Goal: Transaction & Acquisition: Purchase product/service

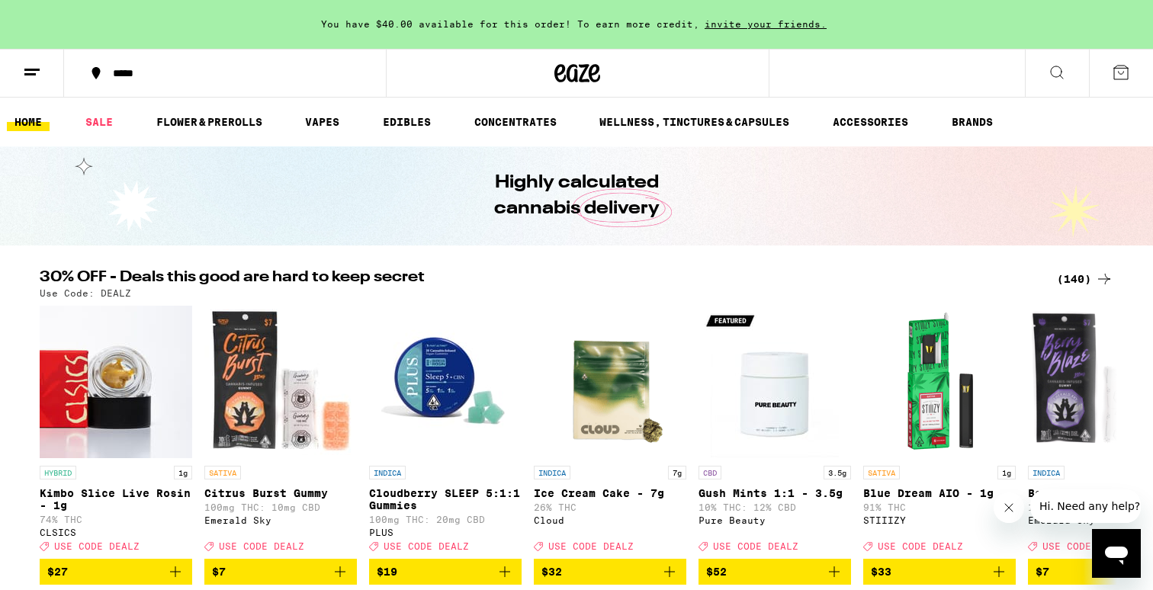
click at [404, 20] on span "You have $40.00 available for this order! To earn more credit," at bounding box center [510, 24] width 378 height 10
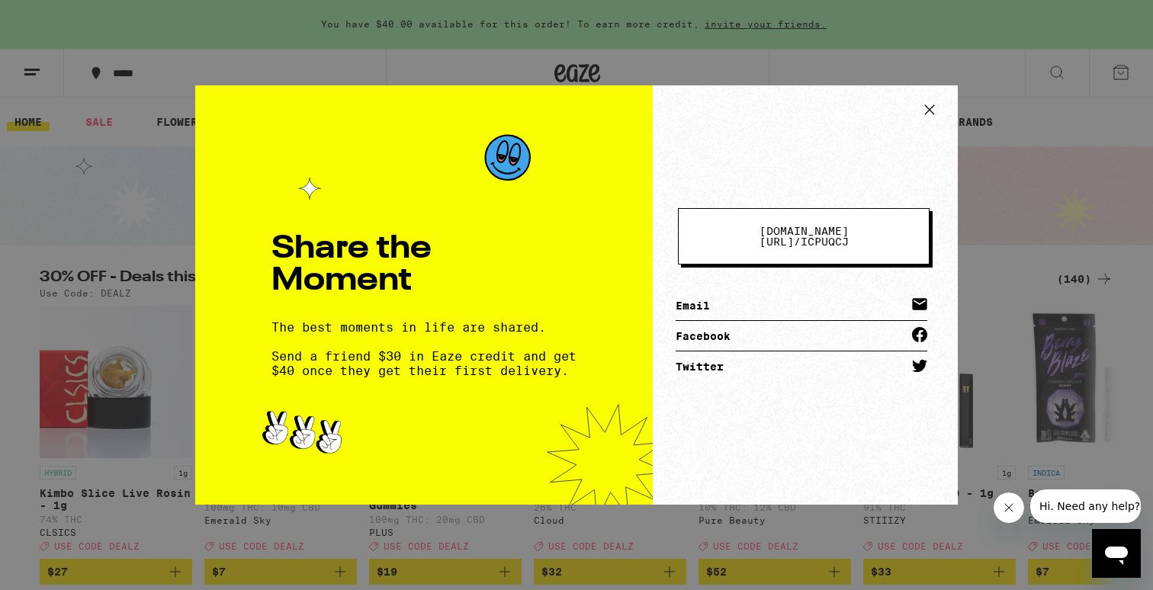
click at [102, 196] on div "Share the Moment The best moments in life are shared. Send a friend $30 in Eaze…" at bounding box center [576, 295] width 1153 height 590
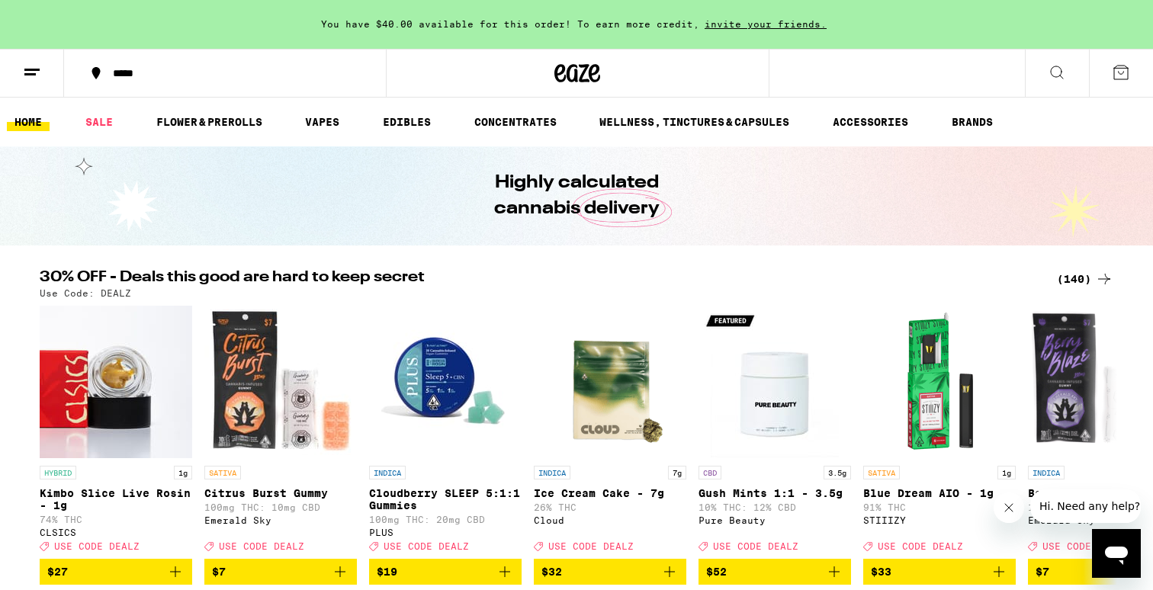
click at [25, 74] on line at bounding box center [29, 74] width 11 height 0
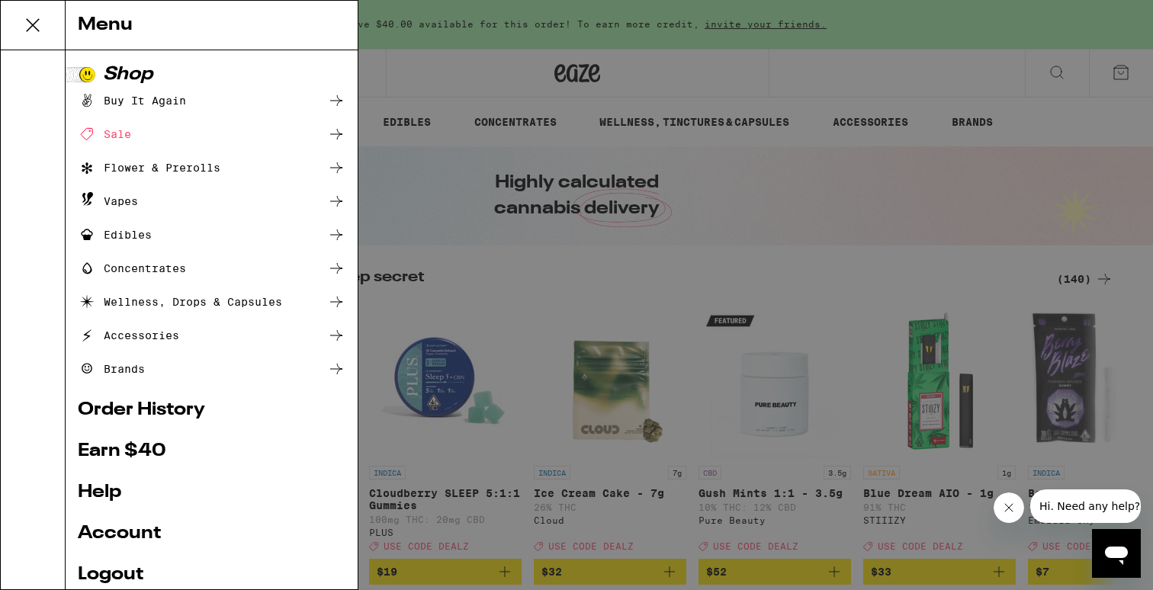
click at [129, 527] on link "Account" at bounding box center [212, 534] width 268 height 18
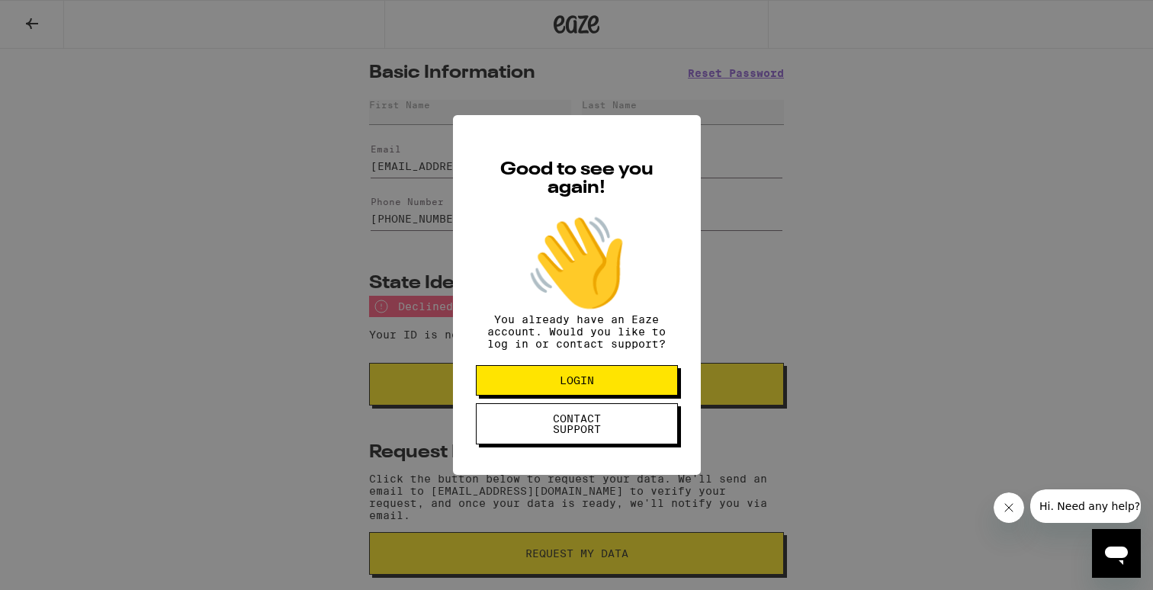
click at [514, 381] on button "LOGIN" at bounding box center [577, 380] width 202 height 30
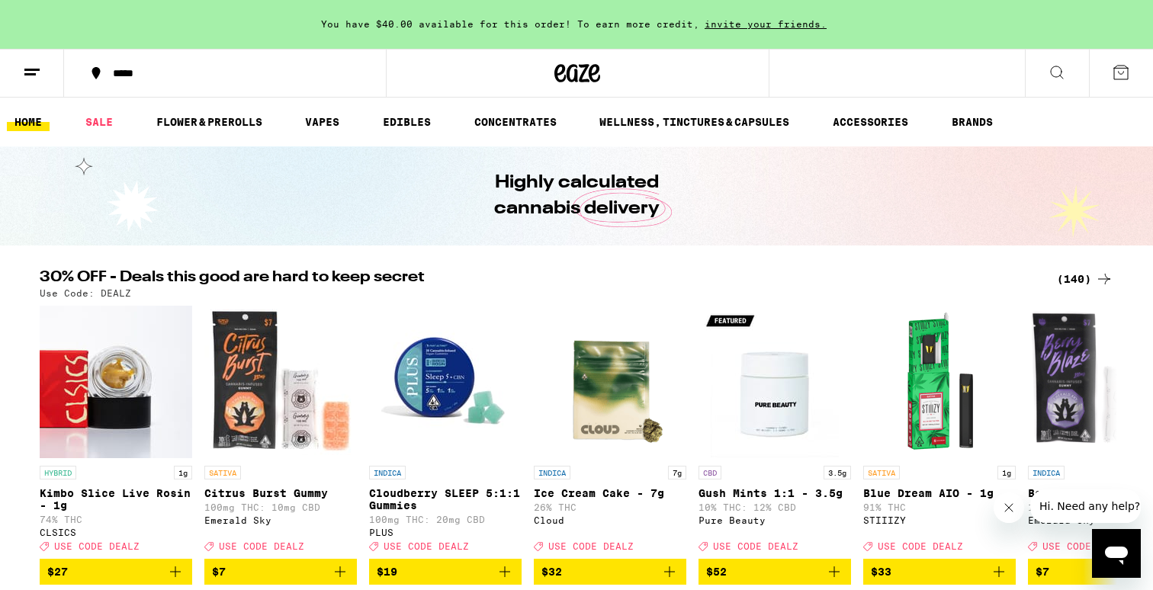
click at [444, 27] on span "You have $40.00 available for this order! To earn more credit," at bounding box center [510, 24] width 378 height 10
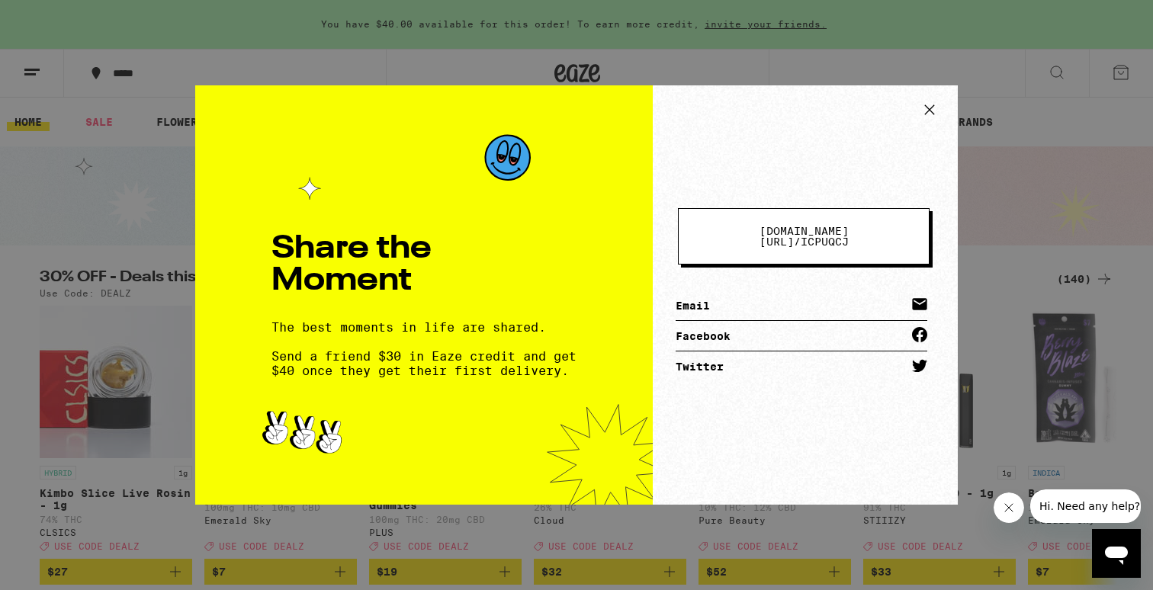
click at [460, 60] on div "Share the Moment The best moments in life are shared. Send a friend $30 in Eaze…" at bounding box center [576, 295] width 1153 height 590
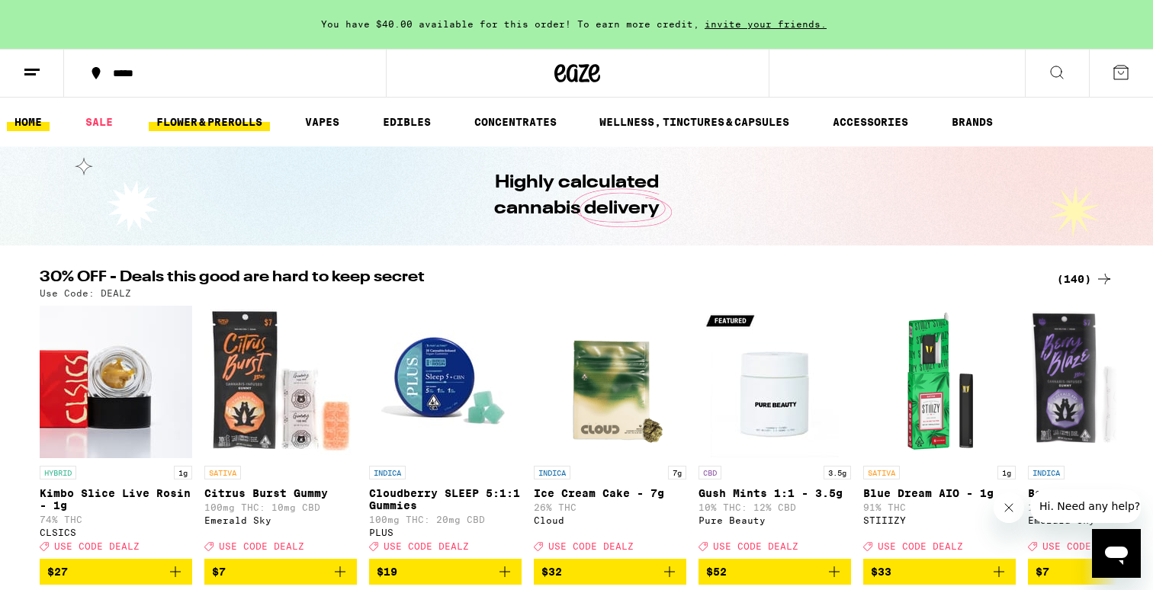
click at [188, 120] on link "FLOWER & PREROLLS" at bounding box center [209, 122] width 121 height 18
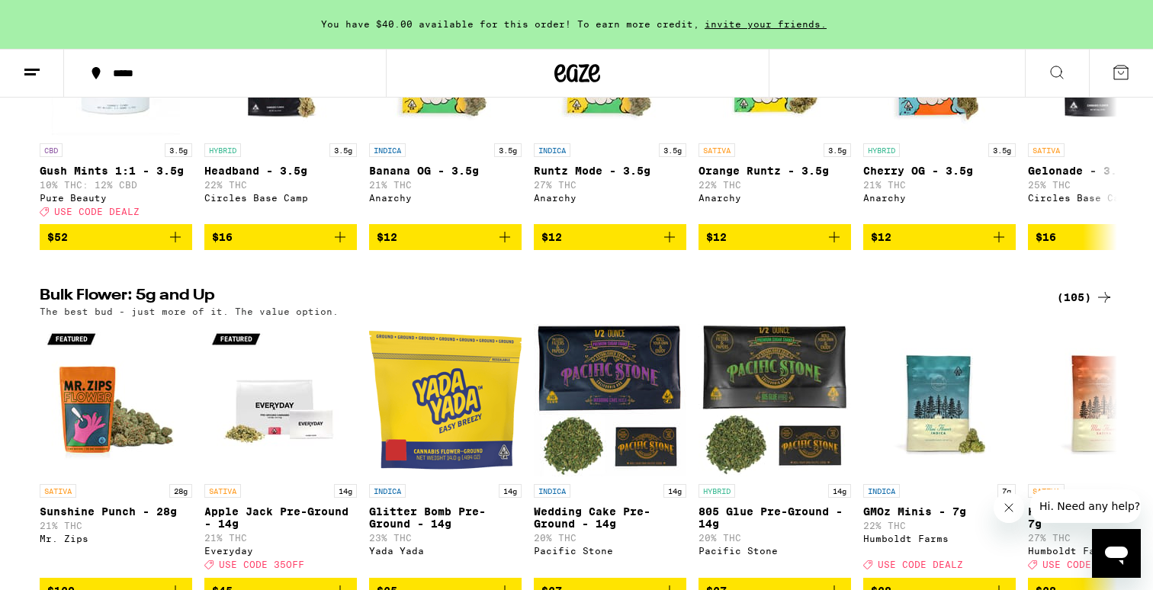
scroll to position [317, 0]
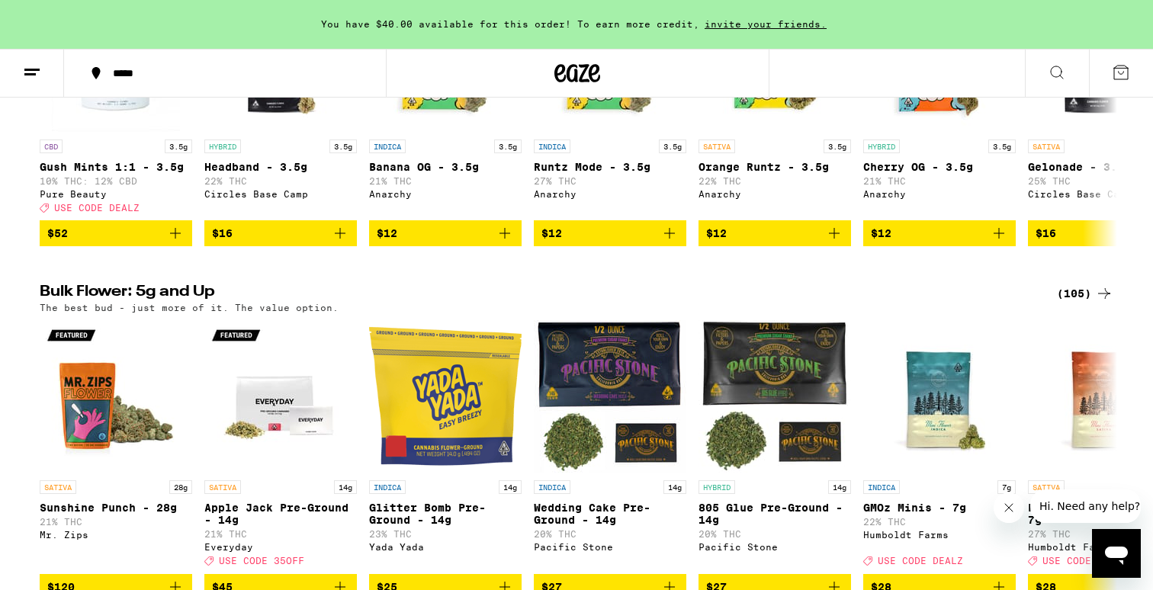
click at [1095, 303] on icon at bounding box center [1104, 293] width 18 height 18
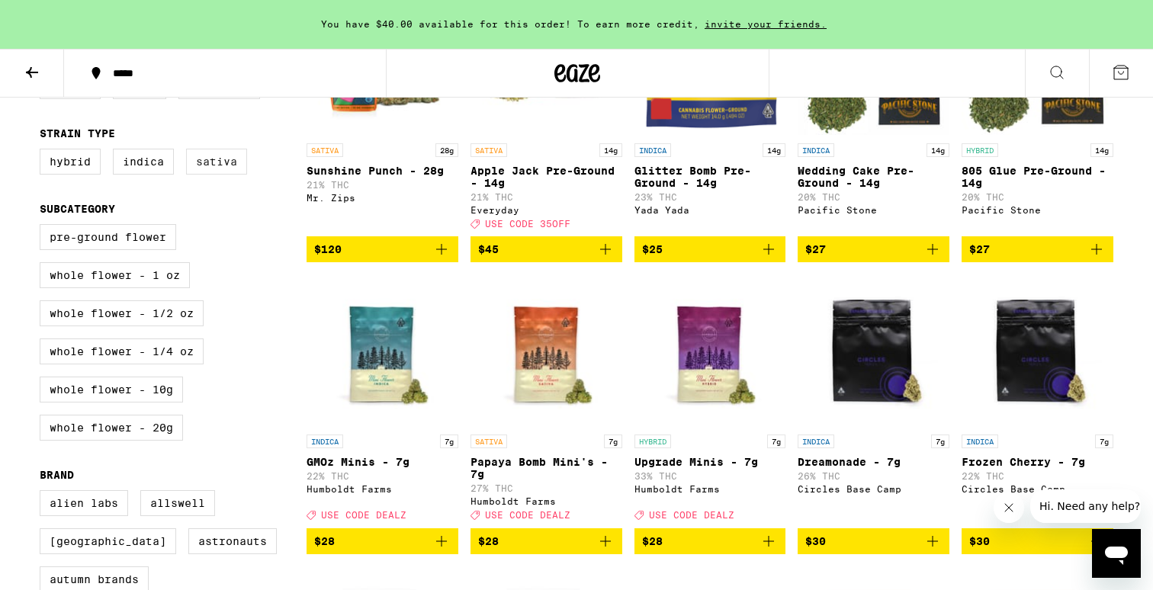
scroll to position [290, 0]
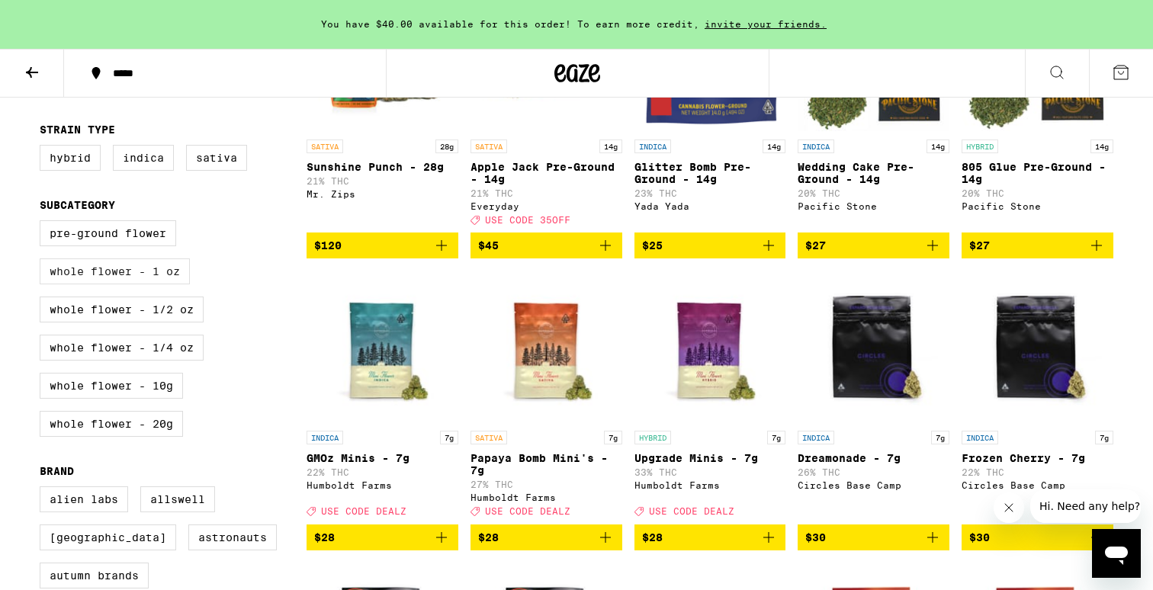
click at [169, 276] on label "Whole Flower - 1 oz" at bounding box center [115, 271] width 150 height 26
click at [43, 223] on input "Whole Flower - 1 oz" at bounding box center [43, 223] width 1 height 1
checkbox input "true"
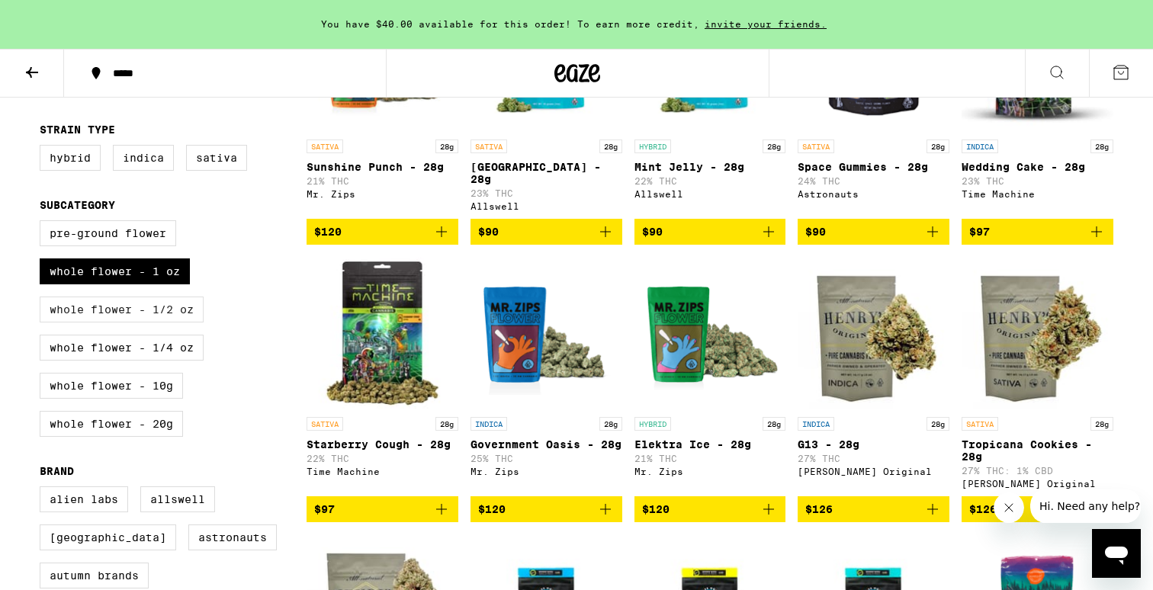
click at [191, 322] on label "Whole Flower - 1/2 oz" at bounding box center [122, 310] width 164 height 26
click at [43, 223] on input "Whole Flower - 1/2 oz" at bounding box center [43, 223] width 1 height 1
checkbox input "true"
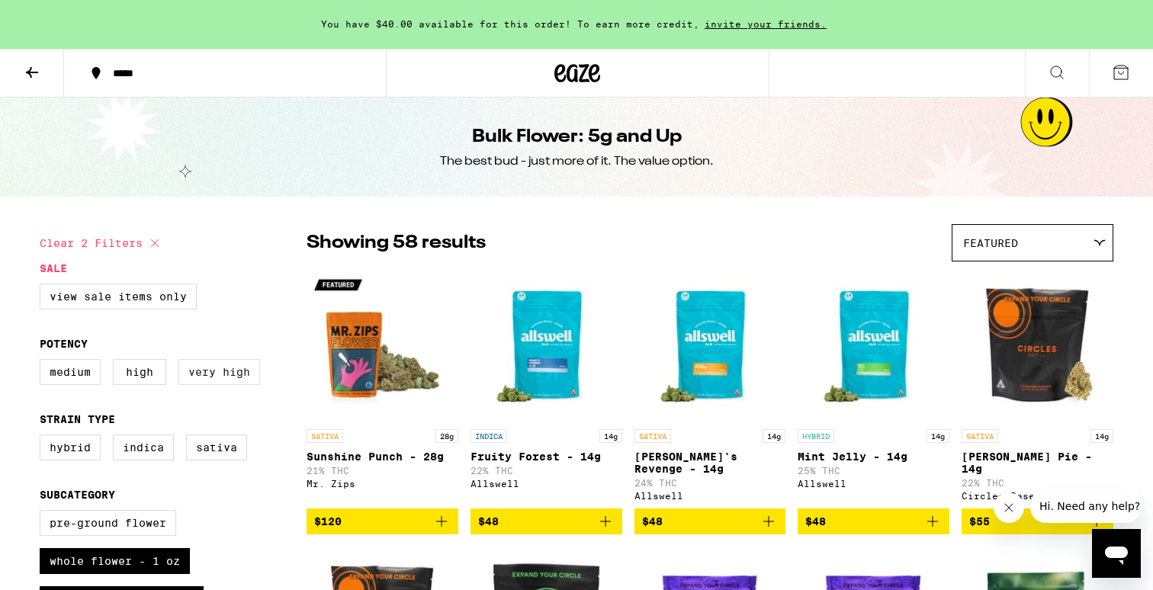
click at [238, 378] on label "Very High" at bounding box center [219, 372] width 82 height 26
click at [43, 362] on input "Very High" at bounding box center [43, 361] width 1 height 1
checkbox input "true"
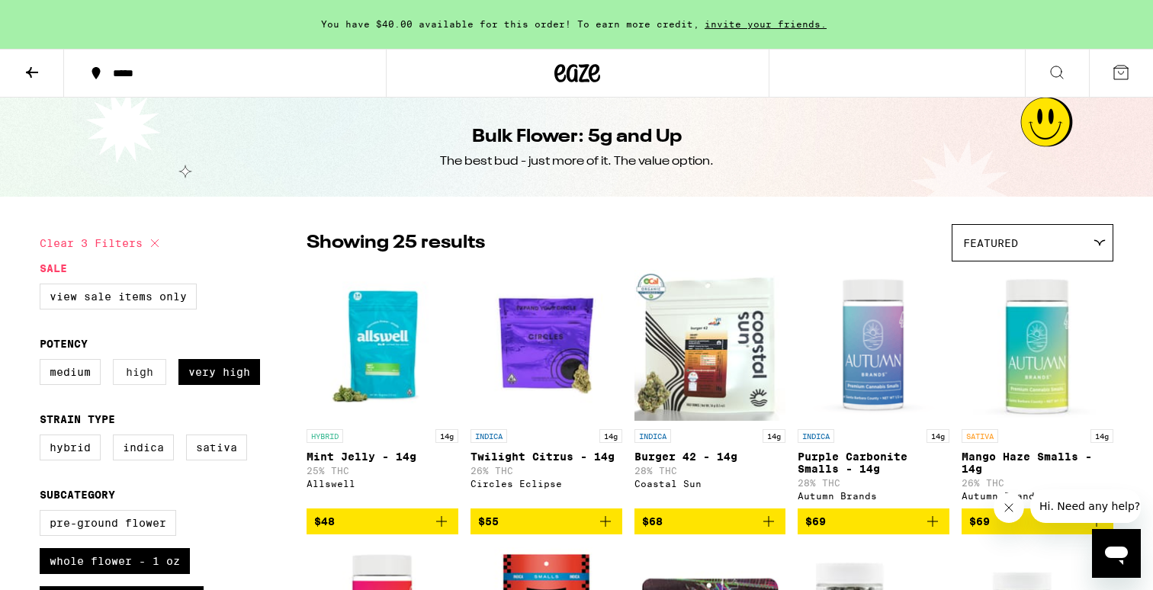
click at [145, 378] on label "High" at bounding box center [139, 372] width 53 height 26
click at [43, 362] on input "High" at bounding box center [43, 361] width 1 height 1
checkbox input "true"
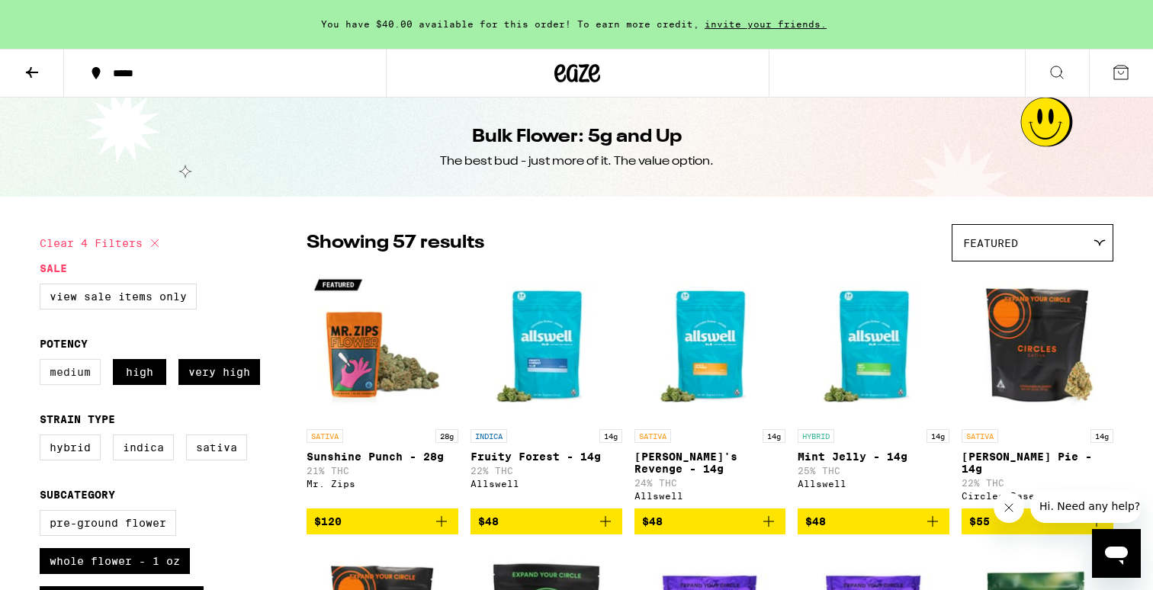
click at [76, 384] on label "Medium" at bounding box center [70, 372] width 61 height 26
click at [43, 362] on input "Medium" at bounding box center [43, 361] width 1 height 1
click at [76, 384] on label "Medium" at bounding box center [70, 372] width 61 height 26
click at [43, 362] on input "Medium" at bounding box center [43, 361] width 1 height 1
checkbox input "false"
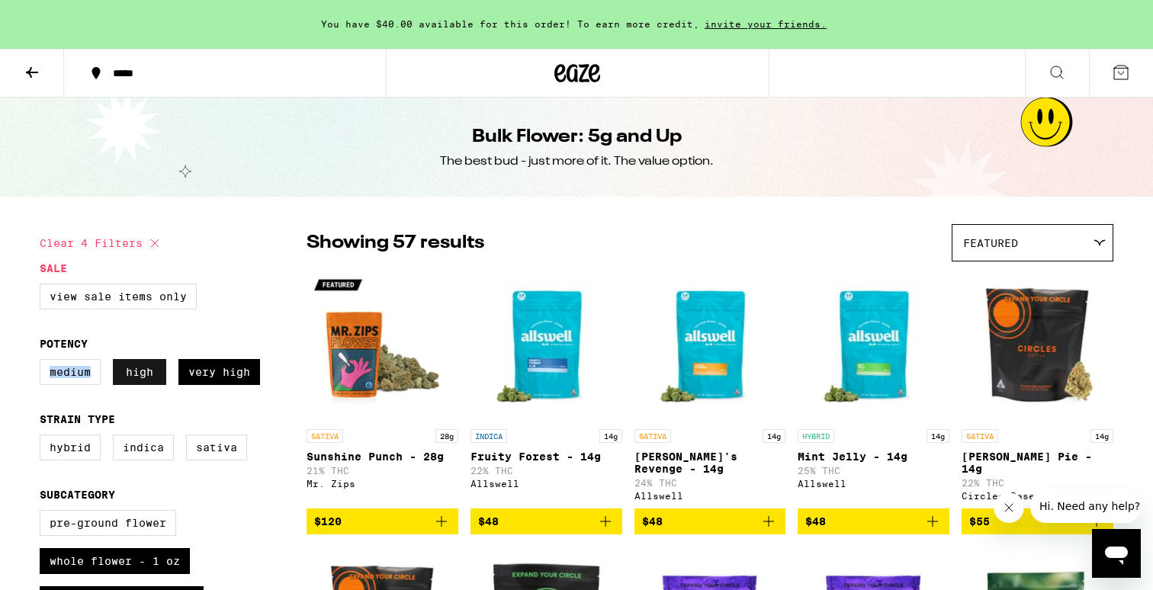
click at [136, 382] on label "High" at bounding box center [139, 372] width 53 height 26
click at [43, 362] on input "High" at bounding box center [43, 361] width 1 height 1
checkbox input "false"
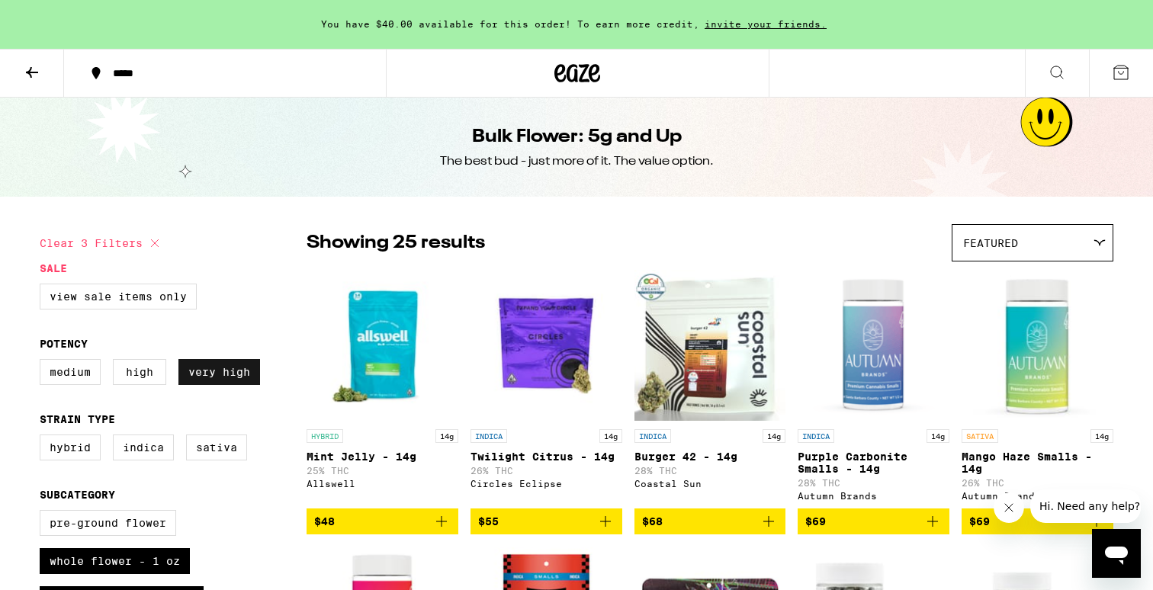
click at [207, 374] on label "Very High" at bounding box center [219, 372] width 82 height 26
click at [43, 362] on input "Very High" at bounding box center [43, 361] width 1 height 1
checkbox input "false"
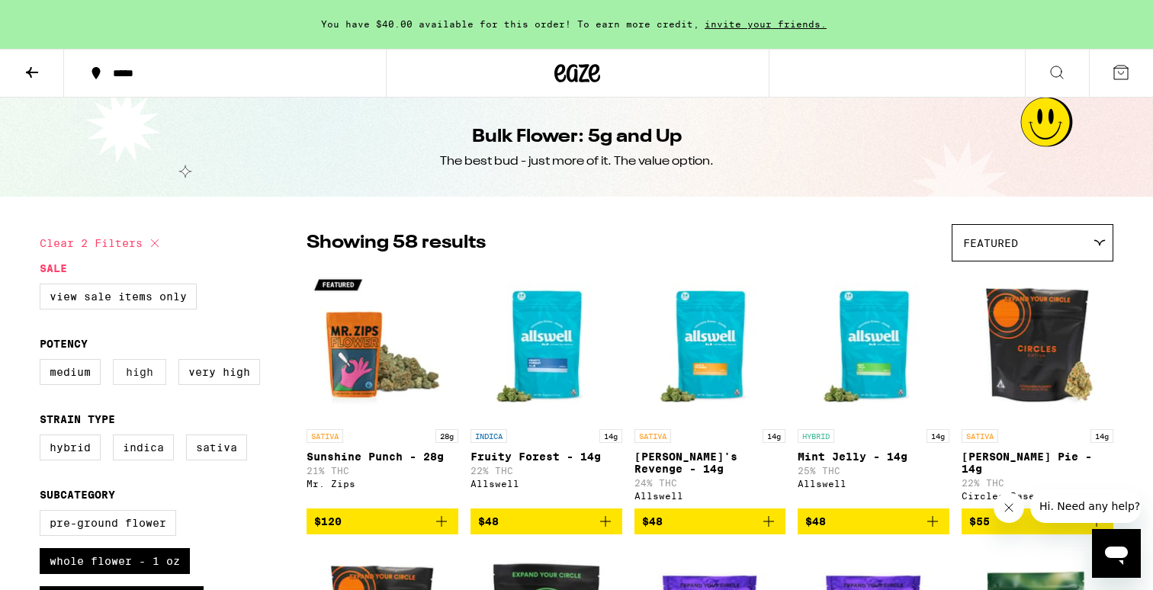
click at [149, 378] on label "High" at bounding box center [139, 372] width 53 height 26
click at [43, 362] on input "High" at bounding box center [43, 361] width 1 height 1
checkbox input "true"
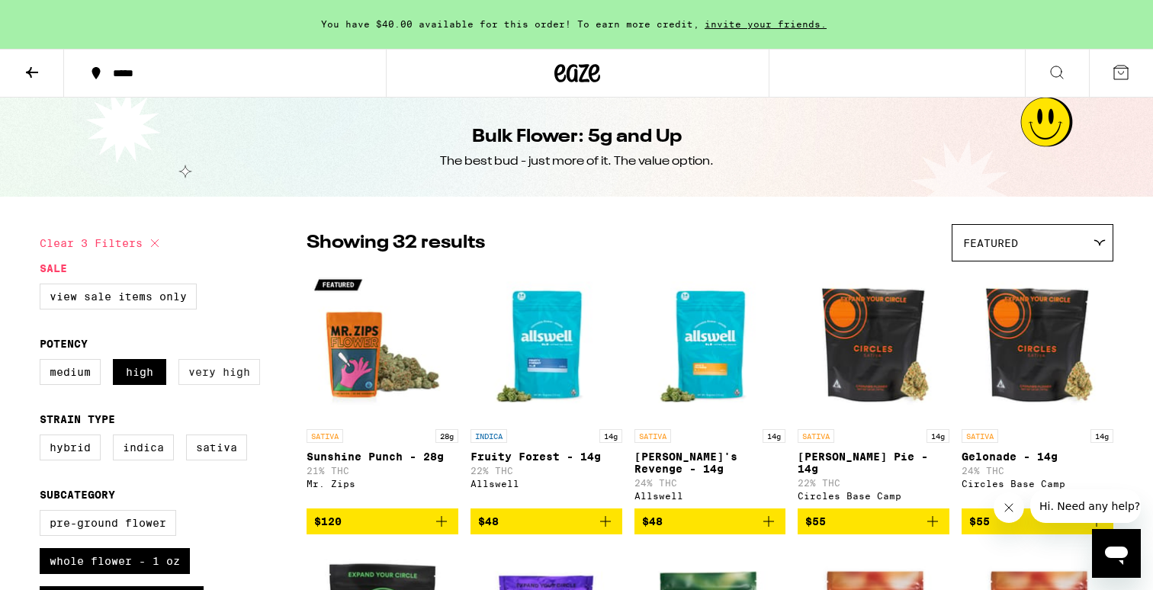
click at [204, 383] on label "Very High" at bounding box center [219, 372] width 82 height 26
click at [43, 362] on input "Very High" at bounding box center [43, 361] width 1 height 1
checkbox input "true"
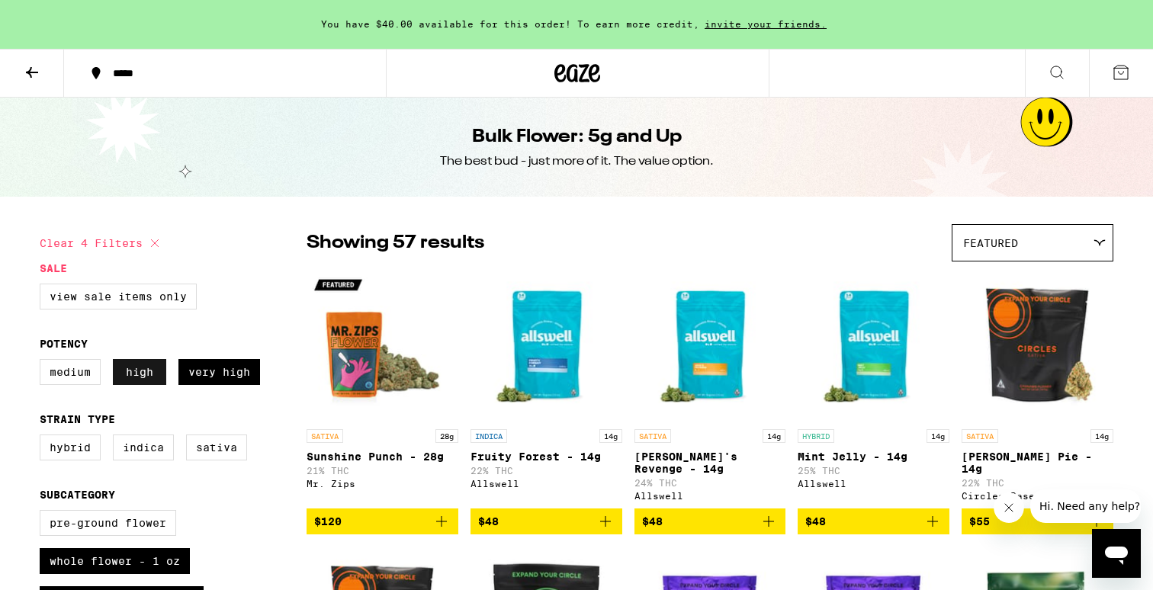
click at [148, 385] on label "High" at bounding box center [139, 372] width 53 height 26
click at [43, 362] on input "High" at bounding box center [43, 361] width 1 height 1
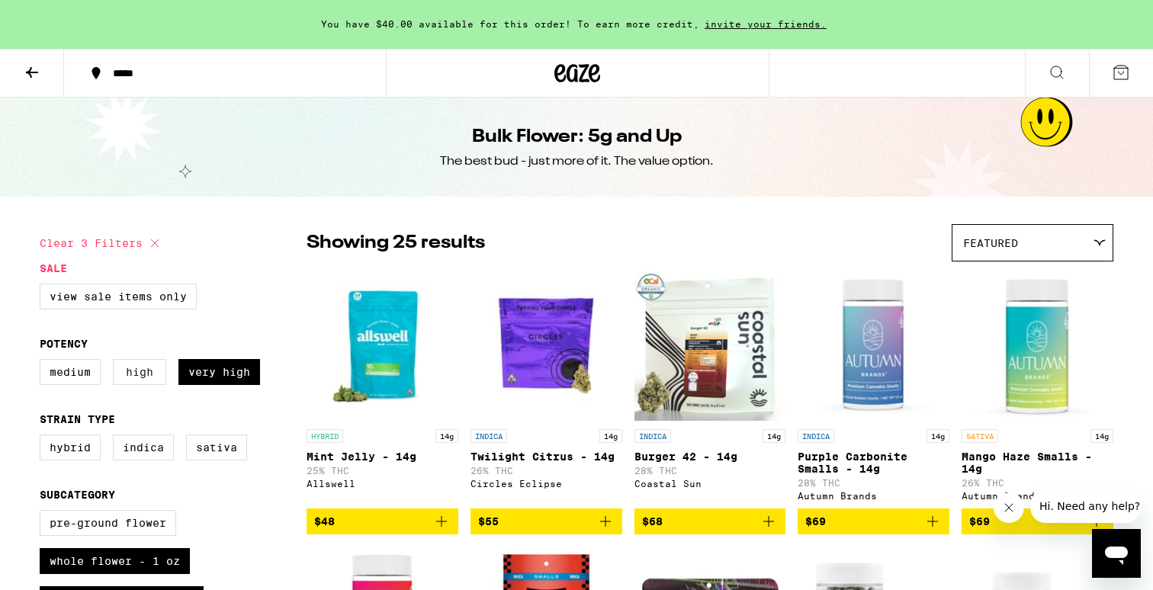
click at [148, 385] on label "High" at bounding box center [139, 372] width 53 height 26
click at [43, 362] on input "High" at bounding box center [43, 361] width 1 height 1
checkbox input "true"
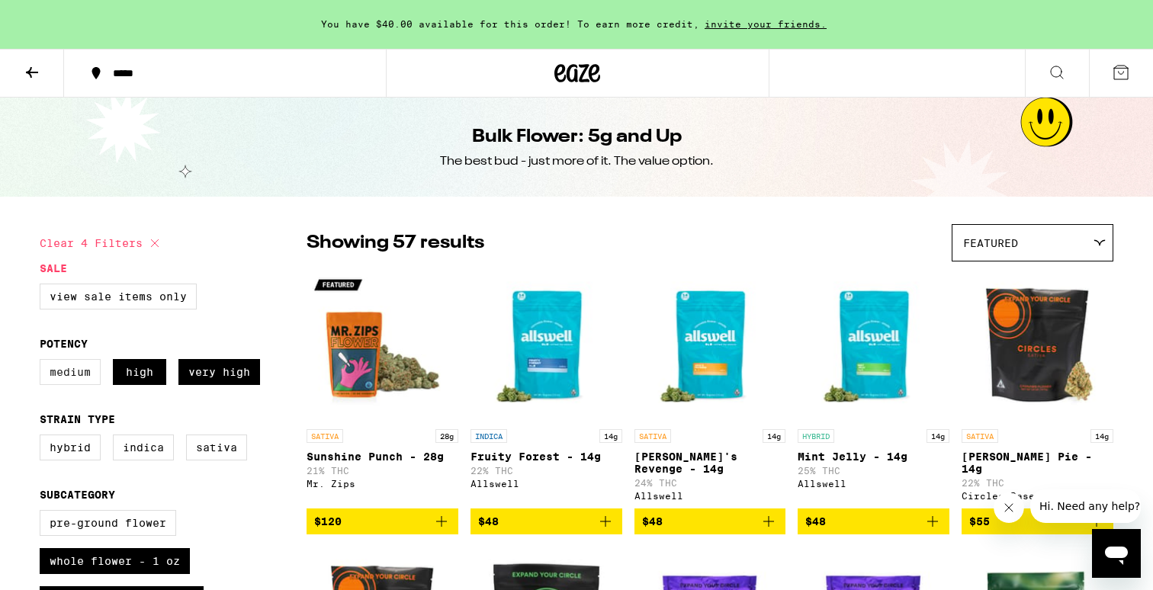
click at [94, 380] on label "Medium" at bounding box center [70, 372] width 61 height 26
click at [43, 362] on input "Medium" at bounding box center [43, 361] width 1 height 1
click at [81, 385] on label "Medium" at bounding box center [70, 372] width 61 height 26
click at [43, 362] on input "Medium" at bounding box center [43, 361] width 1 height 1
checkbox input "false"
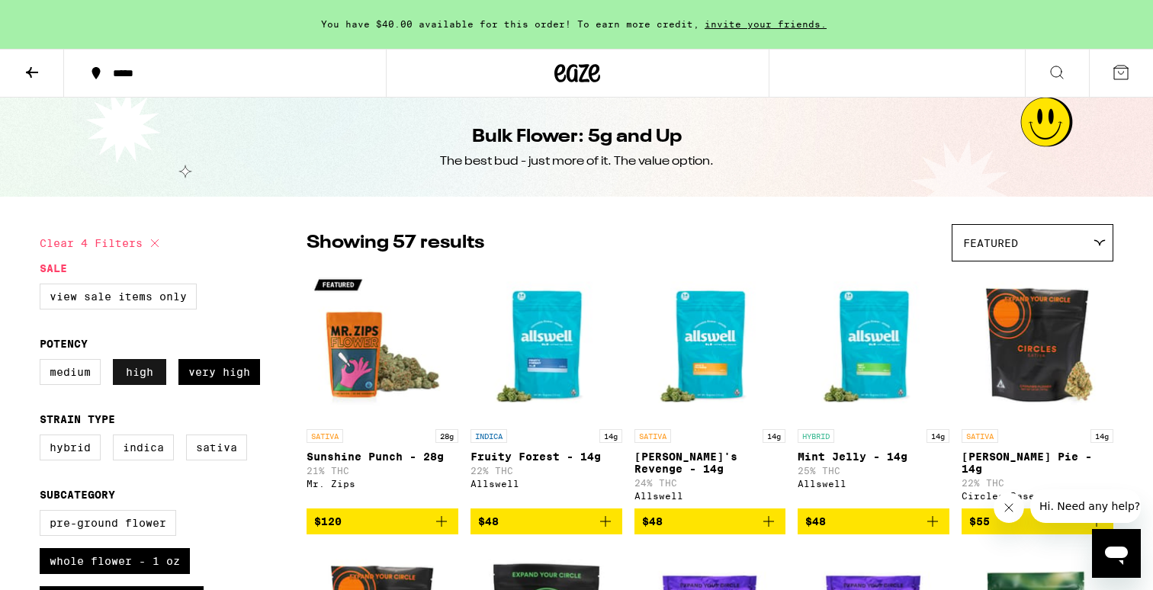
click at [142, 384] on label "High" at bounding box center [139, 372] width 53 height 26
click at [43, 362] on input "High" at bounding box center [43, 361] width 1 height 1
checkbox input "false"
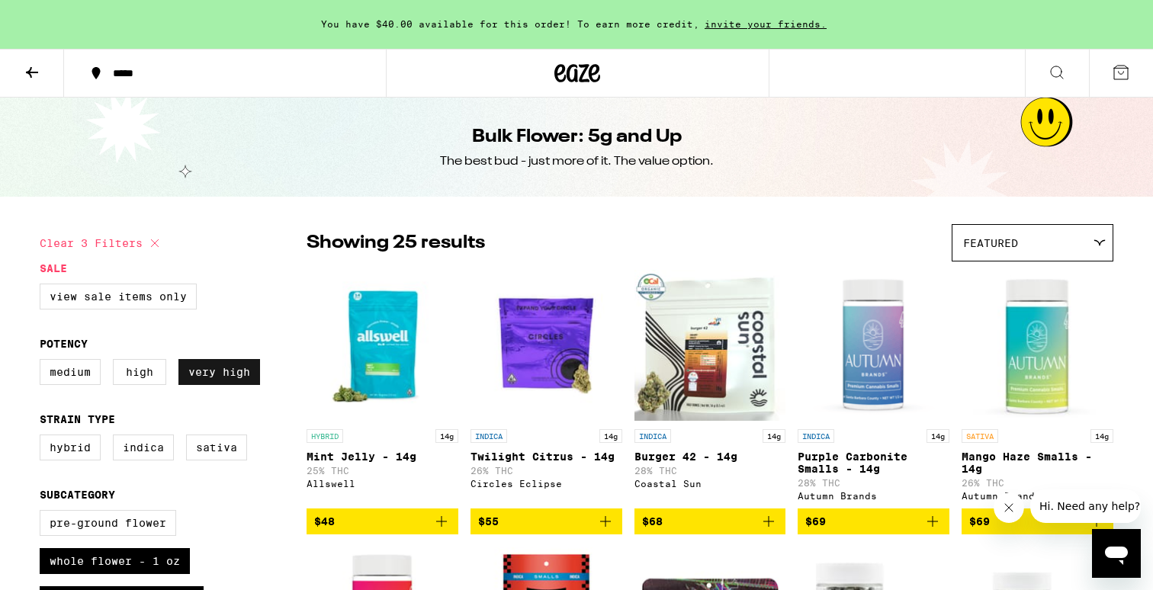
click at [220, 385] on label "Very High" at bounding box center [219, 372] width 82 height 26
click at [43, 362] on input "Very High" at bounding box center [43, 361] width 1 height 1
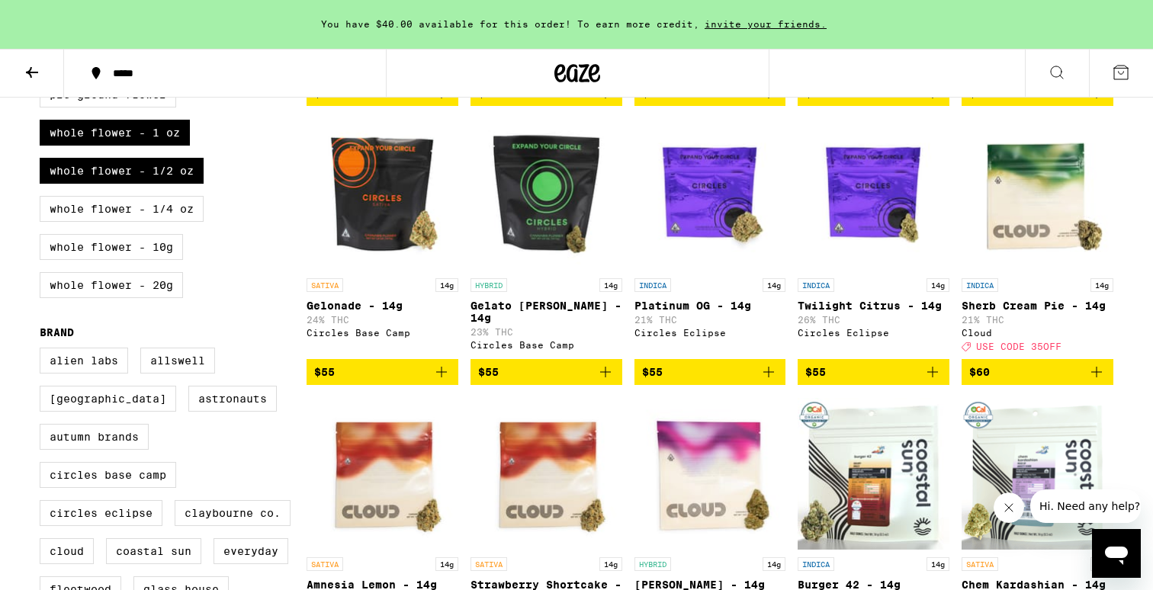
scroll to position [428, 0]
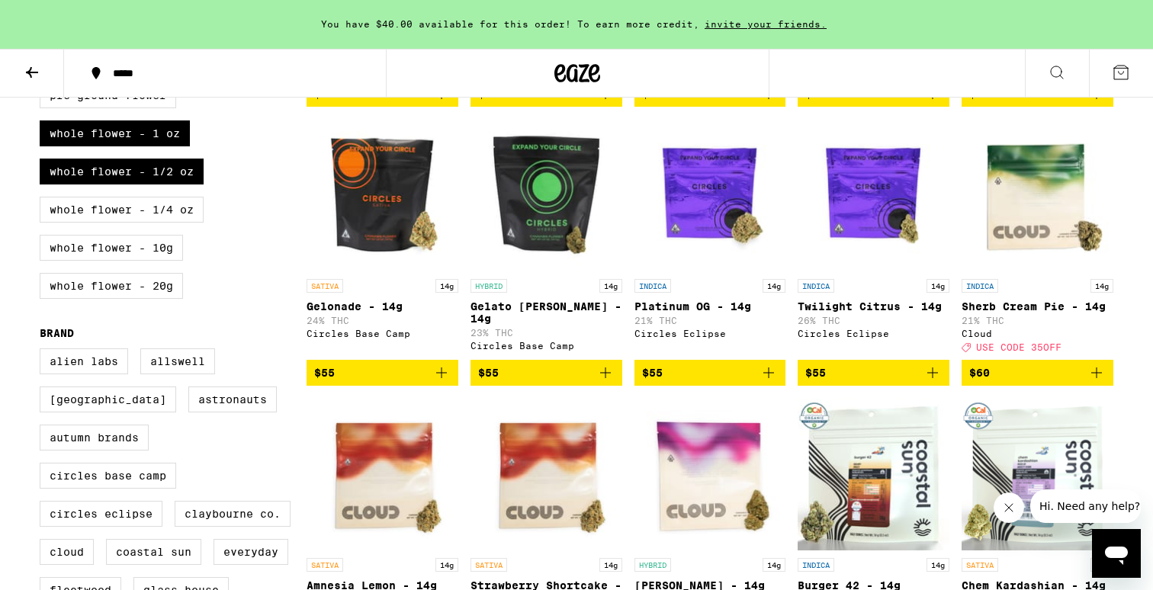
checkbox input "true"
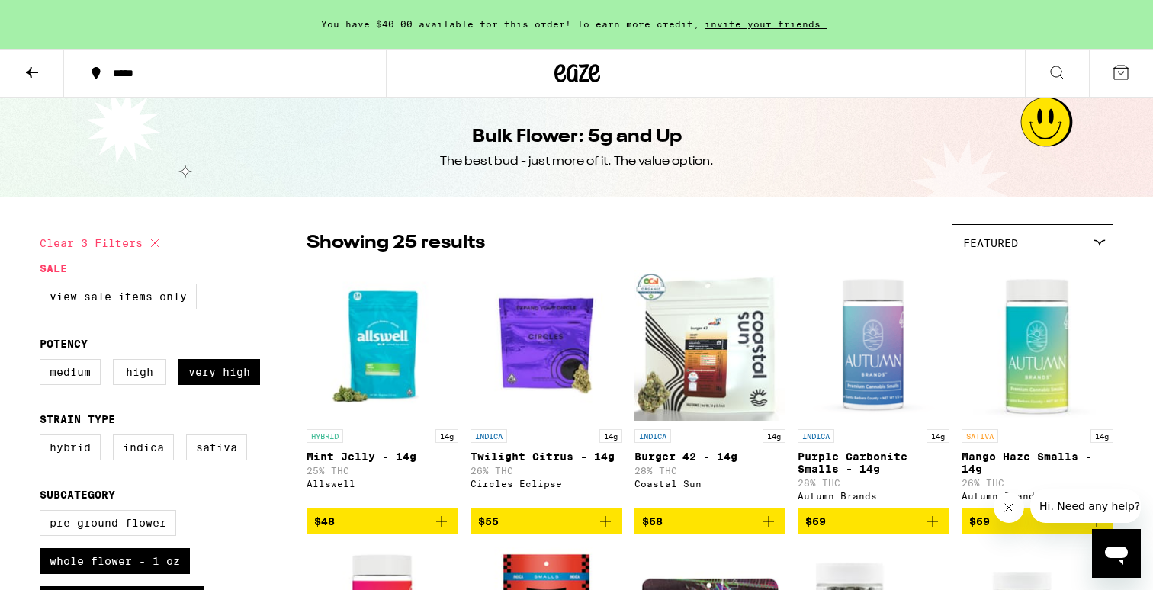
click at [35, 87] on button at bounding box center [32, 74] width 64 height 48
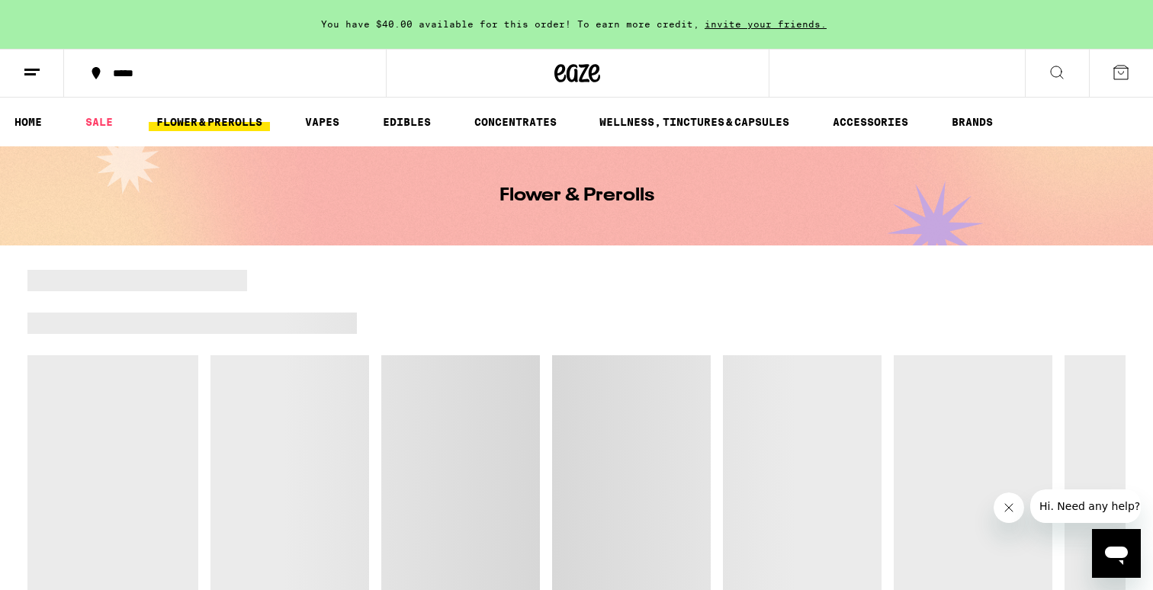
click at [32, 76] on icon at bounding box center [32, 72] width 18 height 18
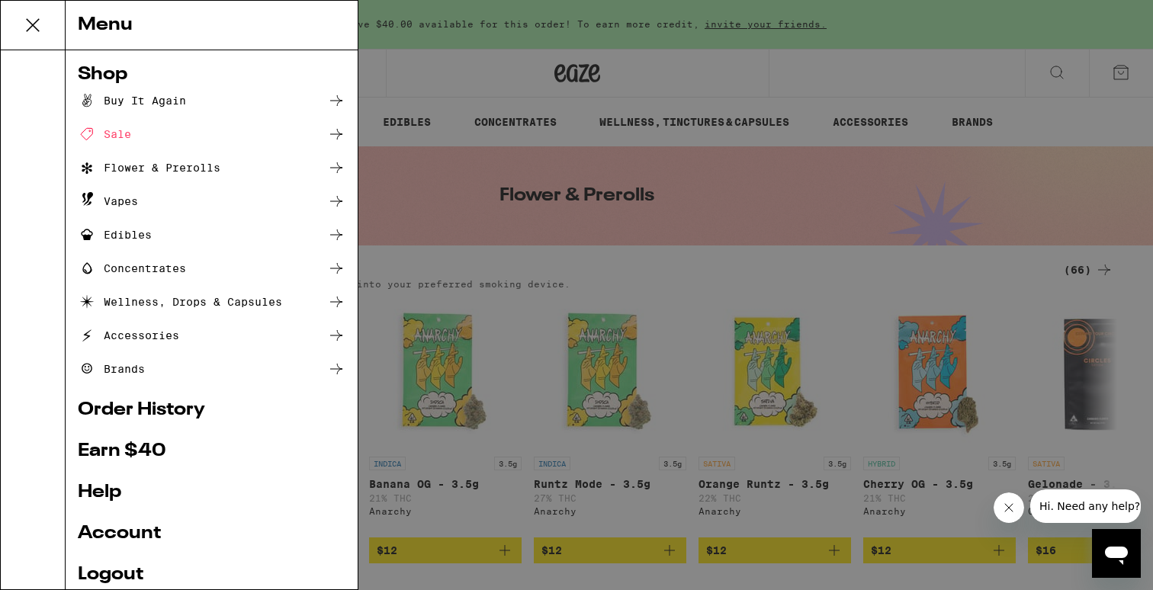
click at [492, 194] on div "Menu Shop Buy It Again Sale Flower & Prerolls Vapes Edibles Concentrates Wellne…" at bounding box center [576, 295] width 1153 height 590
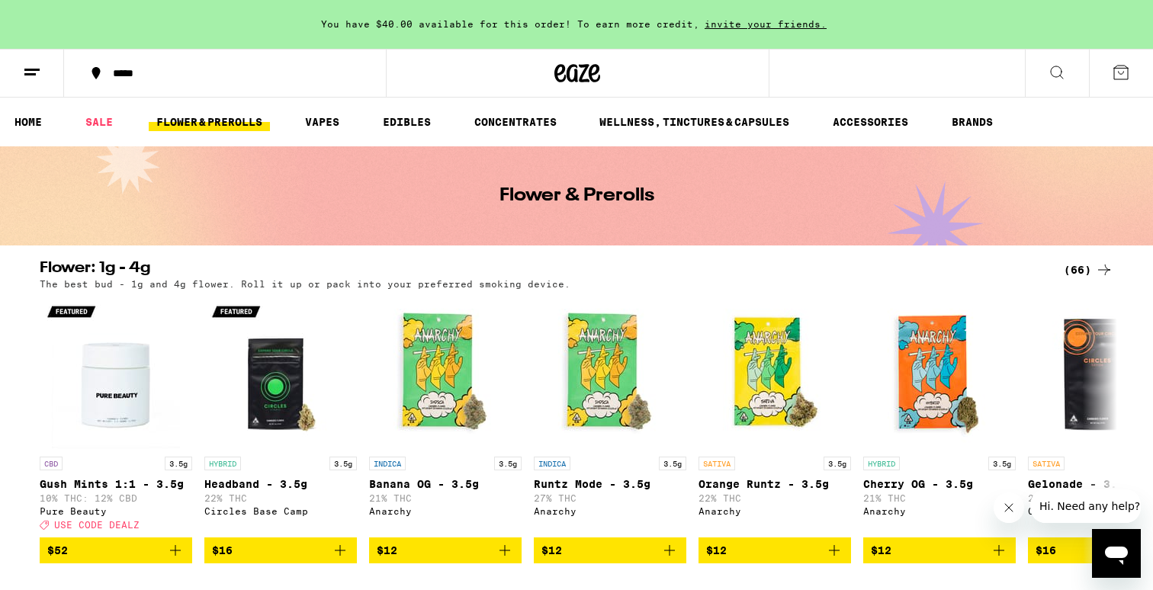
click at [1096, 278] on icon at bounding box center [1104, 270] width 18 height 18
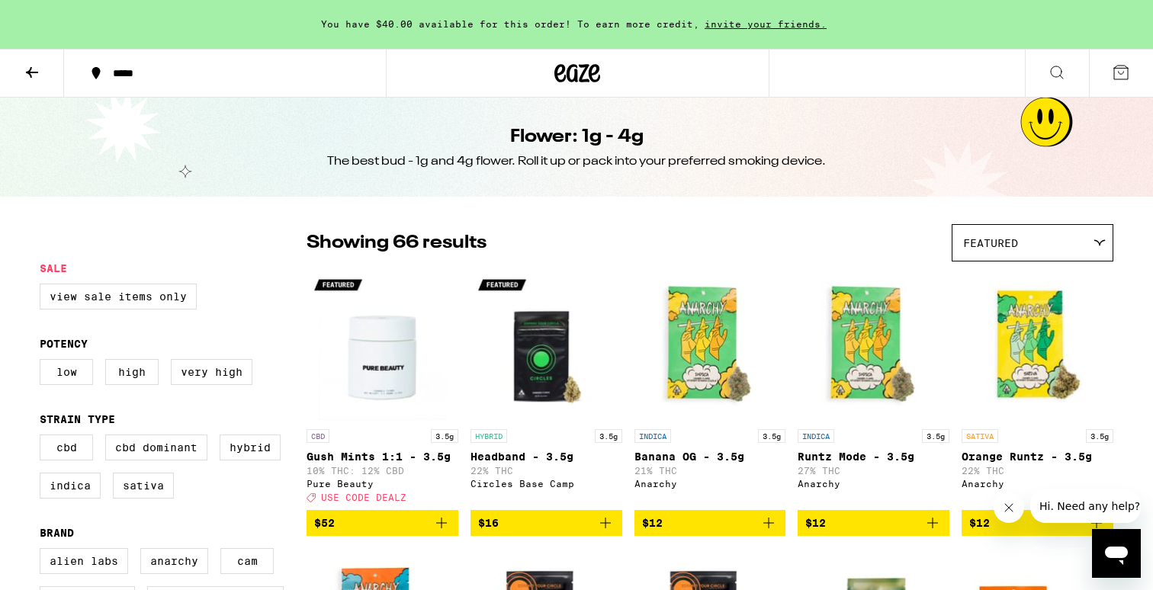
click at [630, 18] on div "You have $40.00 available for this order! To earn more credit, invite your frie…" at bounding box center [576, 24] width 1153 height 49
click at [554, 29] on span "You have $40.00 available for this order! To earn more credit," at bounding box center [510, 24] width 378 height 10
click at [545, 16] on div "You have $40.00 available for this order! To earn more credit, invite your frie…" at bounding box center [576, 24] width 1153 height 49
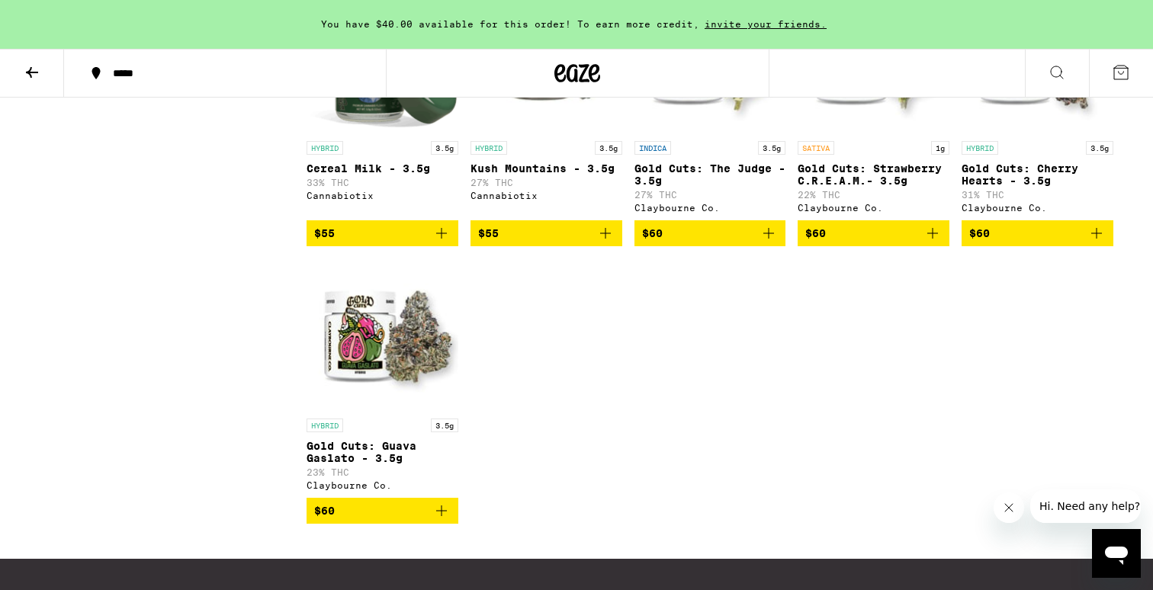
scroll to position [3642, 0]
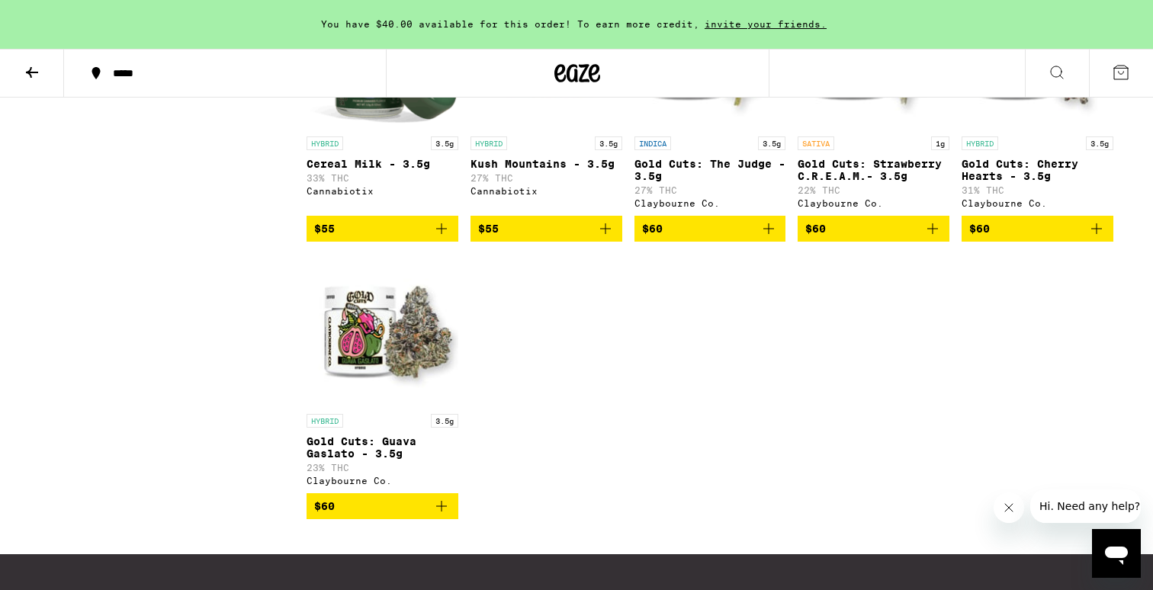
click at [1096, 234] on icon "Add to bag" at bounding box center [1096, 228] width 11 height 11
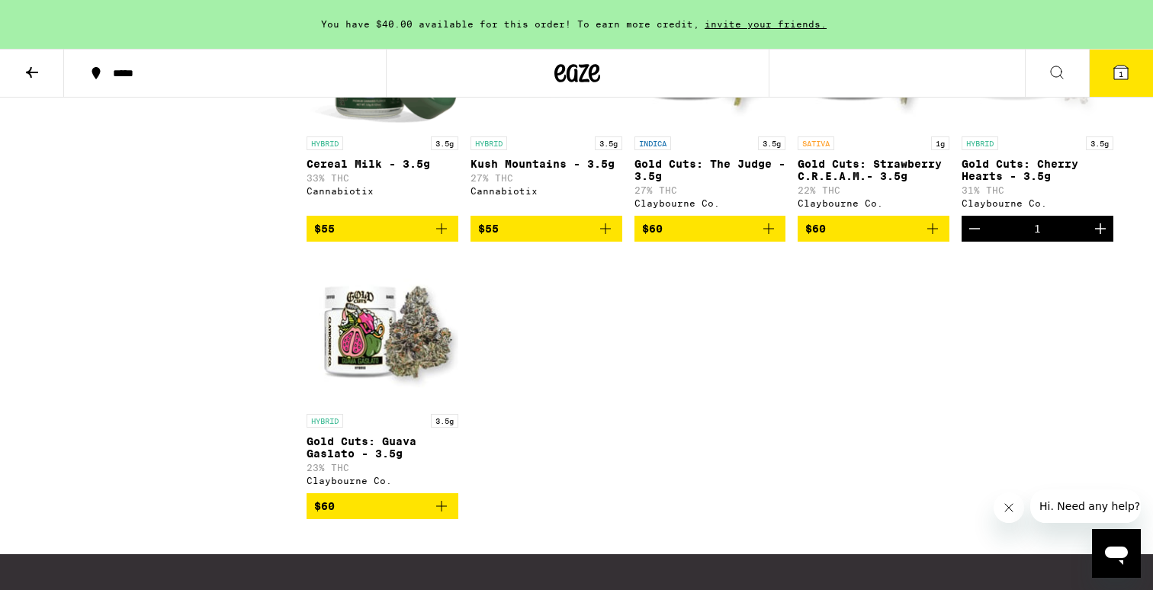
click at [1120, 82] on button "1" at bounding box center [1121, 73] width 64 height 47
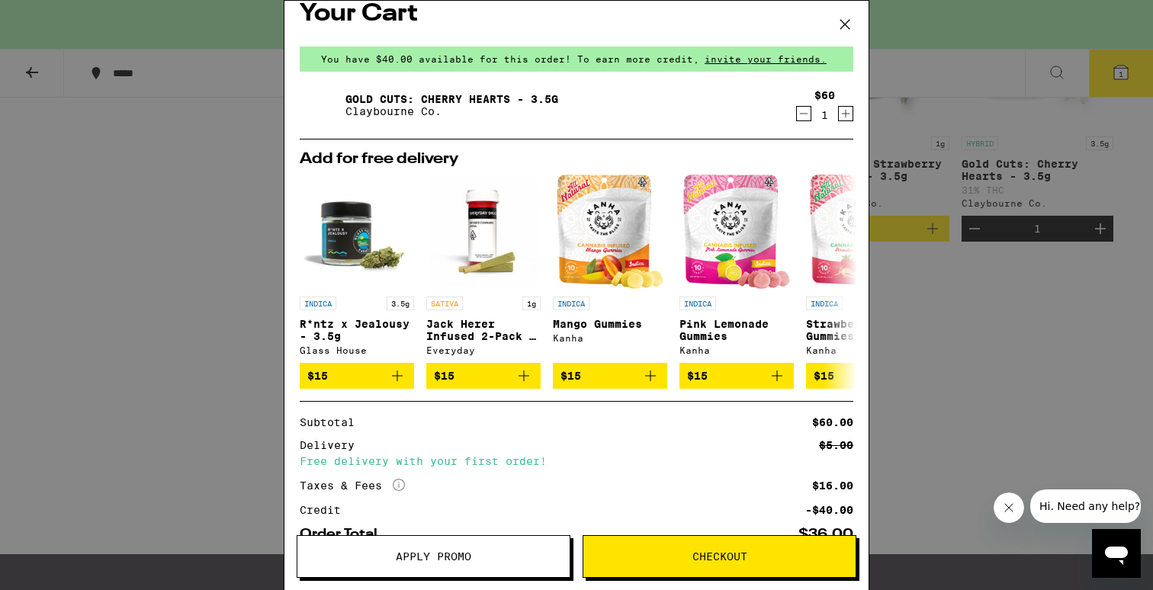
scroll to position [26, 0]
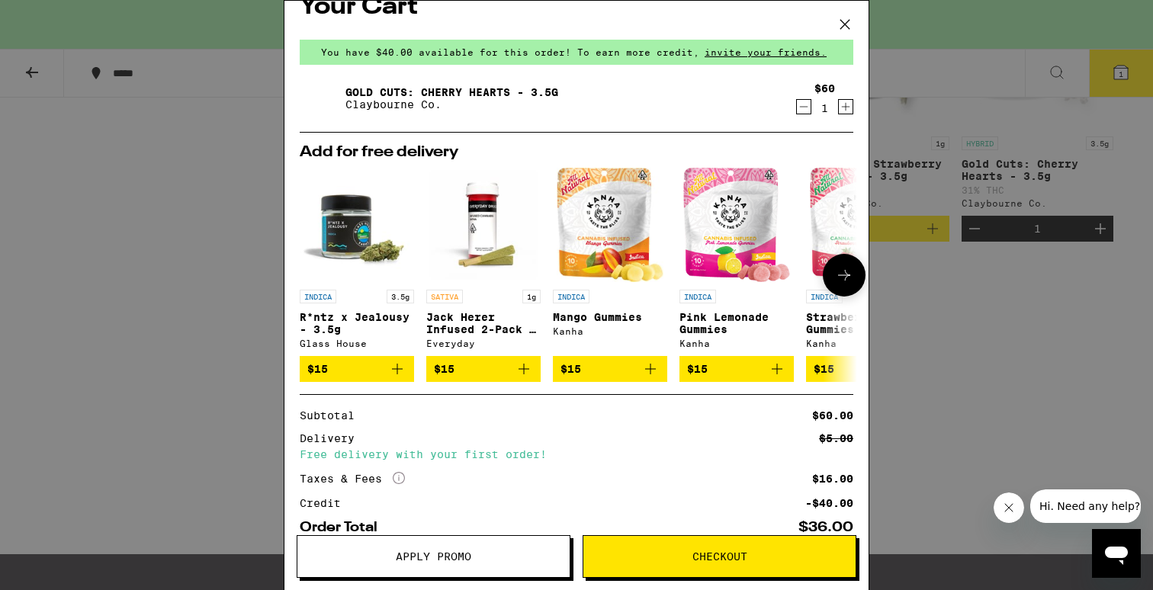
click at [359, 318] on p "R*ntz x Jealousy - 3.5g" at bounding box center [357, 323] width 114 height 24
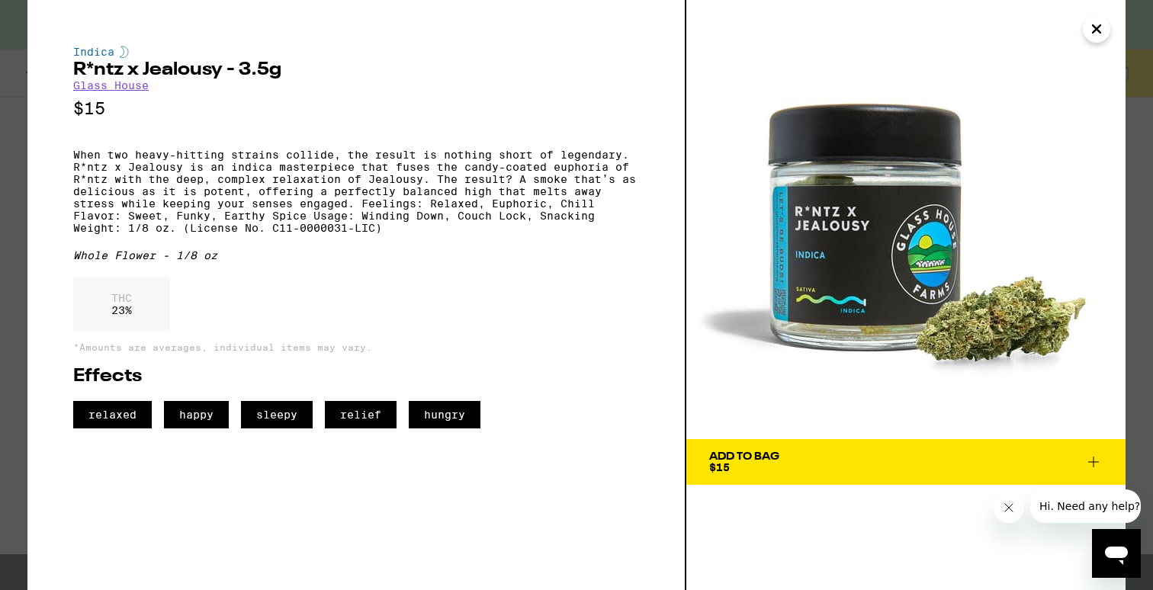
click at [1096, 36] on icon "Close" at bounding box center [1096, 29] width 18 height 23
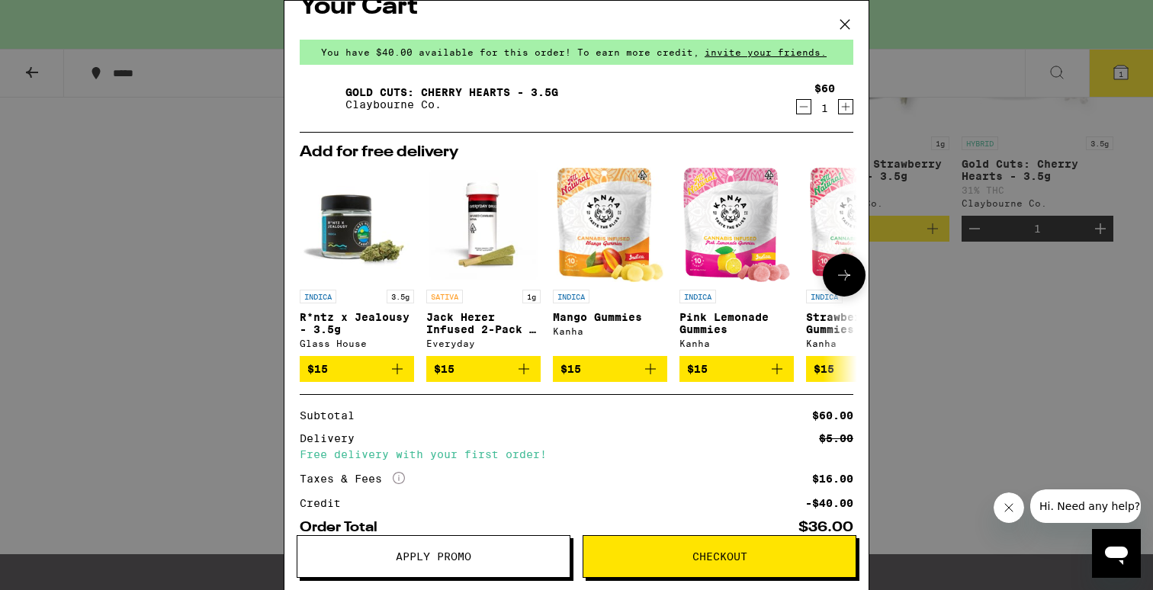
click at [848, 280] on icon at bounding box center [844, 275] width 18 height 18
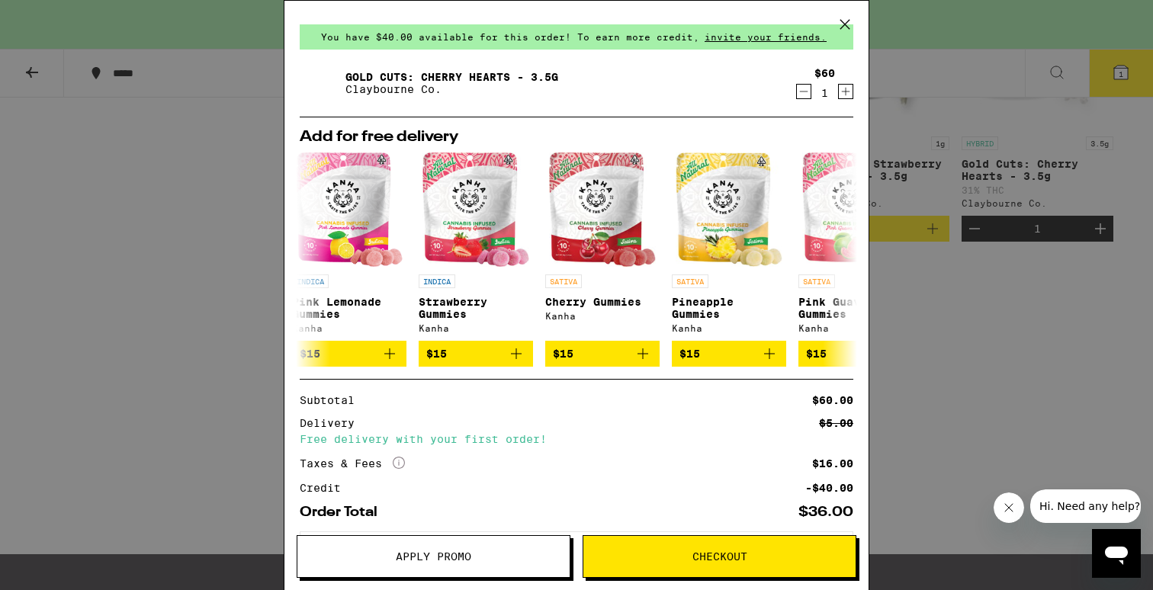
scroll to position [118, 0]
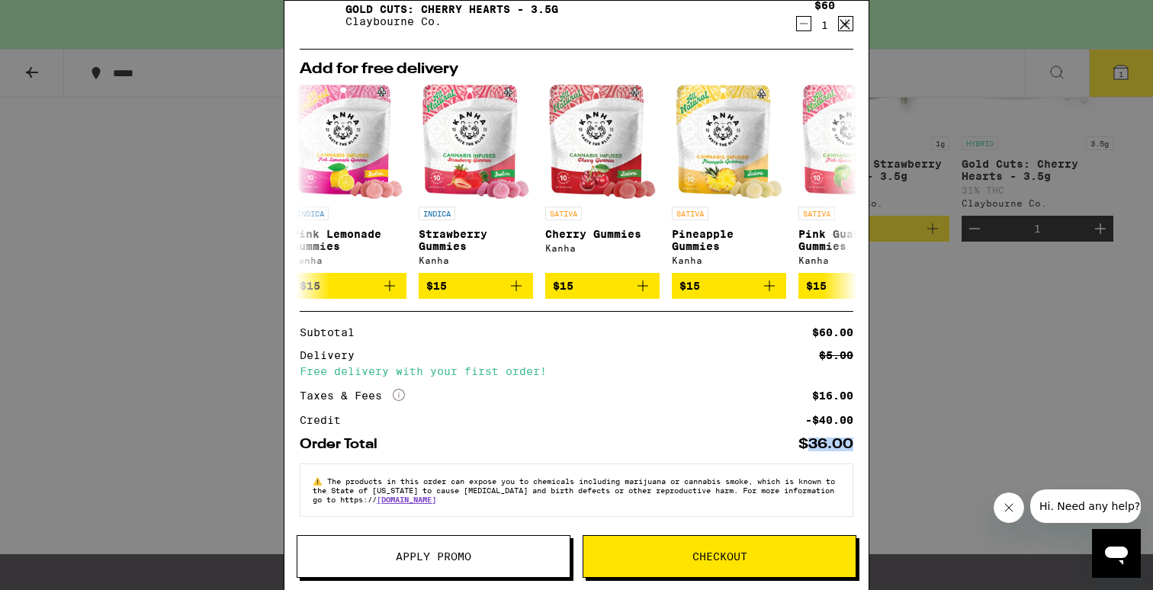
drag, startPoint x: 805, startPoint y: 438, endPoint x: 858, endPoint y: 435, distance: 52.7
click at [858, 435] on div "Your Cart You have $40.00 available for this order! To earn more credit, invite…" at bounding box center [576, 273] width 584 height 544
click at [850, 18] on icon at bounding box center [844, 24] width 23 height 23
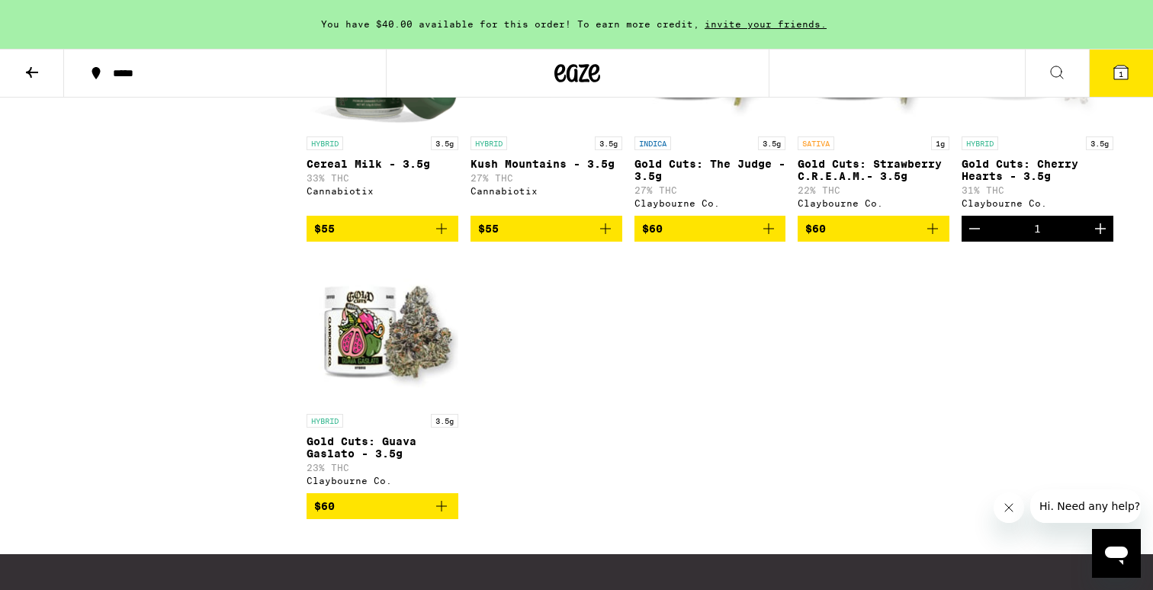
click at [767, 19] on span "invite your friends." at bounding box center [765, 24] width 133 height 10
click at [1127, 86] on button "1" at bounding box center [1121, 73] width 64 height 47
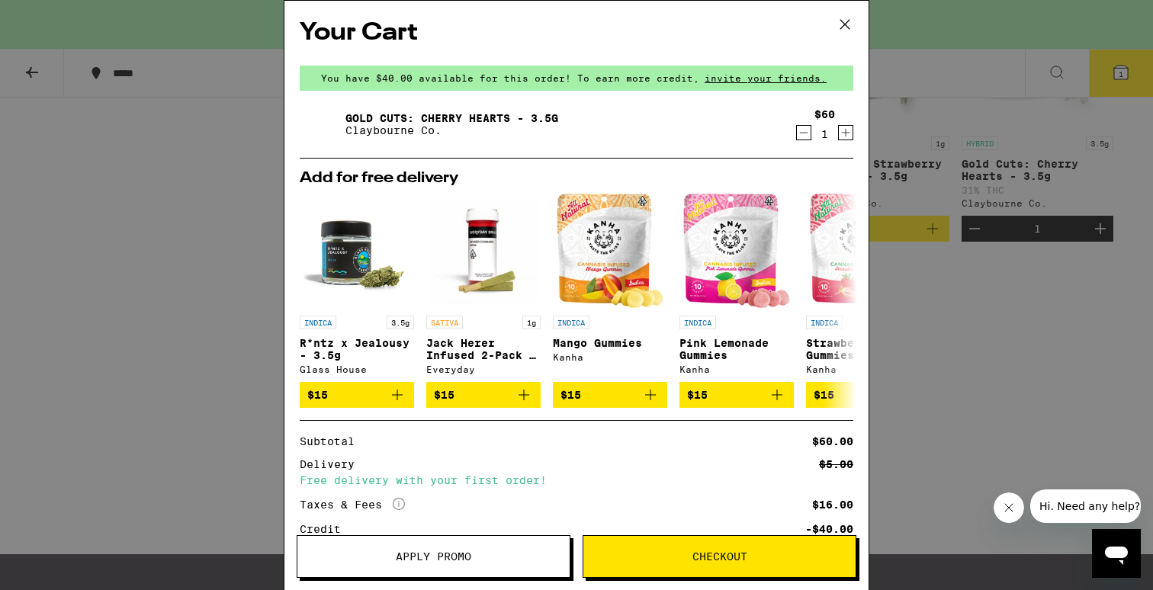
click at [502, 116] on link "Gold Cuts: Cherry Hearts - 3.5g" at bounding box center [451, 118] width 213 height 12
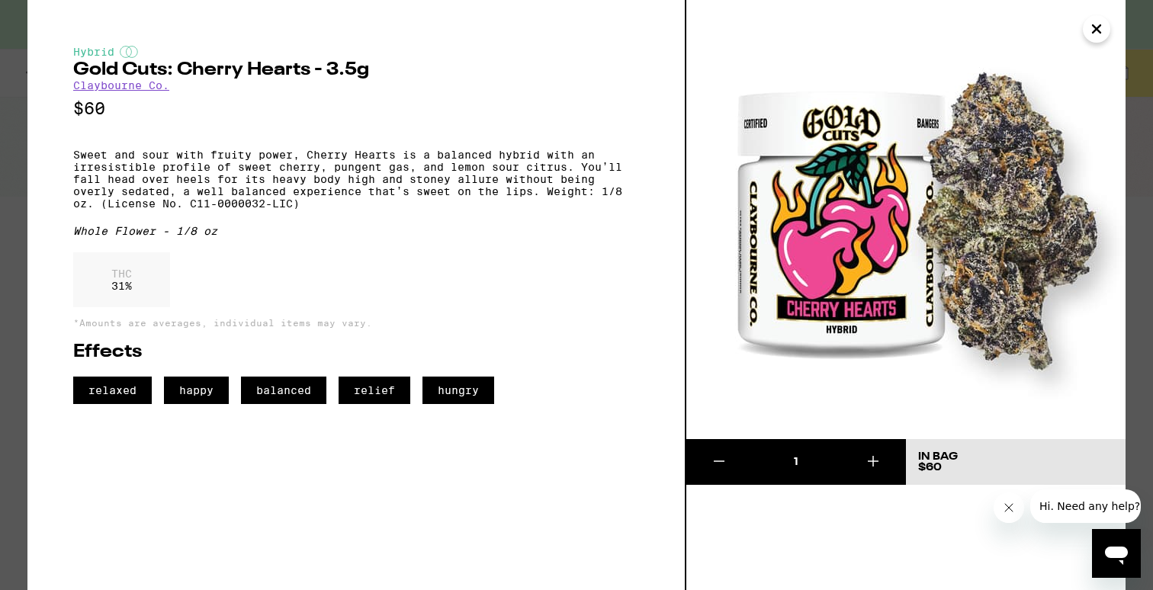
click at [1092, 35] on icon "Close" at bounding box center [1096, 29] width 18 height 23
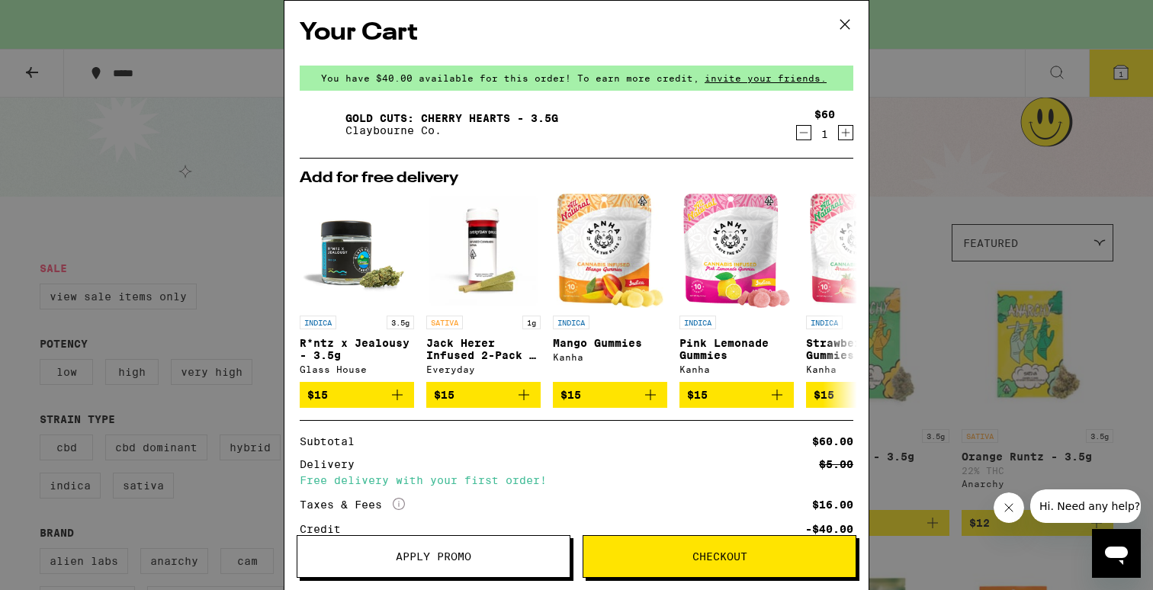
click at [1006, 120] on div "Your Cart You have $40.00 available for this order! To earn more credit, invite…" at bounding box center [576, 295] width 1153 height 590
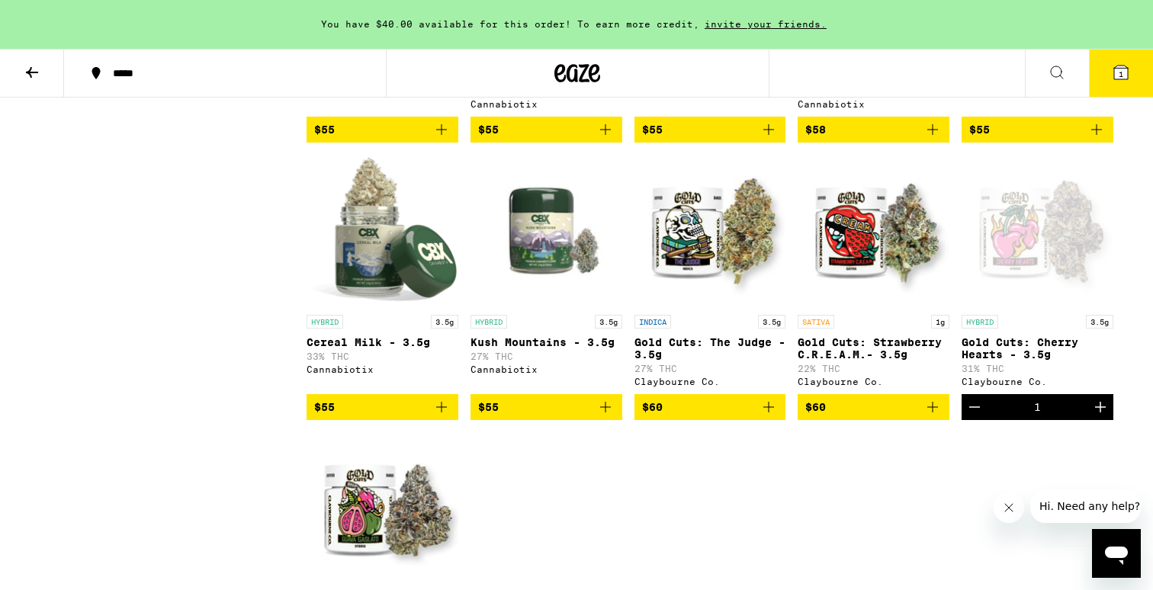
scroll to position [3570, 0]
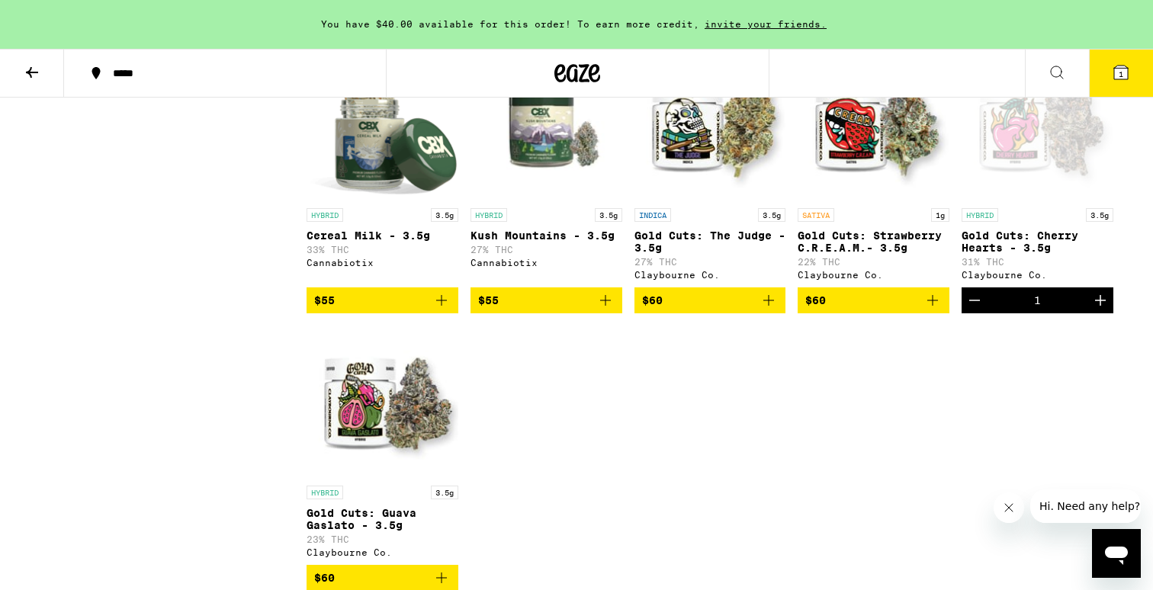
click at [514, 270] on link "HYBRID 3.5g Kush Mountains - 3.5g 27% THC Cannabiotix" at bounding box center [546, 167] width 152 height 239
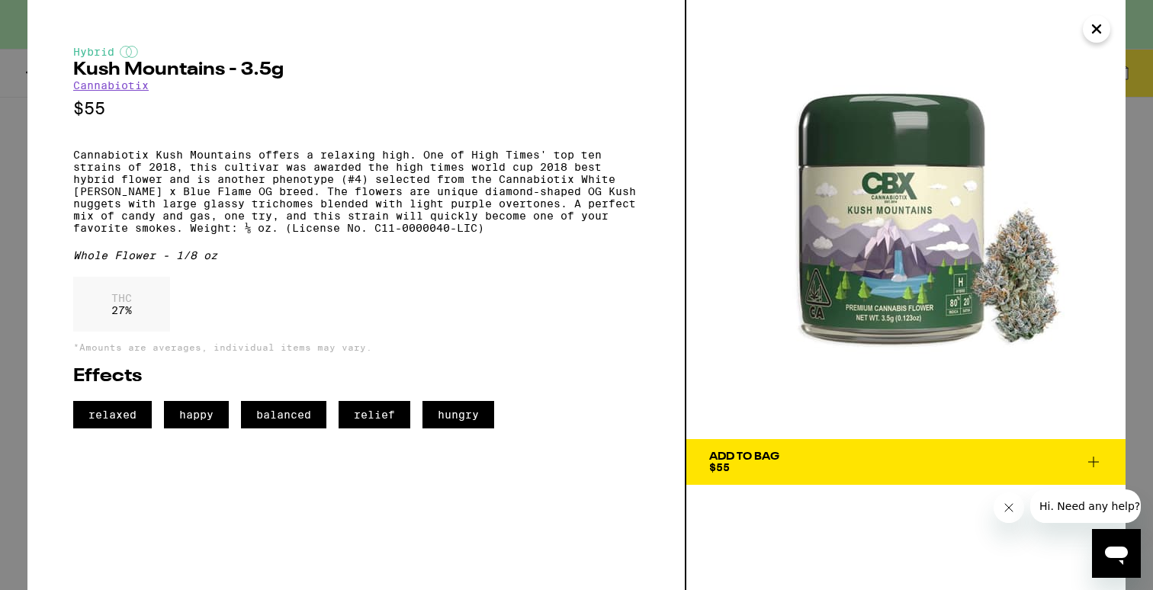
click at [1089, 30] on icon "Close" at bounding box center [1096, 29] width 18 height 23
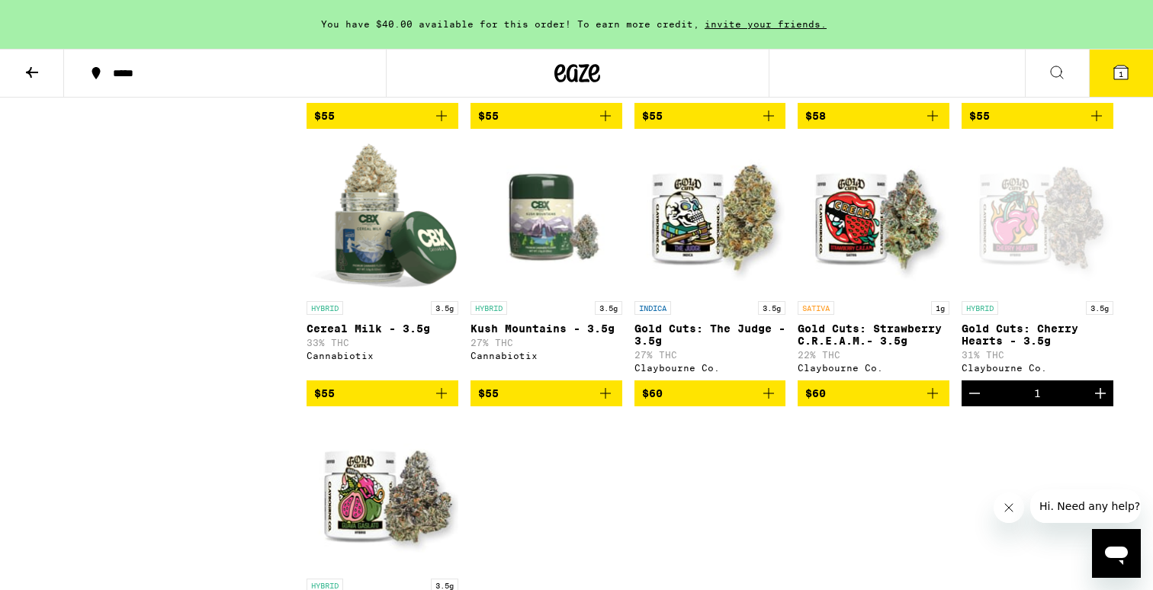
scroll to position [3469, 0]
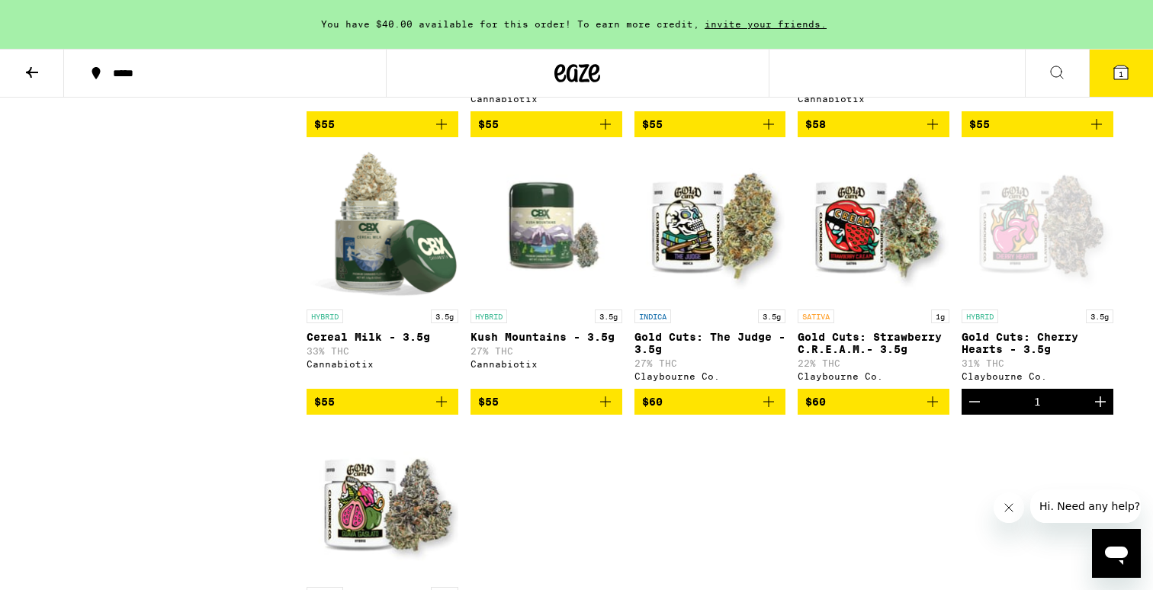
click at [397, 290] on img "Open page for Cereal Milk - 3.5g from Cannabiotix" at bounding box center [382, 225] width 152 height 152
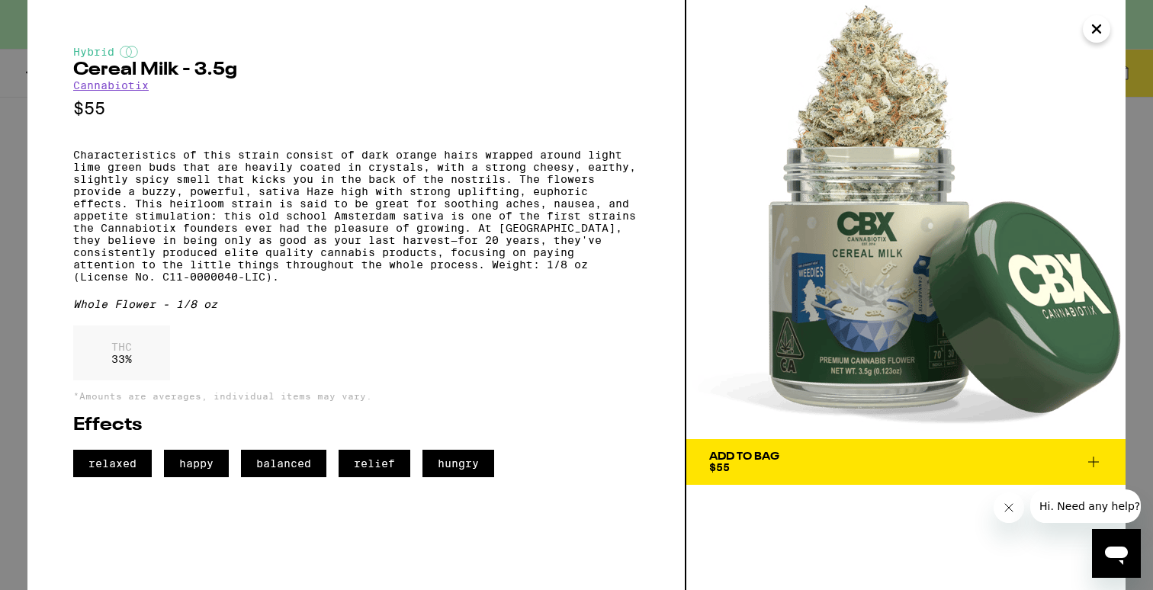
click at [1092, 30] on icon "Close" at bounding box center [1096, 29] width 8 height 8
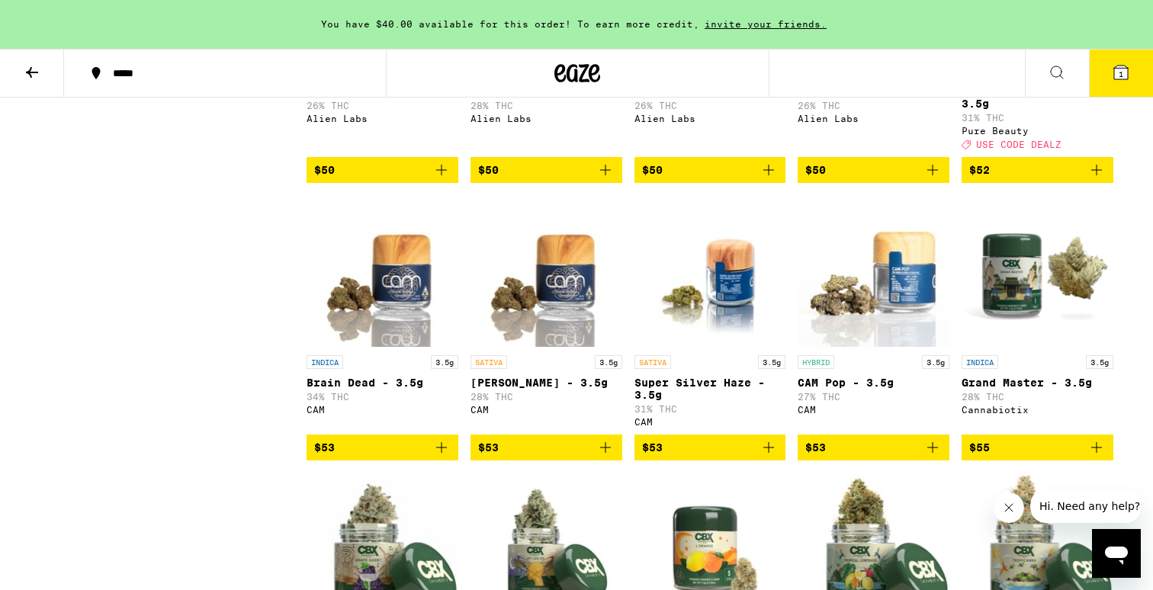
scroll to position [2881, 0]
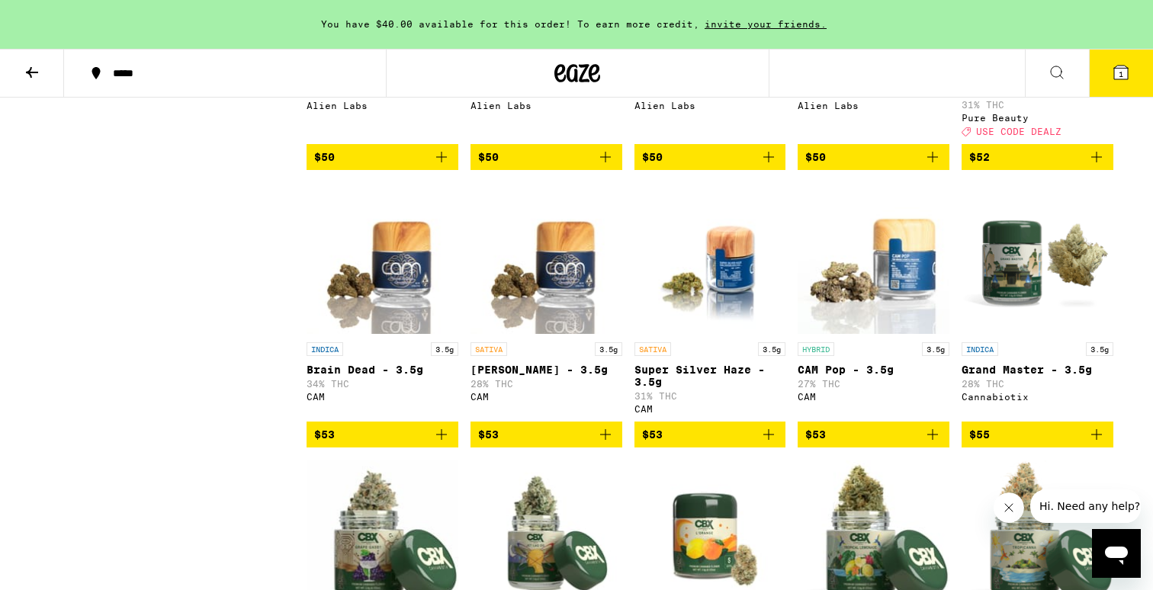
click at [1057, 335] on img "Open page for Grand Master - 3.5g from Cannabiotix" at bounding box center [1037, 258] width 152 height 152
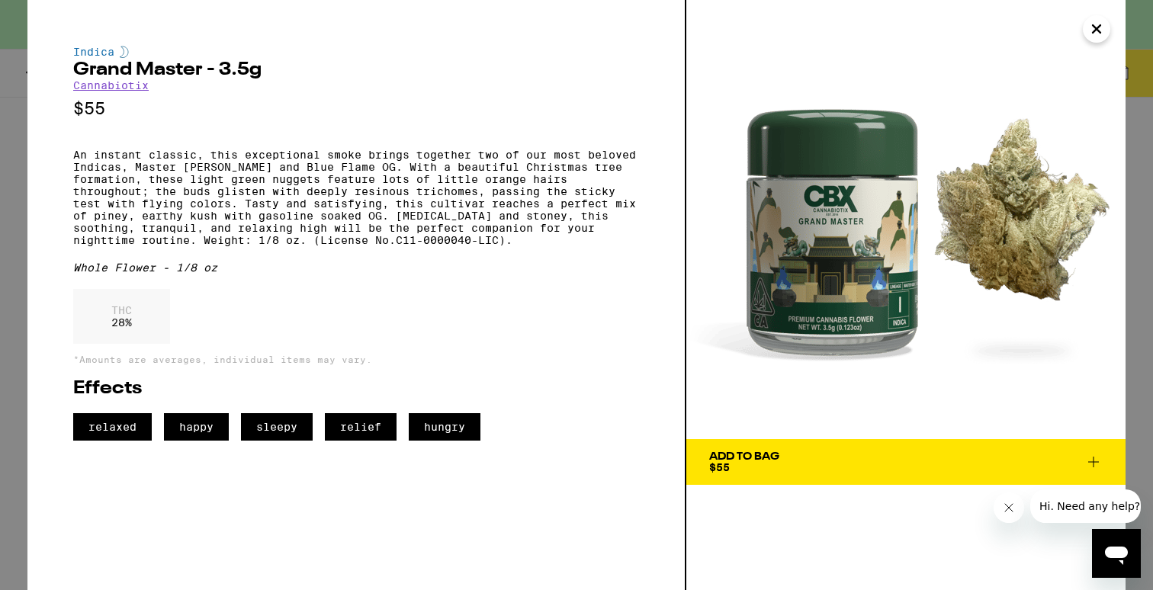
click at [1092, 27] on icon "Close" at bounding box center [1096, 29] width 18 height 23
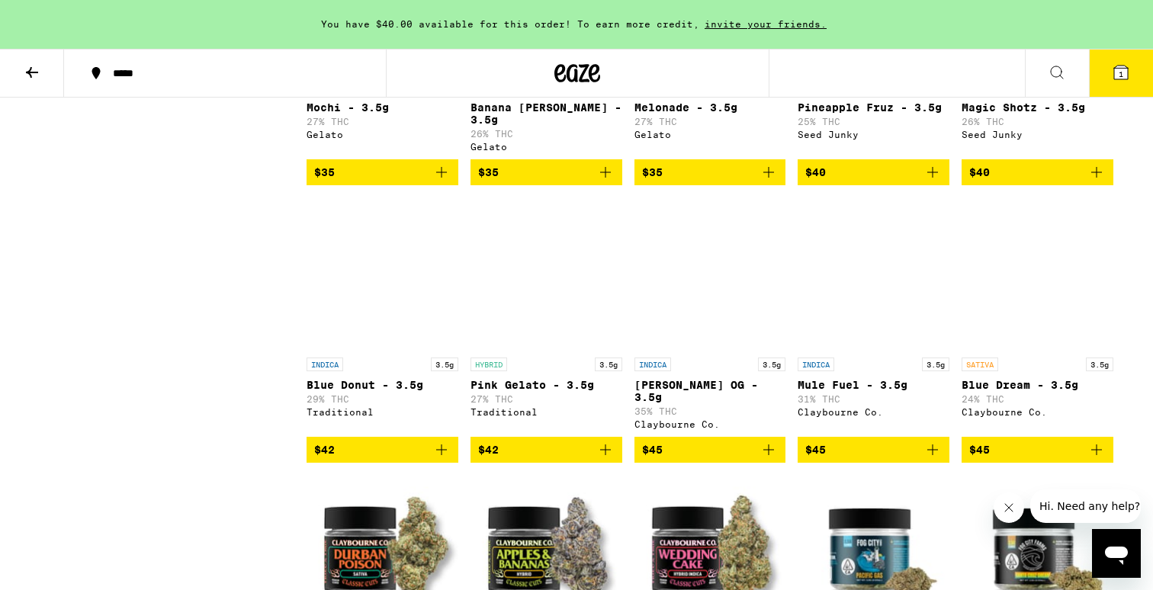
scroll to position [1608, 0]
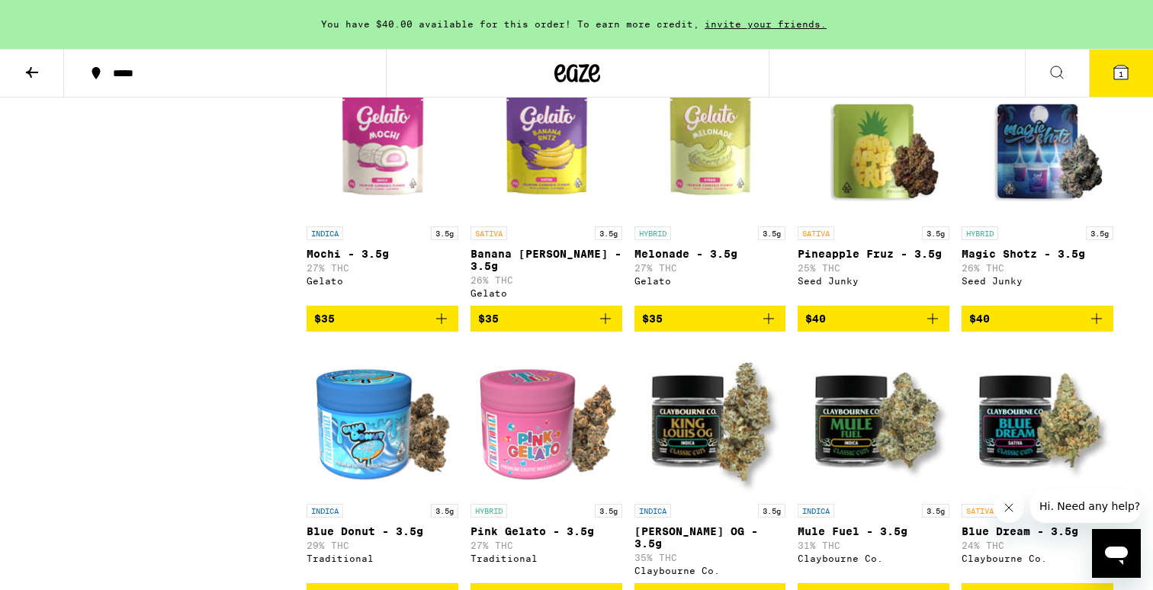
click at [1038, 219] on img "Open page for Magic Shotz - 3.5g from Seed Junky" at bounding box center [1037, 142] width 152 height 152
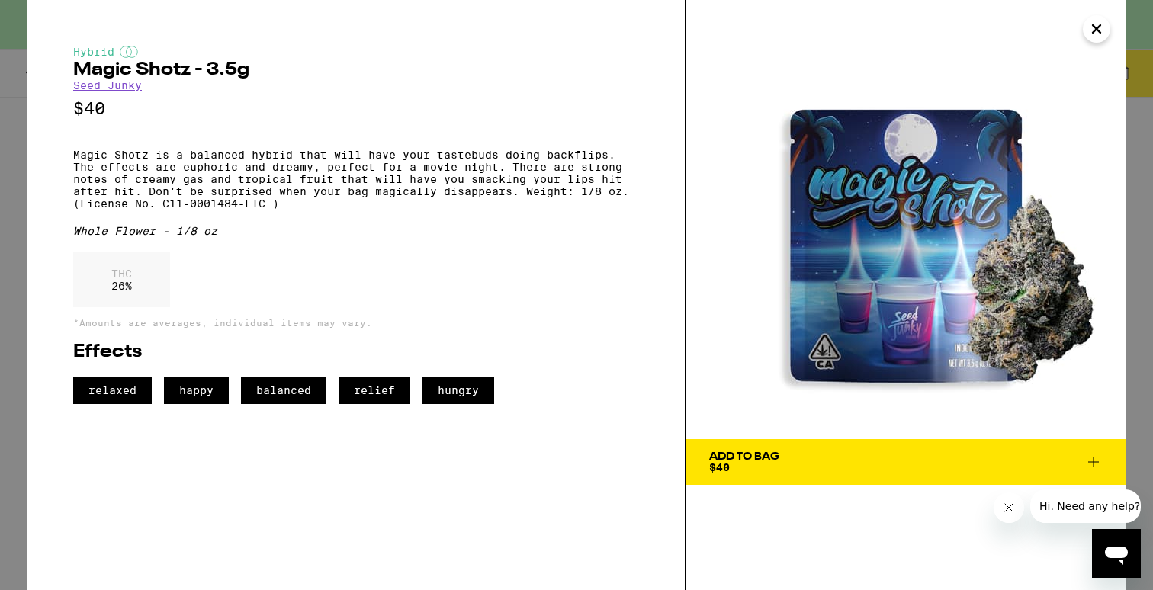
click at [1098, 31] on icon "Close" at bounding box center [1096, 29] width 8 height 8
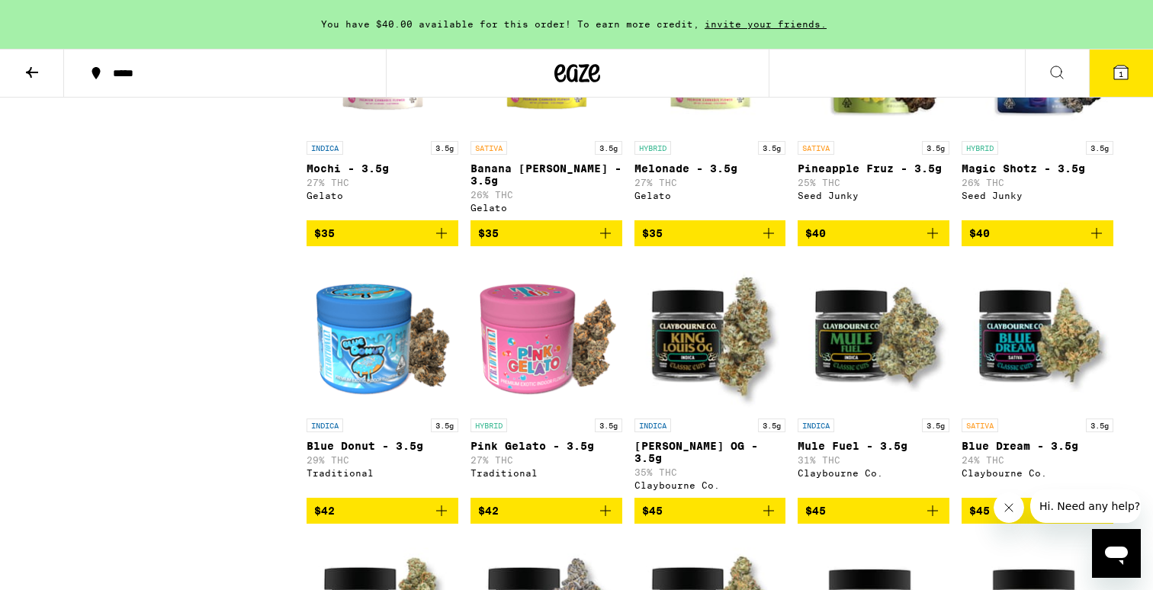
scroll to position [1694, 0]
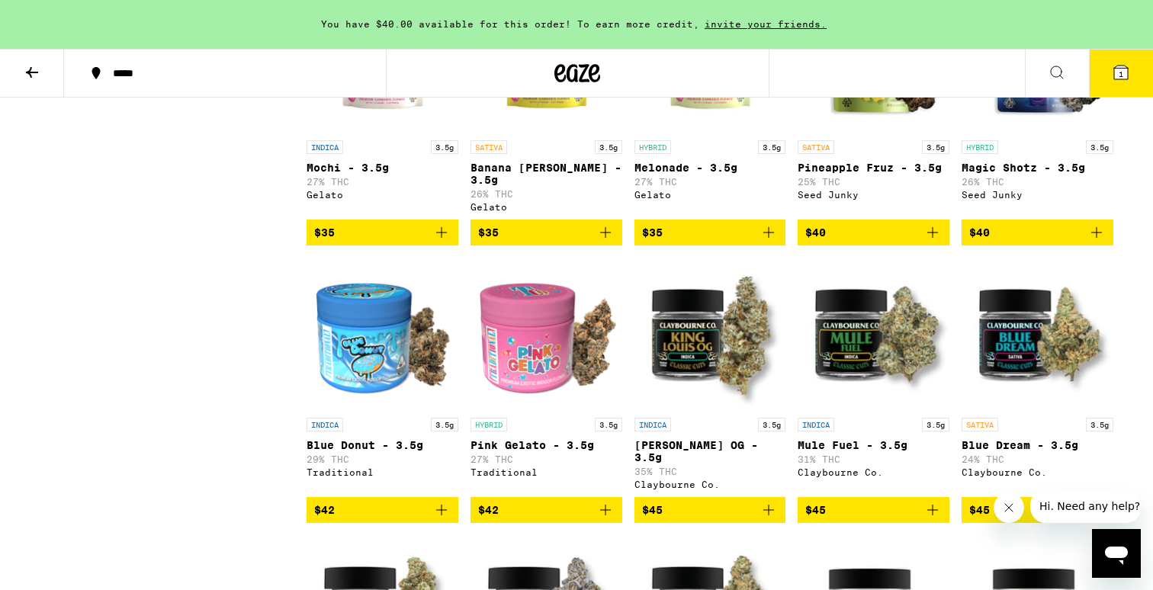
click at [525, 374] on img "Open page for Pink Gelato - 3.5g from Traditional" at bounding box center [546, 334] width 152 height 152
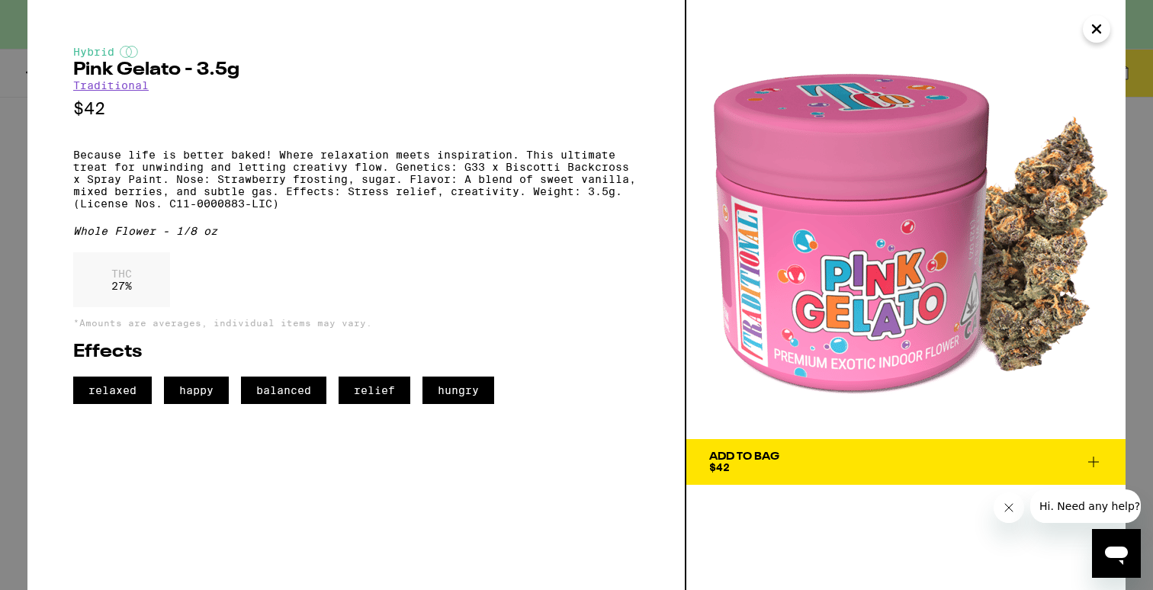
click at [1098, 32] on icon "Close" at bounding box center [1096, 29] width 18 height 23
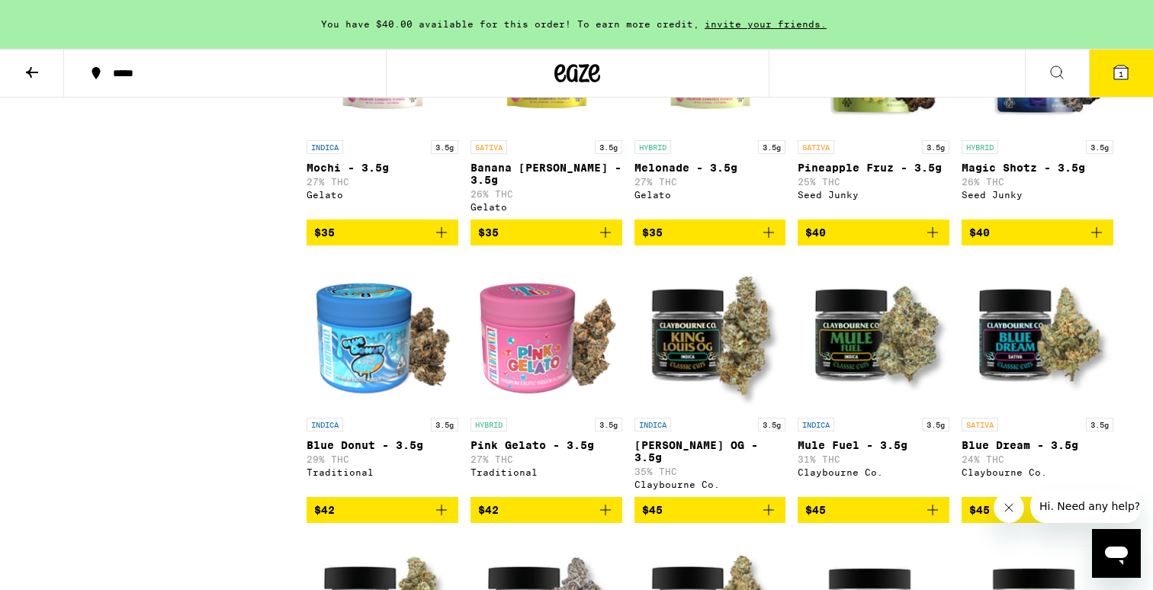
click at [407, 345] on img "Open page for Blue Donut - 3.5g from Traditional" at bounding box center [382, 334] width 152 height 152
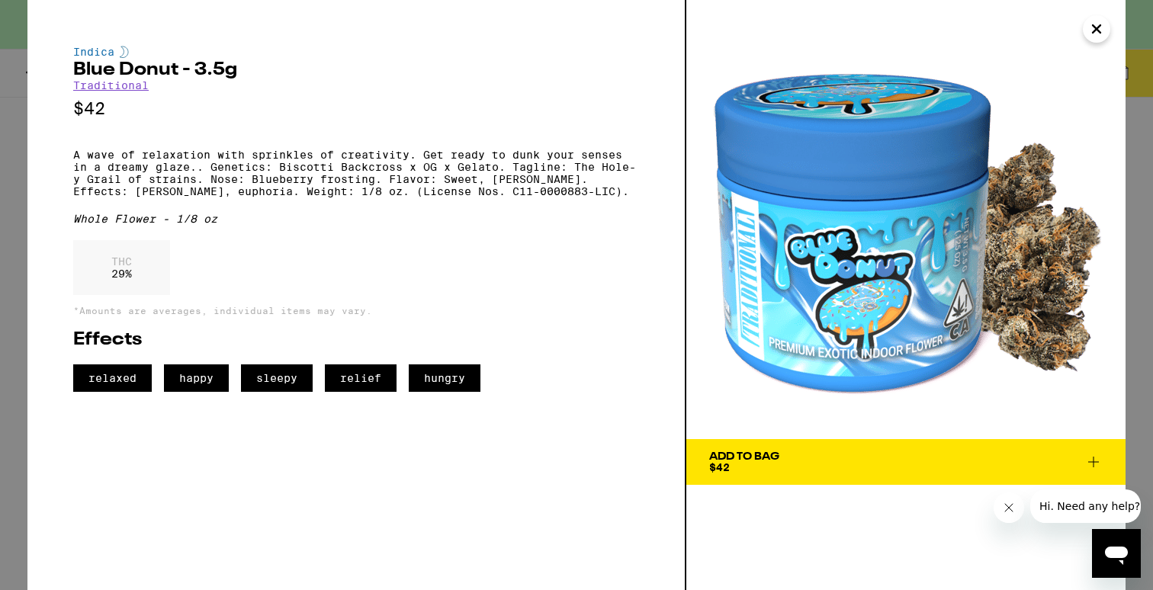
click at [1099, 24] on icon "Close" at bounding box center [1096, 29] width 18 height 23
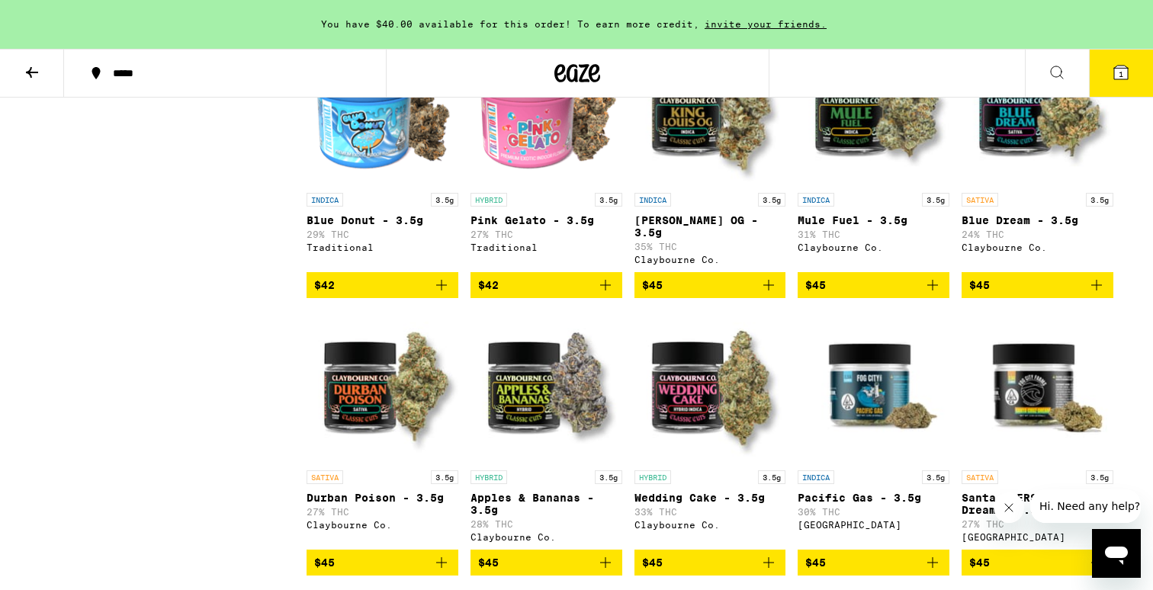
scroll to position [1932, 0]
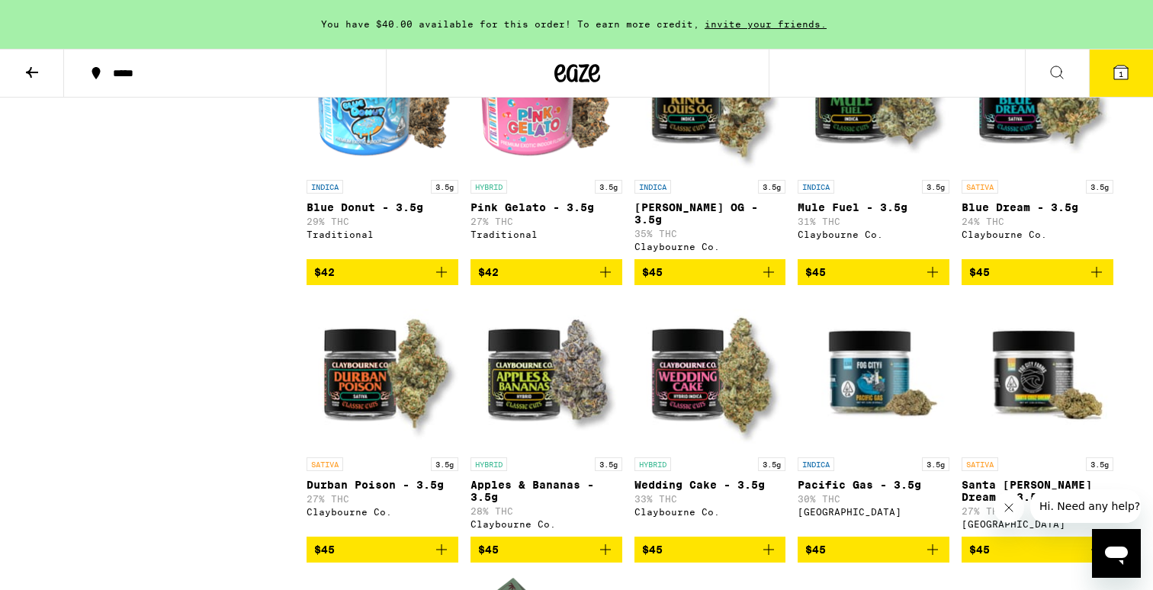
click at [581, 403] on img "Open page for Apples & Bananas - 3.5g from Claybourne Co." at bounding box center [546, 373] width 152 height 152
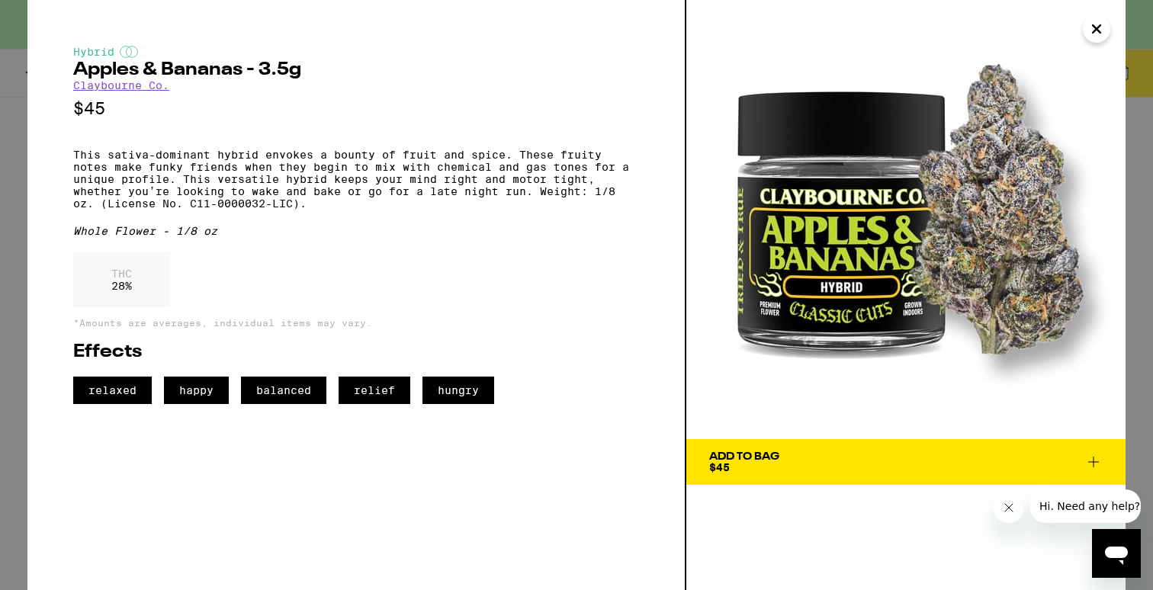
click at [1108, 17] on img at bounding box center [905, 219] width 439 height 439
click at [1099, 18] on icon "Close" at bounding box center [1096, 29] width 18 height 23
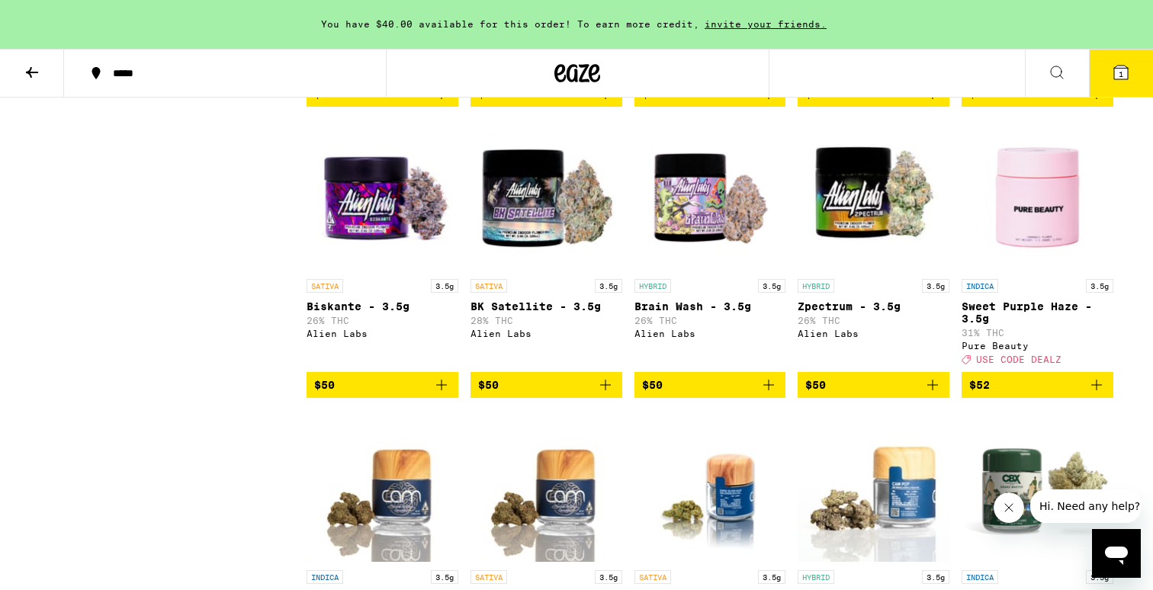
scroll to position [2662, 0]
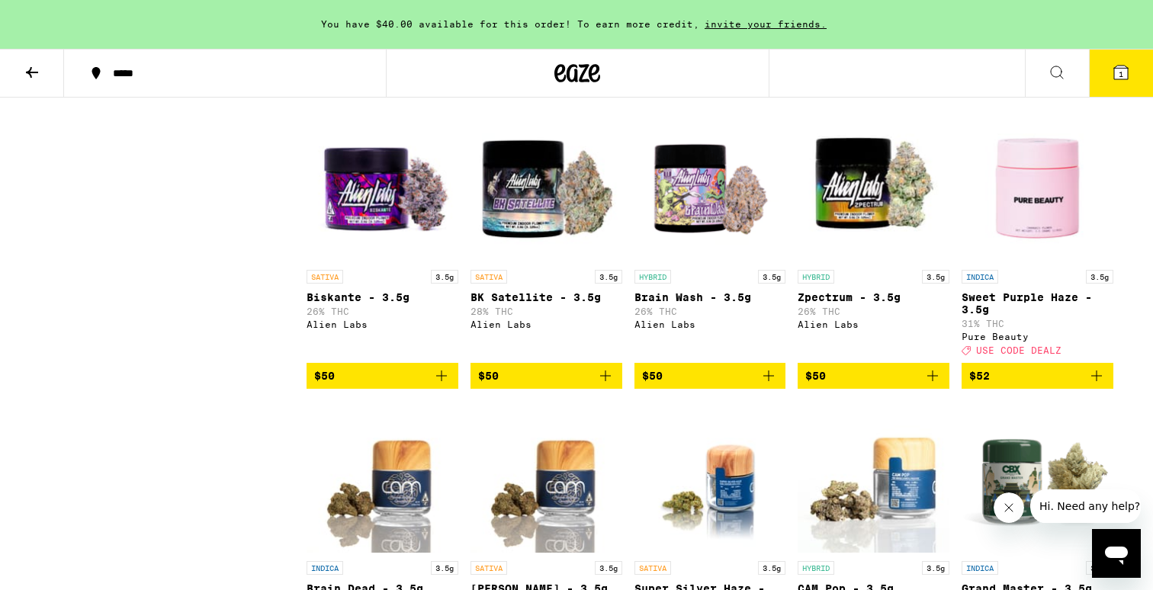
click at [984, 385] on span "$52" at bounding box center [1037, 376] width 136 height 18
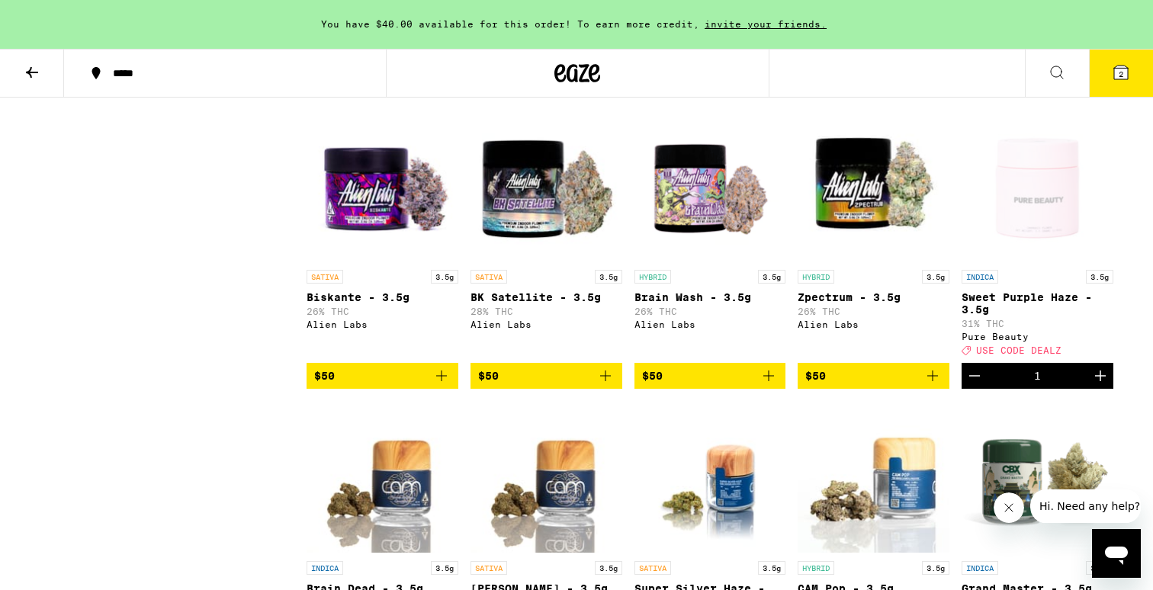
click at [1117, 71] on icon at bounding box center [1121, 73] width 14 height 14
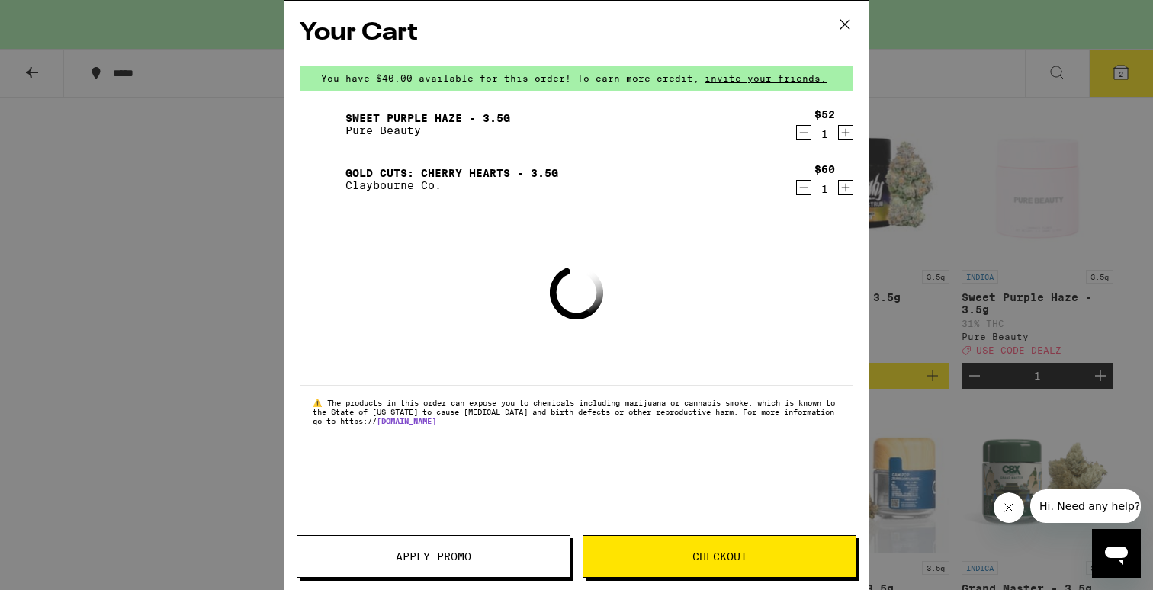
click at [473, 554] on span "Apply Promo" at bounding box center [433, 556] width 272 height 11
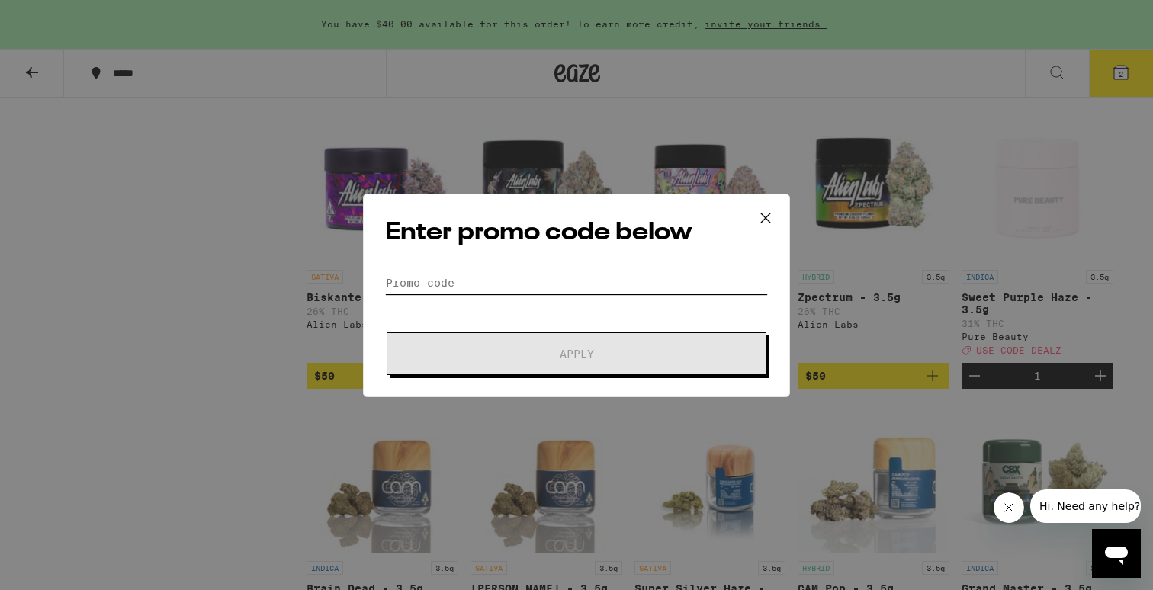
click at [518, 281] on input "Promo Code" at bounding box center [576, 282] width 383 height 23
type input "E"
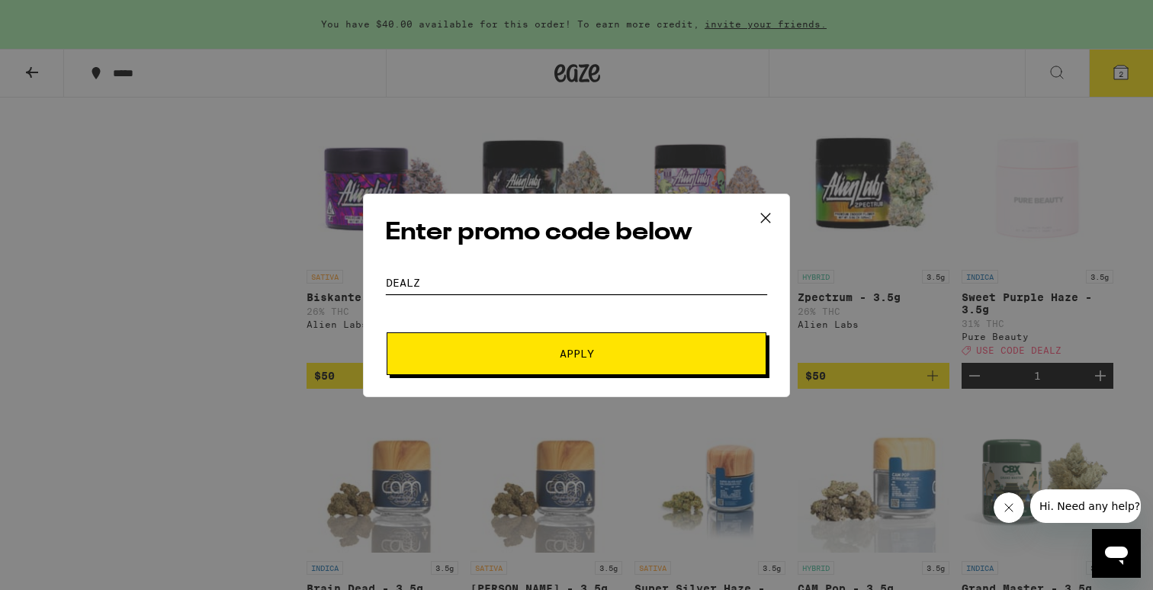
type input "DEALZ"
click at [518, 356] on span "Apply" at bounding box center [576, 353] width 274 height 11
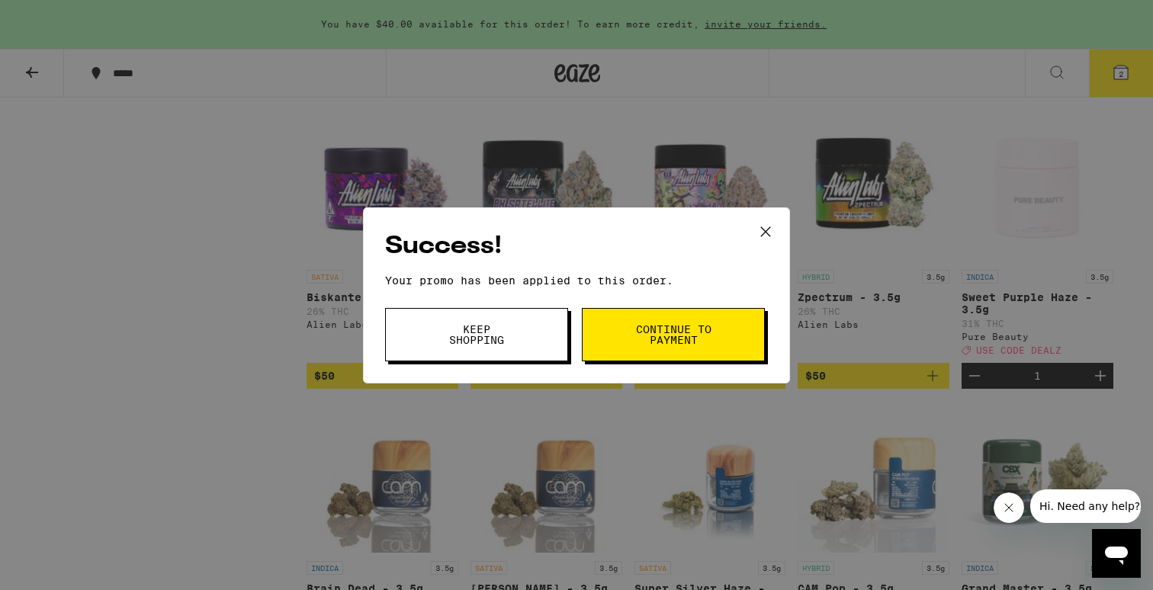
click at [537, 326] on button "Keep Shopping" at bounding box center [476, 334] width 183 height 53
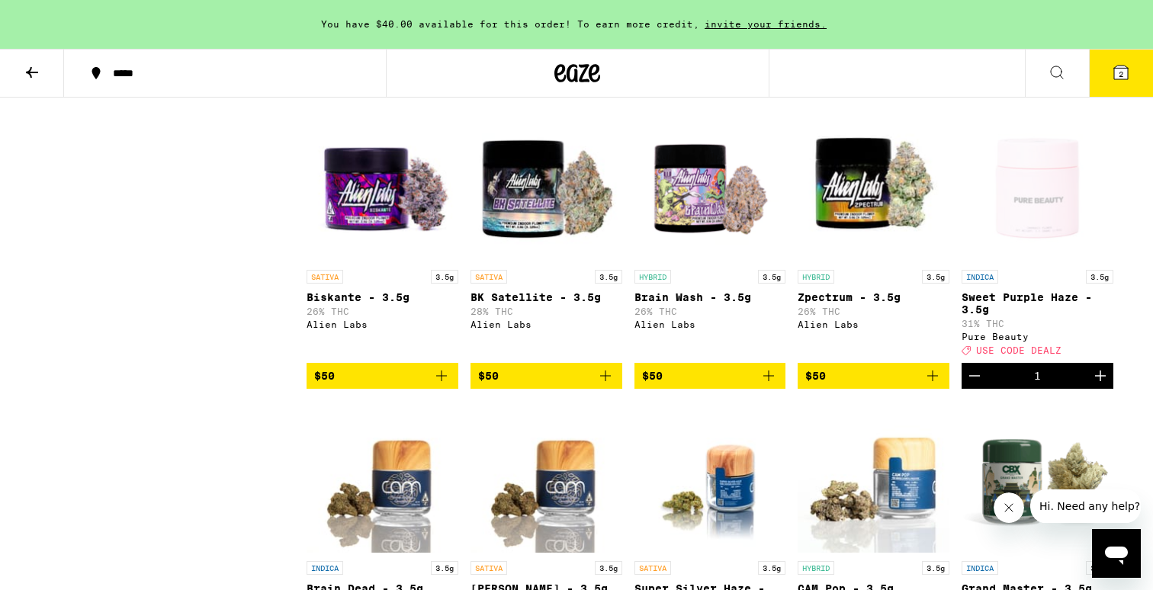
click at [1125, 79] on icon at bounding box center [1121, 72] width 18 height 18
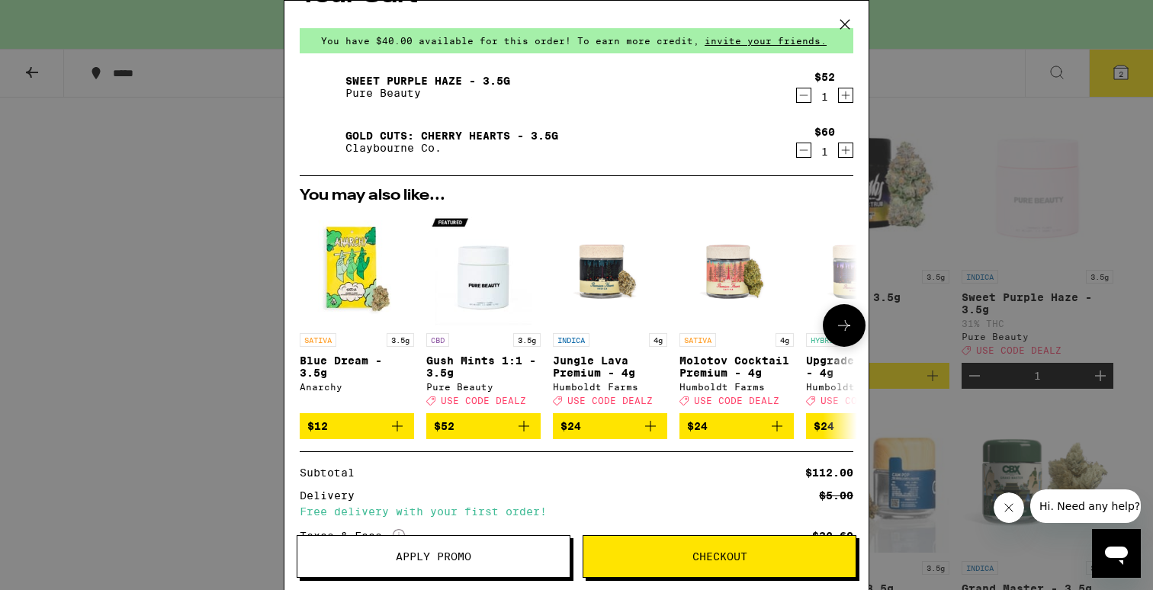
scroll to position [32, 0]
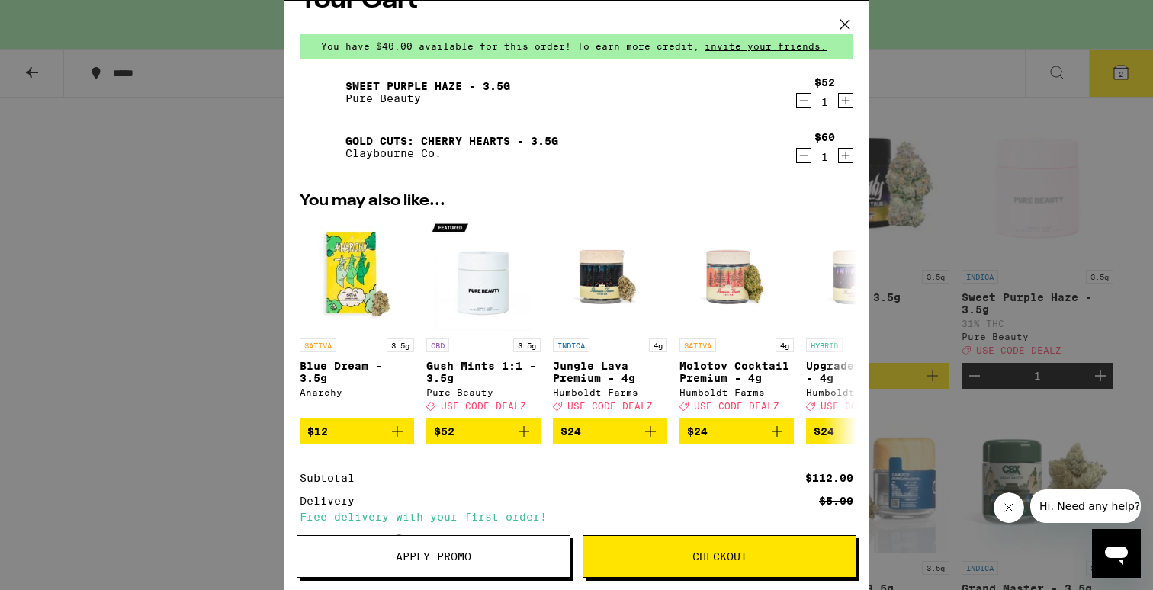
click at [803, 101] on icon "Decrement" at bounding box center [804, 100] width 14 height 18
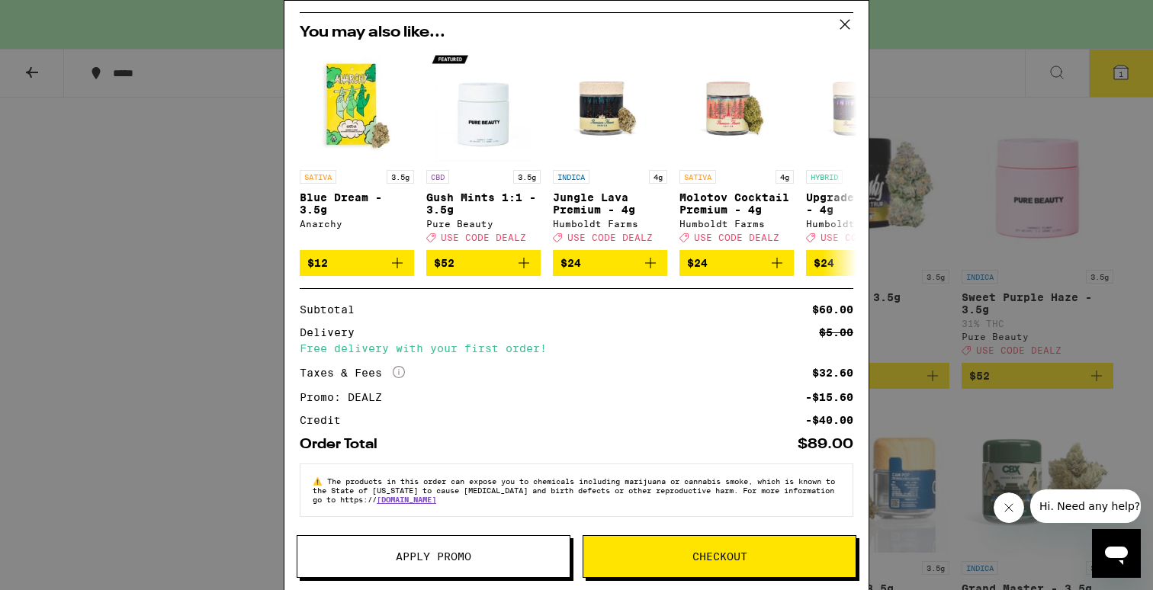
scroll to position [0, 0]
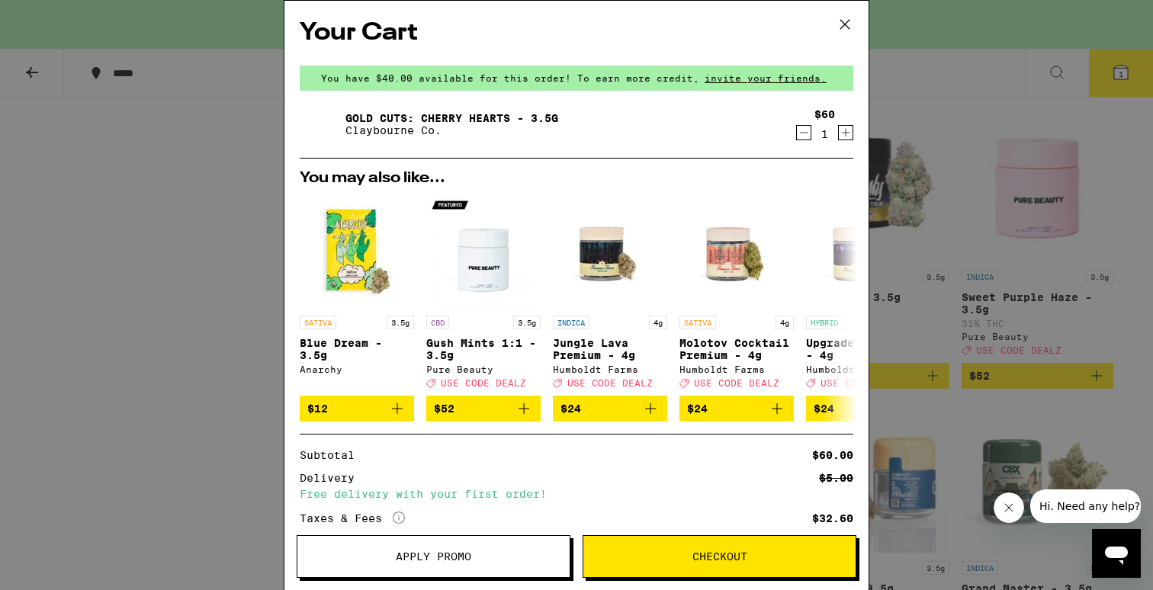
click at [849, 21] on icon at bounding box center [844, 24] width 23 height 23
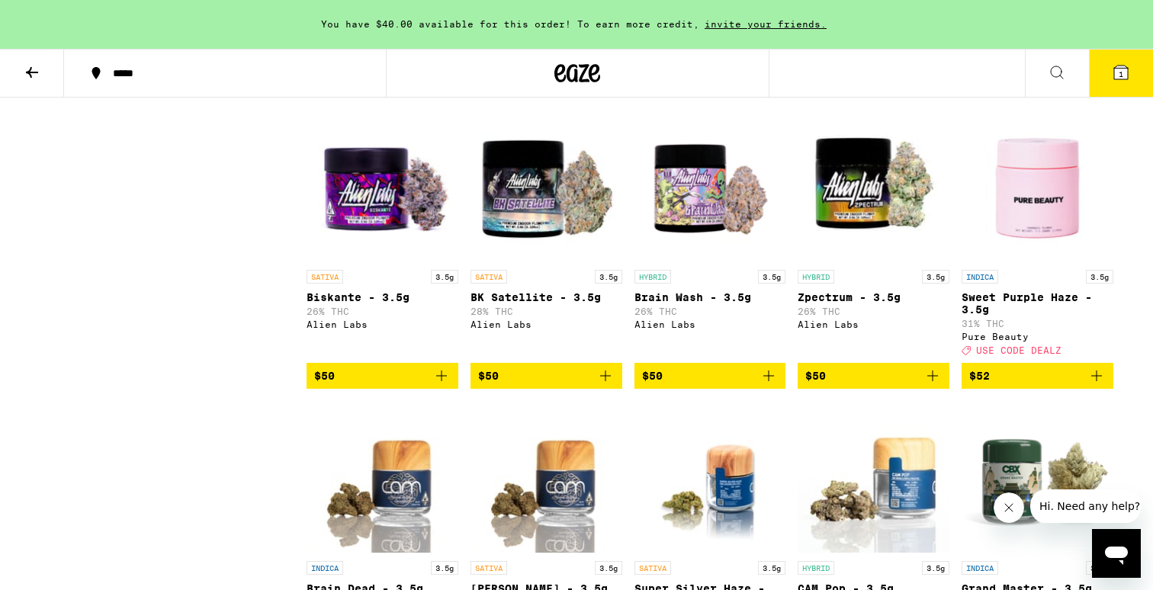
click at [1119, 69] on span "1" at bounding box center [1120, 73] width 5 height 9
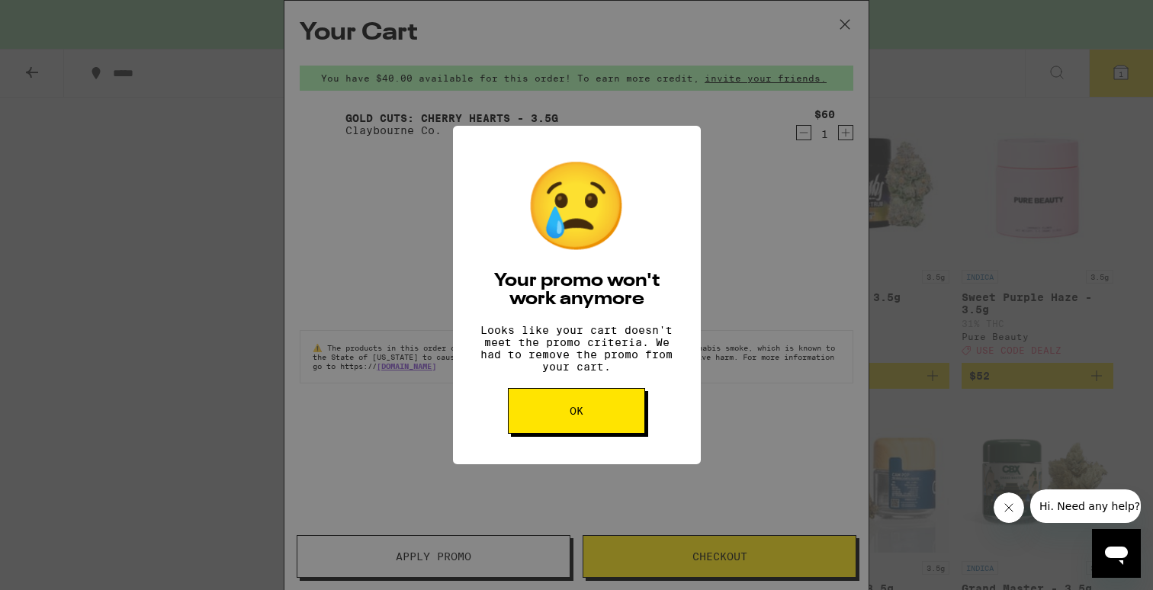
click at [618, 419] on button "OK" at bounding box center [576, 411] width 137 height 46
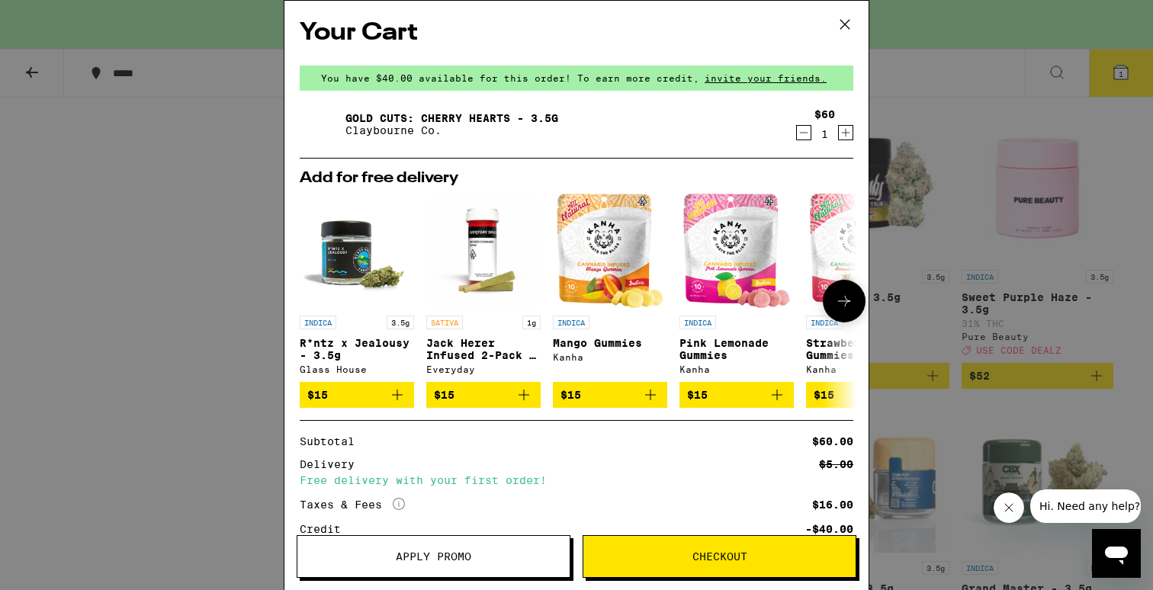
scroll to position [118, 0]
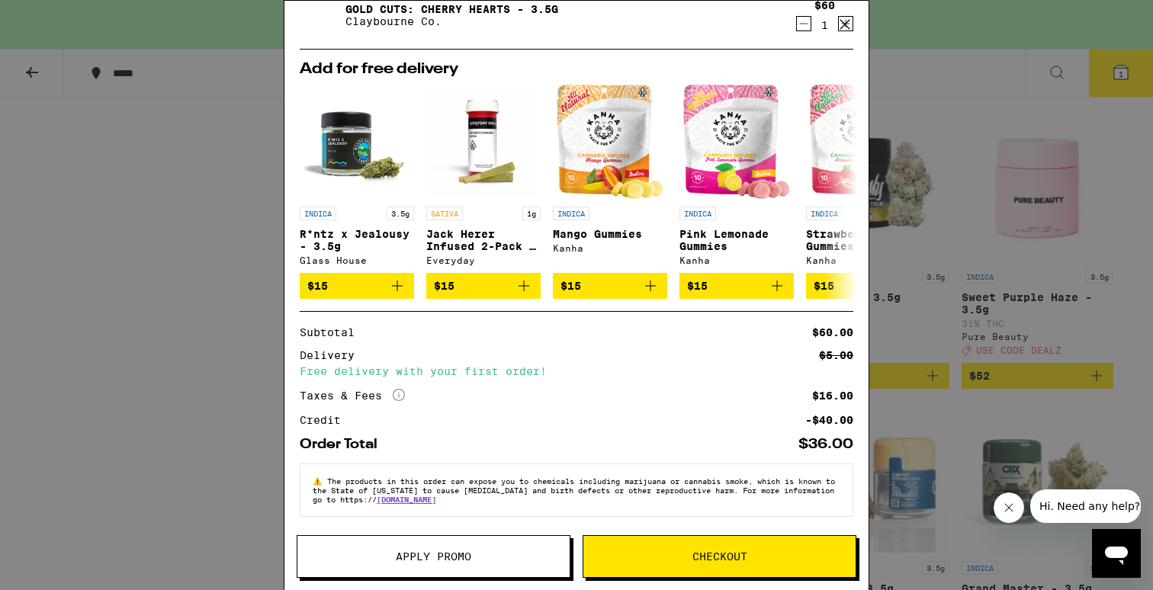
click at [630, 553] on span "Checkout" at bounding box center [719, 556] width 272 height 11
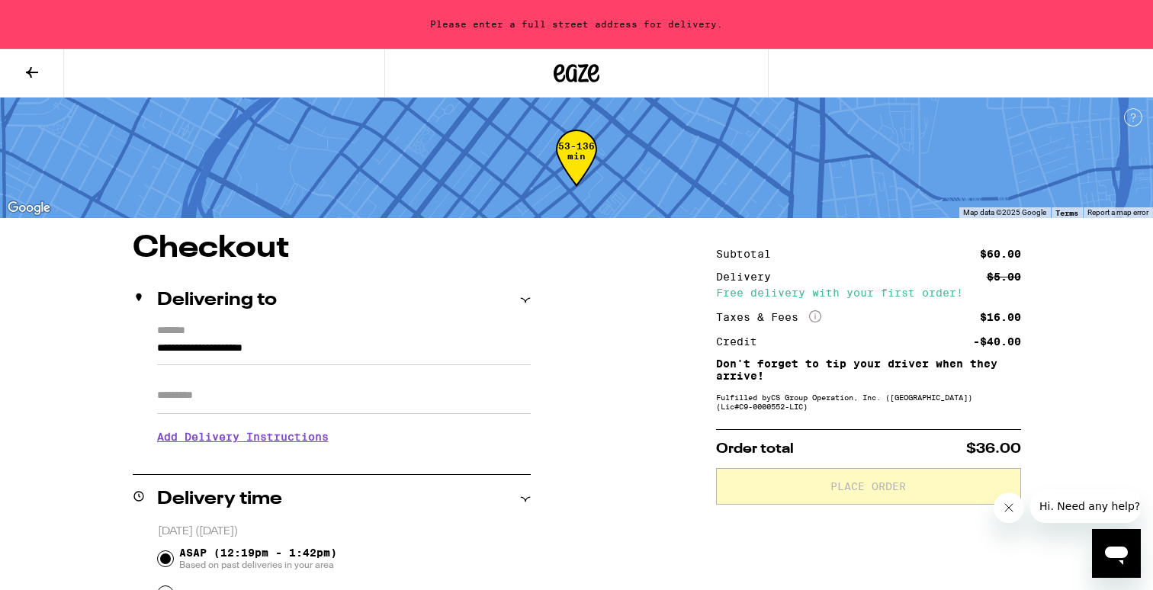
click at [408, 349] on input "**********" at bounding box center [344, 352] width 374 height 26
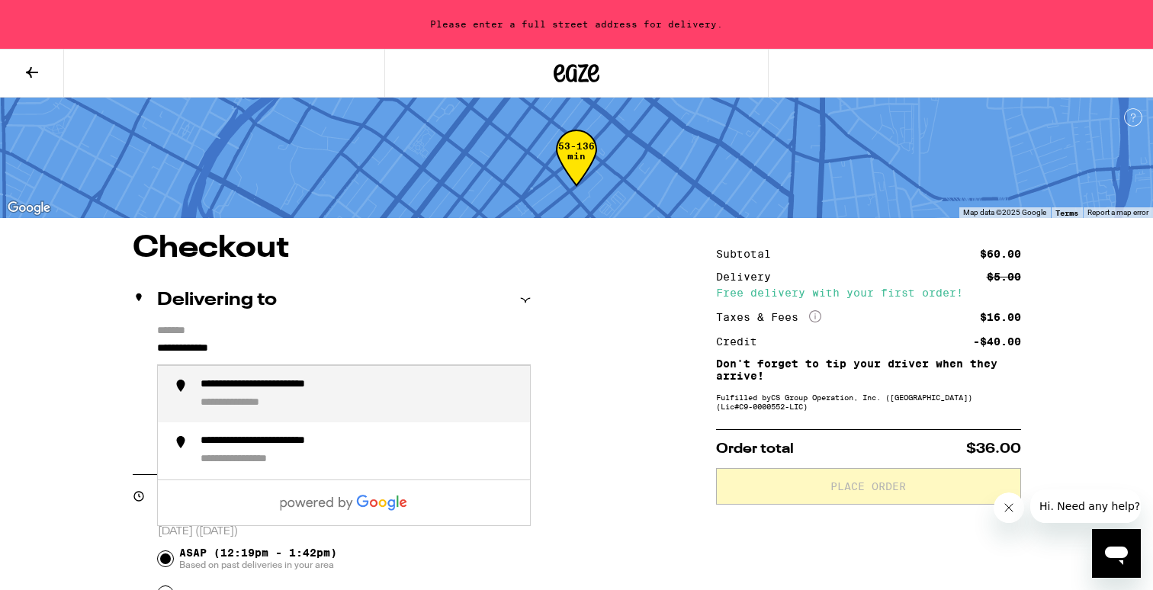
click at [415, 401] on div "**********" at bounding box center [358, 394] width 317 height 33
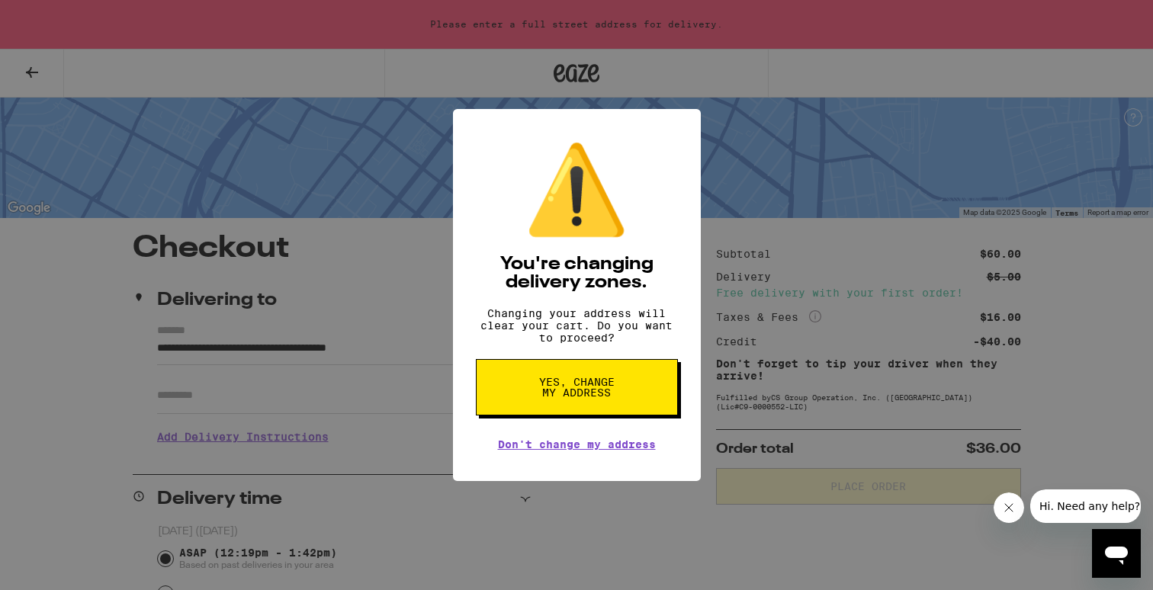
click at [540, 382] on span "Yes, change my address" at bounding box center [576, 387] width 79 height 21
type input "**********"
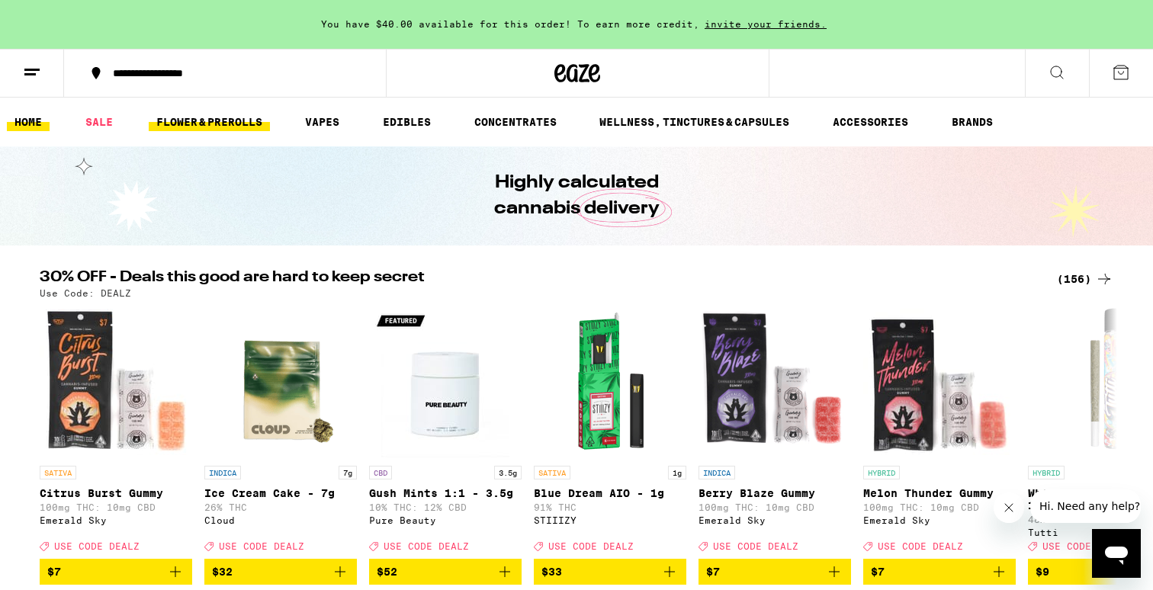
click at [233, 121] on link "FLOWER & PREROLLS" at bounding box center [209, 122] width 121 height 18
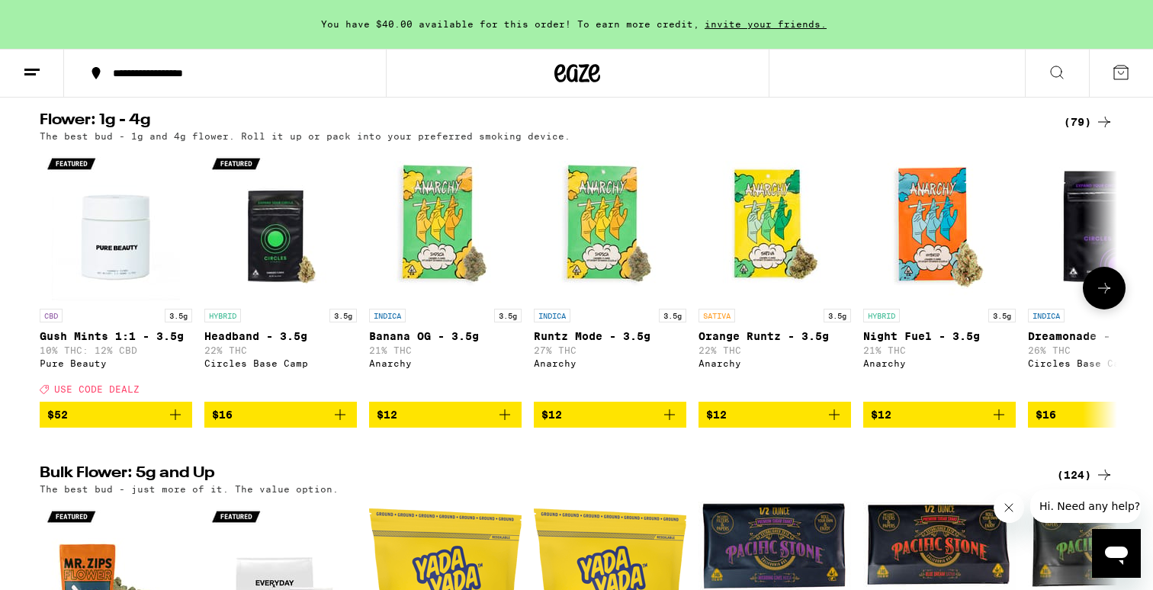
scroll to position [168, 0]
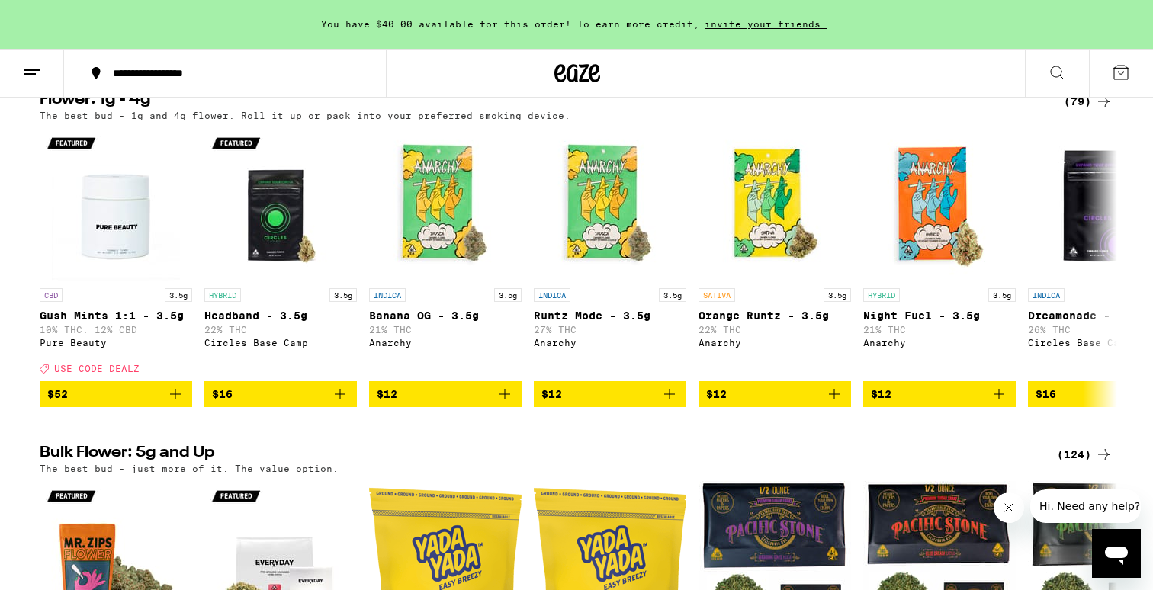
click at [1103, 106] on icon at bounding box center [1104, 101] width 18 height 18
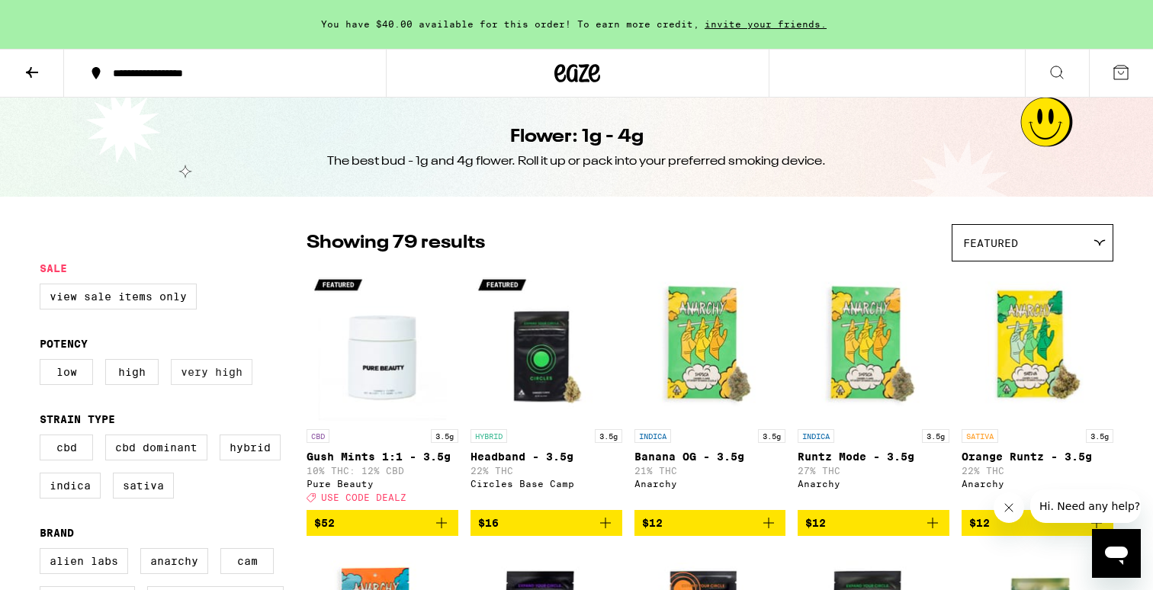
click at [219, 370] on label "Very High" at bounding box center [212, 372] width 82 height 26
click at [43, 362] on input "Very High" at bounding box center [43, 361] width 1 height 1
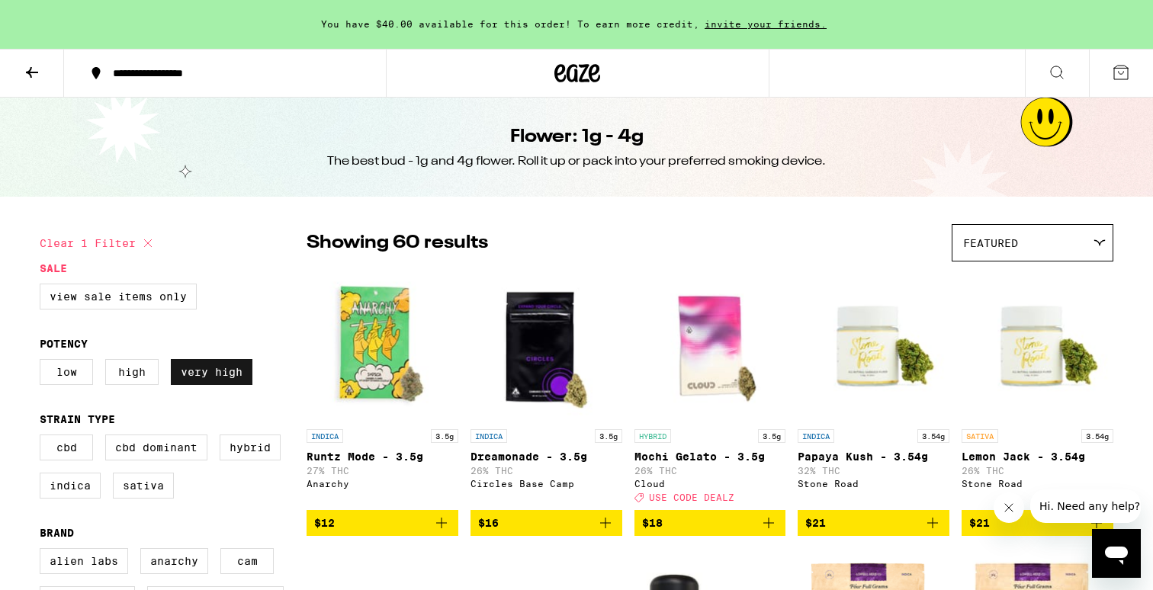
click at [232, 374] on label "Very High" at bounding box center [212, 372] width 82 height 26
click at [43, 362] on input "Very High" at bounding box center [43, 361] width 1 height 1
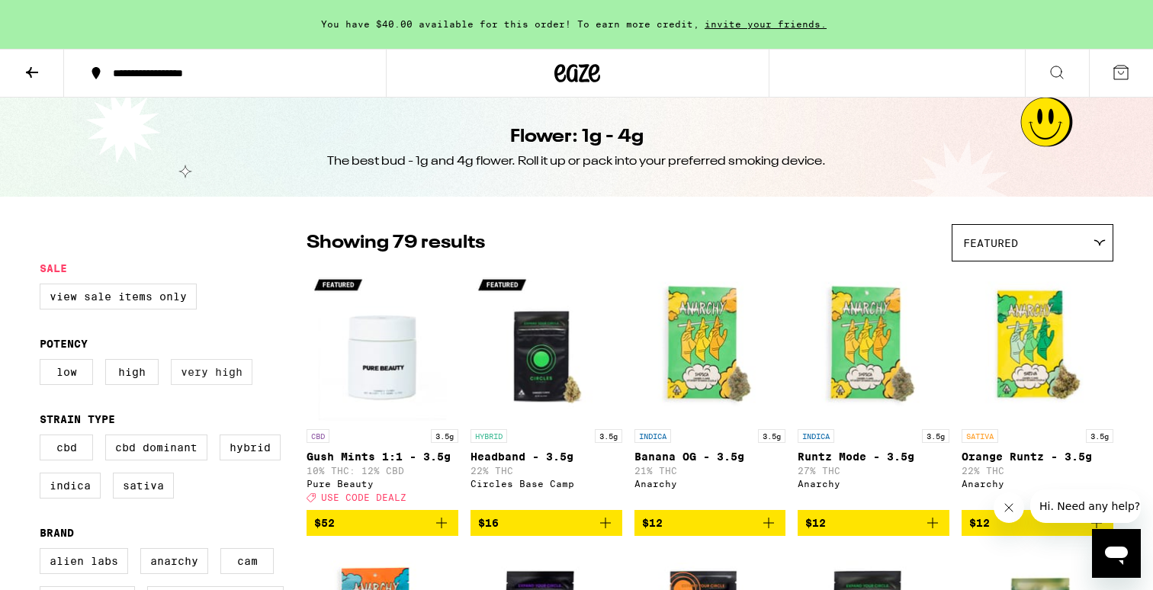
click at [232, 374] on label "Very High" at bounding box center [212, 372] width 82 height 26
click at [43, 362] on input "Very High" at bounding box center [43, 361] width 1 height 1
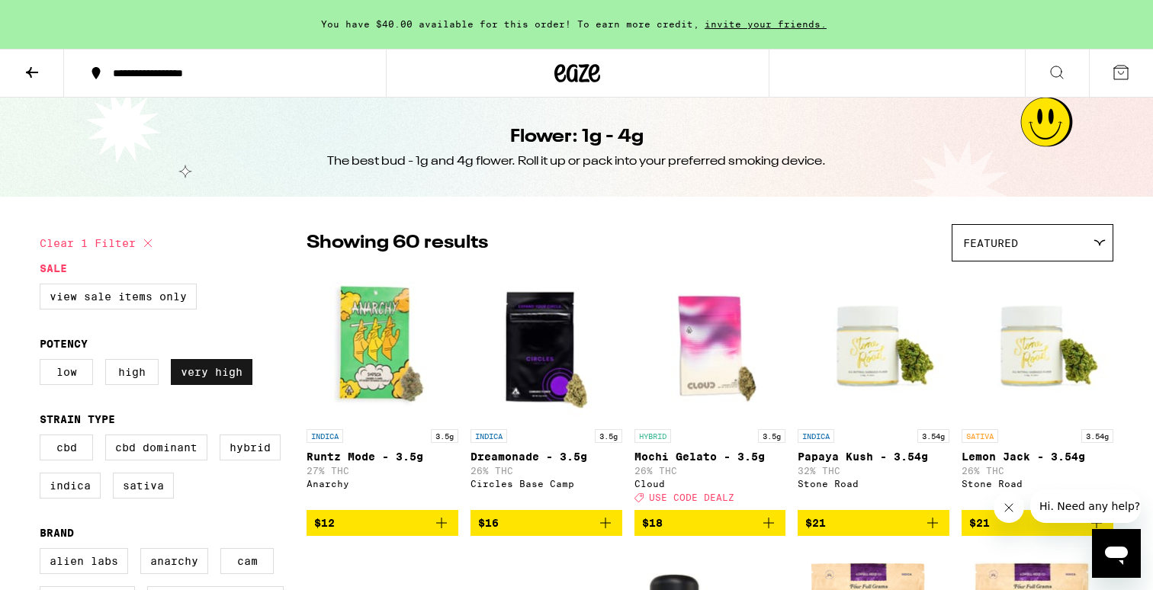
click at [245, 375] on label "Very High" at bounding box center [212, 372] width 82 height 26
click at [43, 362] on input "Very High" at bounding box center [43, 361] width 1 height 1
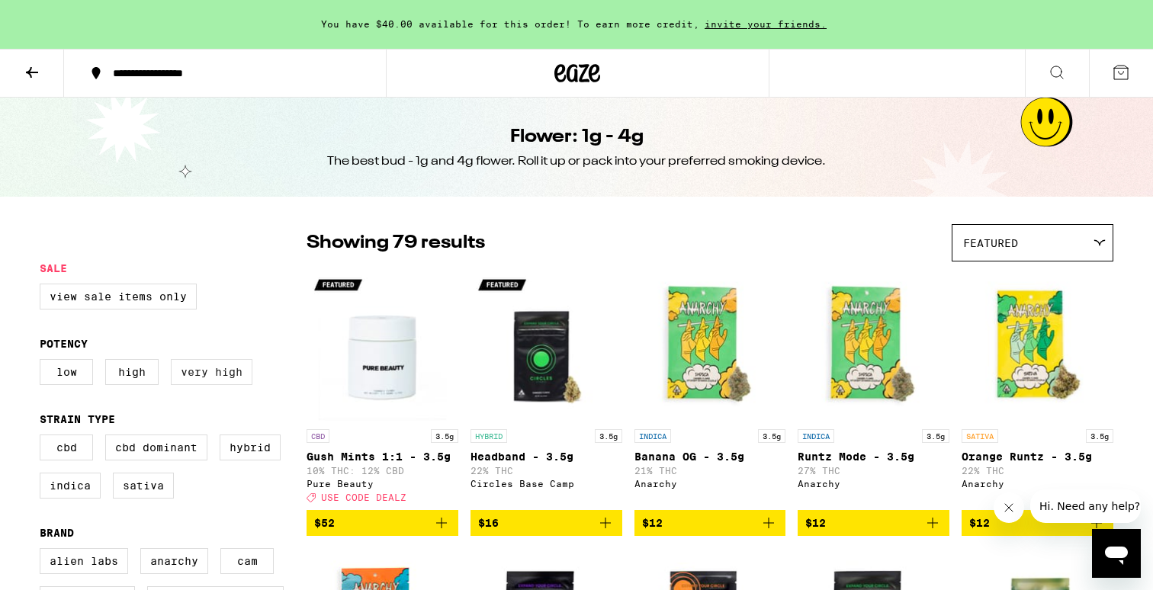
click at [239, 377] on label "Very High" at bounding box center [212, 372] width 82 height 26
click at [43, 362] on input "Very High" at bounding box center [43, 361] width 1 height 1
checkbox input "true"
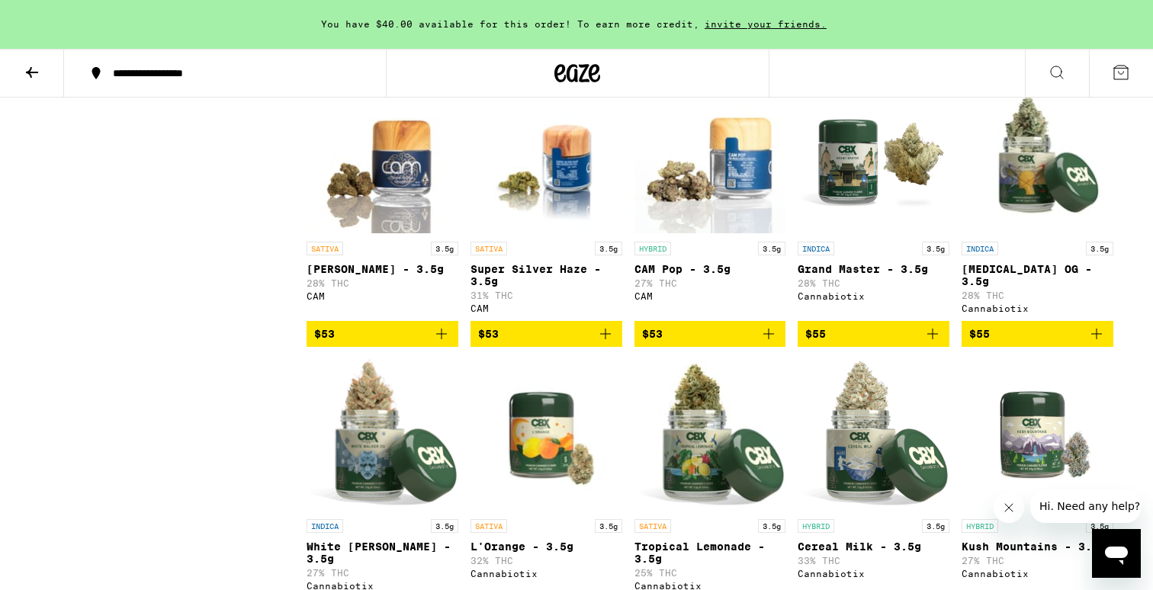
scroll to position [3364, 0]
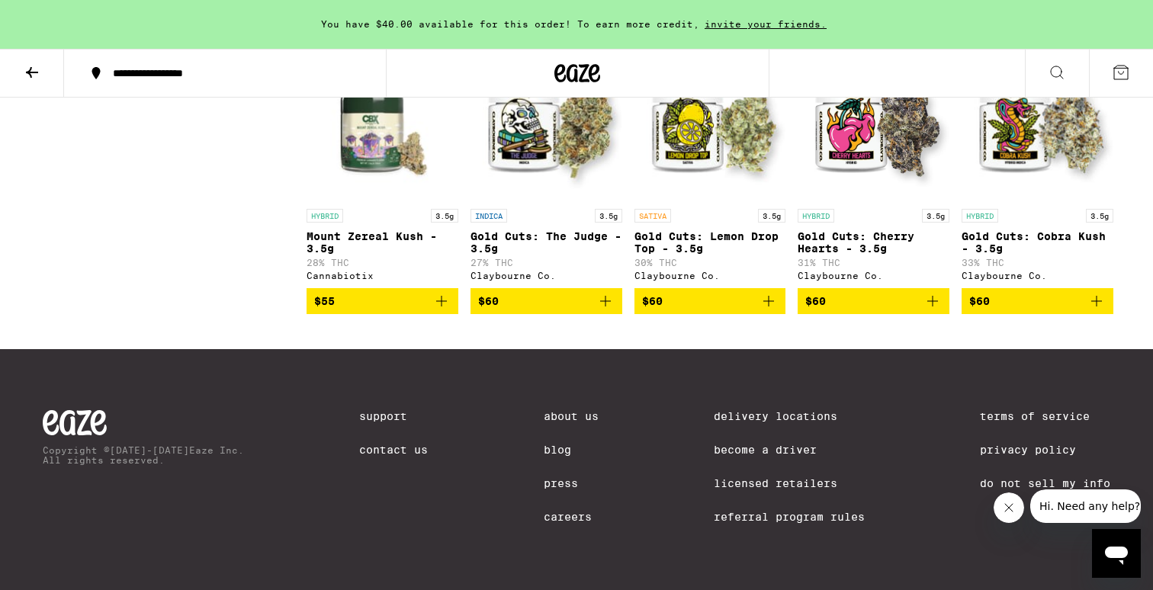
click at [930, 292] on icon "Add to bag" at bounding box center [932, 301] width 18 height 18
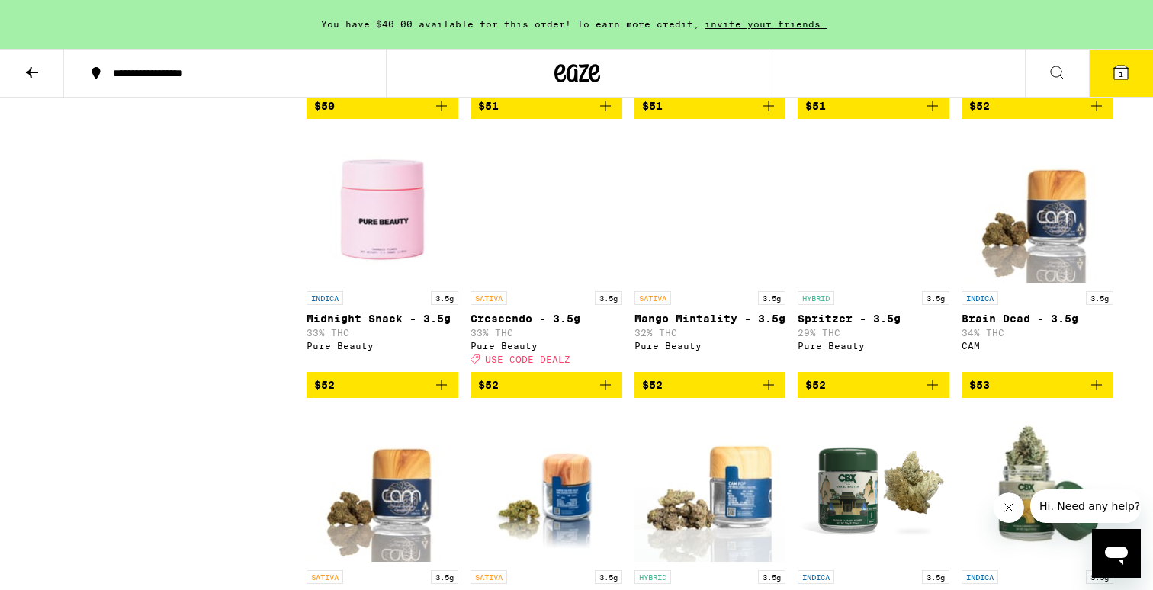
scroll to position [2351, 0]
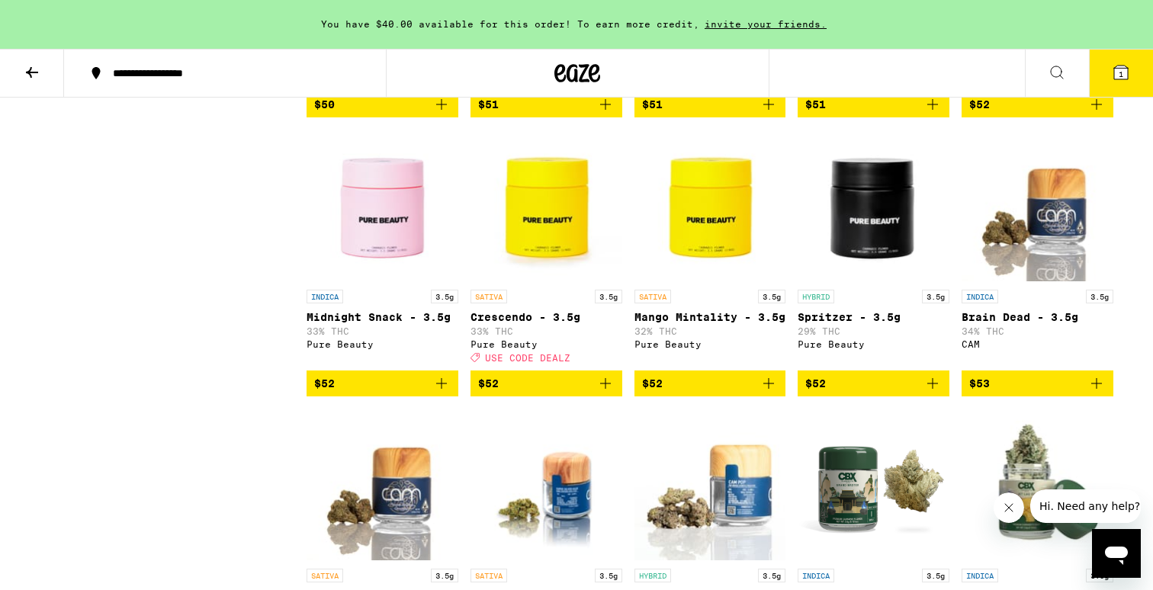
click at [611, 393] on icon "Add to bag" at bounding box center [605, 383] width 18 height 18
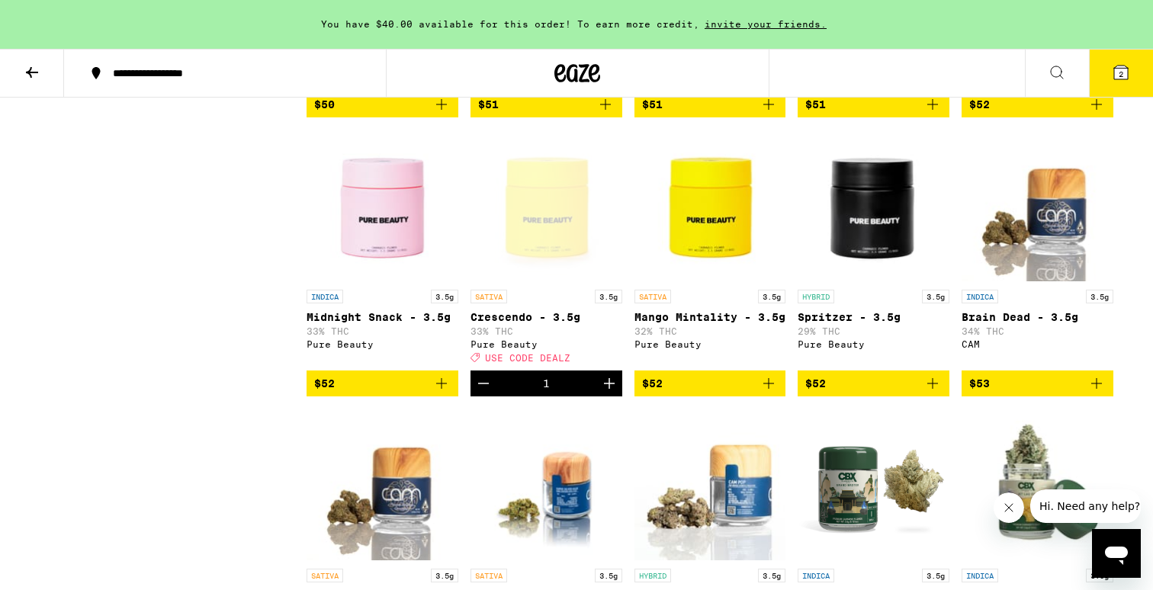
click at [1126, 74] on icon at bounding box center [1121, 73] width 14 height 14
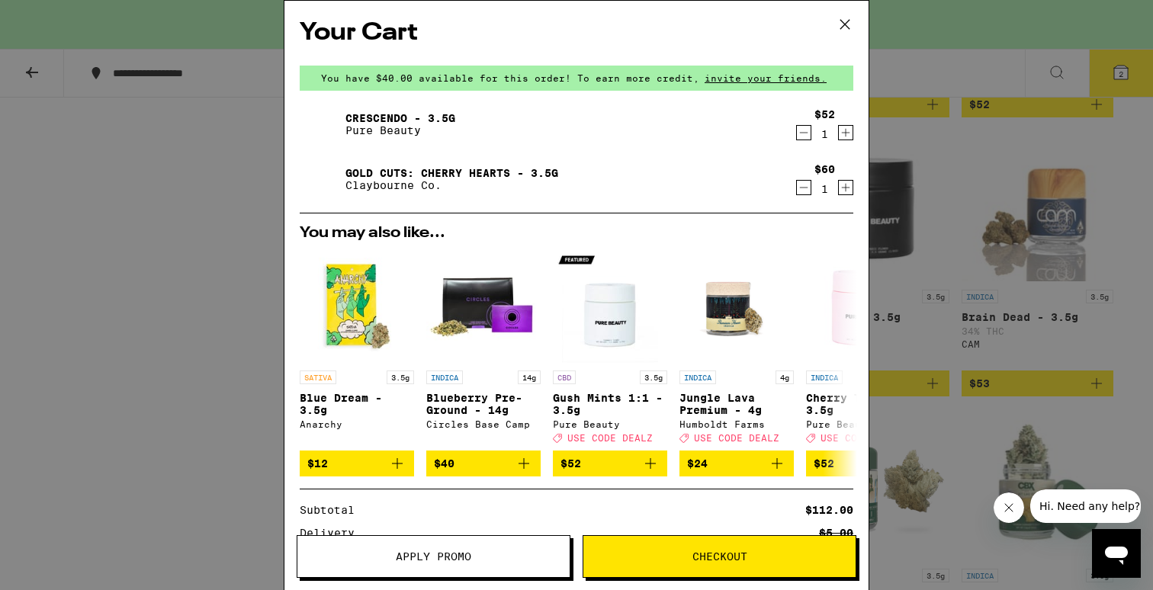
click at [536, 553] on span "Apply Promo" at bounding box center [433, 556] width 272 height 11
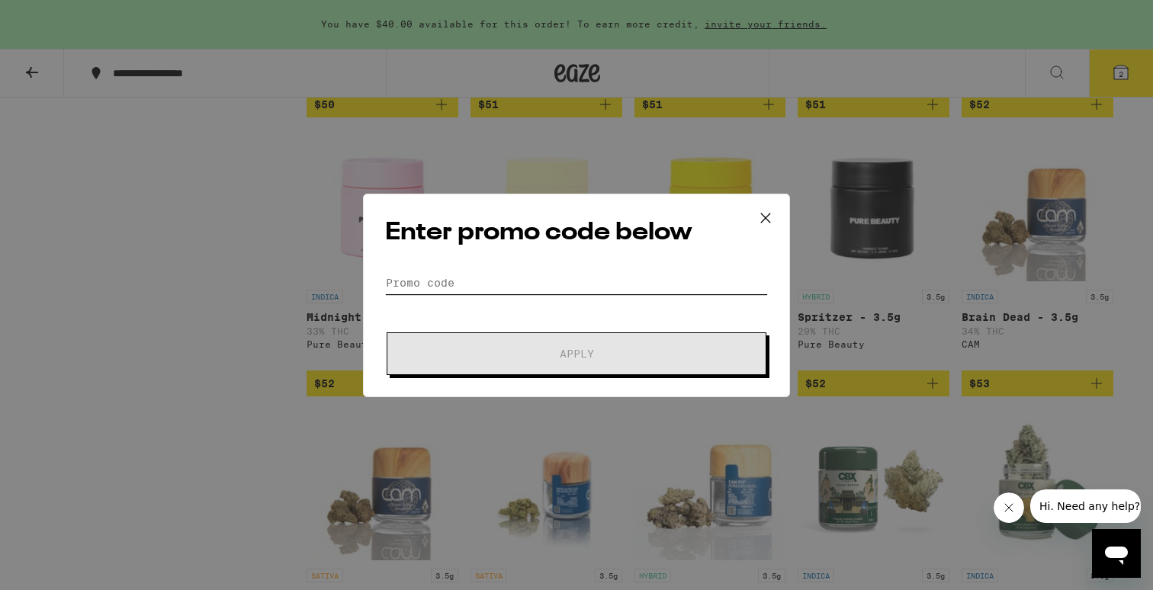
click at [560, 284] on input "Promo Code" at bounding box center [576, 282] width 383 height 23
click at [760, 223] on icon at bounding box center [765, 218] width 23 height 23
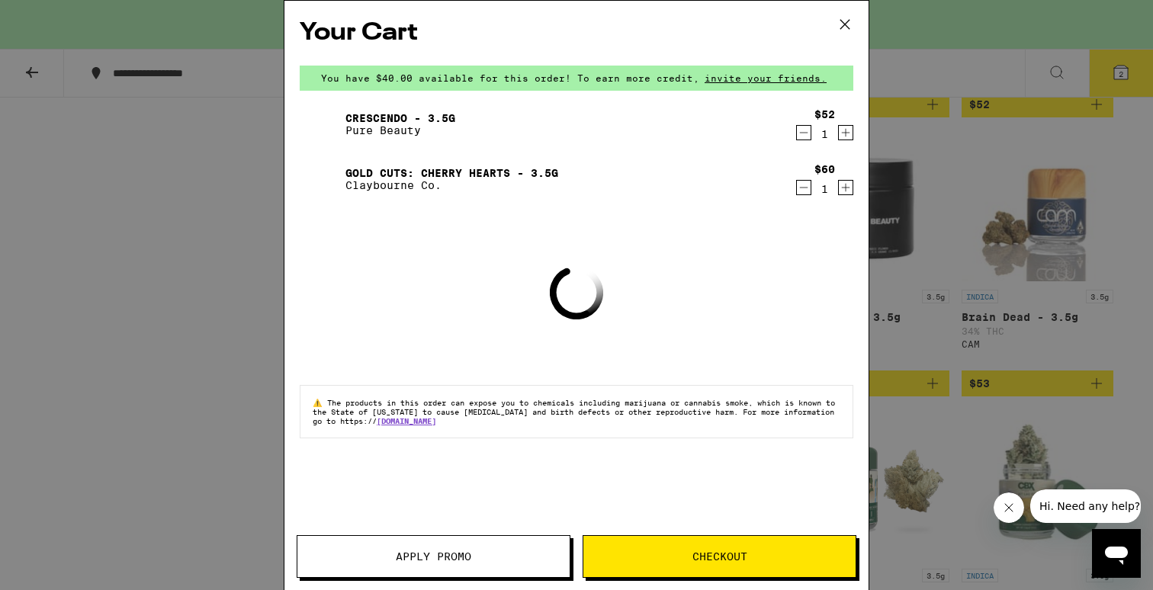
click at [808, 133] on icon "Decrement" at bounding box center [804, 133] width 14 height 18
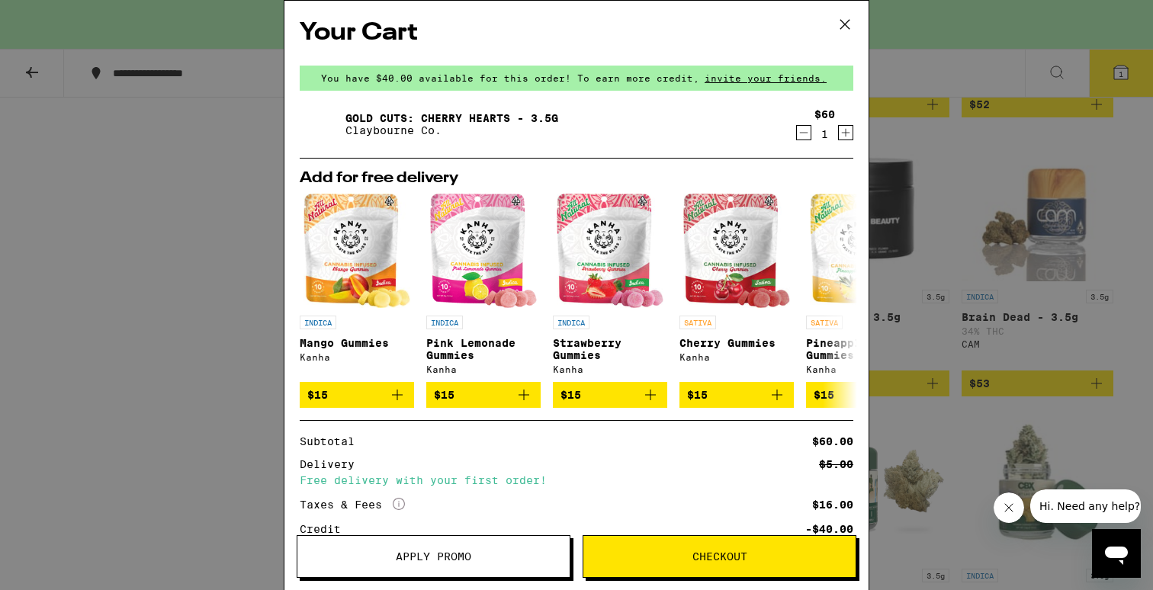
scroll to position [118, 0]
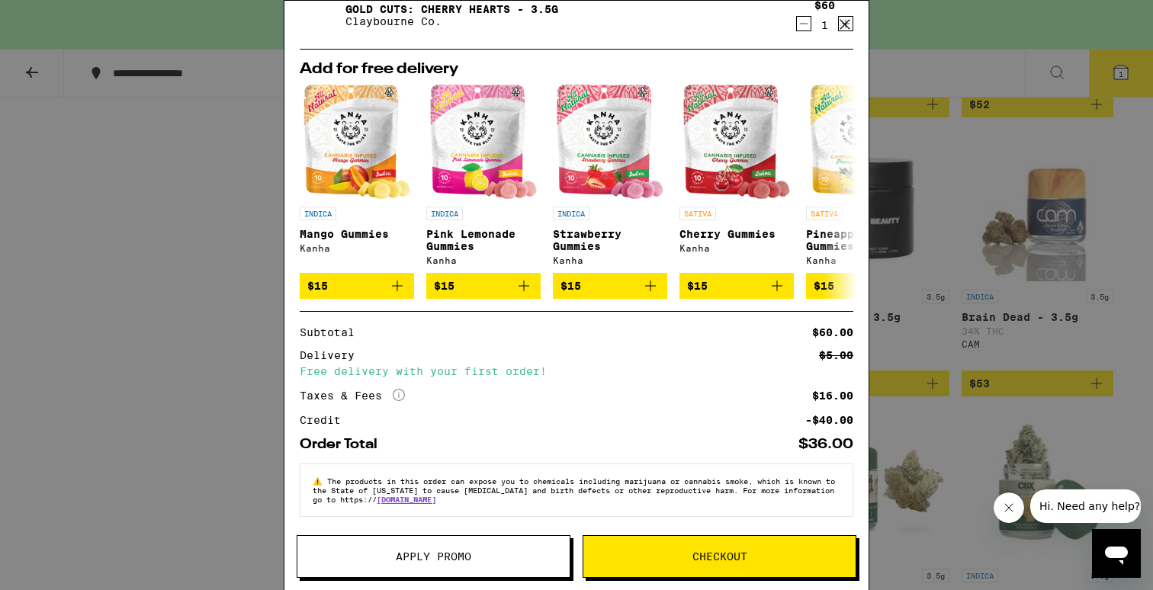
click at [842, 25] on icon at bounding box center [844, 24] width 23 height 23
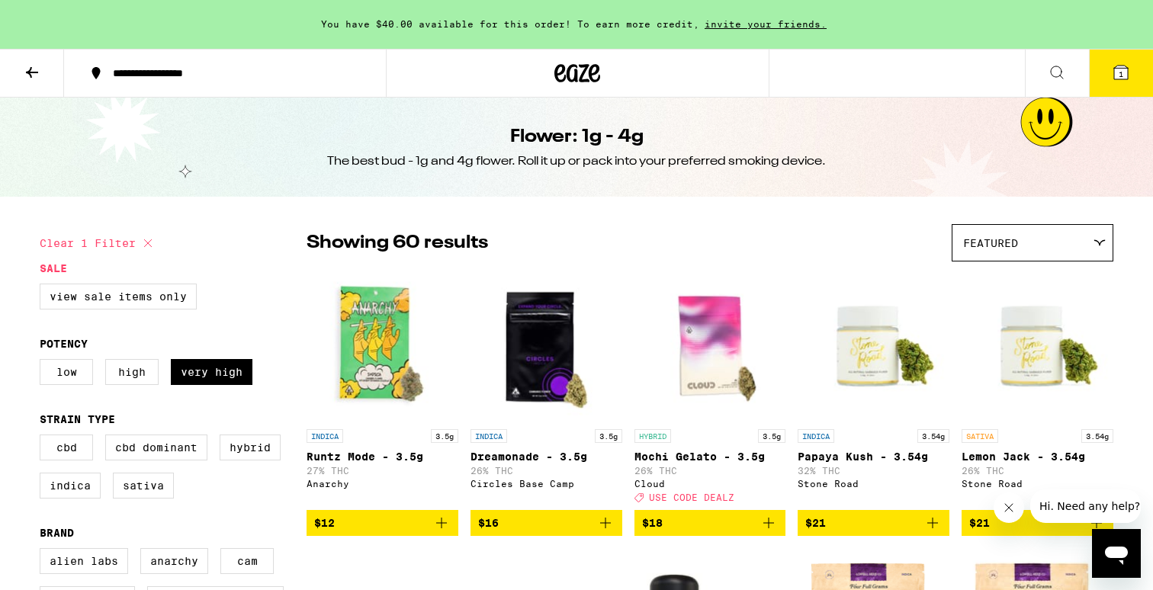
click at [40, 80] on icon at bounding box center [32, 72] width 18 height 18
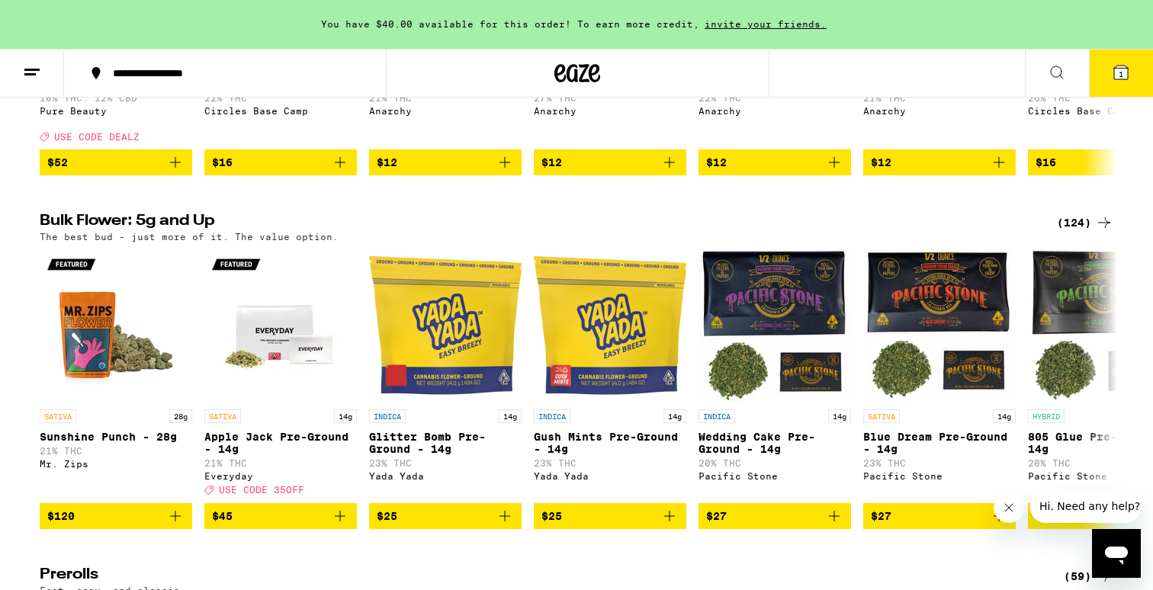
scroll to position [413, 0]
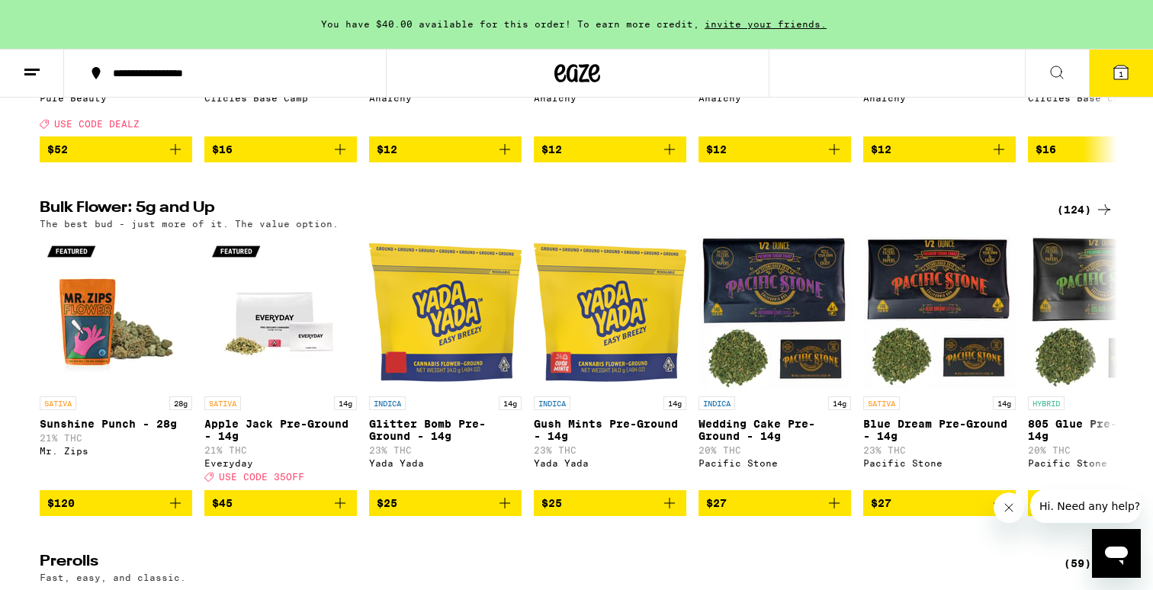
click at [1105, 219] on icon at bounding box center [1104, 209] width 18 height 18
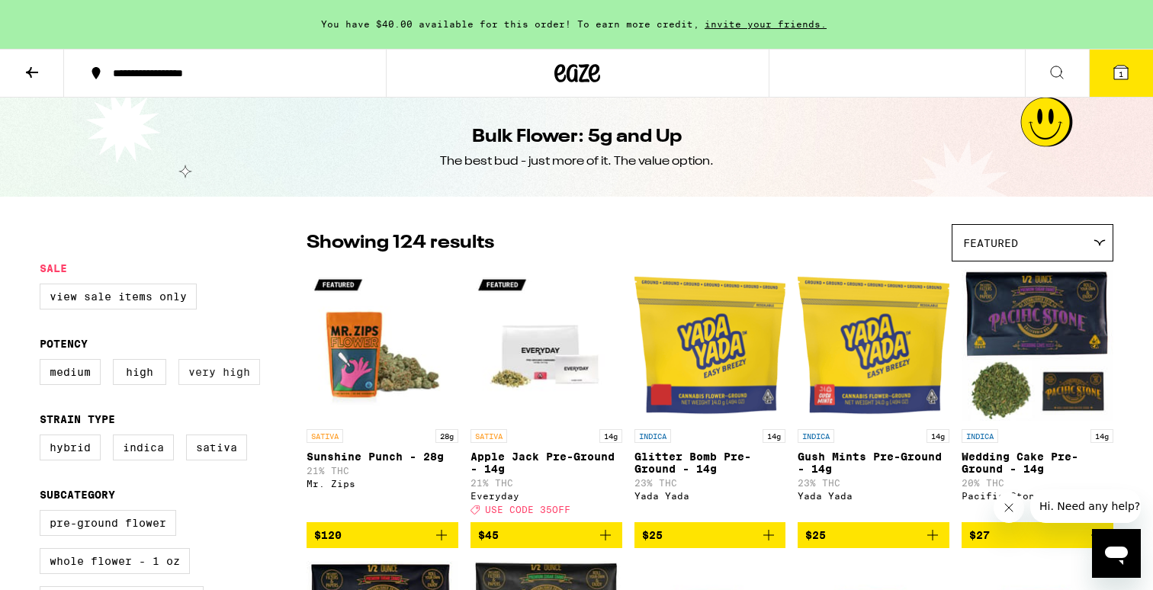
click at [243, 382] on label "Very High" at bounding box center [219, 372] width 82 height 26
click at [43, 362] on input "Very High" at bounding box center [43, 361] width 1 height 1
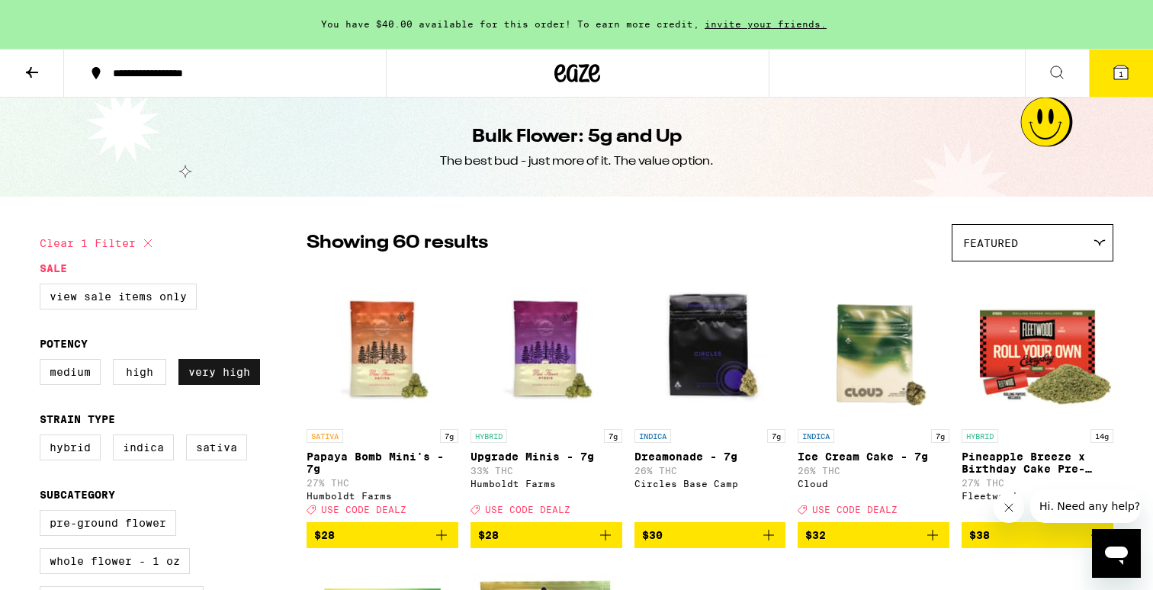
click at [226, 377] on label "Very High" at bounding box center [219, 372] width 82 height 26
click at [43, 362] on input "Very High" at bounding box center [43, 361] width 1 height 1
checkbox input "false"
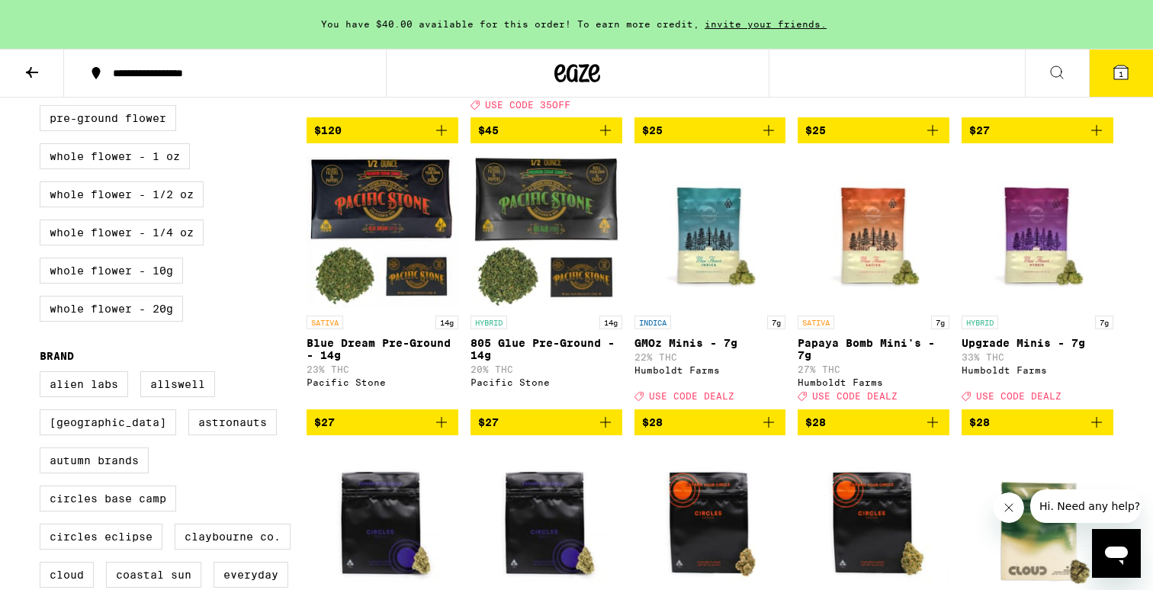
scroll to position [388, 0]
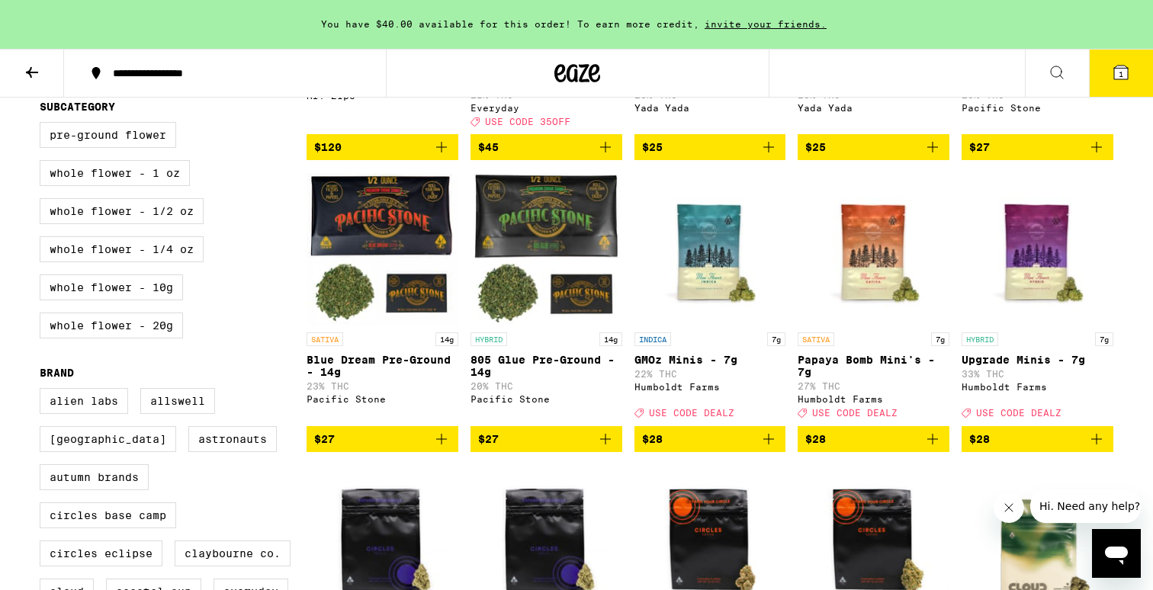
click at [1101, 448] on icon "Add to bag" at bounding box center [1096, 439] width 18 height 18
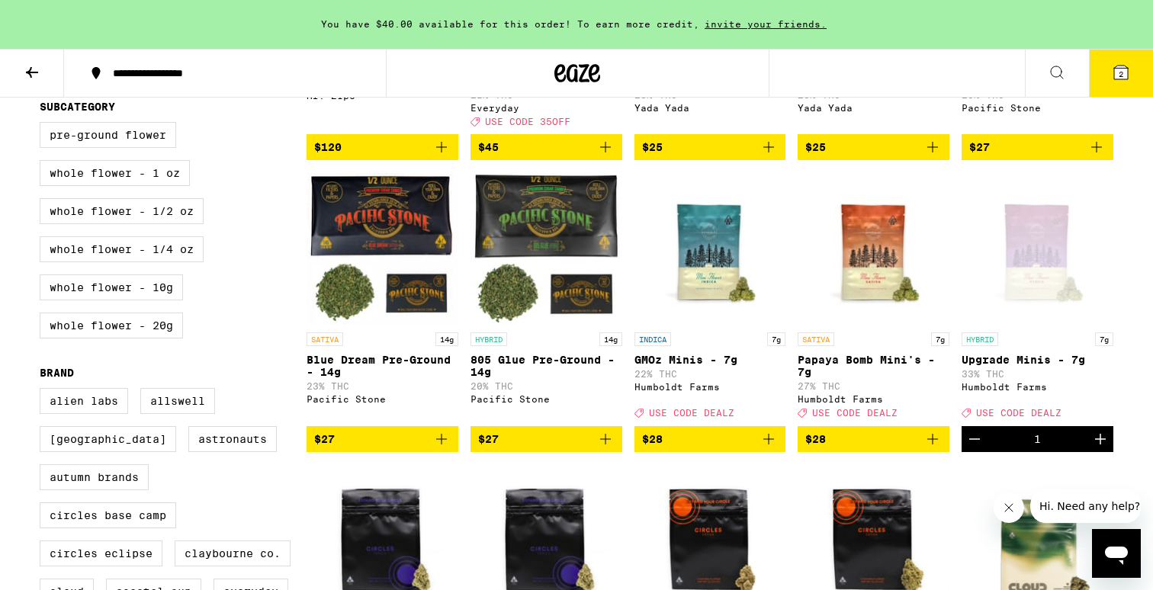
click at [1120, 73] on span "2" at bounding box center [1120, 73] width 5 height 9
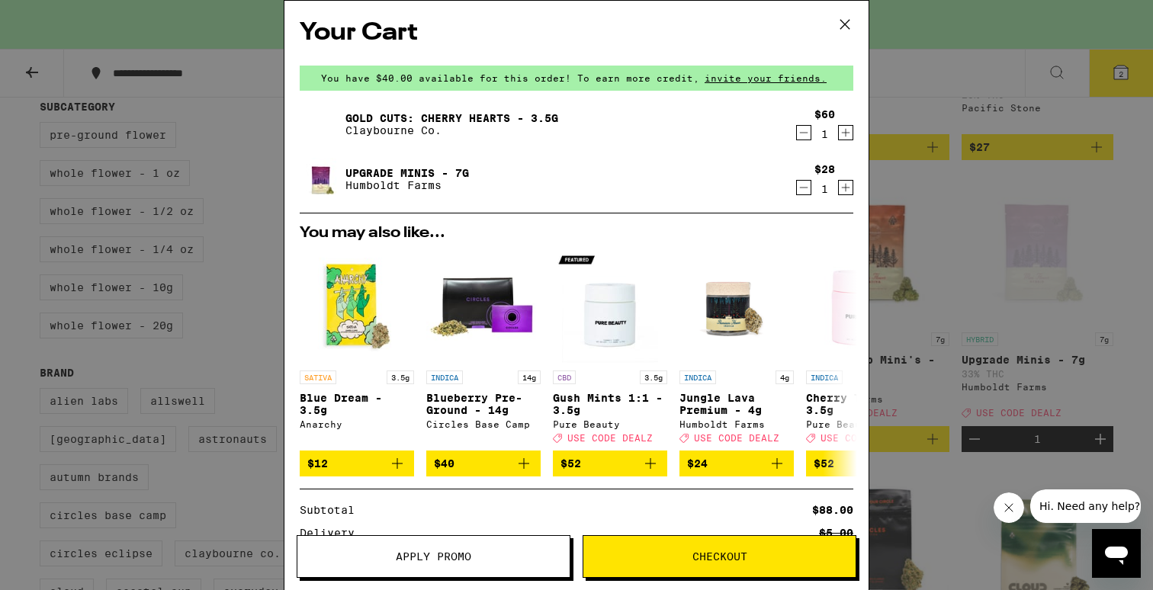
click at [805, 194] on icon "Decrement" at bounding box center [804, 187] width 14 height 18
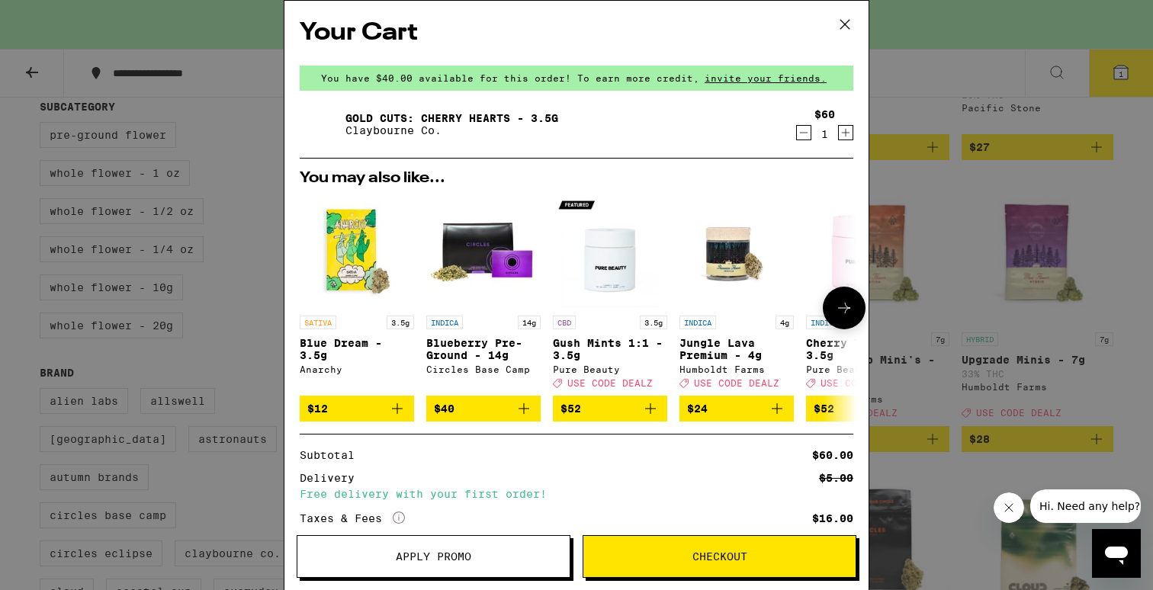
click at [778, 416] on icon "Add to bag" at bounding box center [777, 408] width 18 height 18
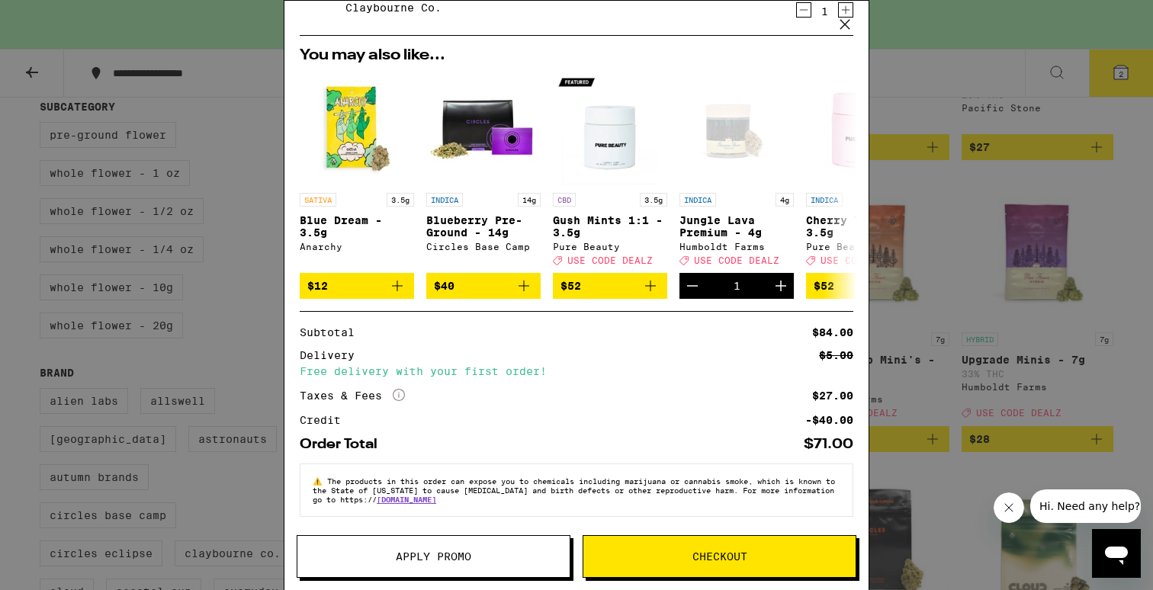
scroll to position [188, 0]
click at [492, 557] on span "Apply Promo" at bounding box center [433, 556] width 272 height 11
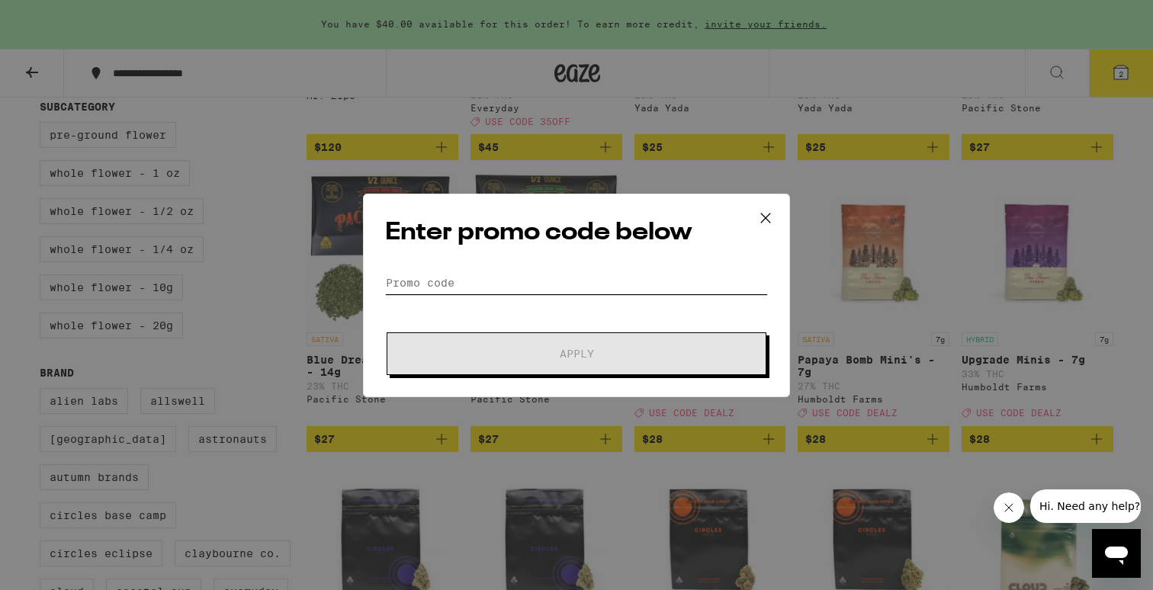
click at [553, 283] on input "Promo Code" at bounding box center [576, 282] width 383 height 23
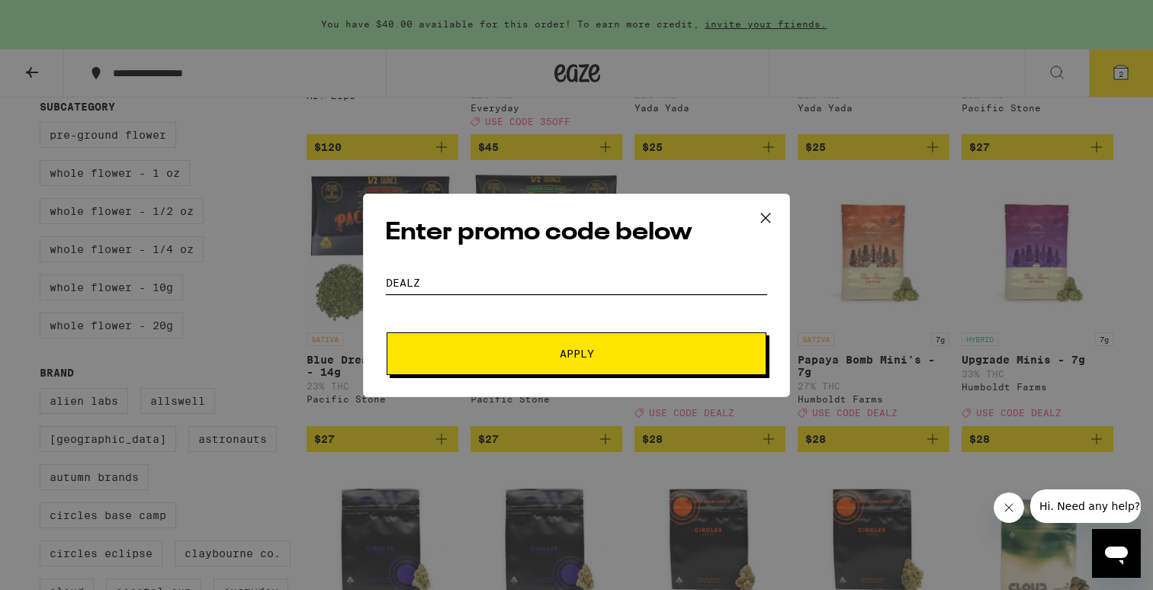
type input "DEALZ"
click at [593, 354] on span "Apply" at bounding box center [576, 353] width 274 height 11
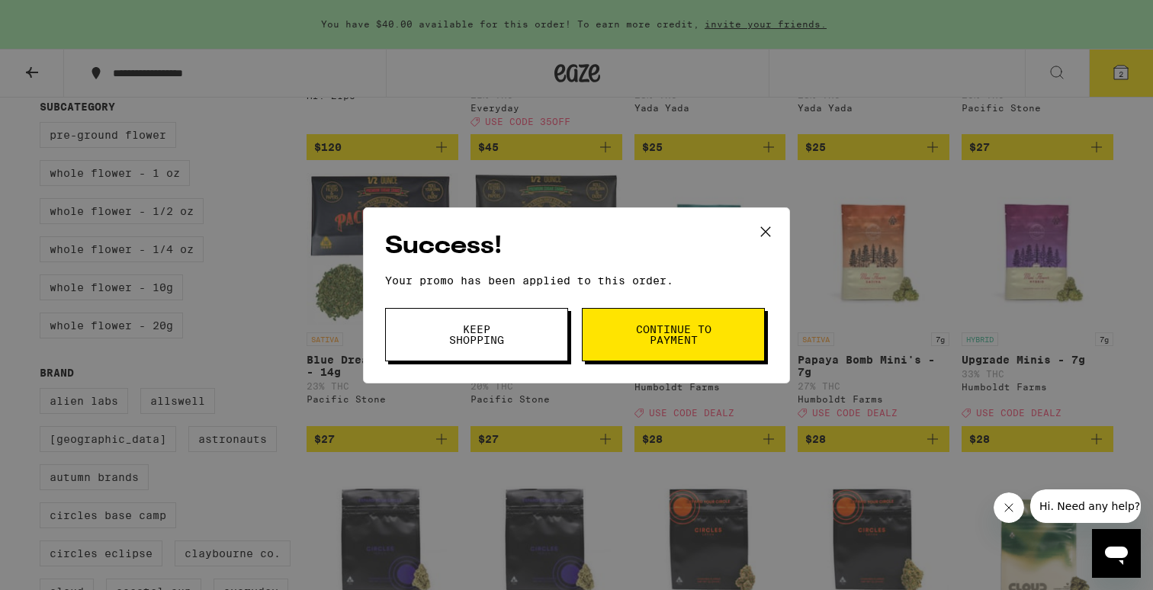
click at [609, 331] on button "Continue to payment" at bounding box center [673, 334] width 183 height 53
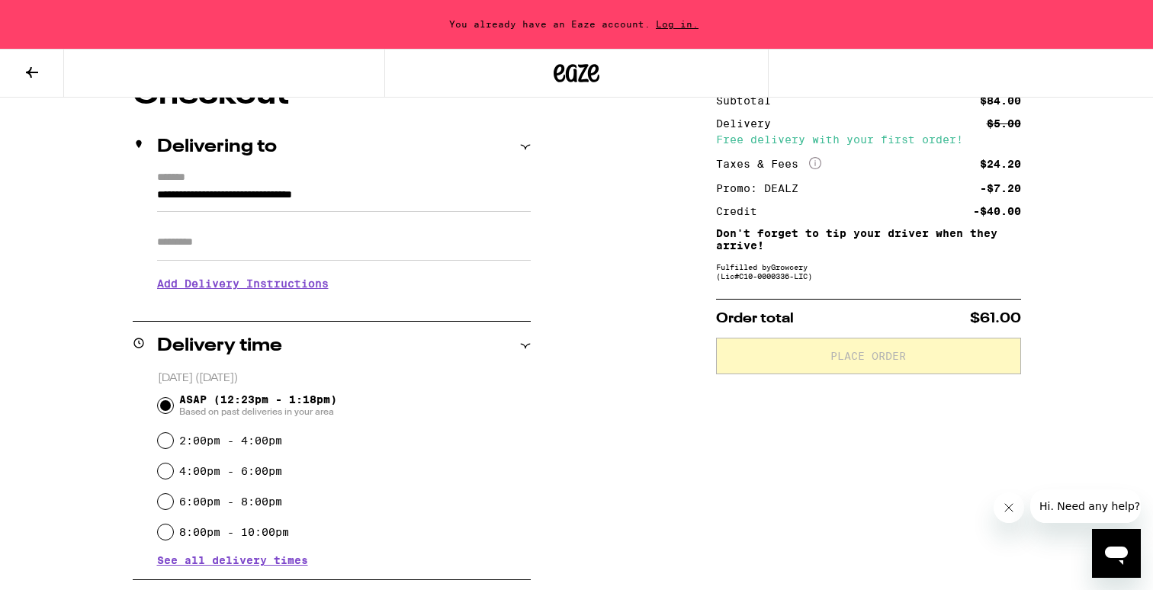
scroll to position [481, 0]
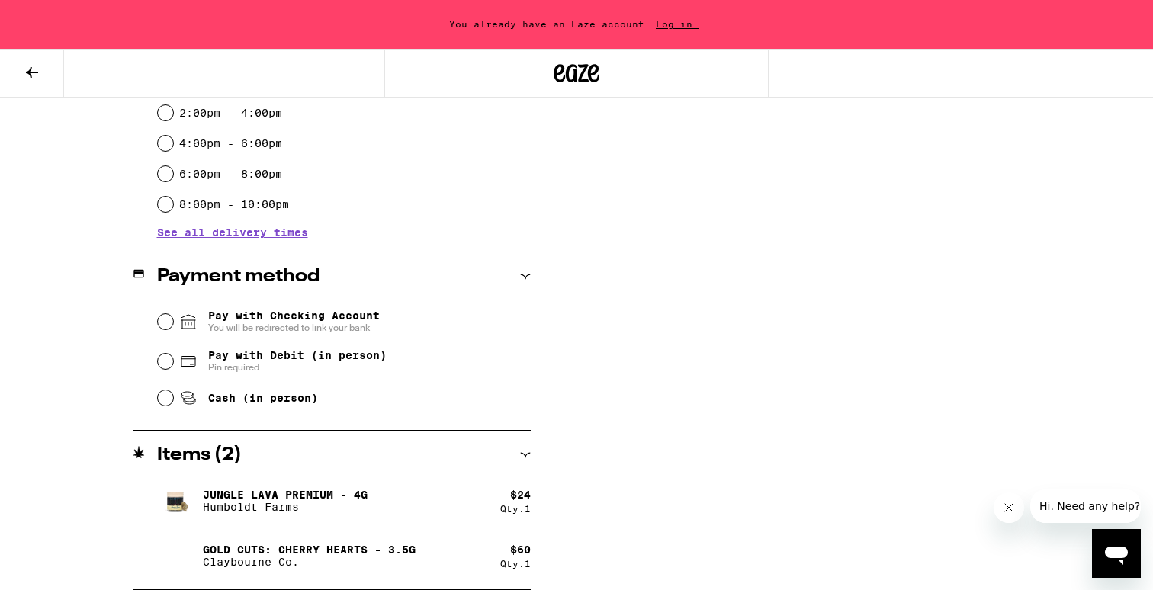
click at [47, 69] on button at bounding box center [32, 74] width 64 height 48
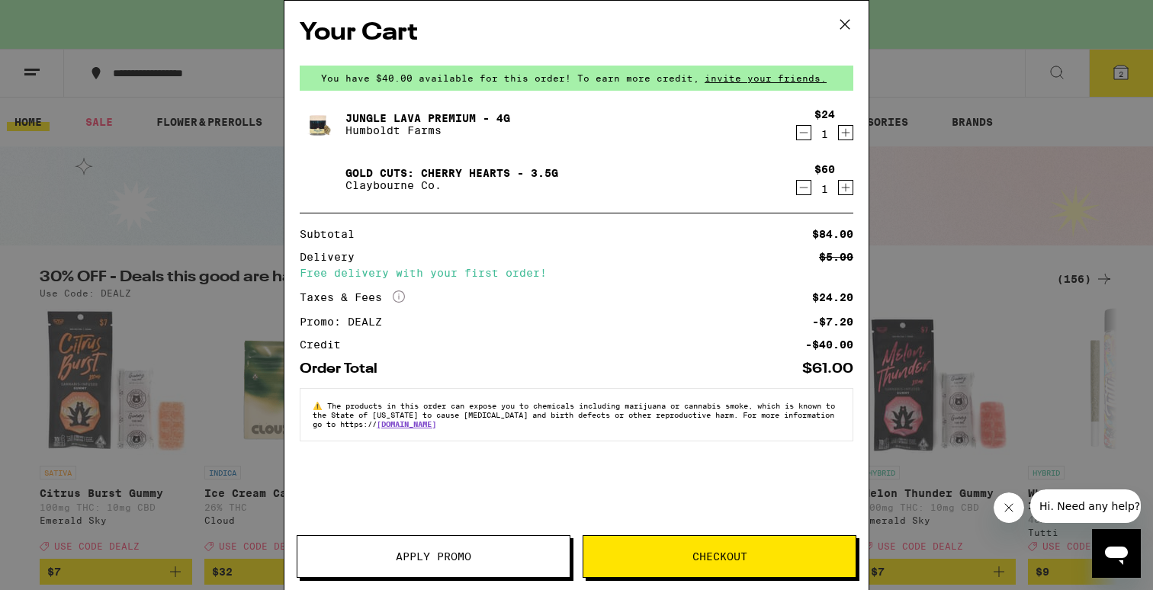
click at [807, 133] on icon "Decrement" at bounding box center [804, 133] width 14 height 18
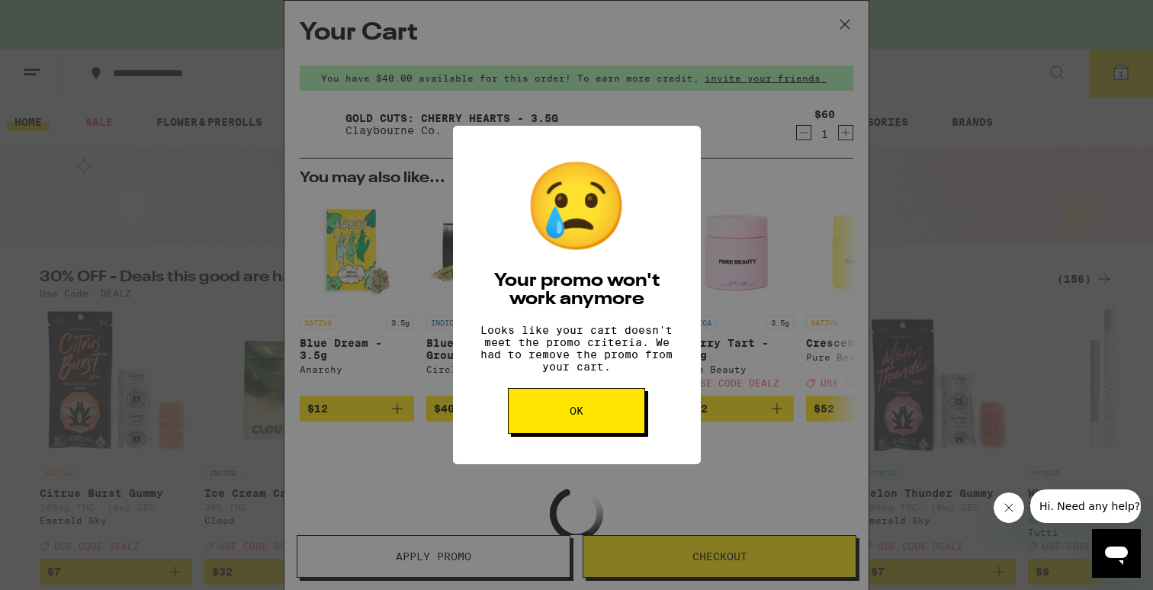
click at [601, 422] on button "OK" at bounding box center [576, 411] width 137 height 46
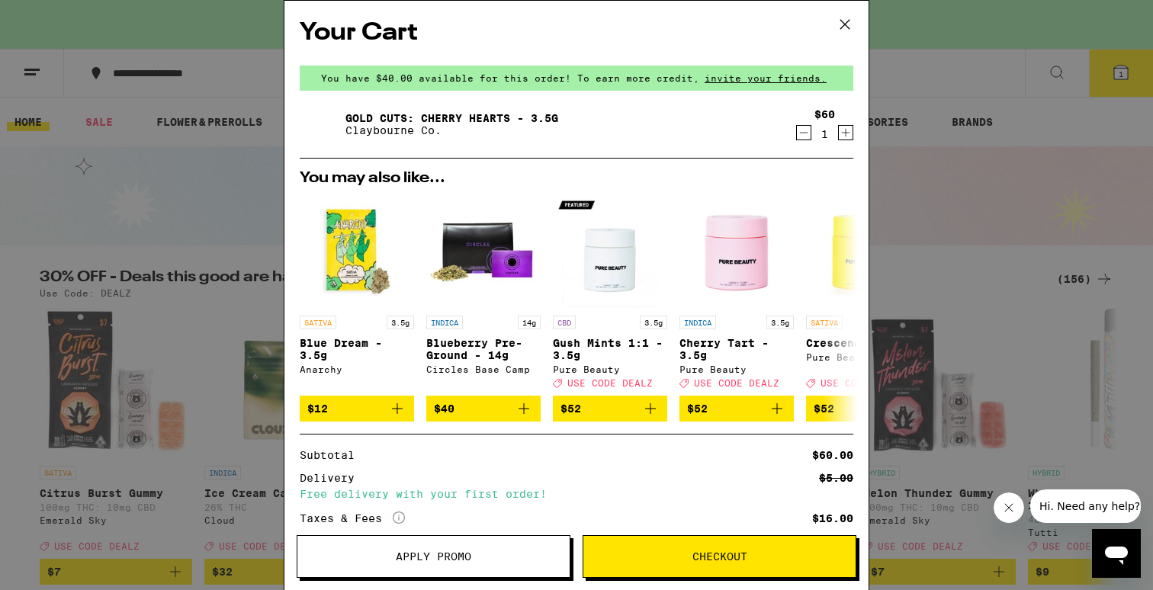
click at [682, 550] on button "Checkout" at bounding box center [719, 556] width 274 height 43
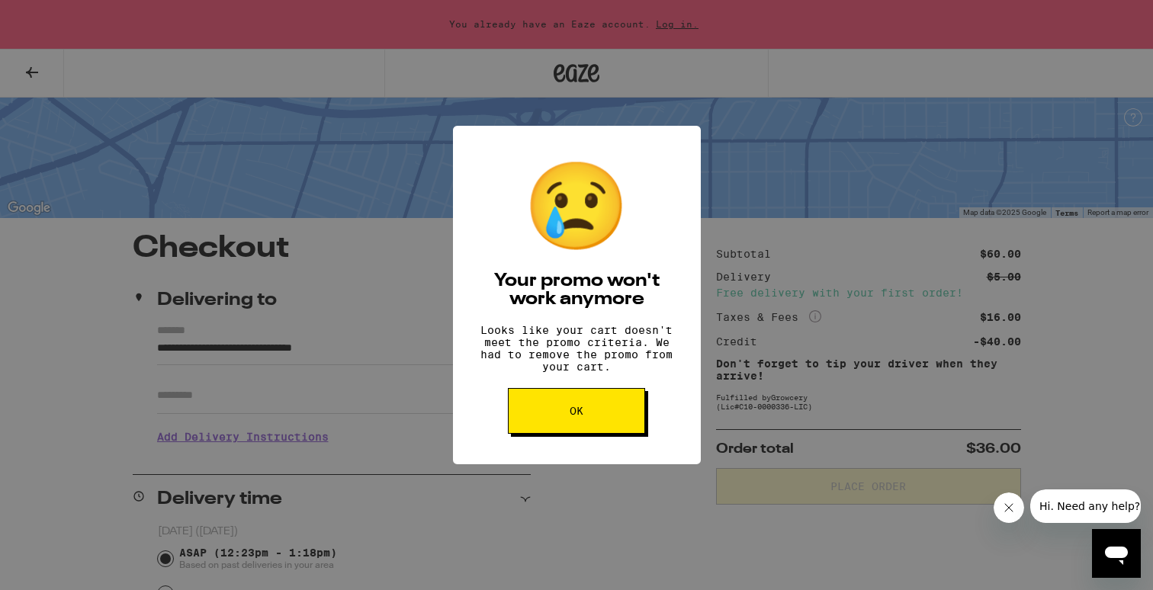
scroll to position [34, 0]
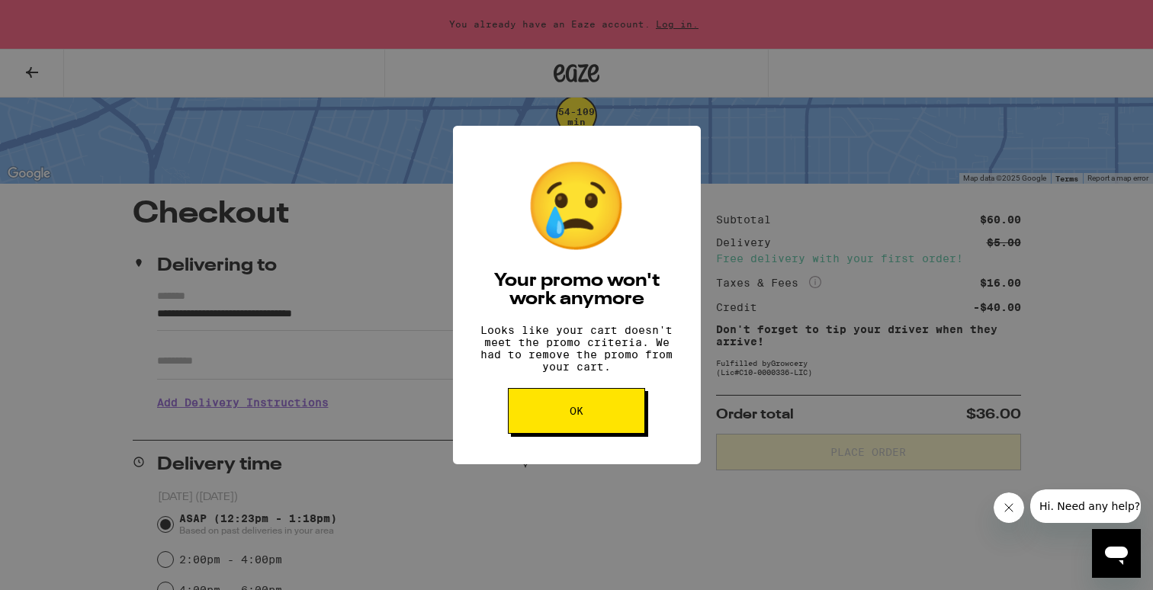
click at [577, 434] on button "OK" at bounding box center [576, 411] width 137 height 46
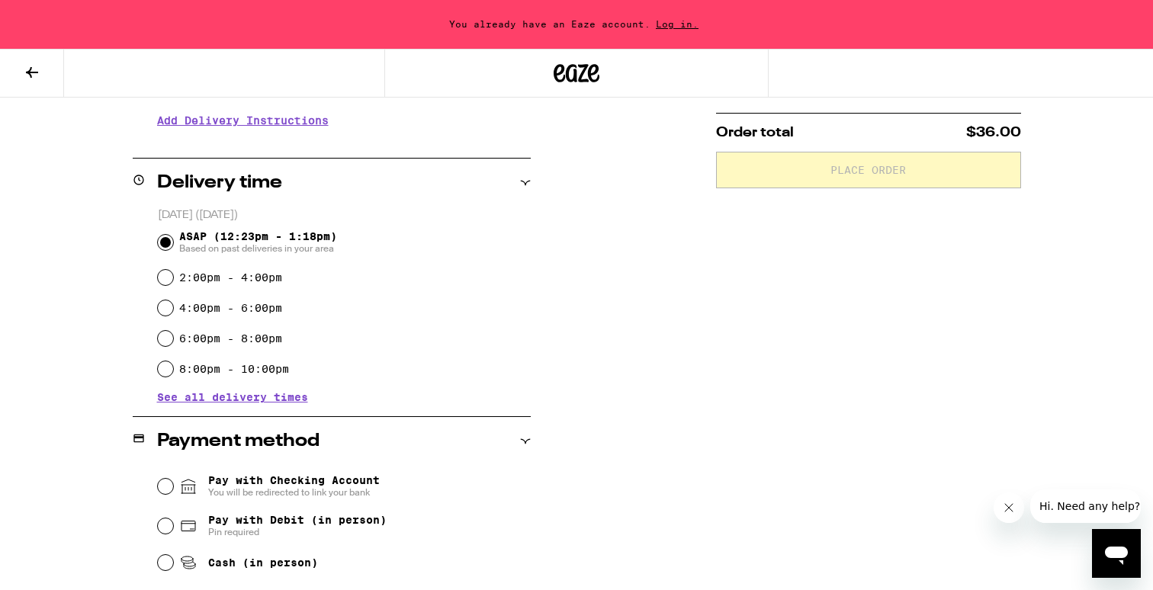
scroll to position [426, 0]
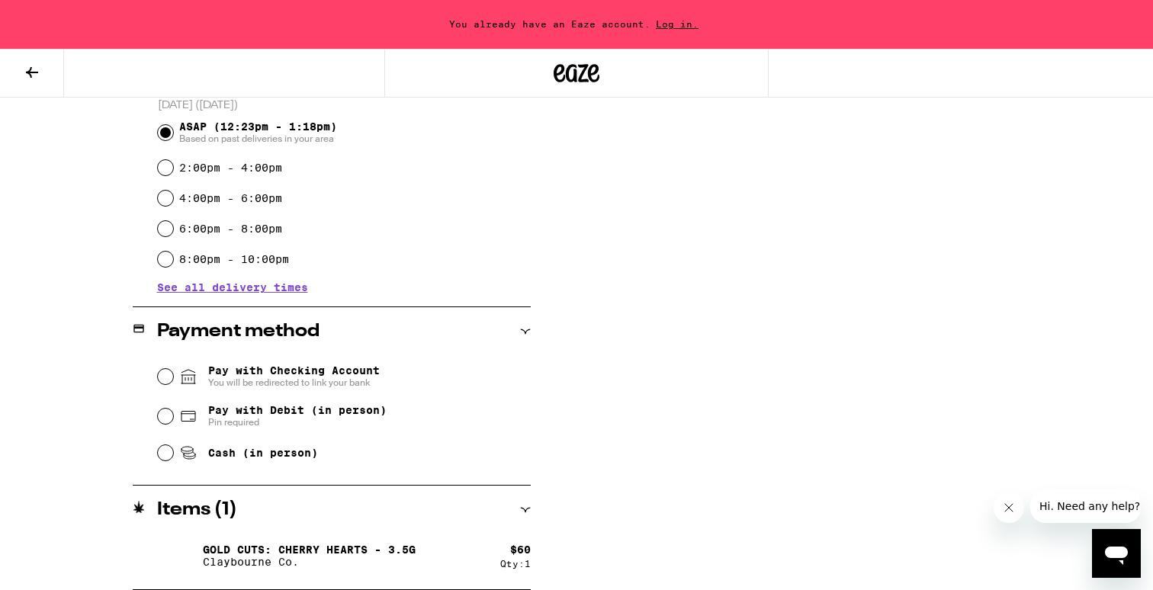
click at [297, 452] on span "Cash (in person)" at bounding box center [263, 453] width 110 height 12
click at [173, 452] on input "Cash (in person)" at bounding box center [165, 452] width 15 height 15
radio input "true"
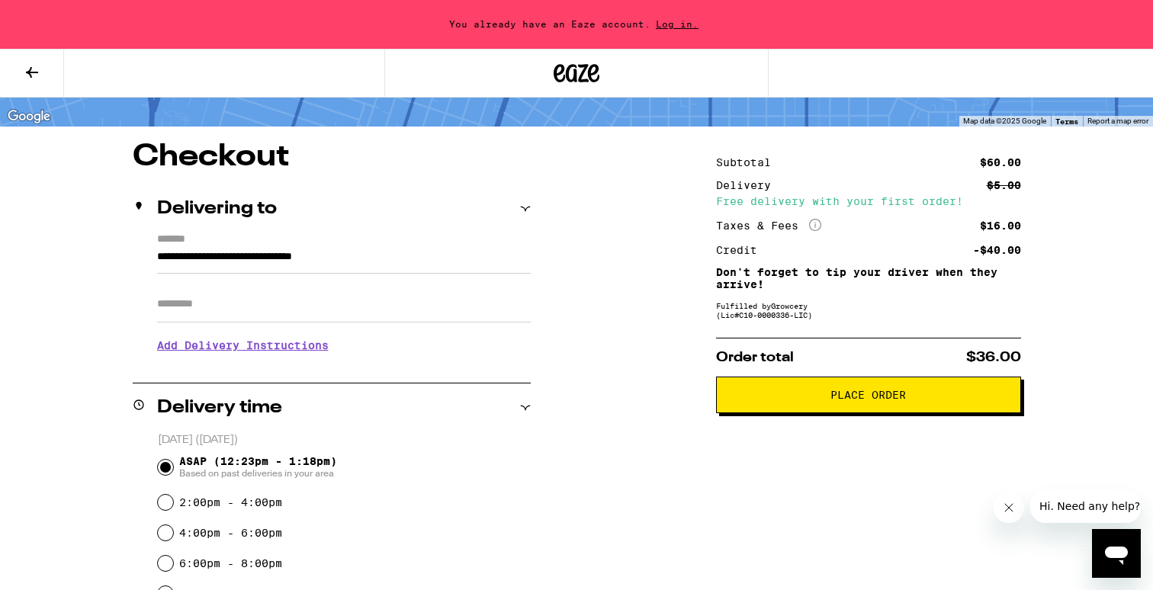
scroll to position [0, 0]
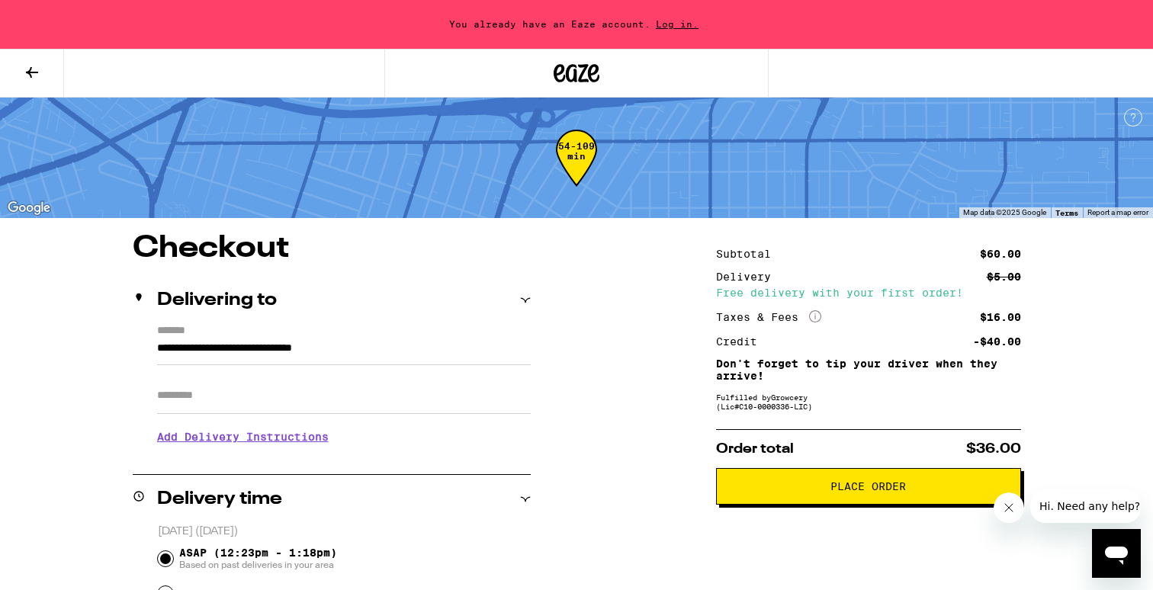
click at [731, 492] on span "Place Order" at bounding box center [868, 486] width 279 height 11
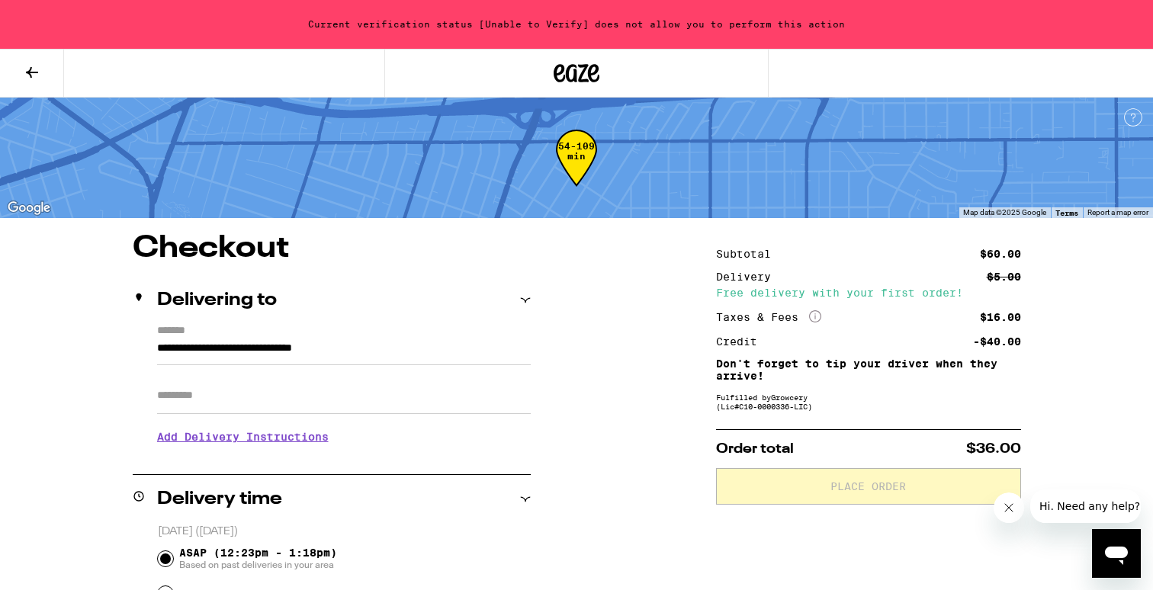
click at [540, 19] on div "Current verification status [Unable to Verify] does not allow you to perform th…" at bounding box center [576, 24] width 1153 height 49
click at [540, 26] on div "Current verification status [Unable to Verify] does not allow you to perform th…" at bounding box center [576, 24] width 1153 height 49
click at [1134, 114] on icon at bounding box center [1133, 118] width 5 height 8
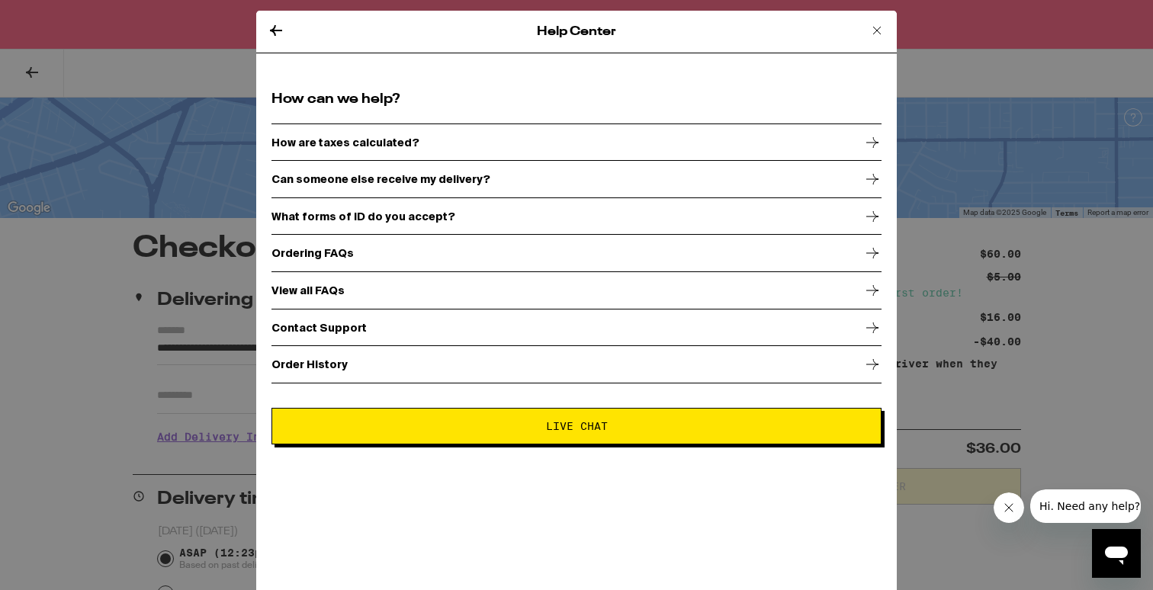
click at [930, 109] on div "Help Center How can we help? How are taxes calculated? Can someone else receive…" at bounding box center [576, 295] width 1153 height 590
click at [264, 34] on div "Help Center" at bounding box center [576, 32] width 640 height 43
click at [276, 33] on icon at bounding box center [276, 30] width 18 height 18
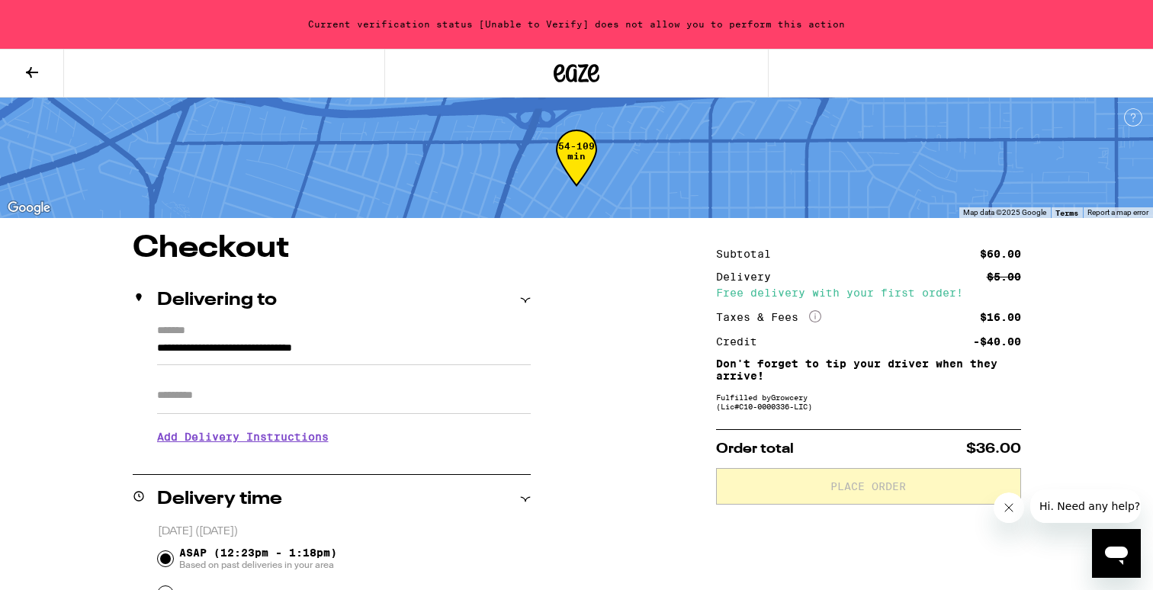
click at [27, 75] on icon at bounding box center [32, 72] width 18 height 18
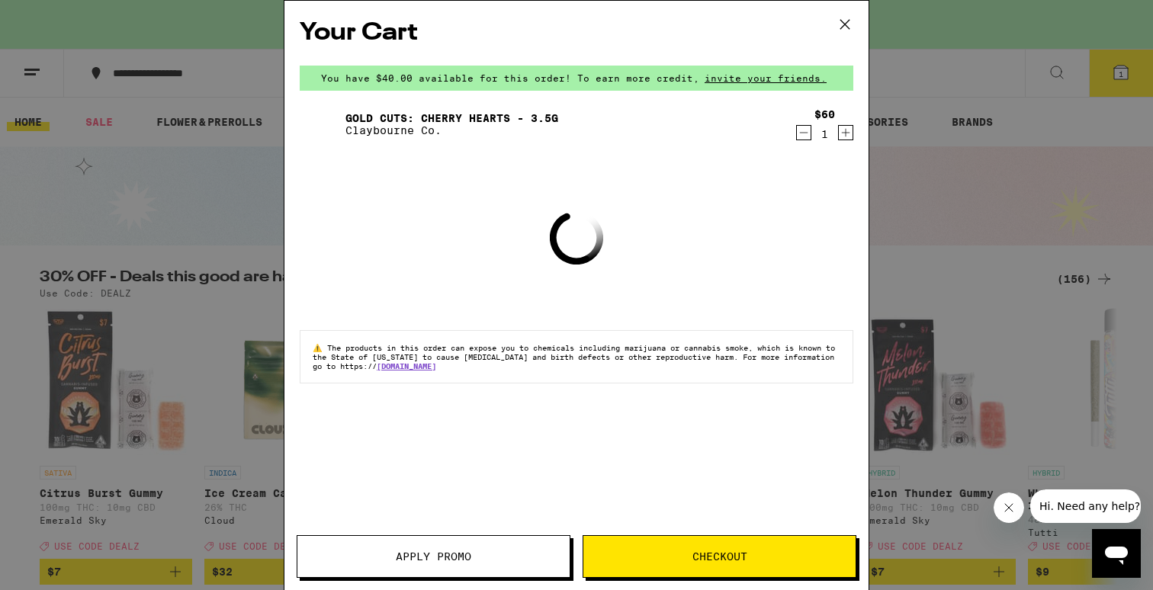
click at [47, 71] on div "Your Cart You have $40.00 available for this order! To earn more credit, invite…" at bounding box center [576, 295] width 1153 height 590
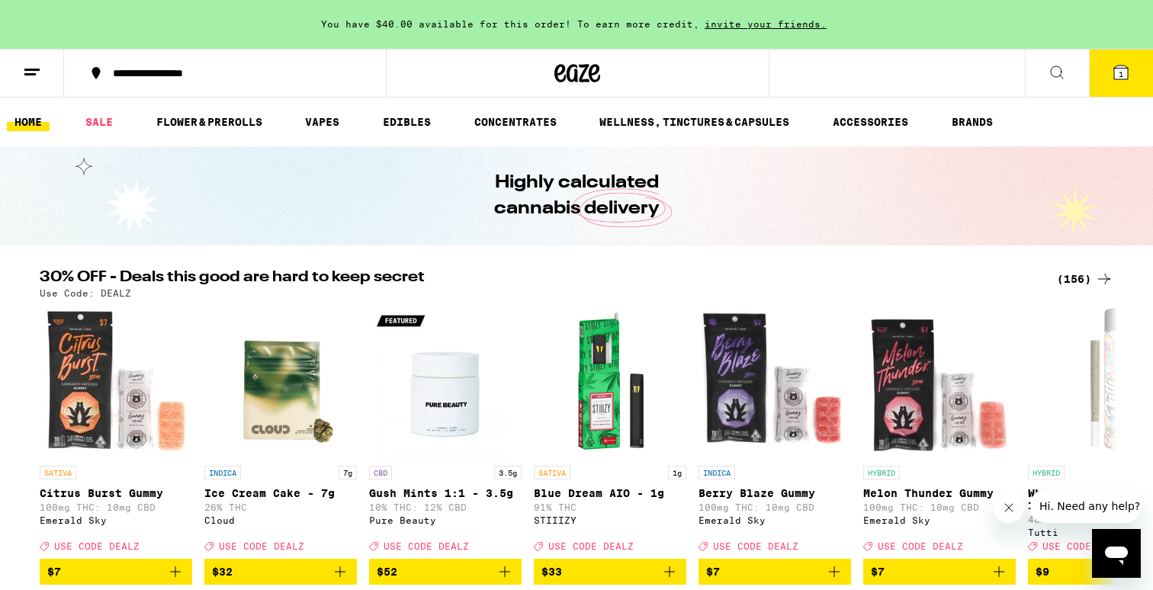
click at [38, 69] on line at bounding box center [31, 69] width 15 height 0
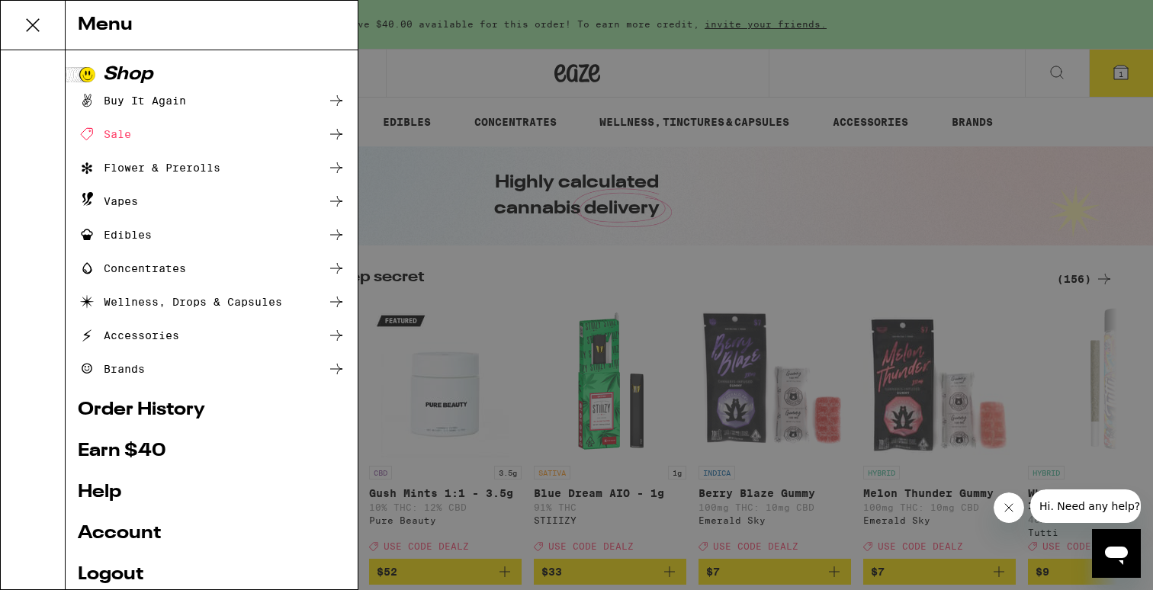
scroll to position [111, 0]
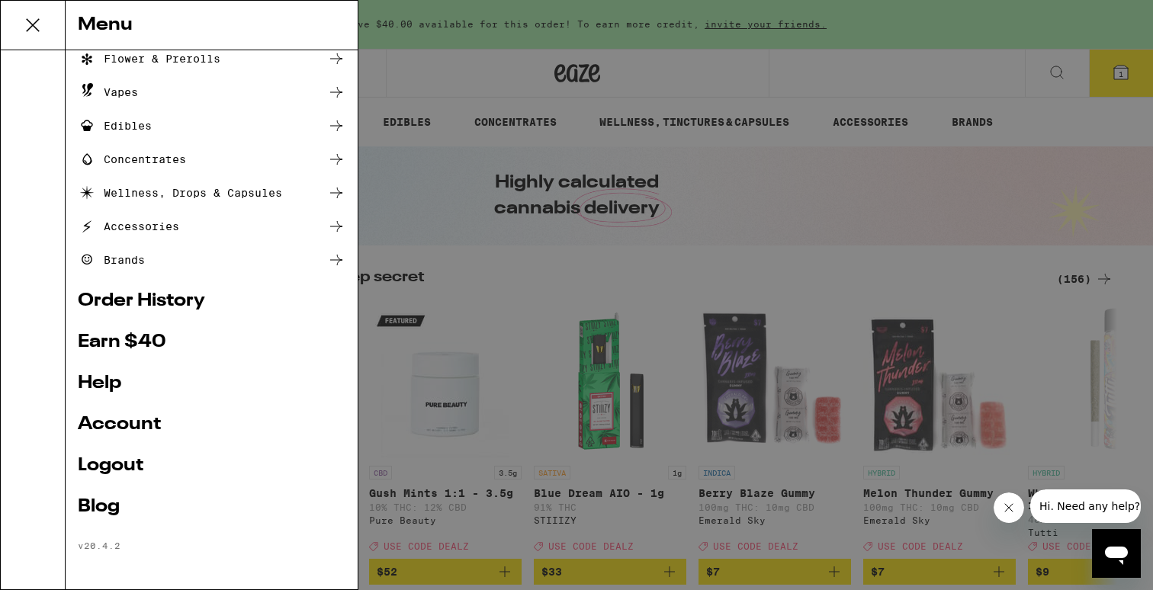
click at [133, 422] on link "Account" at bounding box center [212, 424] width 268 height 18
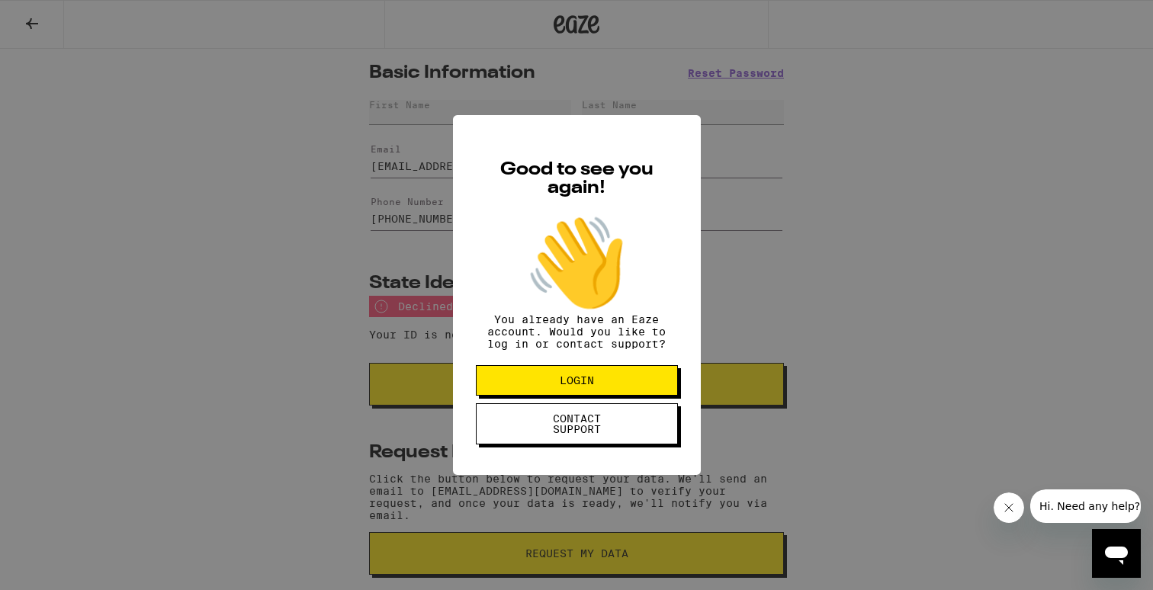
click at [412, 428] on div "Good to see you again! 👋 You already have an Eaze account. Would you like to lo…" at bounding box center [576, 295] width 1153 height 590
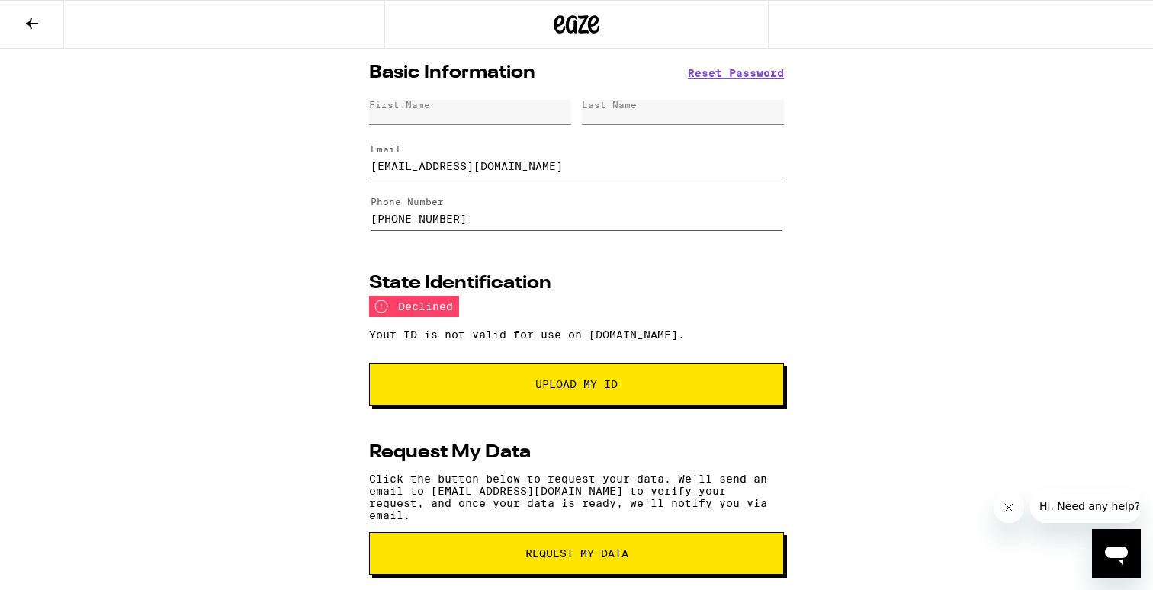
click at [499, 384] on span "Upload My ID" at bounding box center [577, 384] width 310 height 11
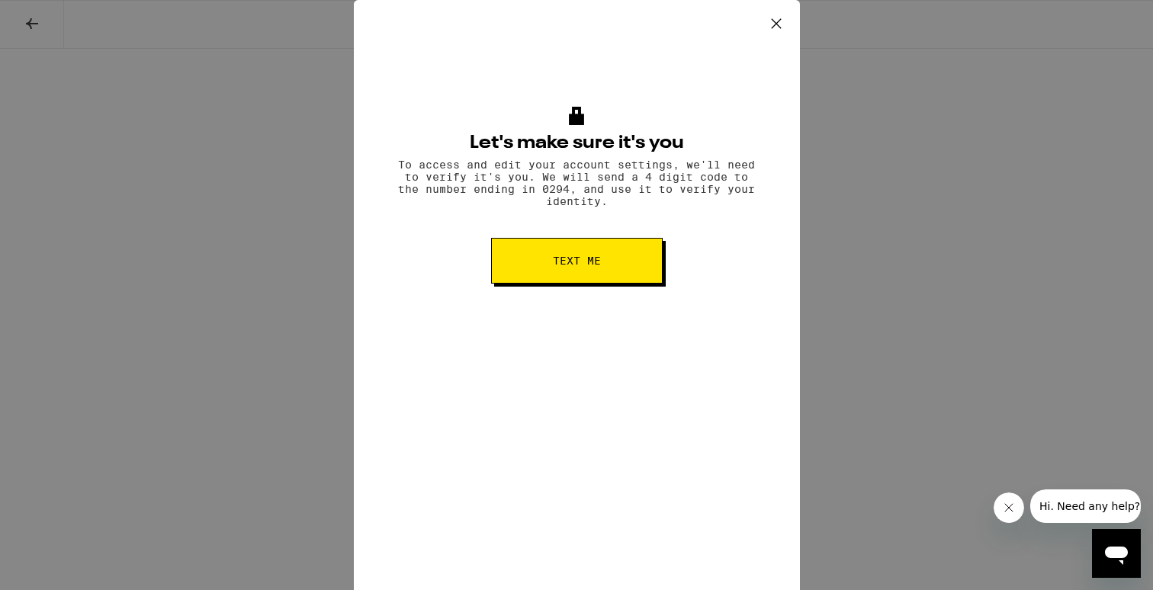
click at [526, 272] on button "Text me" at bounding box center [577, 261] width 172 height 46
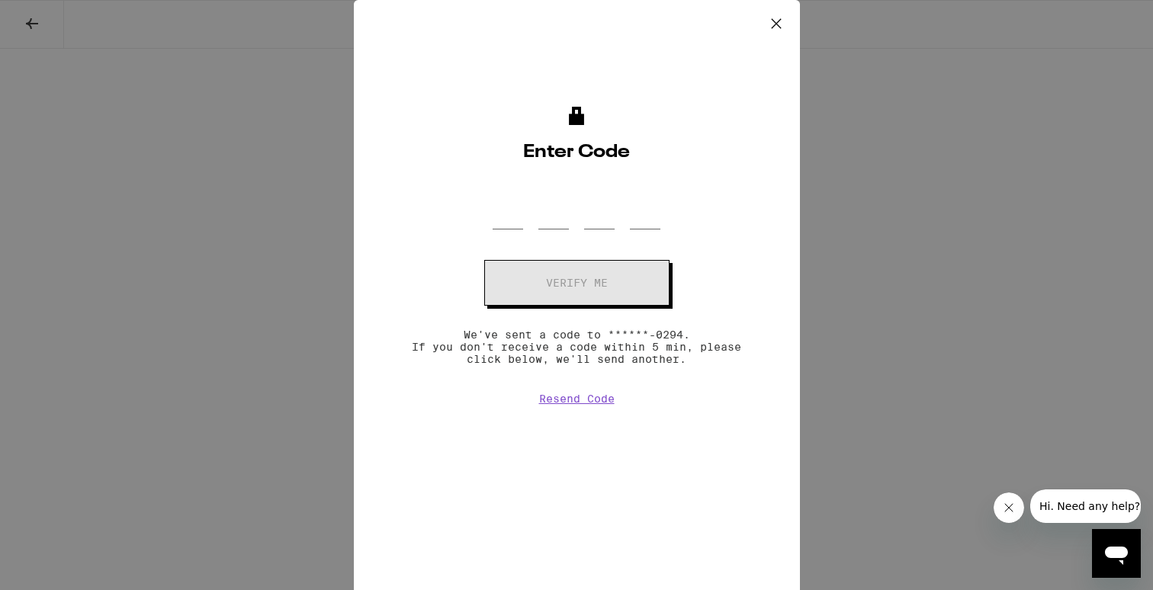
click at [524, 225] on div at bounding box center [576, 206] width 168 height 45
click at [520, 207] on input "OTP Code" at bounding box center [507, 206] width 30 height 45
type input "7"
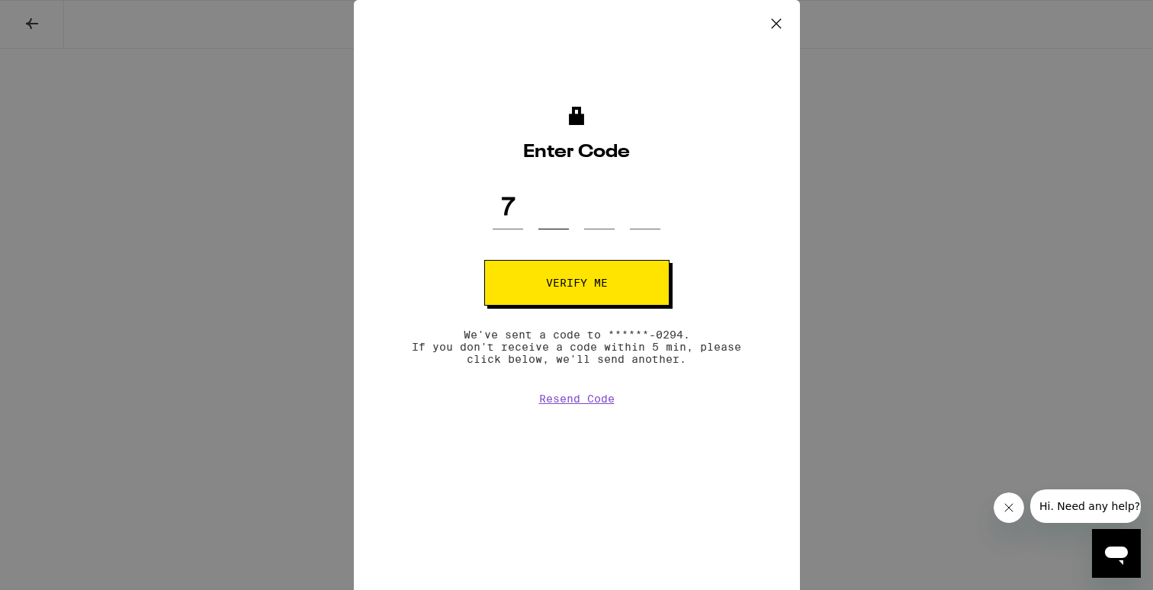
type input "6"
type input "2"
type input "0"
click at [579, 277] on span "Verify me" at bounding box center [577, 282] width 62 height 11
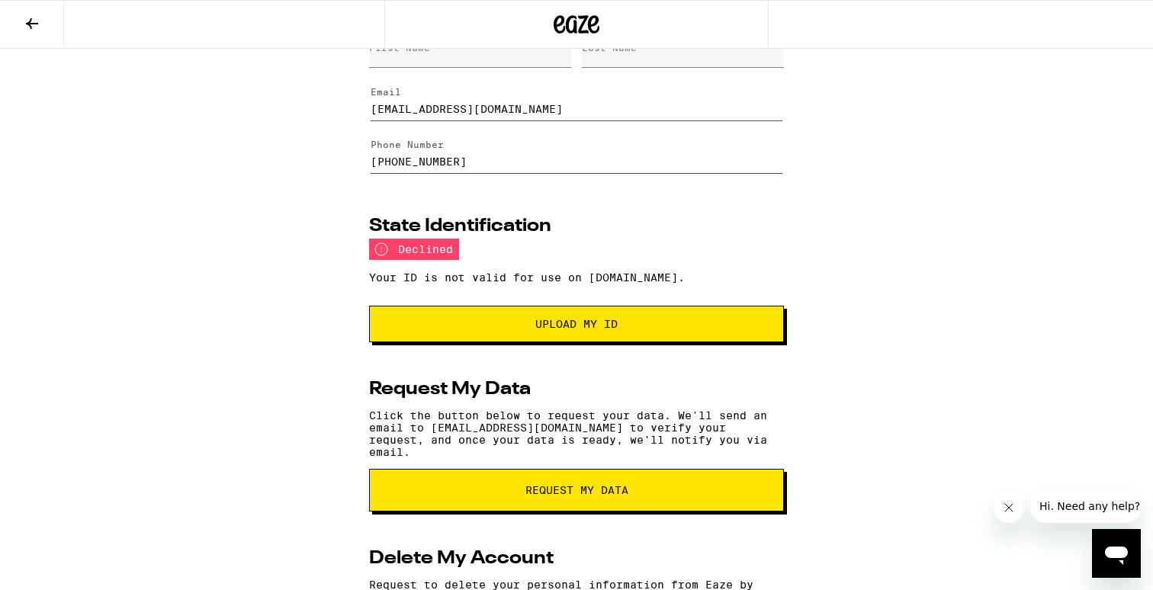
scroll to position [80, 0]
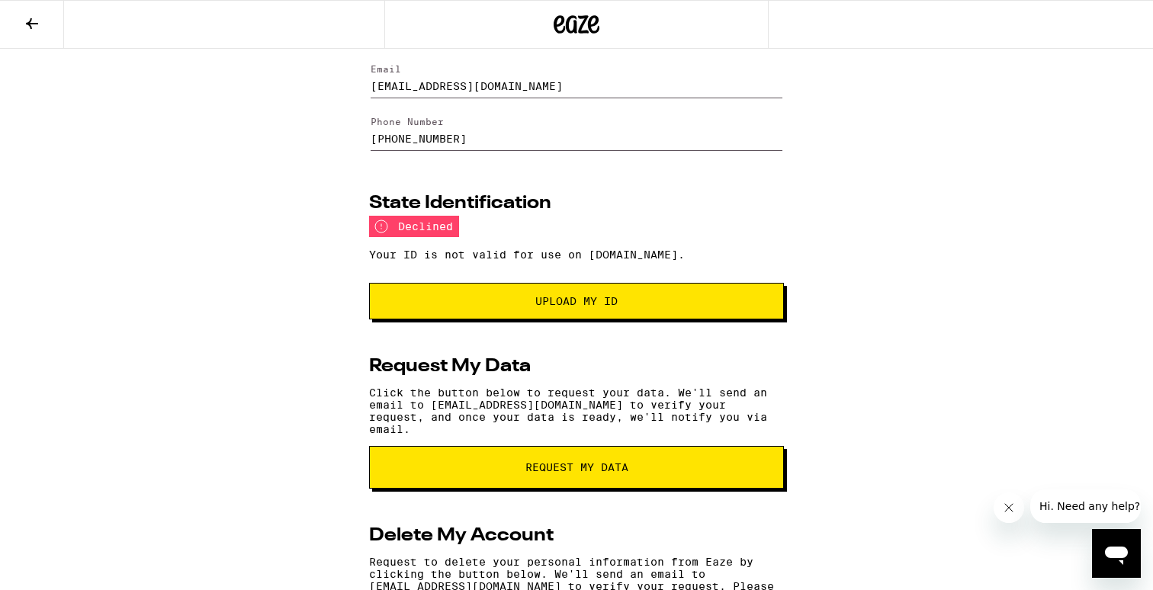
click at [603, 305] on span "Upload my ID" at bounding box center [576, 301] width 82 height 11
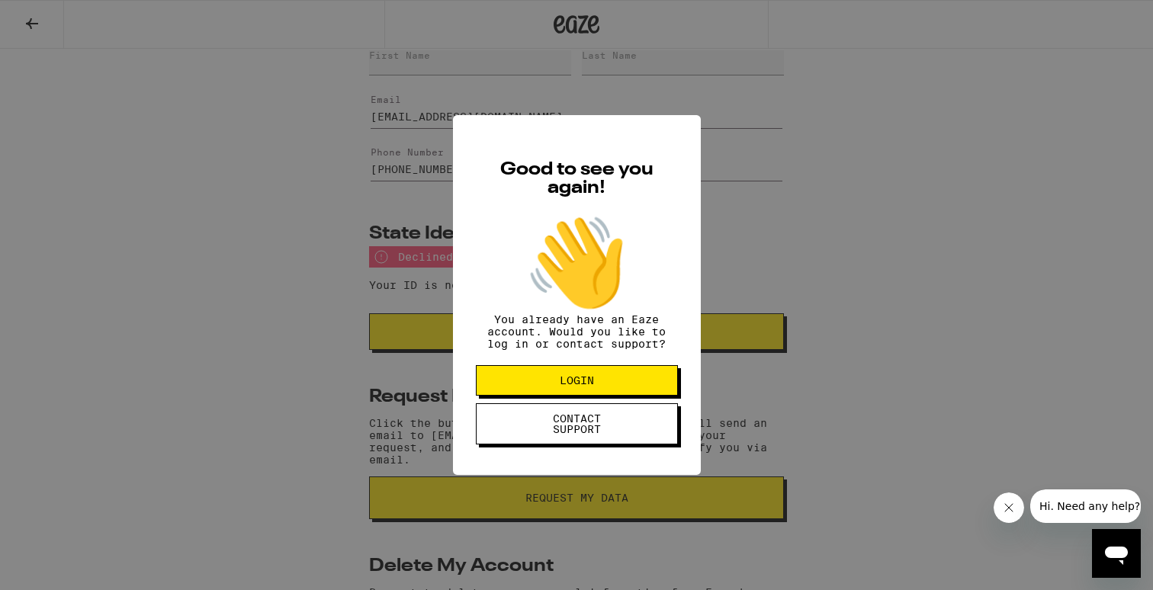
scroll to position [11, 0]
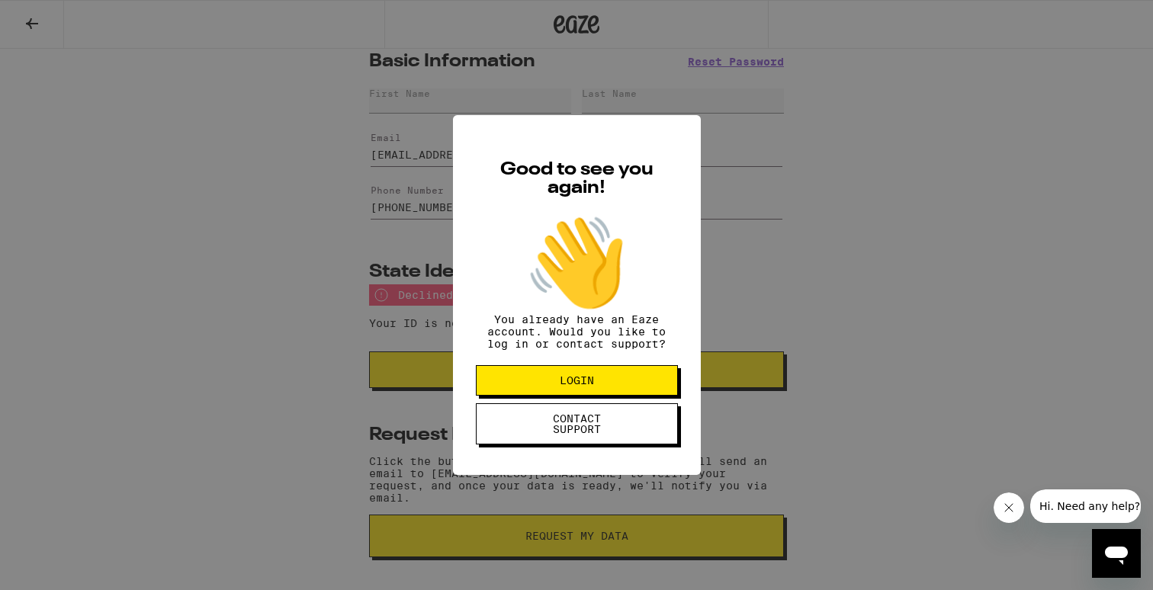
click at [612, 385] on span "LOGIN" at bounding box center [576, 380] width 79 height 11
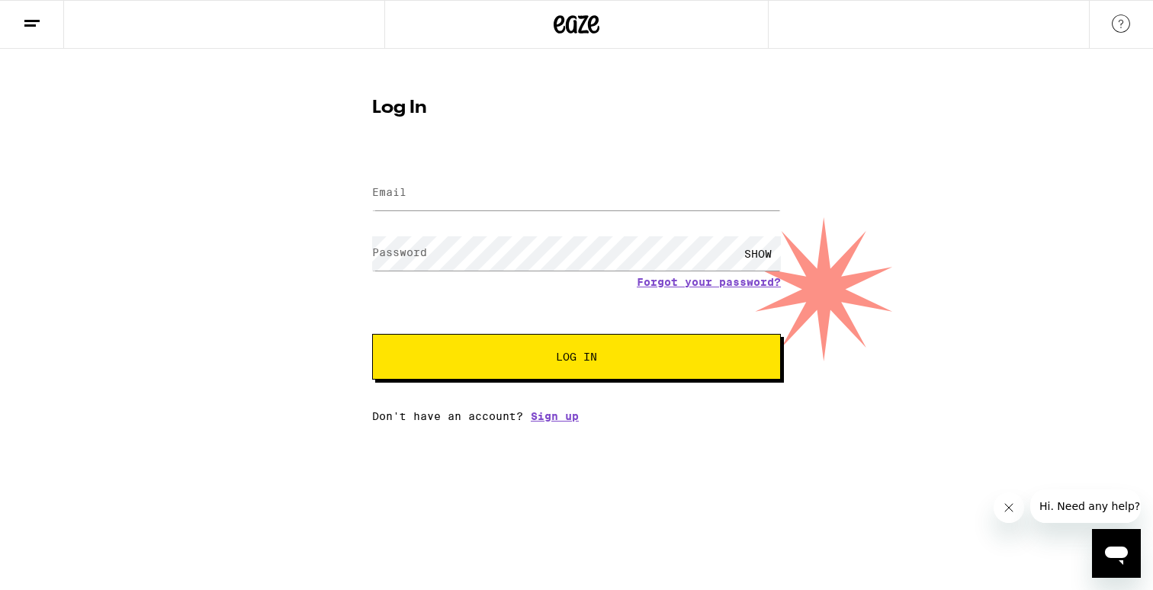
click at [1090, 510] on span "Hi. Need any help?" at bounding box center [1089, 506] width 101 height 12
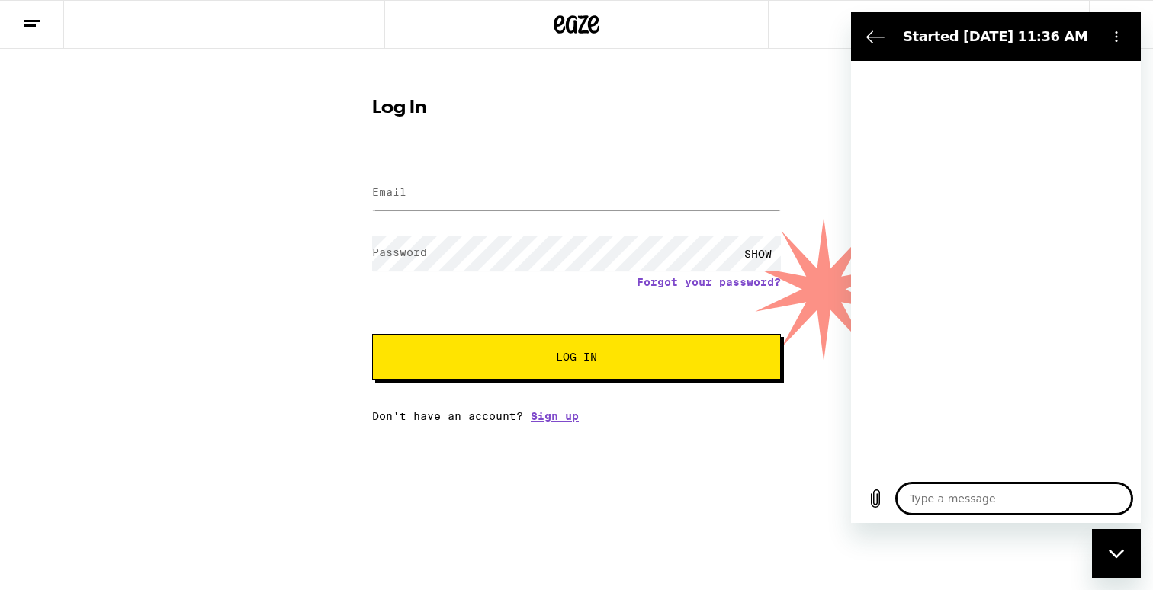
click at [978, 499] on textarea at bounding box center [1014, 498] width 235 height 30
type textarea "i"
type textarea "x"
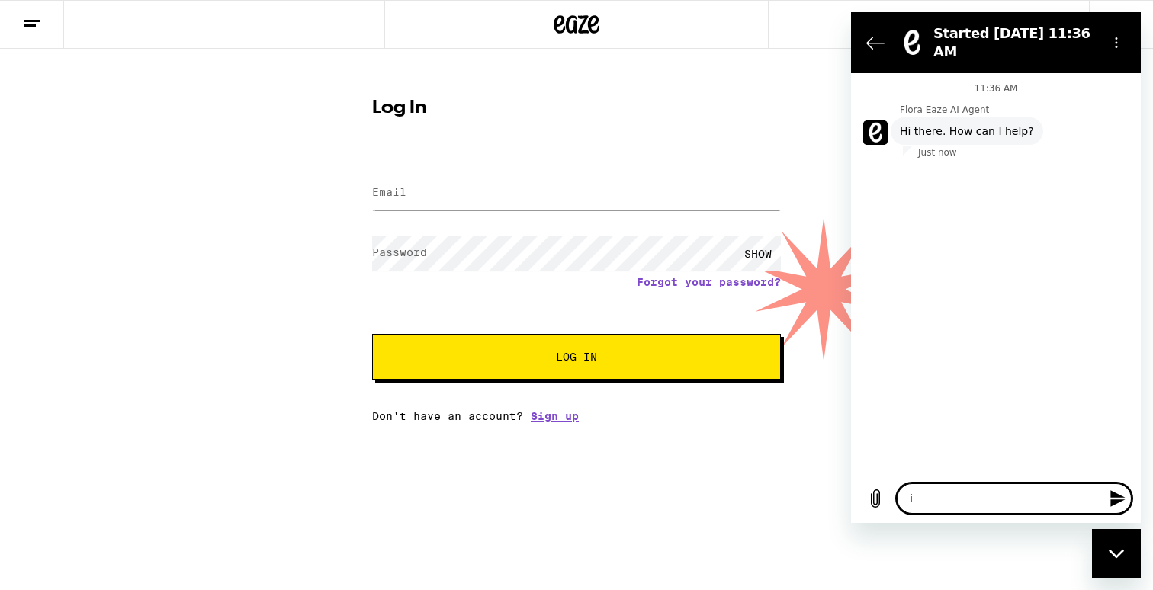
type textarea "im"
type textarea "x"
type textarea "im"
type textarea "x"
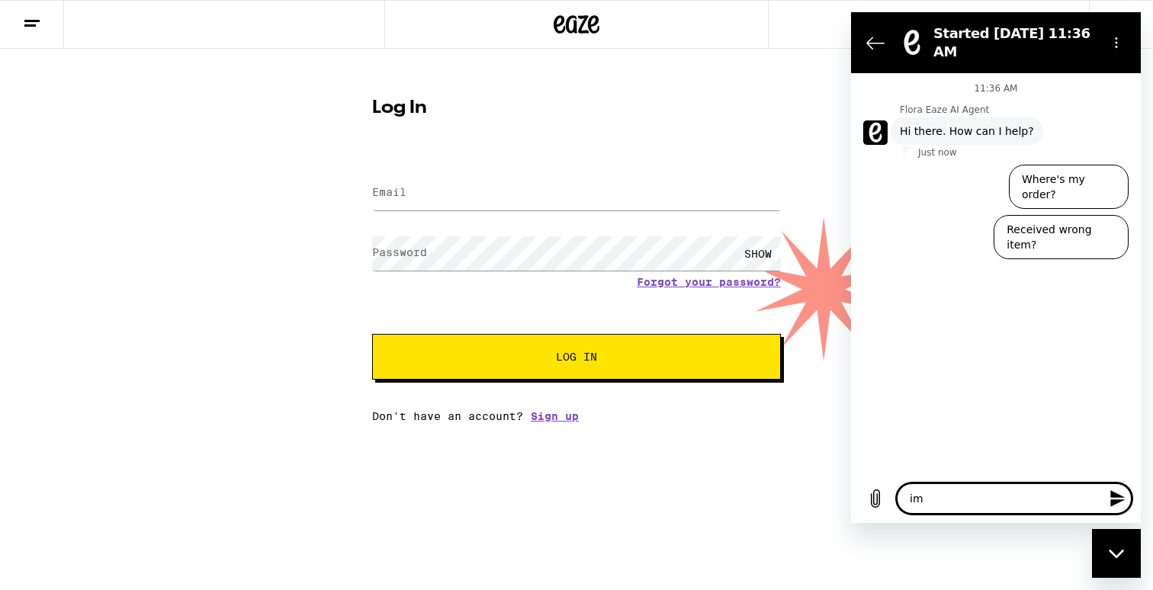
type textarea "i"
type textarea "x"
type textarea "i"
type textarea "x"
type textarea "i a"
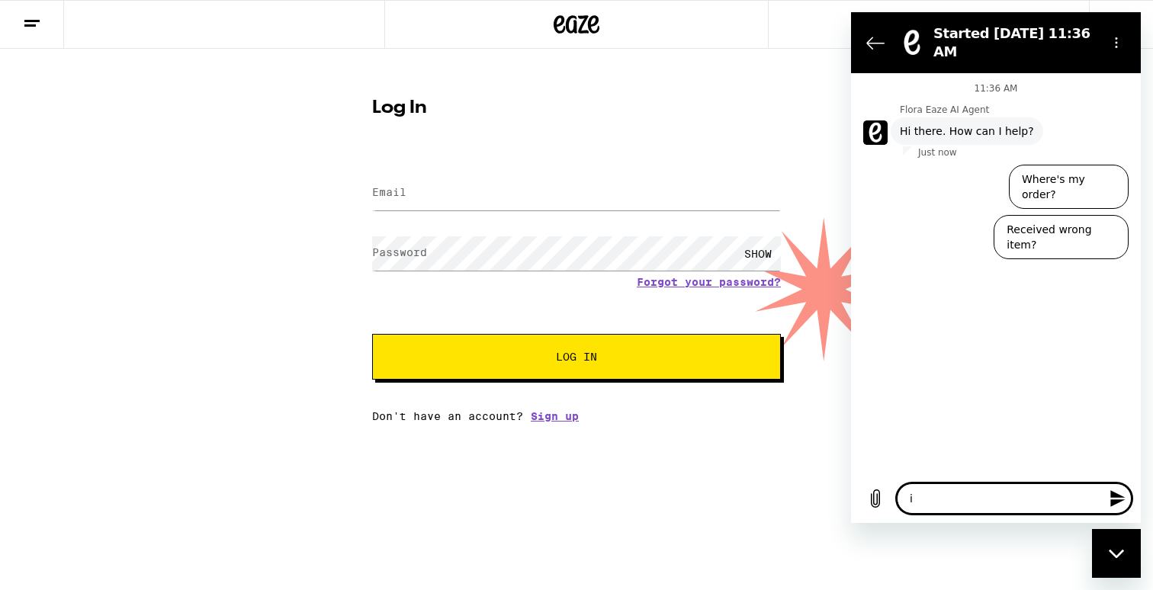
type textarea "x"
type textarea "i am"
type textarea "x"
type textarea "i am"
type textarea "x"
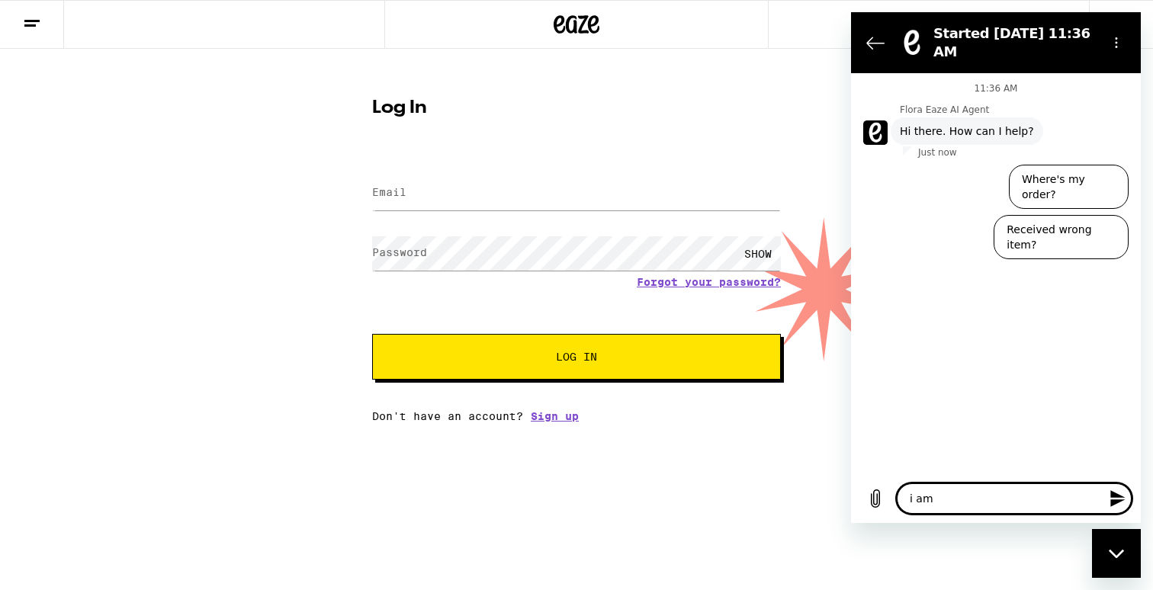
type textarea "i am l"
type textarea "x"
type textarea "i am lo"
type textarea "x"
type textarea "i am log"
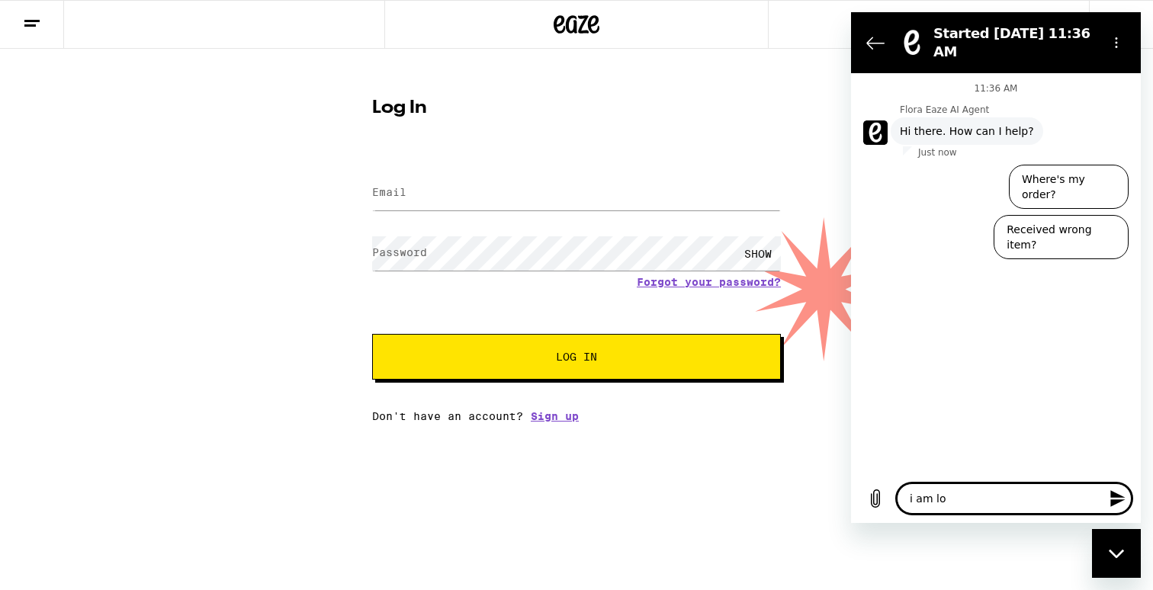
type textarea "x"
type textarea "i am logg"
type textarea "x"
type textarea "i am logge"
type textarea "x"
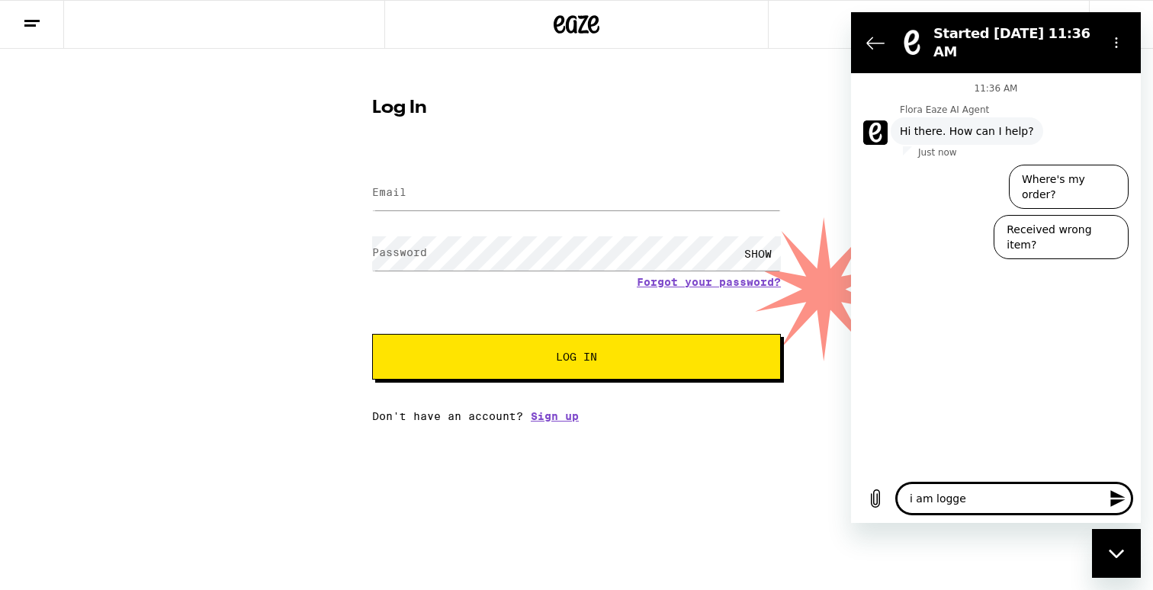
type textarea "i am logged"
type textarea "x"
type textarea "i am logged"
type textarea "x"
type textarea "i am logged i"
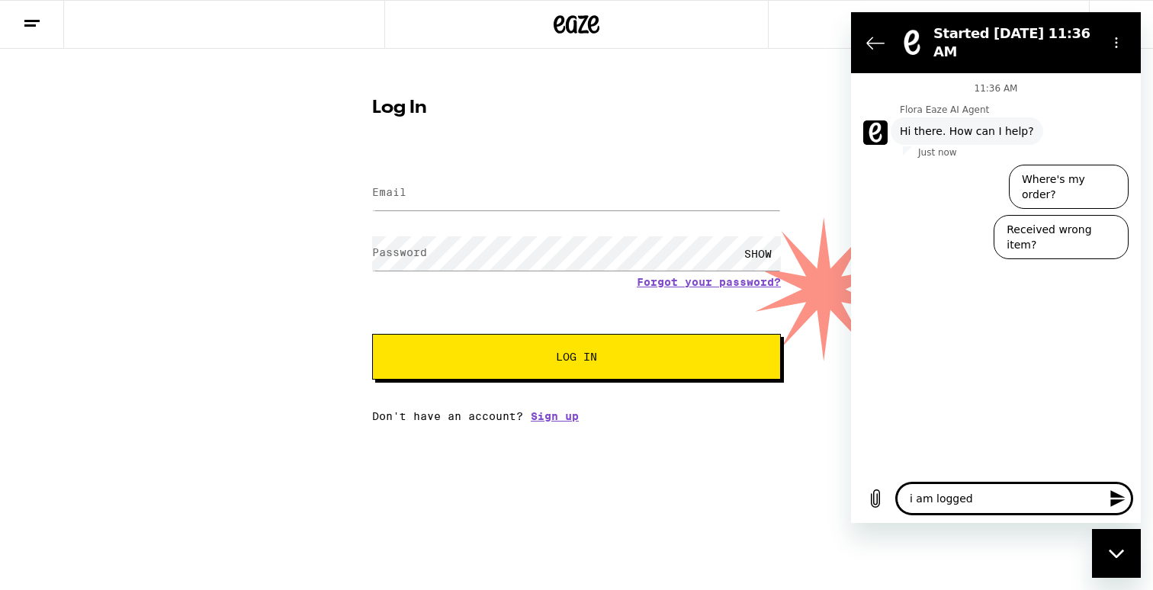
type textarea "x"
type textarea "i am logged in"
type textarea "x"
type textarea "i am logged in"
type textarea "x"
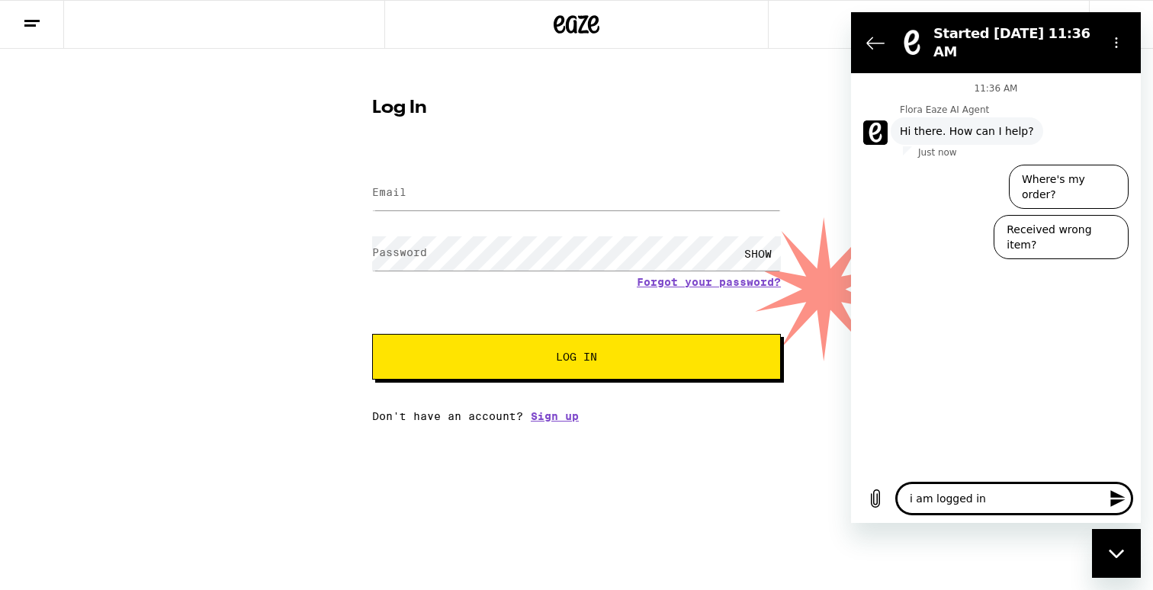
type textarea "i am logged in m"
type textarea "x"
type textarea "i am logged in"
type textarea "x"
type textarea "i am logged in b"
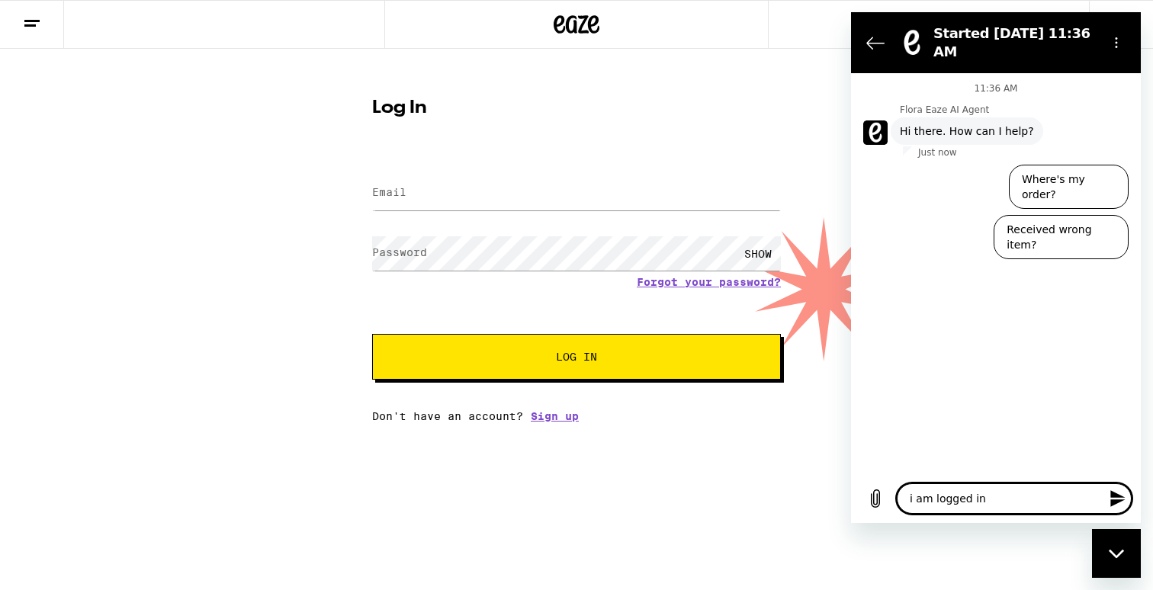
type textarea "x"
type textarea "i am logged in bu"
type textarea "x"
type textarea "i am logged in but"
type textarea "x"
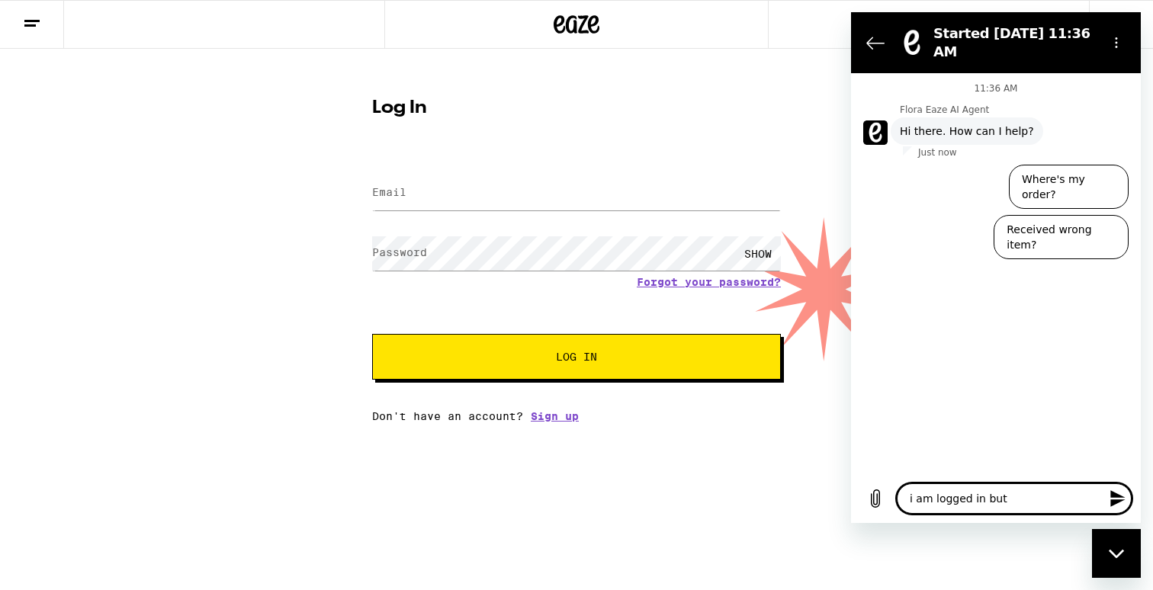
type textarea "i am logged in but"
type textarea "x"
type textarea "i am logged in but i"
type textarea "x"
type textarea "i am logged in but it"
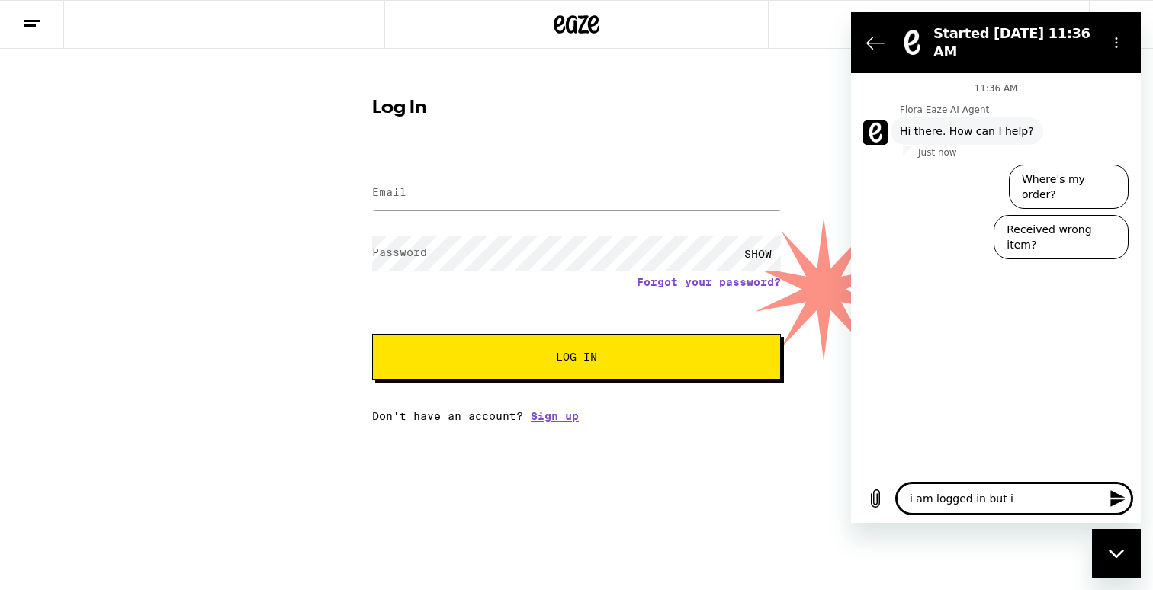
type textarea "x"
type textarea "i am logged in but it"
type textarea "x"
type textarea "i am logged in but it s"
type textarea "x"
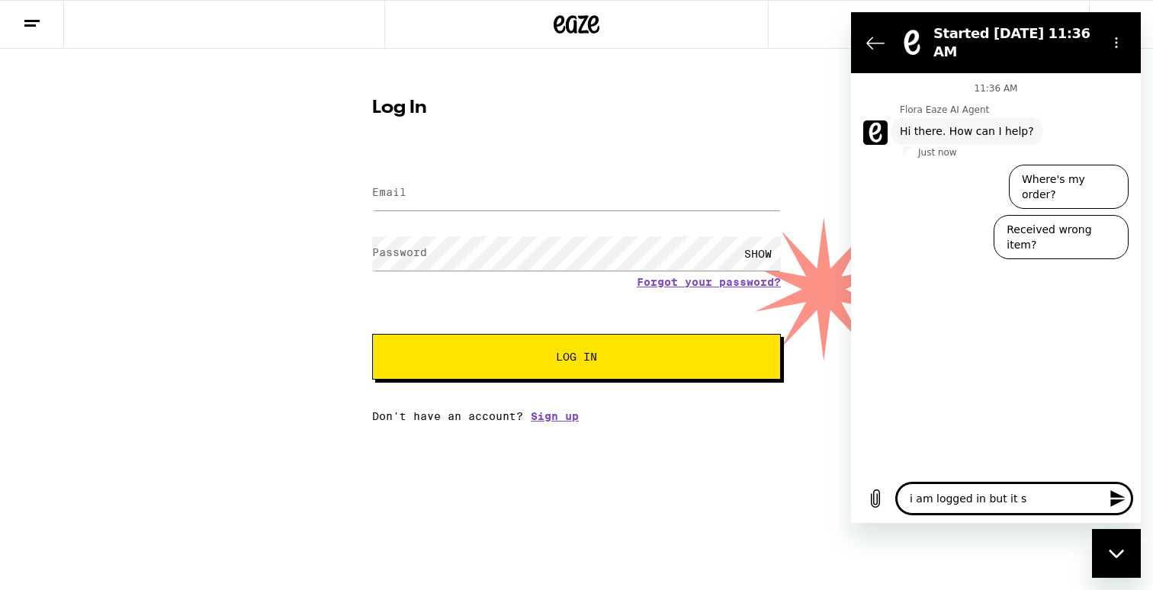
type textarea "i am logged in but it sa"
type textarea "x"
type textarea "i am logged in but it say"
type textarea "x"
type textarea "i am logged in but it says"
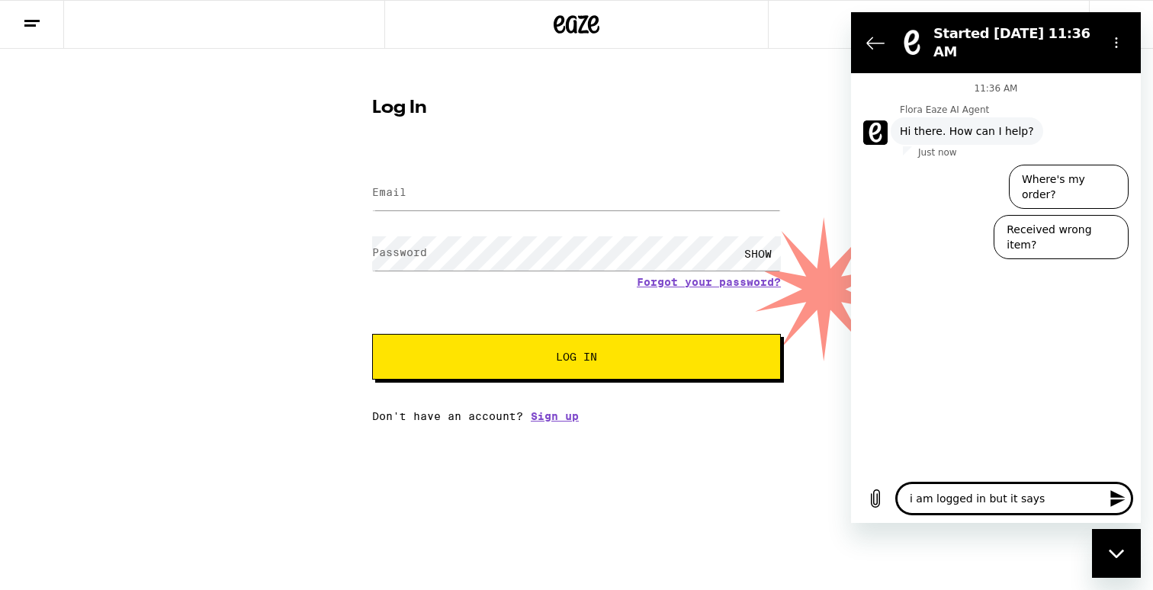
type textarea "x"
type textarea "i am logged in but it says"
type textarea "x"
type textarea "i am logged in but it says i"
type textarea "x"
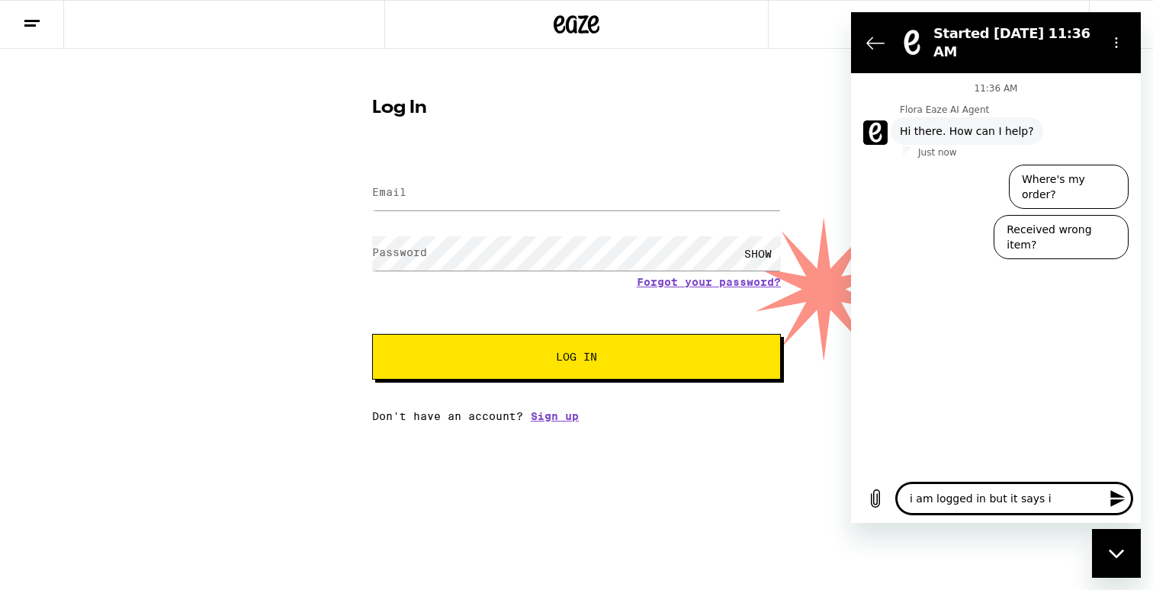
type textarea "i am logged in but it says i"
type textarea "x"
type textarea "i am logged in but it says i a"
type textarea "x"
type textarea "i am logged in but it says i al"
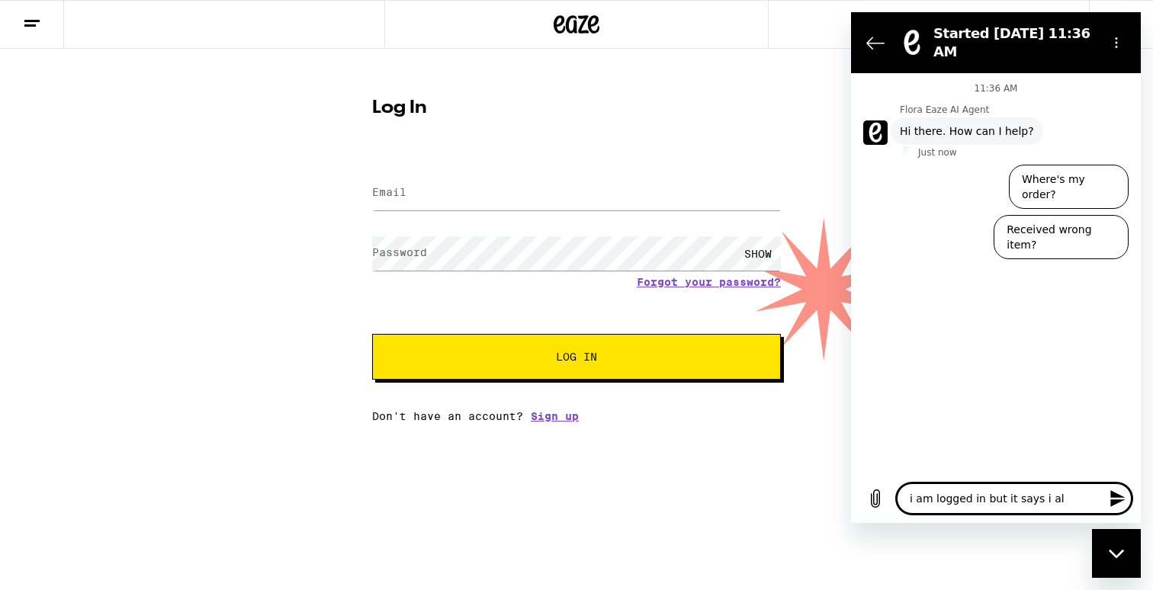
type textarea "x"
type textarea "i am logged in but it says i alr"
type textarea "x"
type textarea "i am logged in but it says i alre"
type textarea "x"
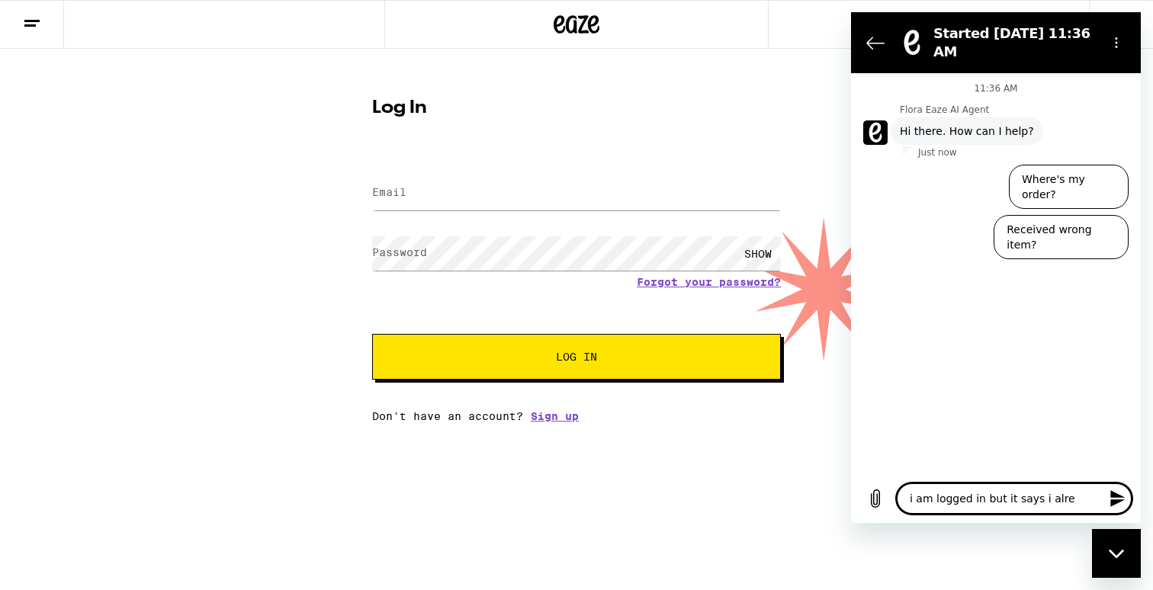
type textarea "i am logged in but it says i alrea"
type textarea "x"
type textarea "i am logged in but it says i alread"
type textarea "x"
type textarea "i am logged in but it says i already"
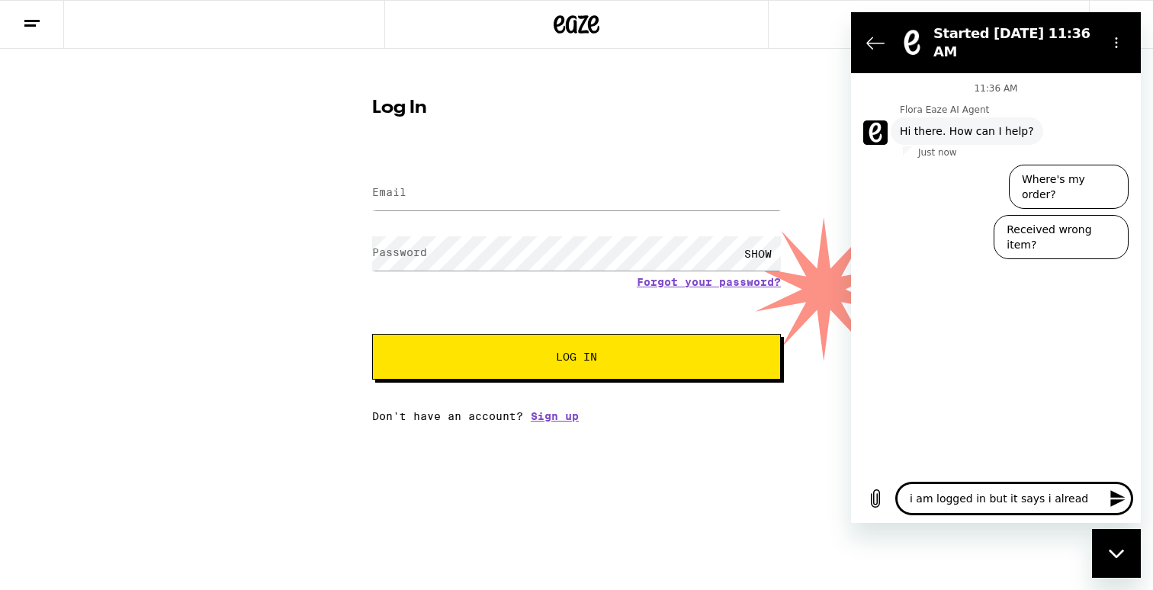
type textarea "x"
type textarea "i am logged in but it says i already"
type textarea "x"
type textarea "i am logged in but it says i already h"
type textarea "x"
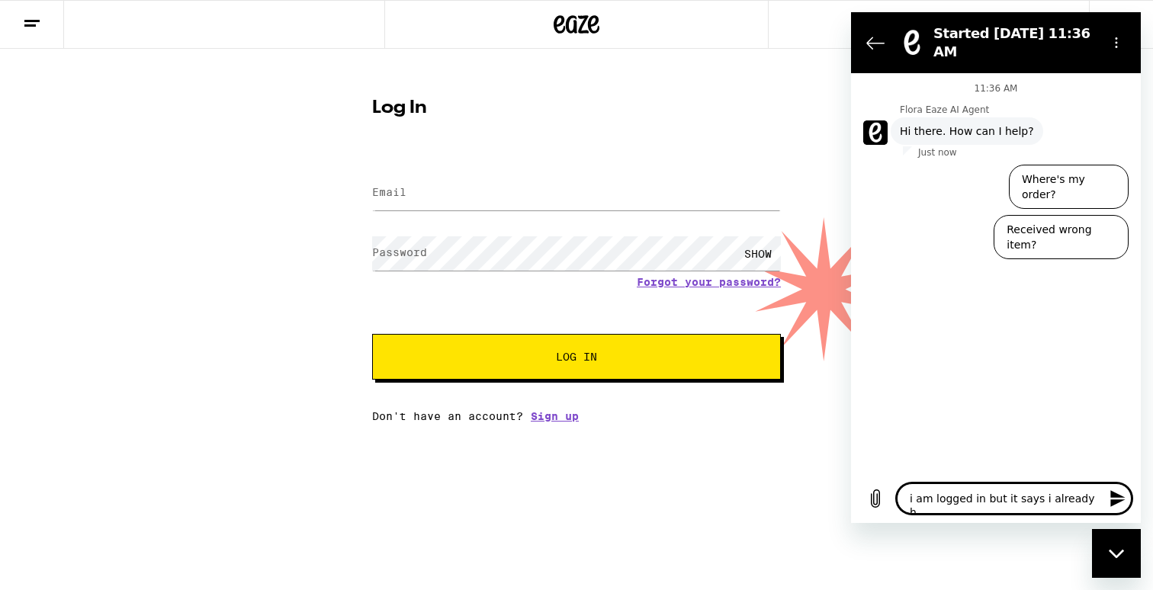
type textarea "i am logged in but it says i already ha"
type textarea "x"
type textarea "i am logged in but it says i already hav"
type textarea "x"
type textarea "i am logged in but it says i already have"
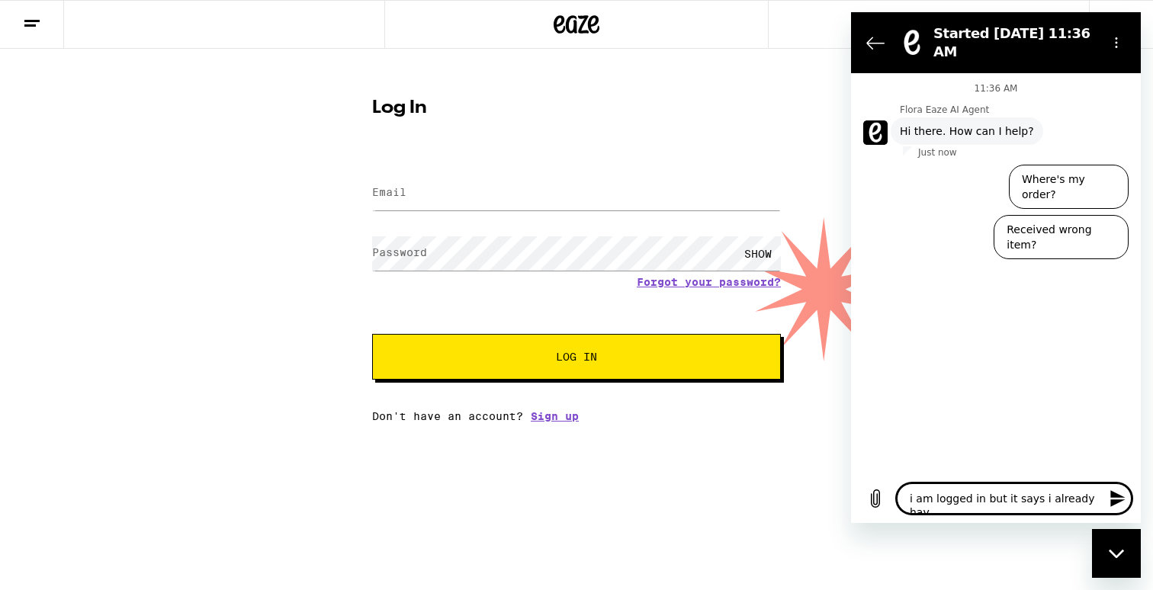
type textarea "x"
type textarea "i am logged in but it says i already have"
type textarea "x"
type textarea "i am logged in but it says i already have a"
type textarea "x"
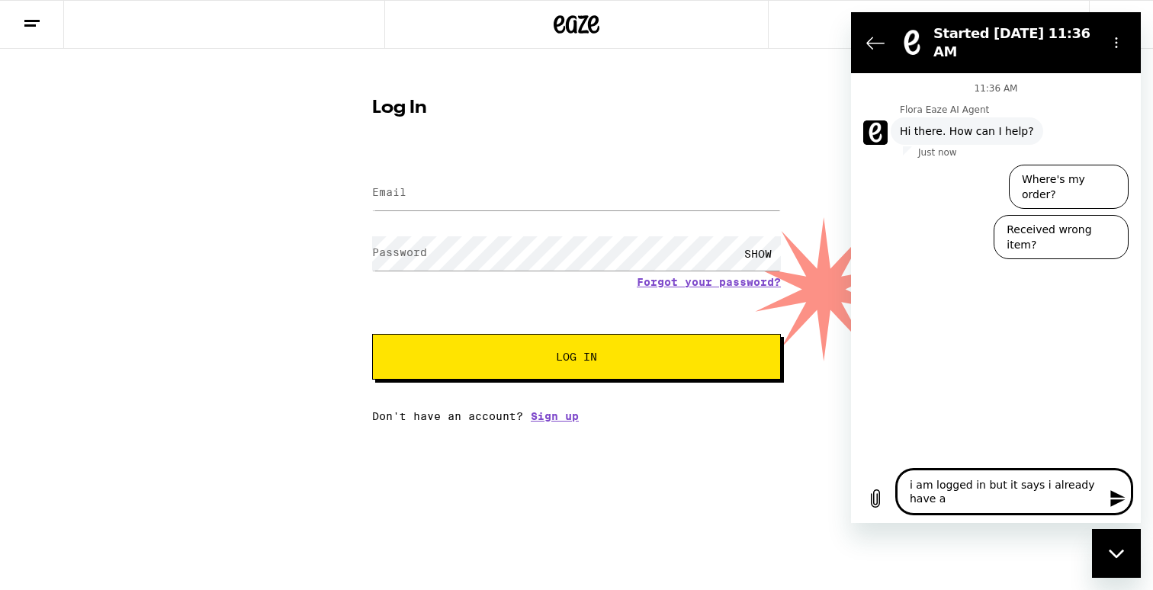
type textarea "i am logged in but it says i already have an"
type textarea "x"
type textarea "i am logged in but it says i already have an"
type textarea "x"
type textarea "i am logged in but it says i already have an a"
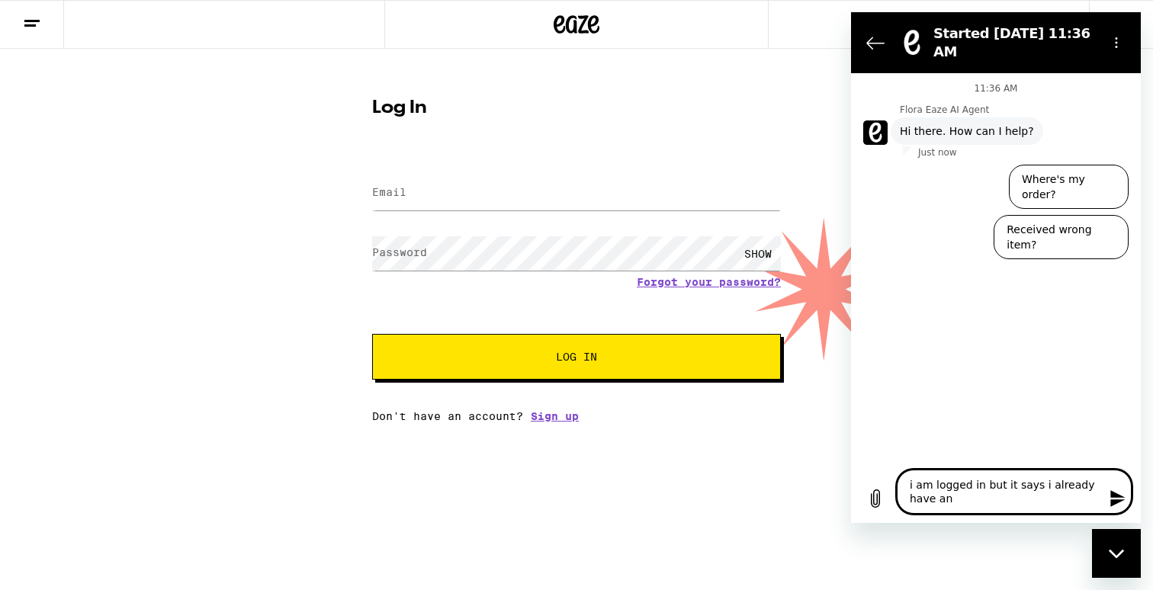
type textarea "x"
type textarea "i am logged in but it says i already have an ac"
type textarea "x"
type textarea "i am logged in but it says i already have an acc"
type textarea "x"
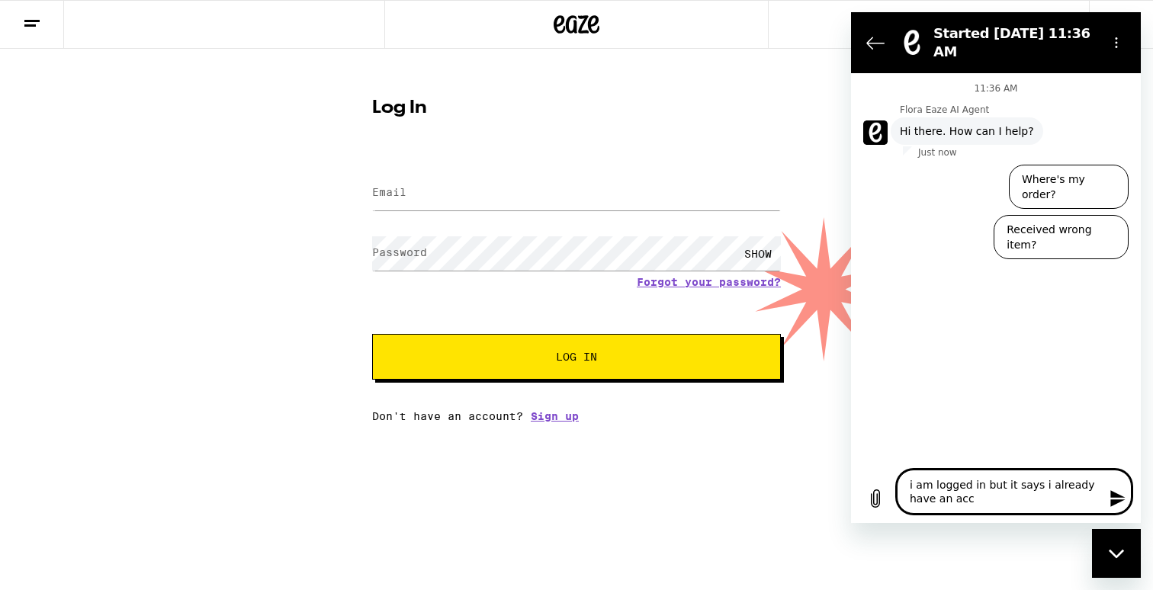
type textarea "i am logged in but it says i already have an acco"
type textarea "x"
type textarea "i am logged in but it says i already have an accou"
type textarea "x"
type textarea "i am logged in but it says i already have an accoun"
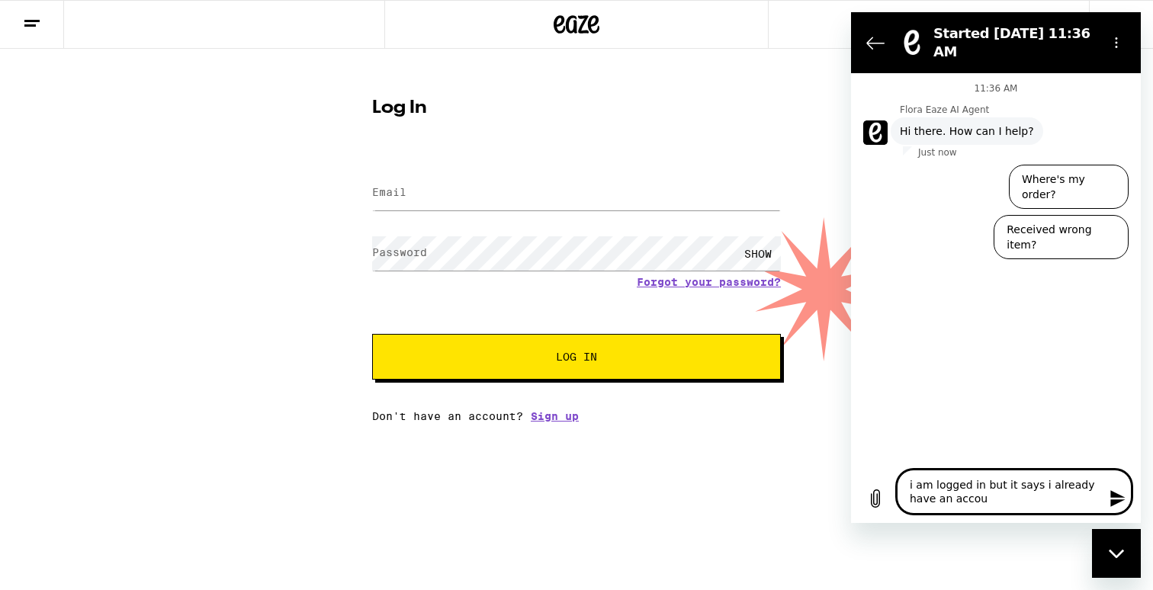
type textarea "x"
type textarea "i am logged in but it says i already have an account"
type textarea "x"
type textarea "i am logged in but it says i already have an account."
type textarea "x"
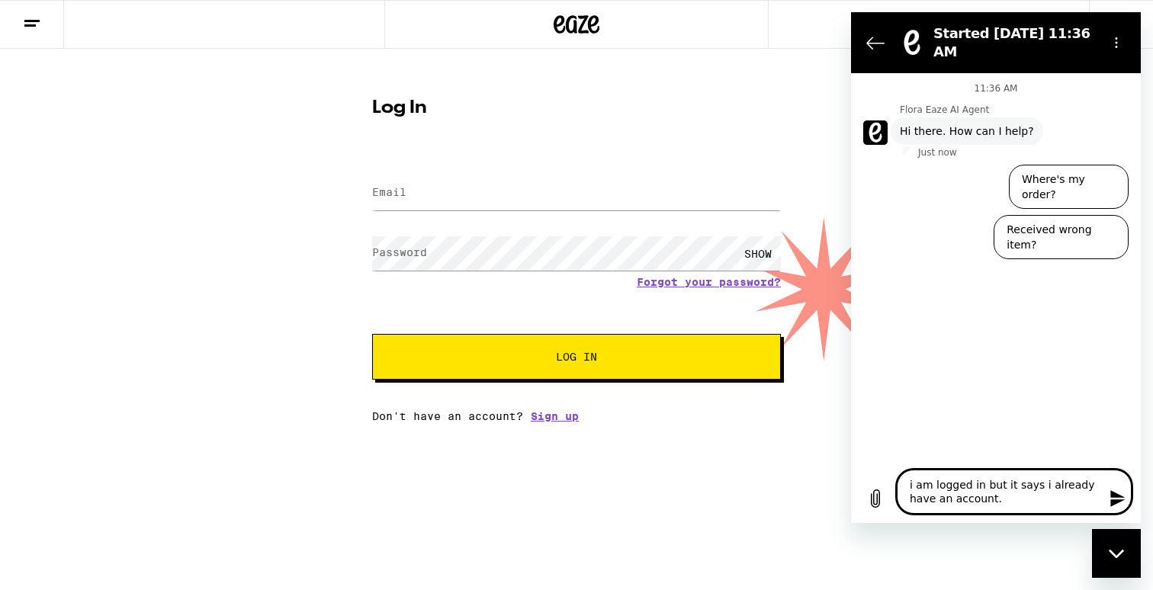
type textarea "i am logged in but it says i already have an account."
type textarea "x"
type textarea "i am logged in but it says i already have an account. b"
type textarea "x"
type textarea "i am logged in but it says i already have an account. bu"
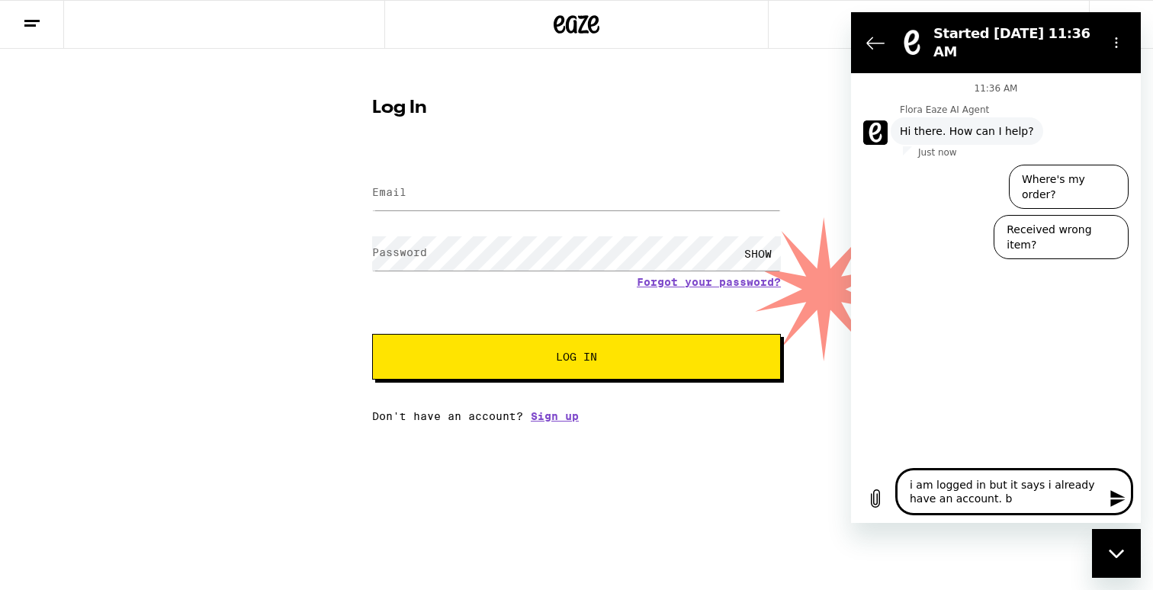
type textarea "x"
type textarea "i am logged in but it says i already have an account. but"
type textarea "x"
type textarea "i am logged in but it says i already have an account. but"
type textarea "x"
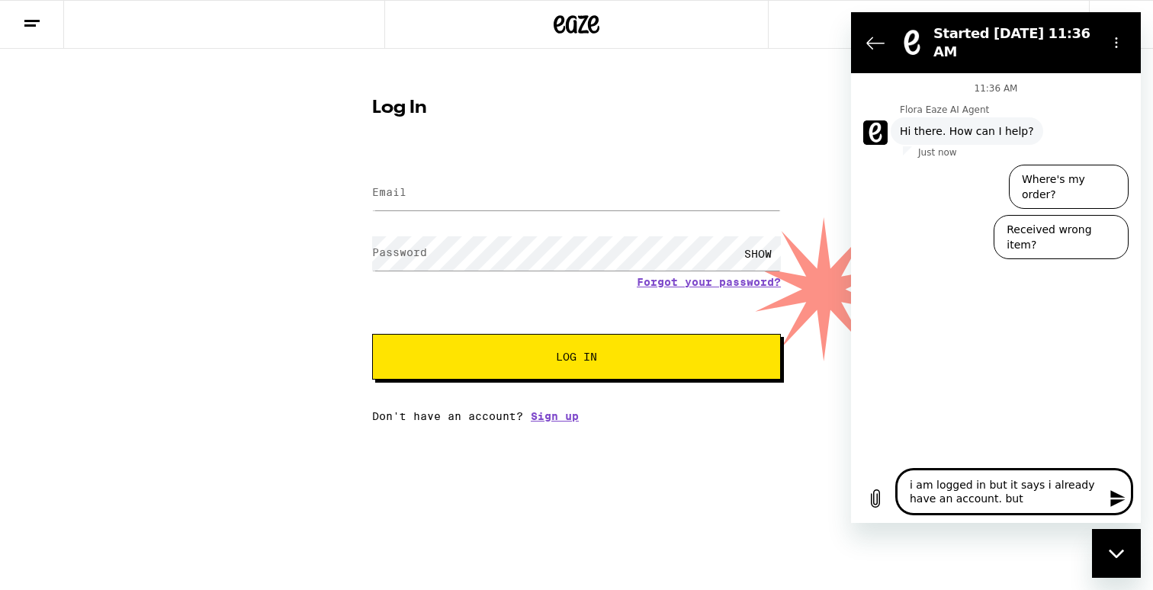
type textarea "i am logged in but it says i already have an account. but t"
type textarea "x"
type textarea "i am logged in but it says i already have an account. but th"
type textarea "x"
type textarea "i am logged in but it says i already have an account. but thi"
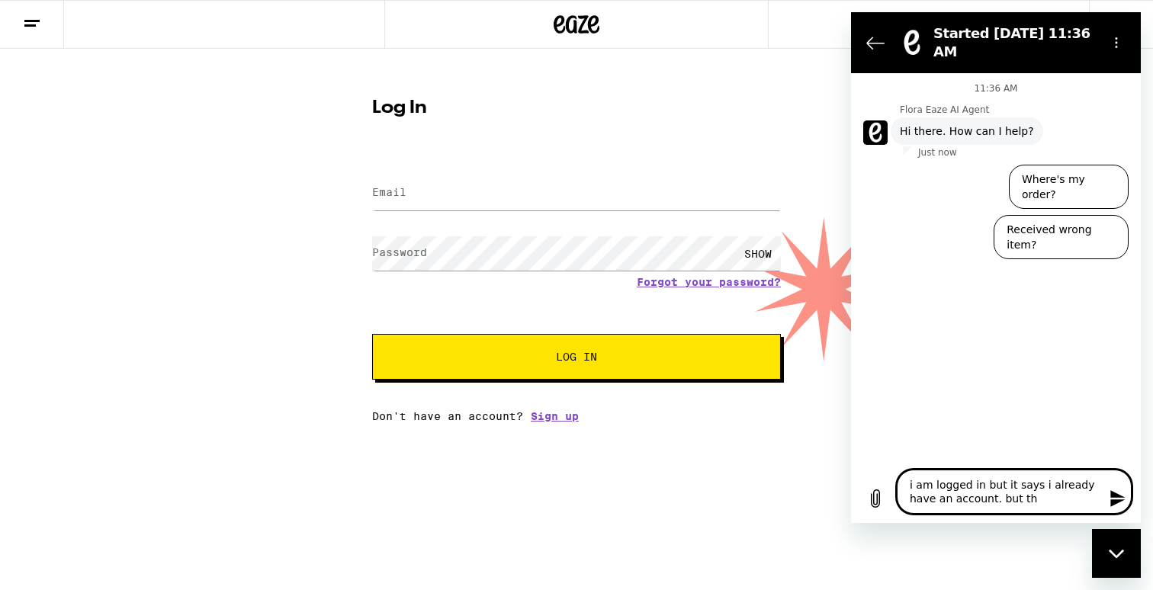
type textarea "x"
type textarea "i am logged in but it says i already have an account. but this"
type textarea "x"
type textarea "i am logged in but it says i already have an account. but this"
type textarea "x"
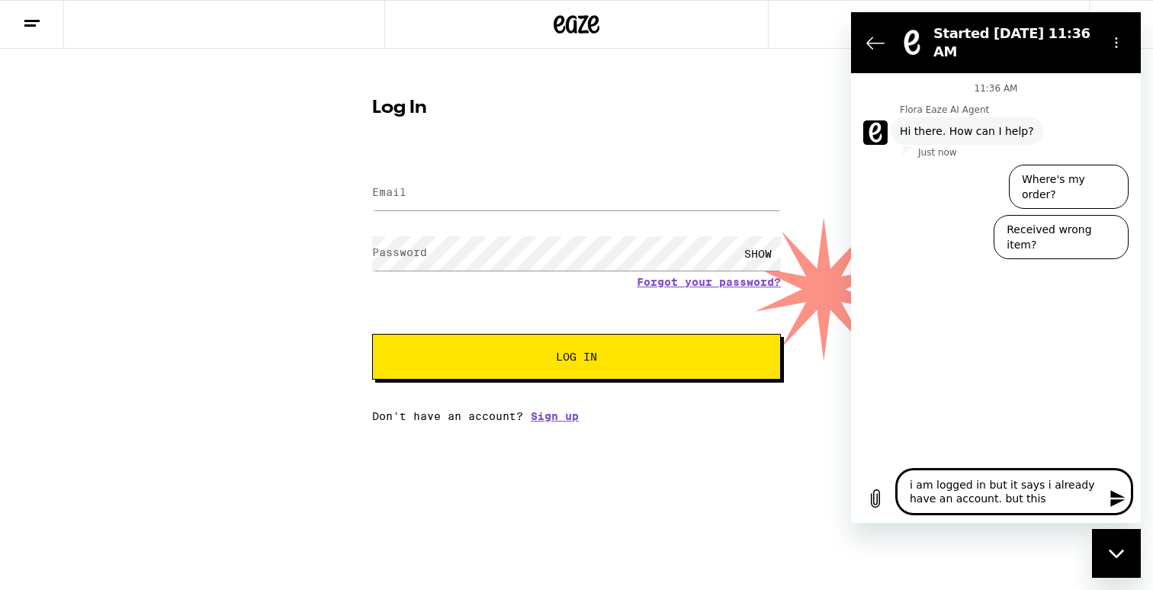
type textarea "i am logged in but it says i already have an account. but this i"
type textarea "x"
type textarea "i am logged in but it says i already have an account. but this is"
type textarea "x"
type textarea "i am logged in but it says i already have an account. but this is"
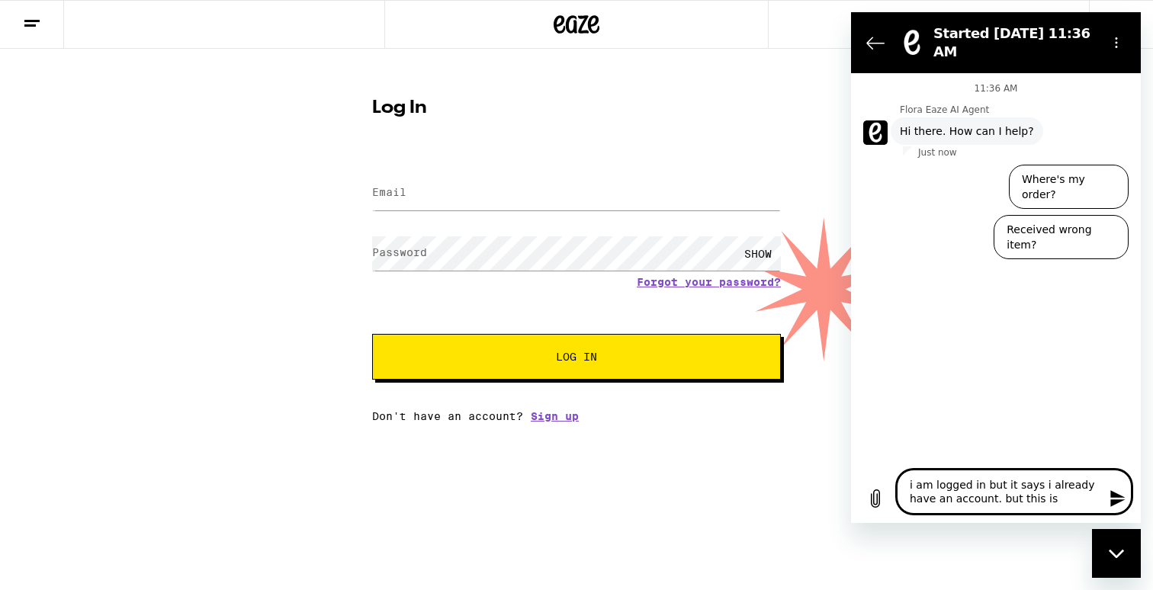
type textarea "x"
type textarea "i am logged in but it says i already have an account. but this is m"
type textarea "x"
type textarea "i am logged in but it says i already have an account. but this is my"
type textarea "x"
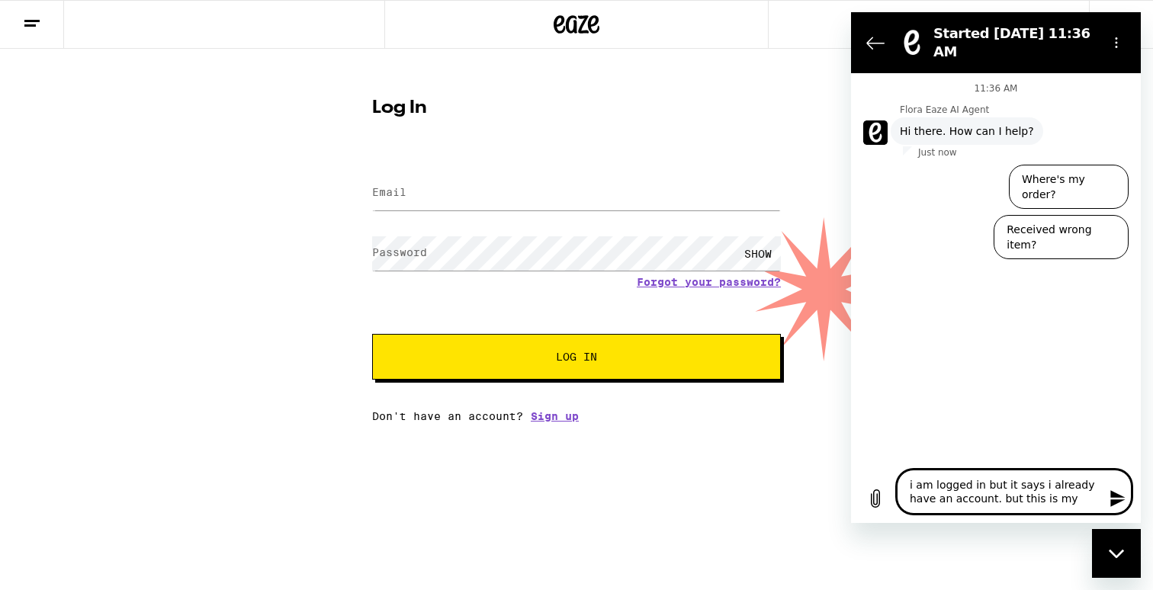
type textarea "i am logged in but it says i already have an account. but this is my"
type textarea "x"
type textarea "i am logged in but it says i already have an account. but this is my c"
type textarea "x"
type textarea "i am logged in but it says i already have an account. but this is my ca"
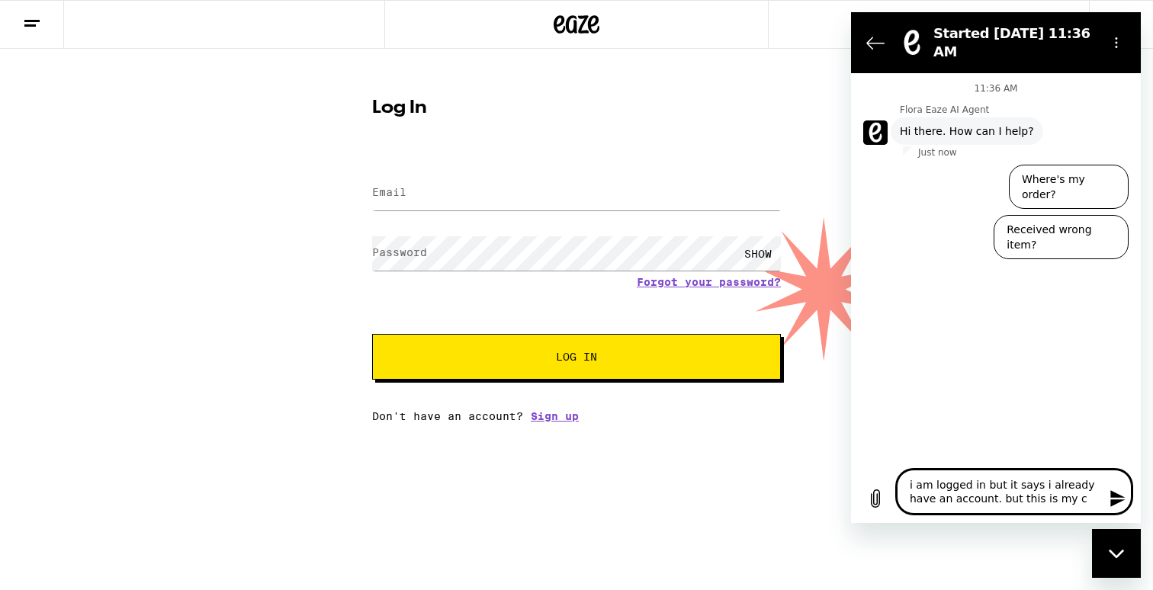
type textarea "x"
type textarea "i am logged in but it says i already have an account. but this is my c"
type textarea "x"
type textarea "i am logged in but it says i already have an account. but this is my"
type textarea "x"
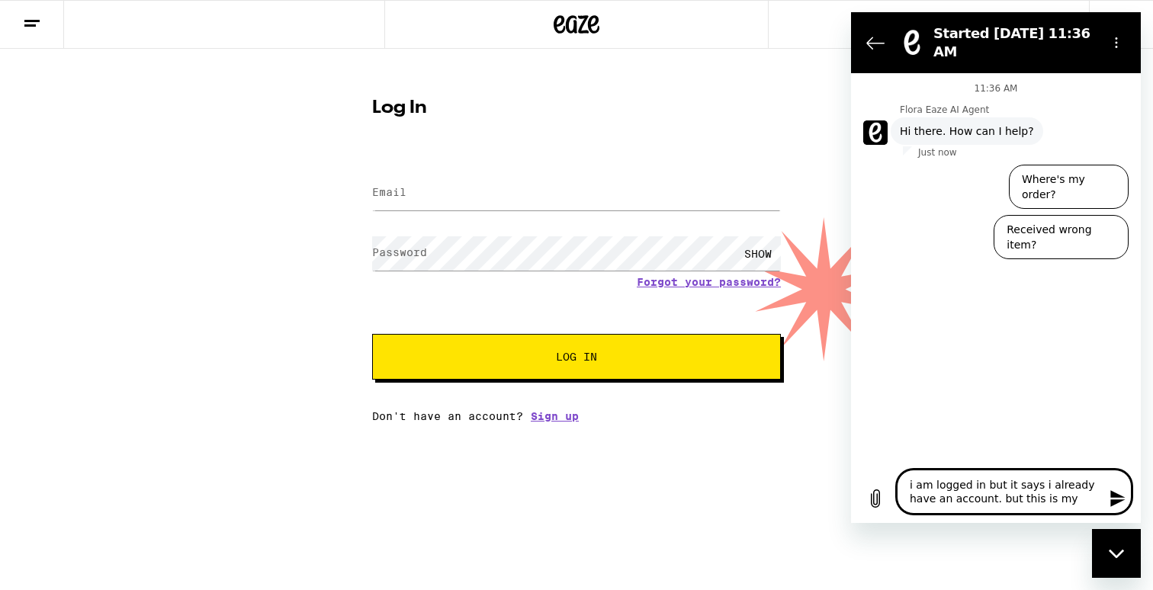
type textarea "i am logged in but it says i already have an account. but this is my a"
type textarea "x"
type textarea "i am logged in but it says i already have an account. but this is my ac"
type textarea "x"
type textarea "i am logged in but it says i already have an account. but this is my acc"
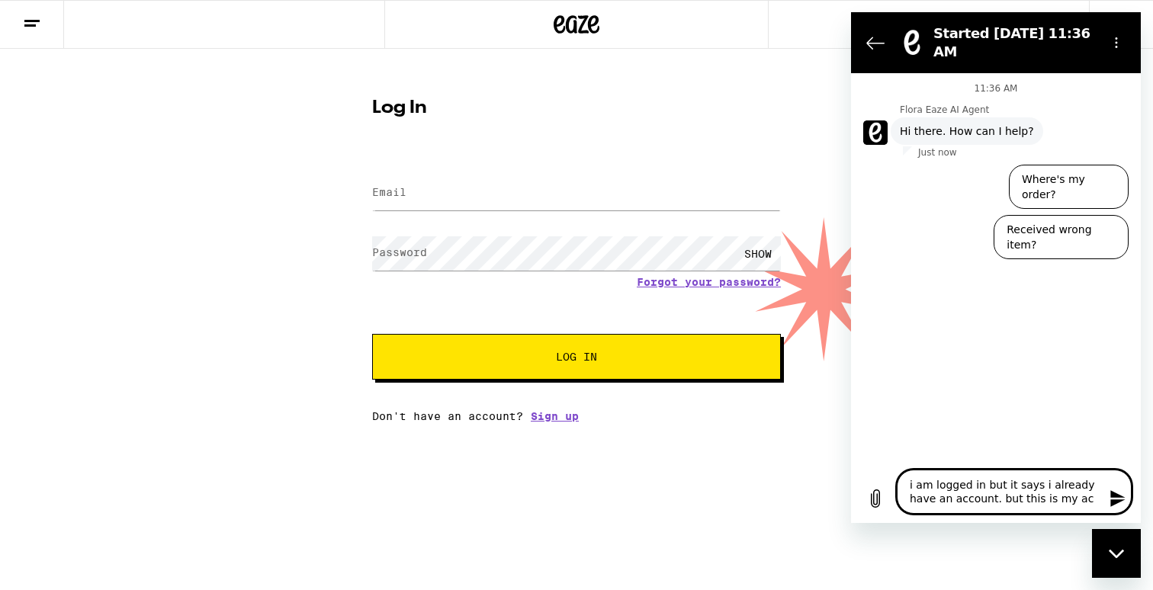
type textarea "x"
type textarea "i am logged in but it says i already have an account. but this is my acco"
type textarea "x"
type textarea "i am logged in but it says i already have an account. but this is my accou"
type textarea "x"
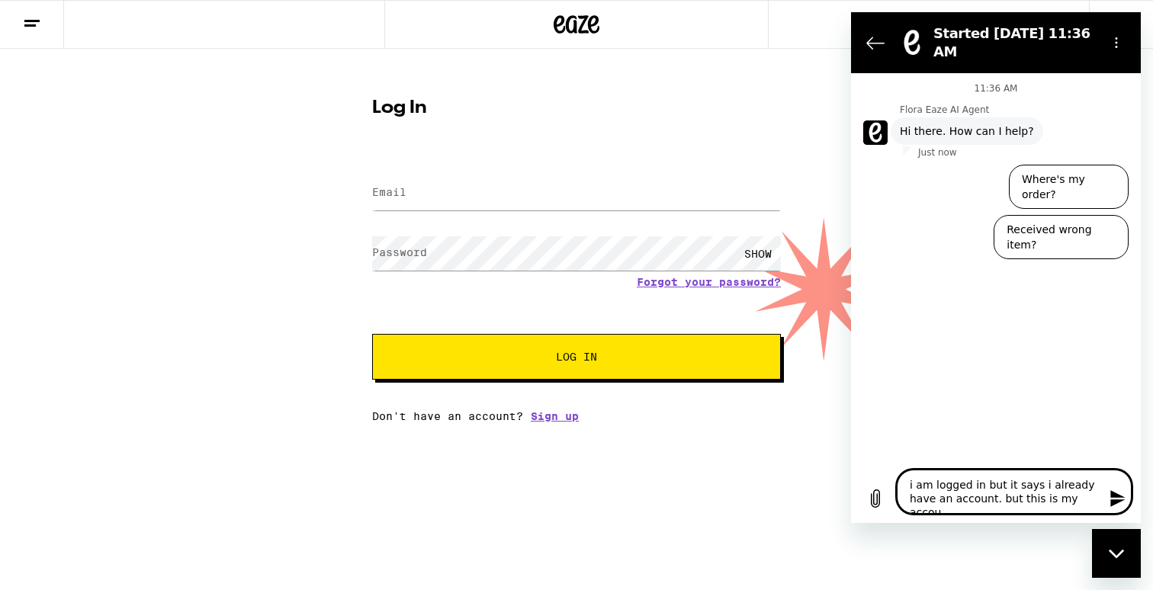
type textarea "i am logged in but it says i already have an account. but this is my accoun"
type textarea "x"
type textarea "i am logged in but it says i already have an account. but this is my account"
type textarea "x"
type textarea "i am logged in but it says i already have an account. but this is my account"
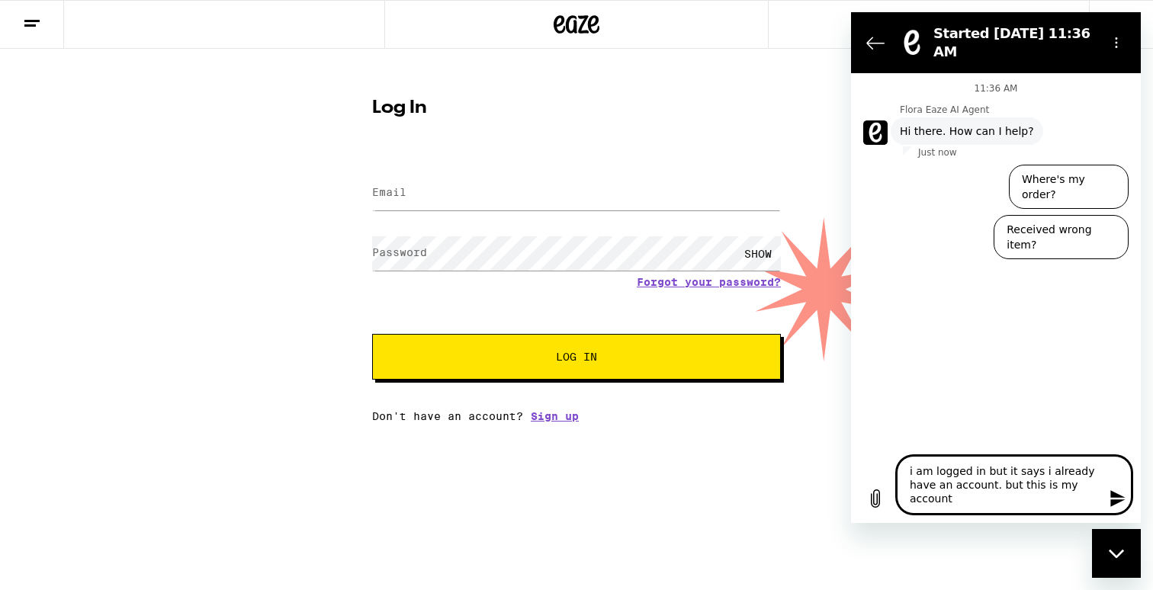
type textarea "x"
type textarea "i am logged in but it says i already have an account. but this is my account ."
type textarea "x"
type textarea "i am logged in but it says i already have an account. but this is my account . i"
type textarea "x"
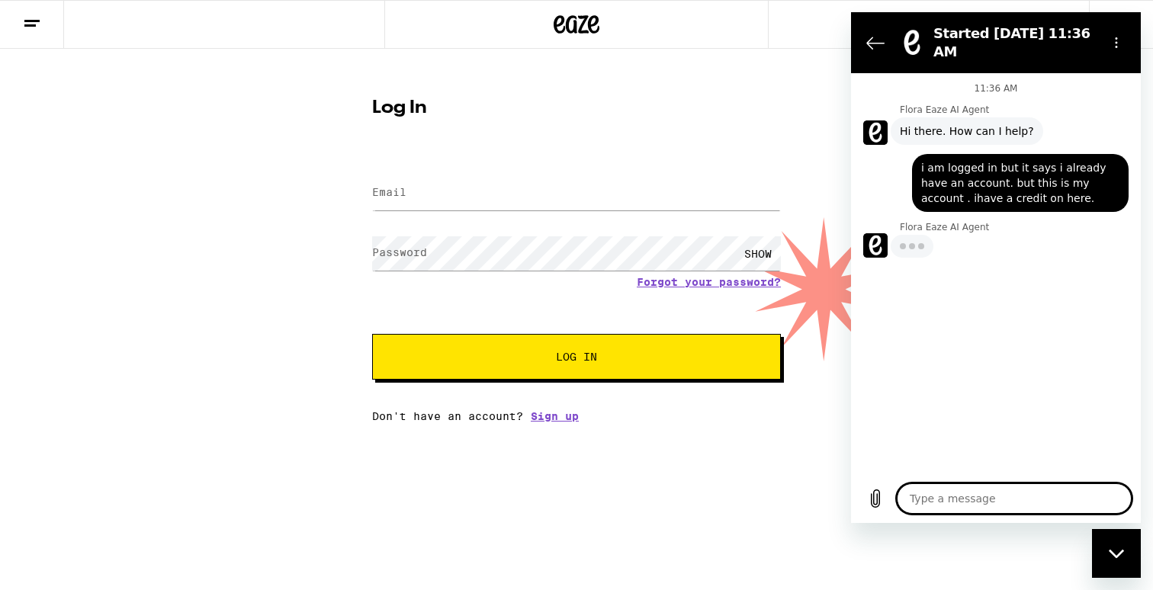
click at [558, 187] on input "Email" at bounding box center [576, 193] width 409 height 34
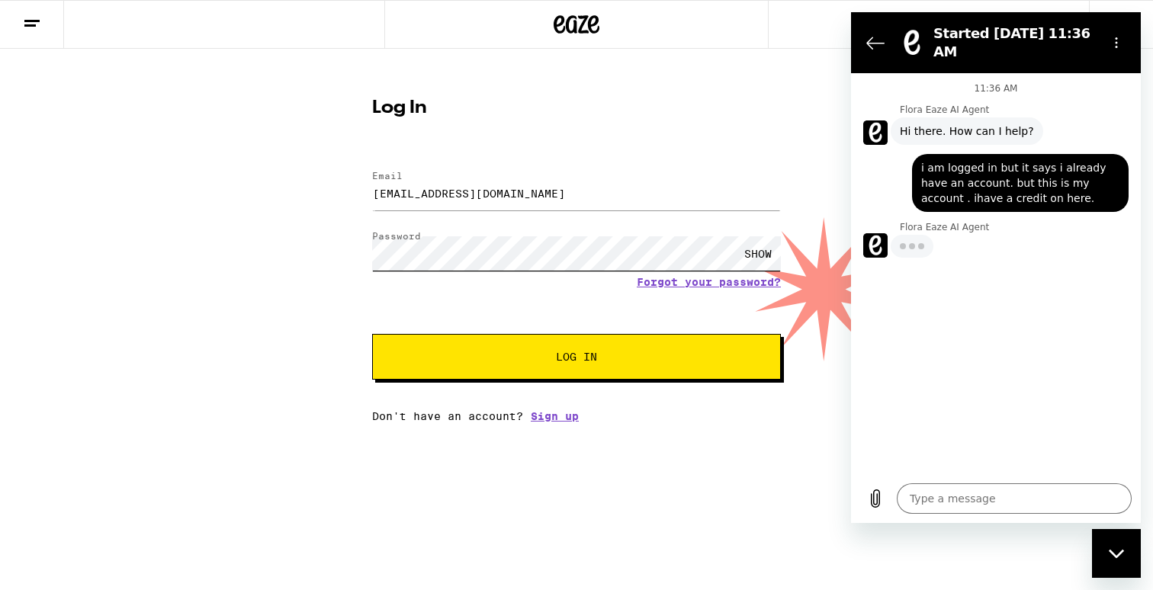
click at [372, 334] on button "Log In" at bounding box center [576, 357] width 409 height 46
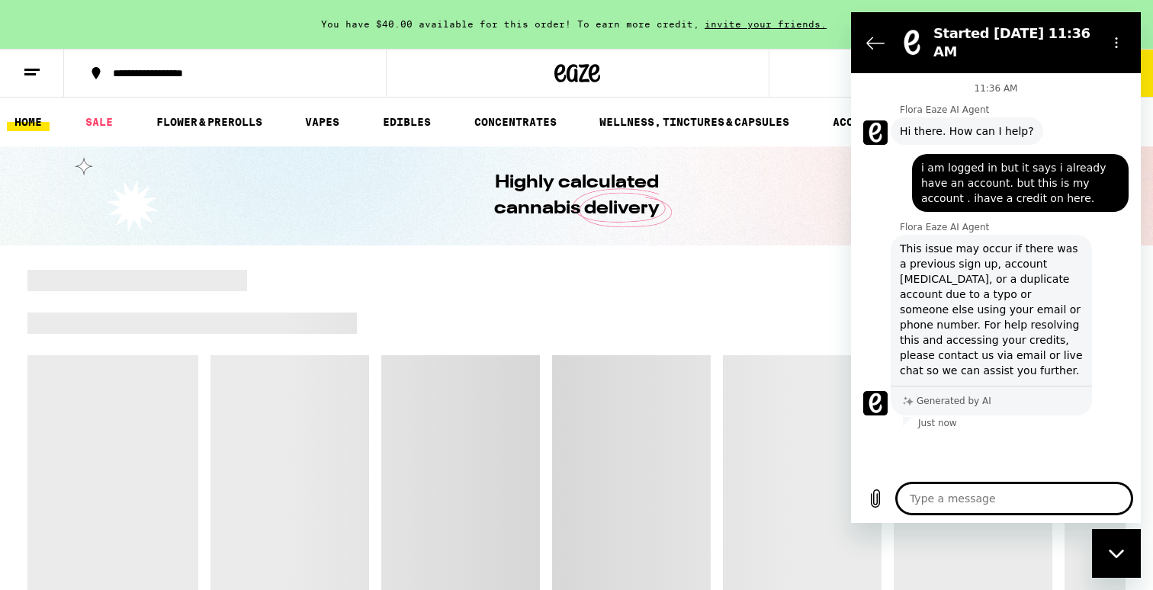
click at [34, 71] on icon at bounding box center [32, 72] width 18 height 18
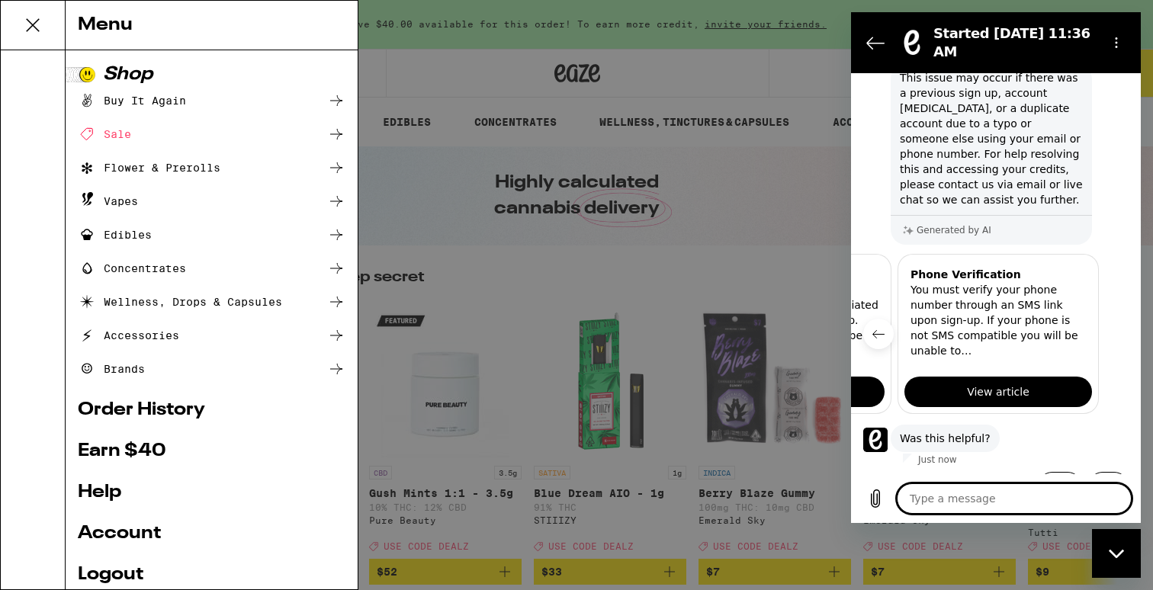
scroll to position [111, 0]
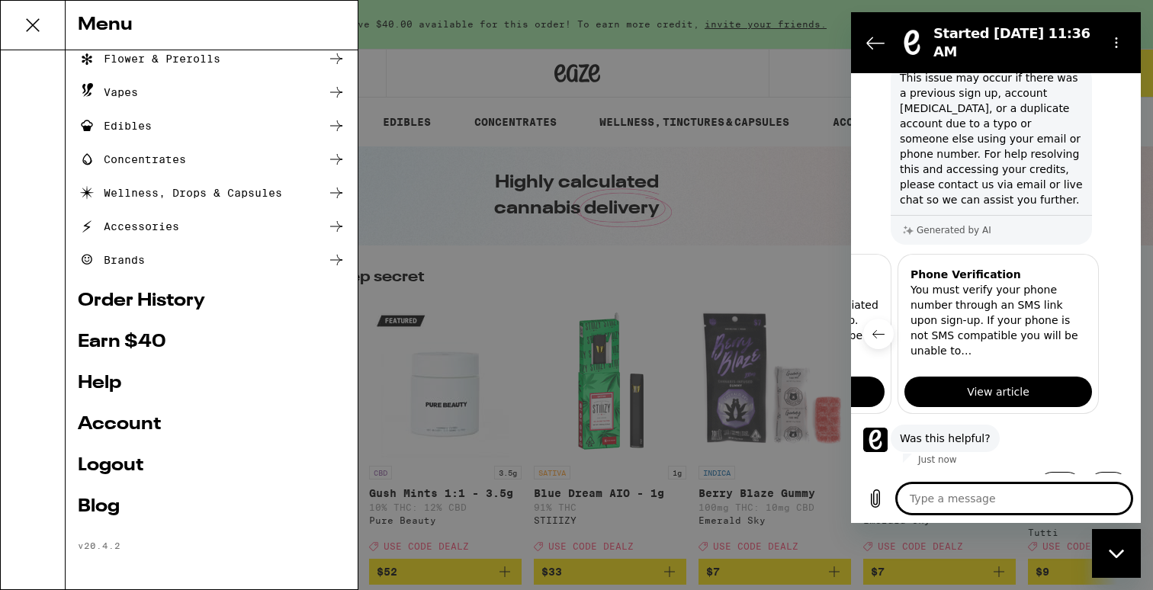
click at [147, 426] on link "Account" at bounding box center [212, 424] width 268 height 18
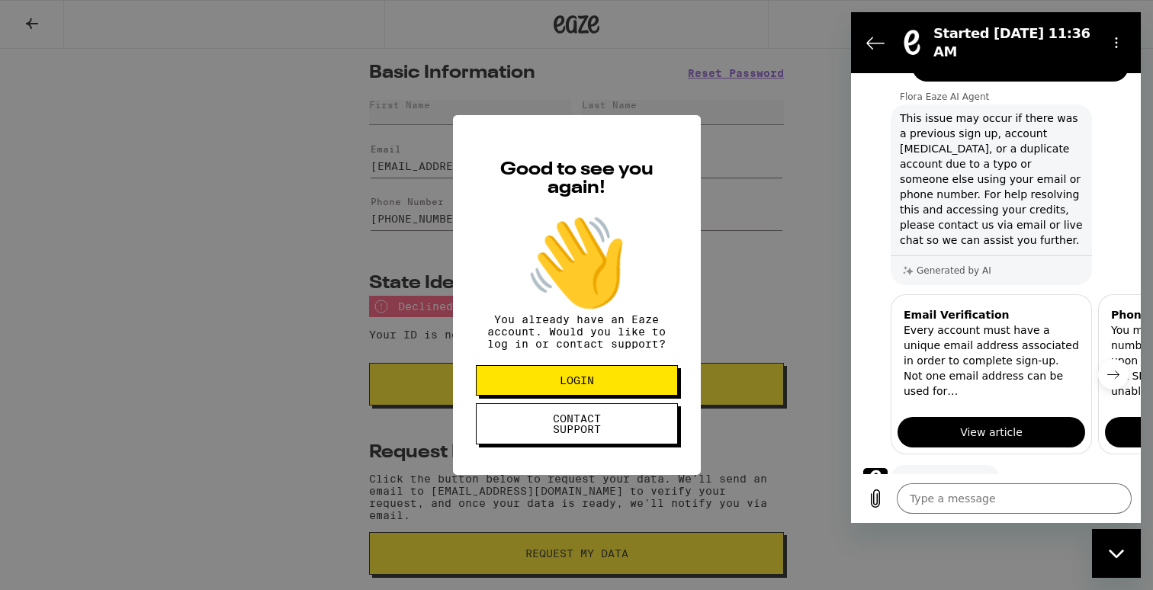
scroll to position [171, 0]
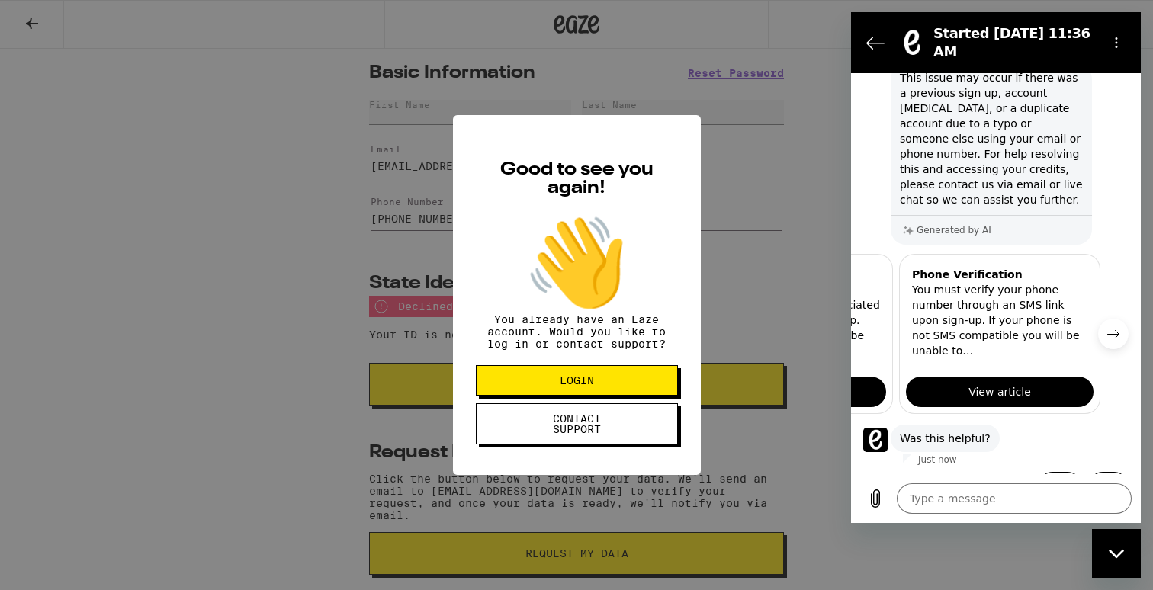
click at [579, 417] on button "CONTACT SUPPORT" at bounding box center [577, 423] width 202 height 41
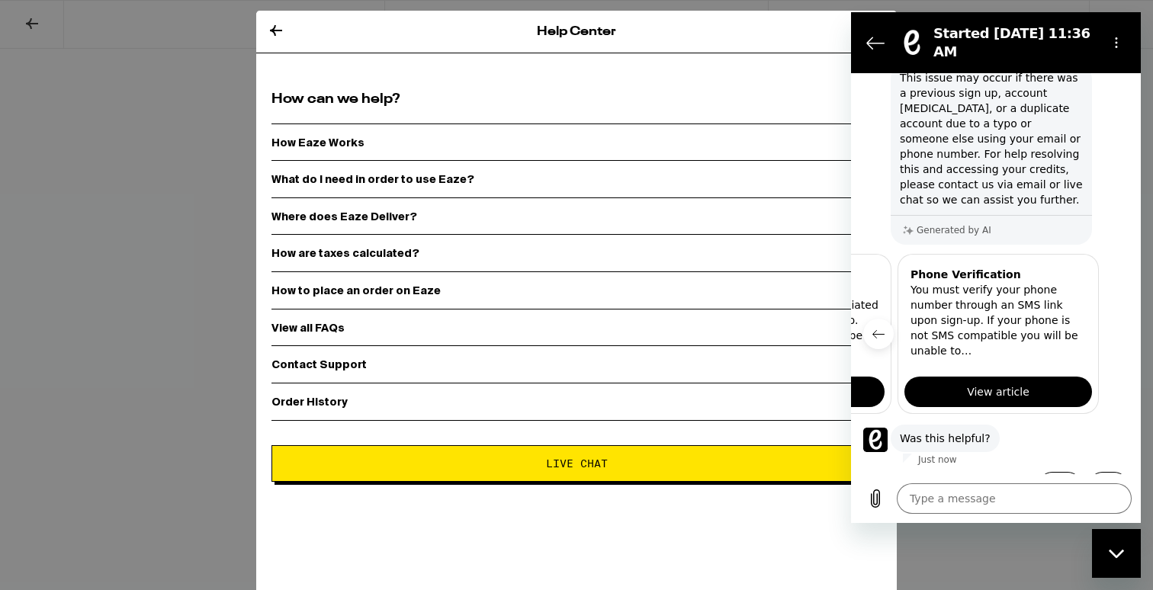
click at [411, 139] on div "How Eaze Works" at bounding box center [576, 143] width 610 height 38
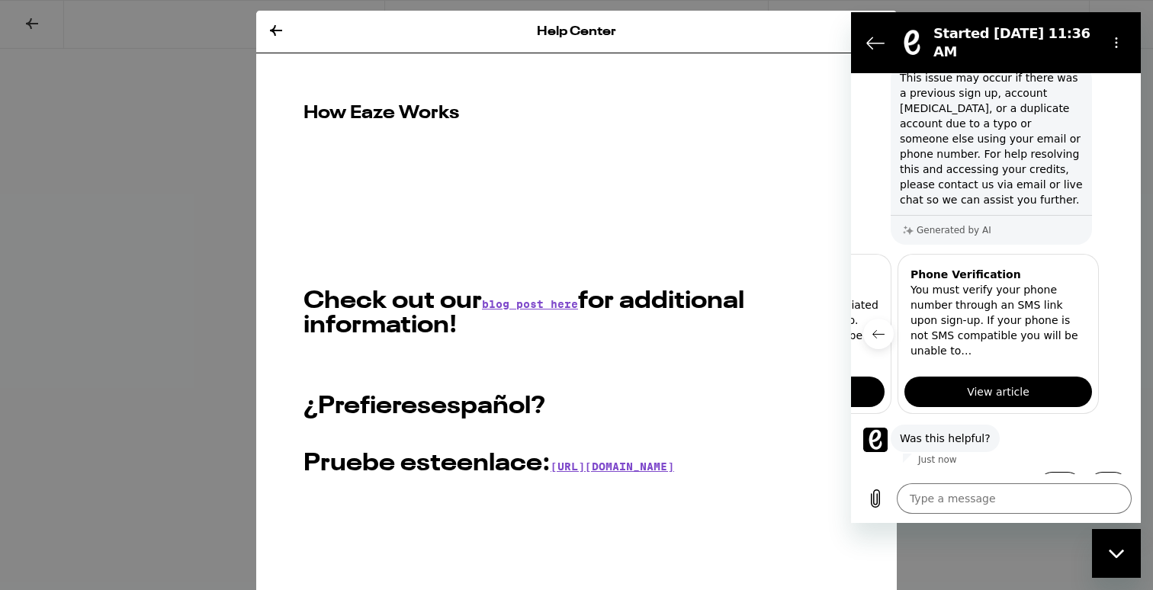
click at [276, 26] on icon at bounding box center [276, 30] width 18 height 18
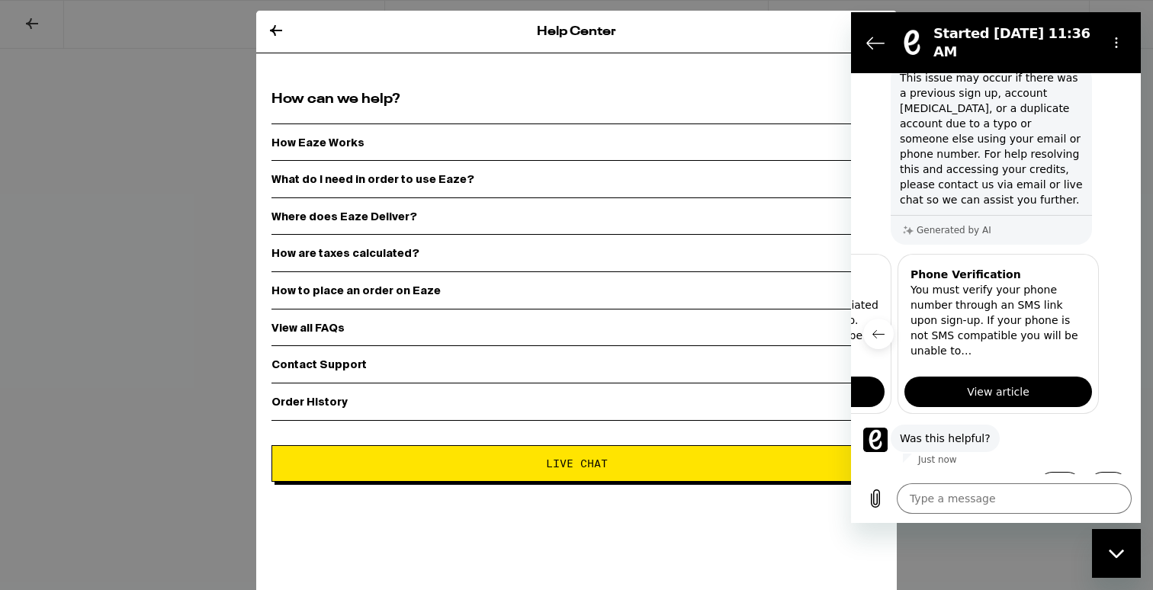
click at [420, 361] on div "Contact Support" at bounding box center [576, 364] width 610 height 38
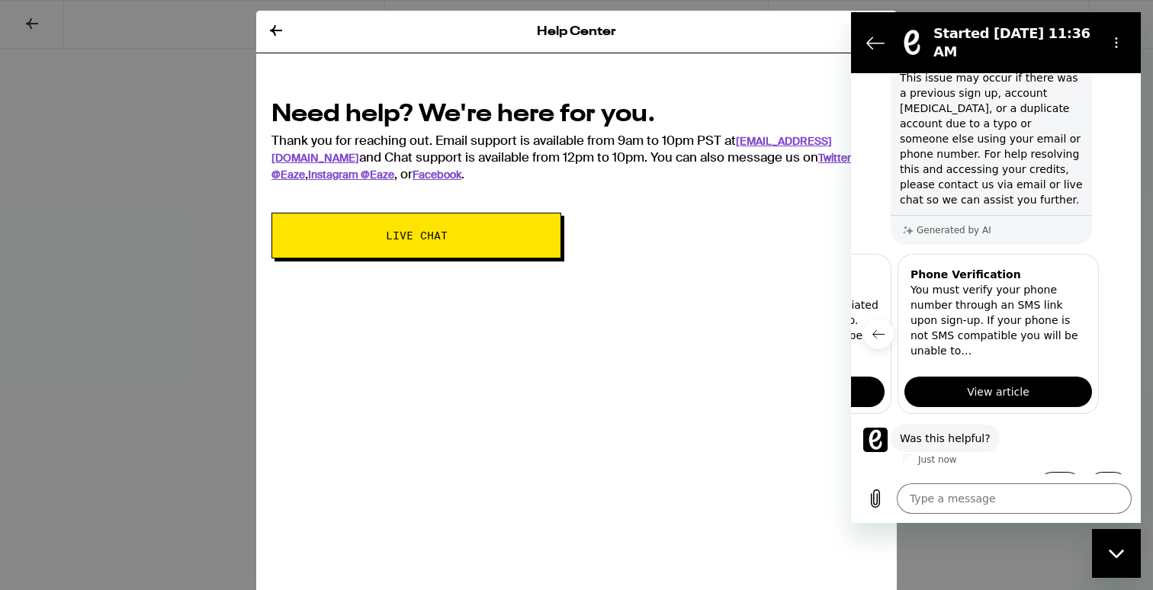
click at [411, 242] on button "Live Chat" at bounding box center [416, 236] width 290 height 46
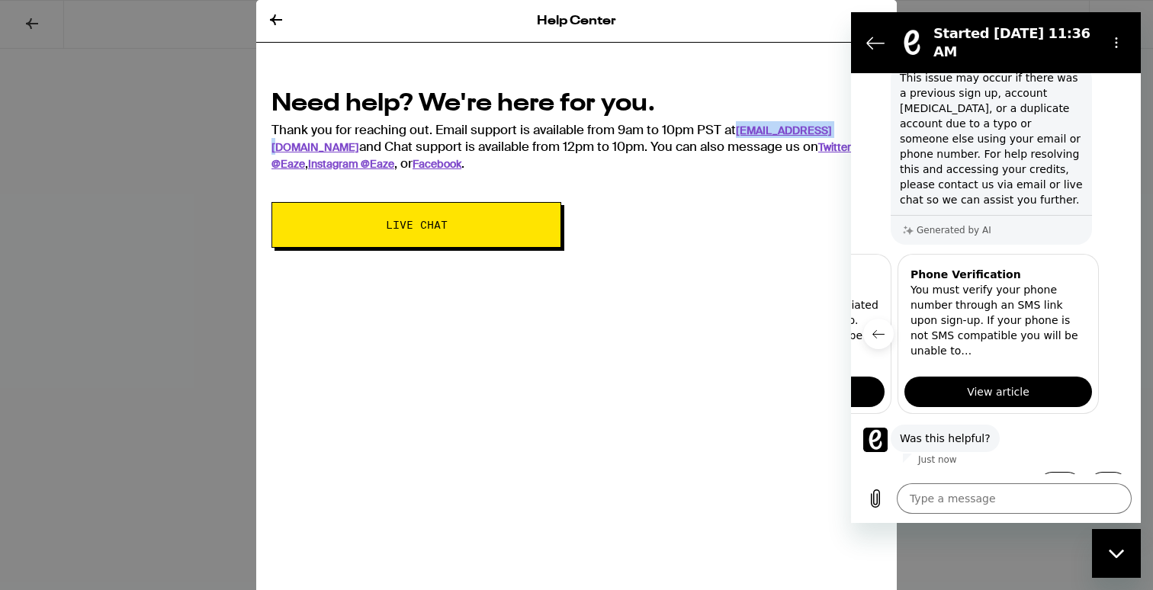
click at [281, 21] on icon at bounding box center [276, 20] width 18 height 18
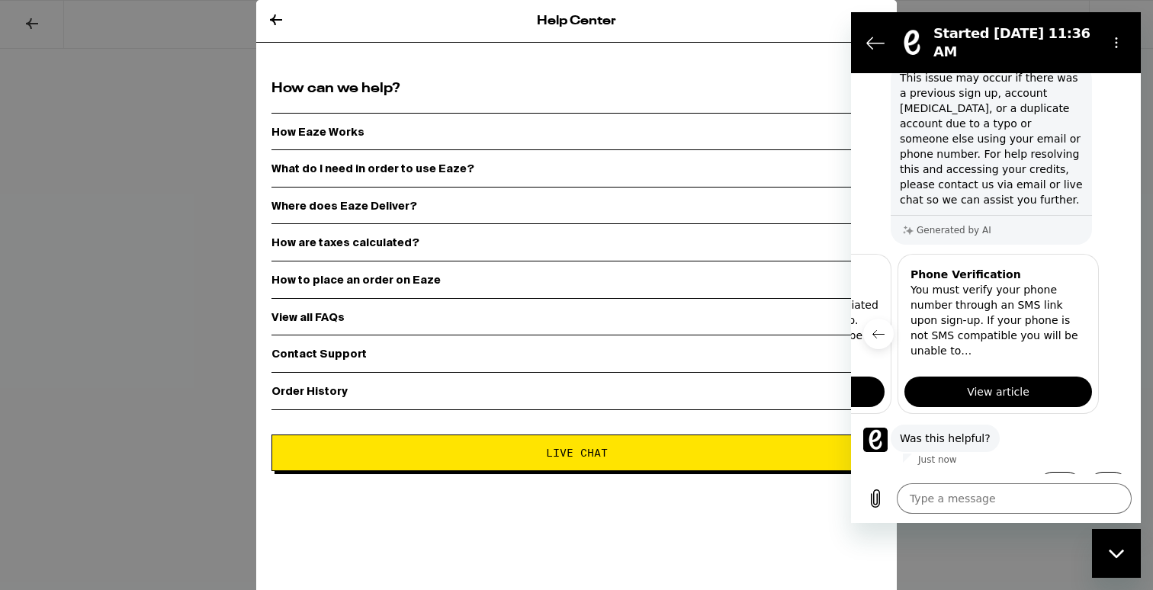
click at [281, 21] on icon at bounding box center [276, 20] width 18 height 18
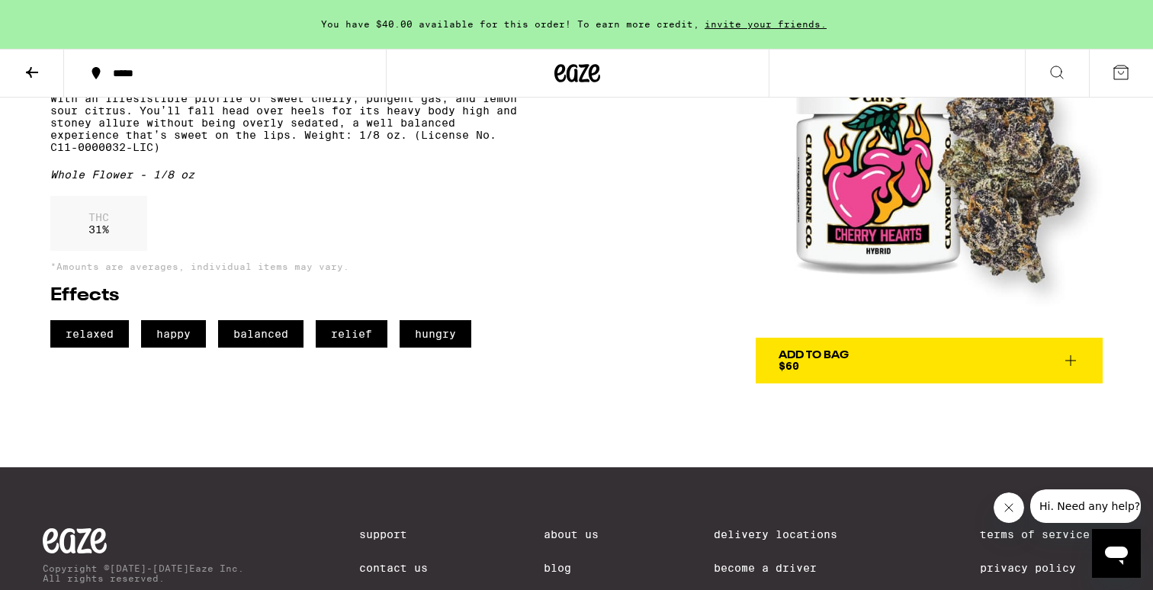
scroll to position [135, 0]
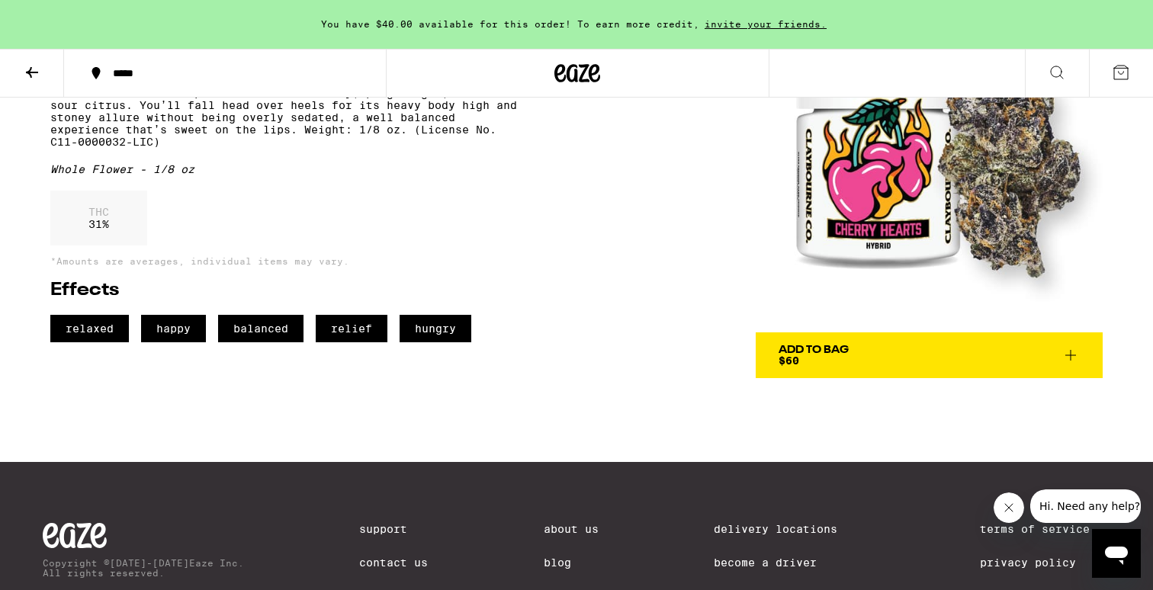
click at [838, 360] on div "Add To Bag $60" at bounding box center [813, 355] width 70 height 21
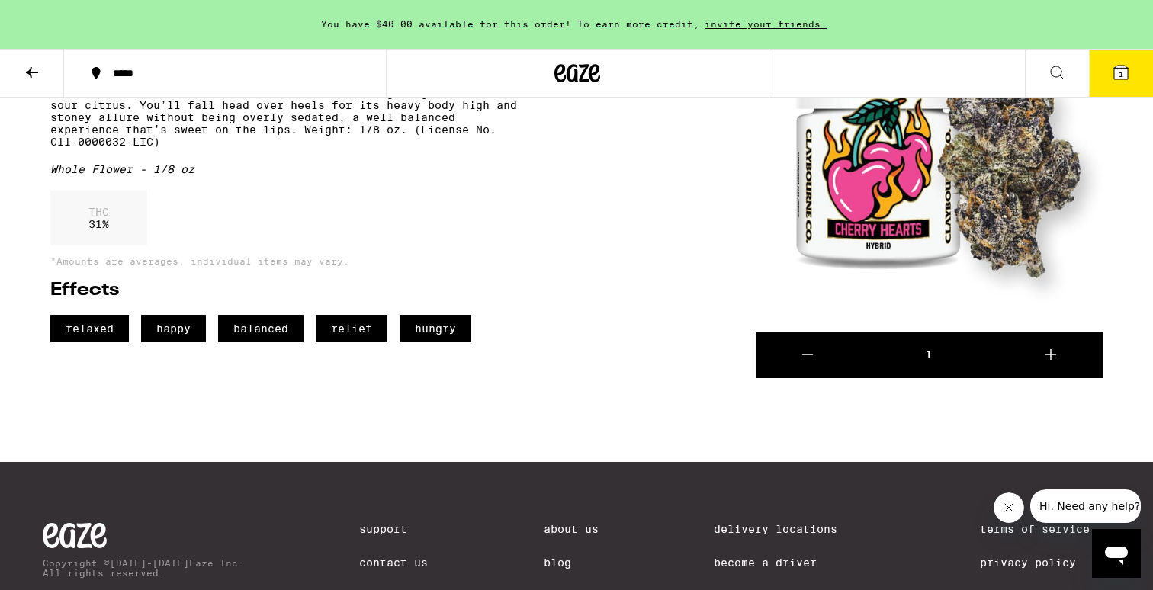
click at [1129, 63] on icon at bounding box center [1121, 72] width 18 height 18
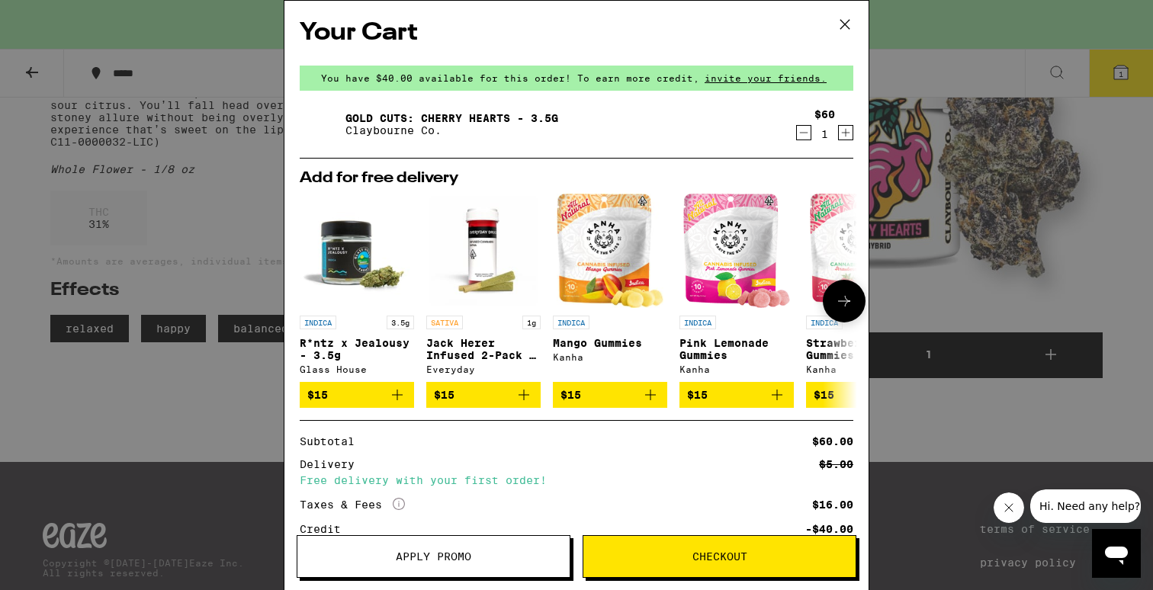
scroll to position [118, 0]
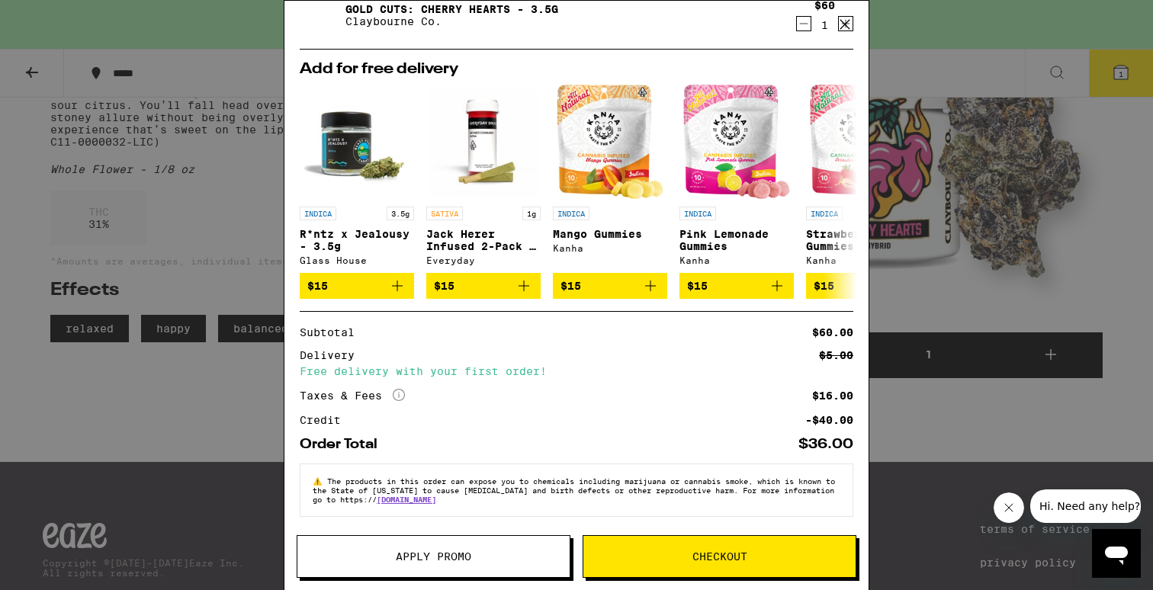
click at [843, 21] on icon at bounding box center [844, 24] width 23 height 23
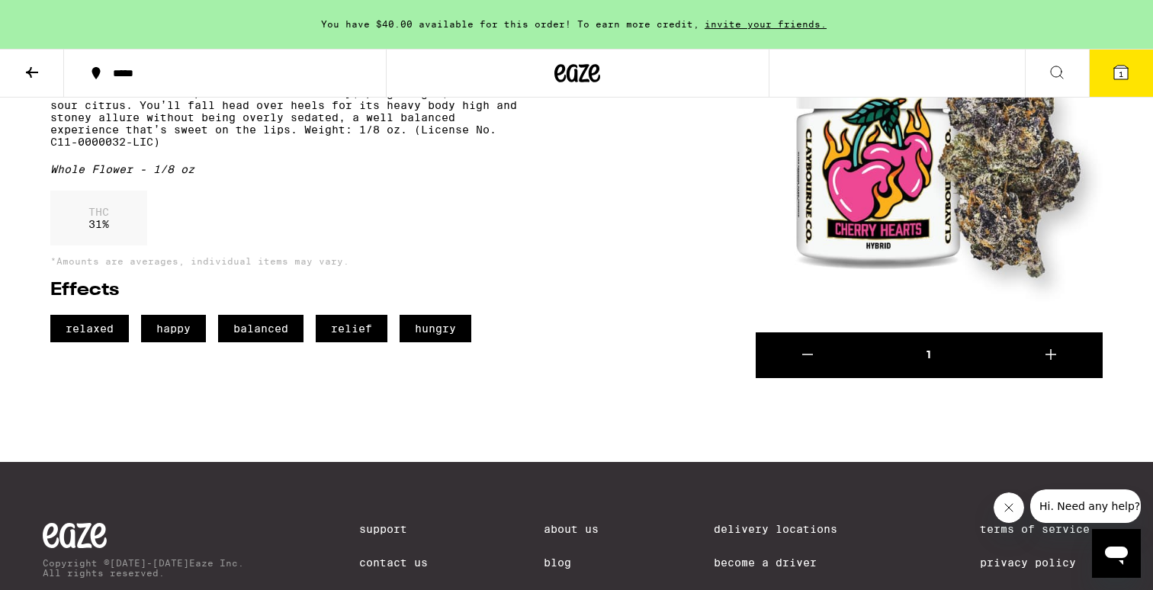
click at [755, 30] on div "You have $40.00 available for this order! To earn more credit, invite your frie…" at bounding box center [576, 24] width 1153 height 49
click at [727, 24] on span "invite your friends." at bounding box center [765, 24] width 133 height 10
click at [781, 14] on div "You have $40.00 available for this order! To earn more credit, invite your frie…" at bounding box center [576, 24] width 1153 height 49
click at [764, 32] on div "You have $40.00 available for this order! To earn more credit, invite your frie…" at bounding box center [576, 24] width 1153 height 49
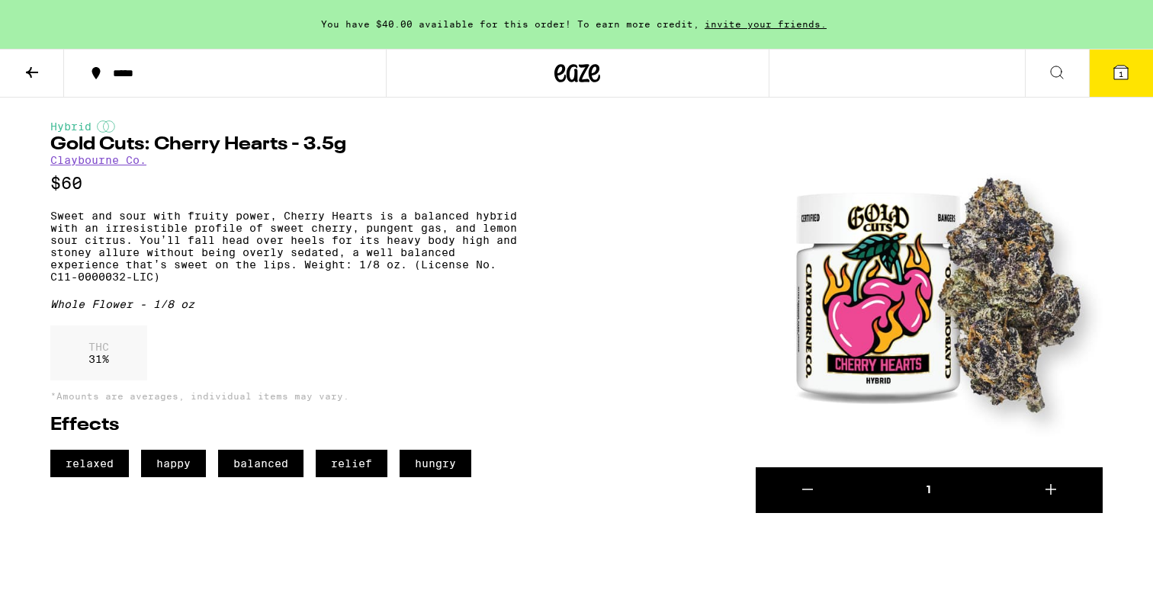
click at [728, 20] on span "invite your friends." at bounding box center [765, 24] width 133 height 10
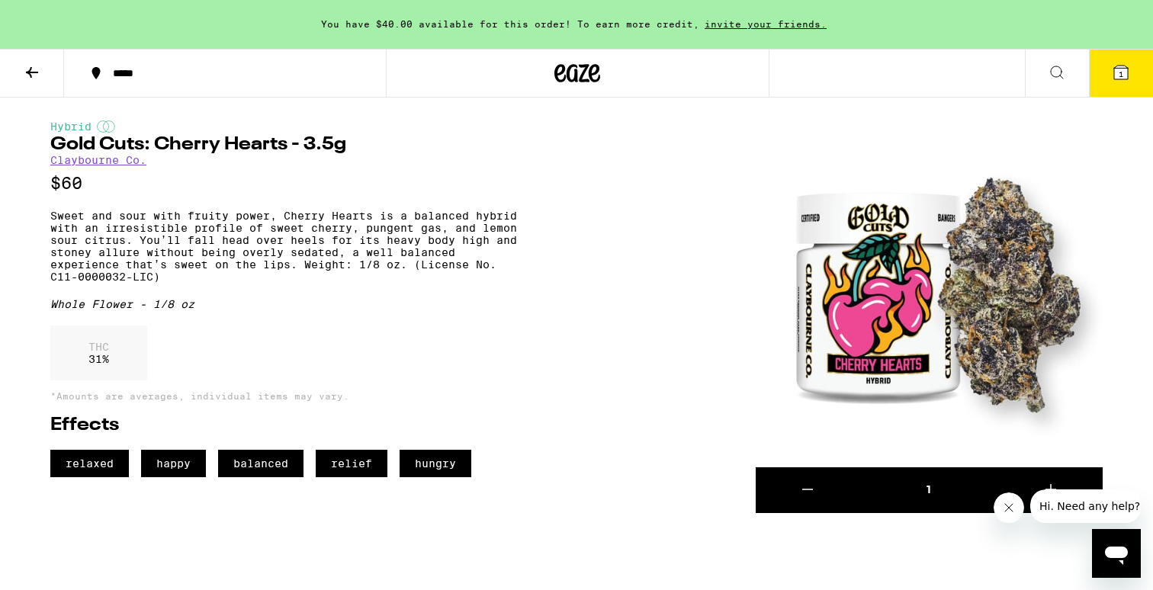
click at [735, 23] on span "invite your friends." at bounding box center [765, 24] width 133 height 10
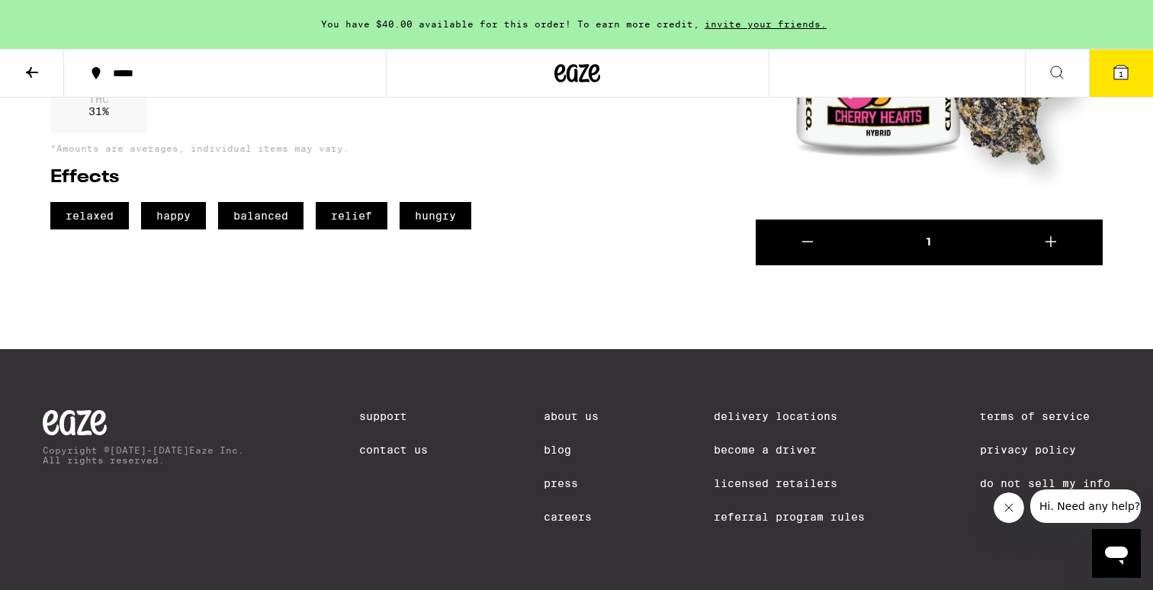
click at [24, 70] on icon at bounding box center [32, 72] width 18 height 18
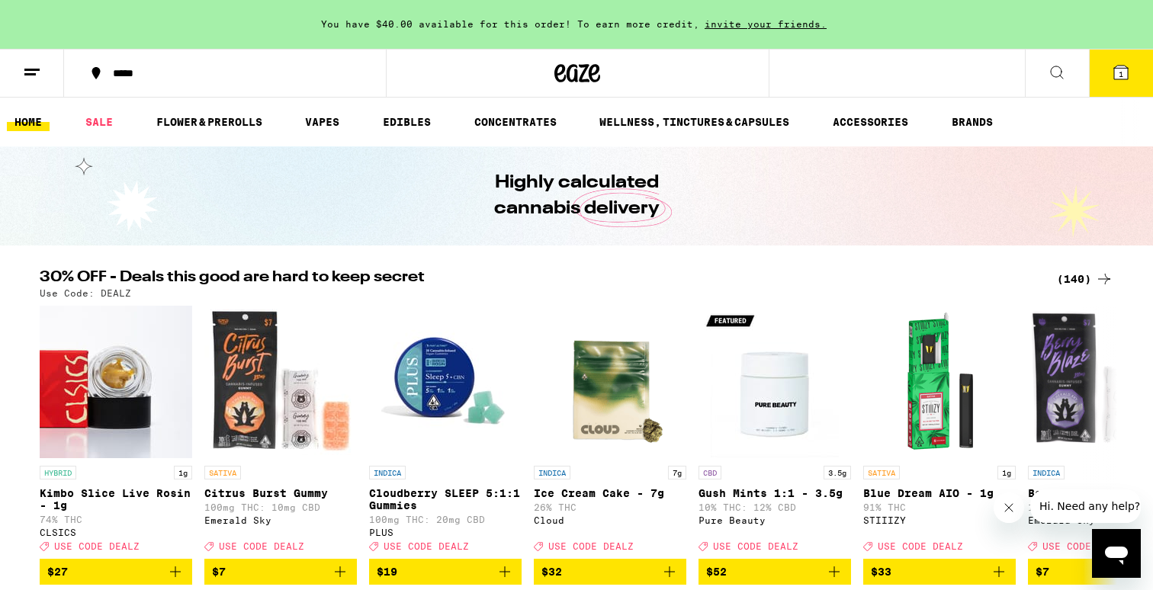
click at [791, 21] on span "invite your friends." at bounding box center [765, 24] width 133 height 10
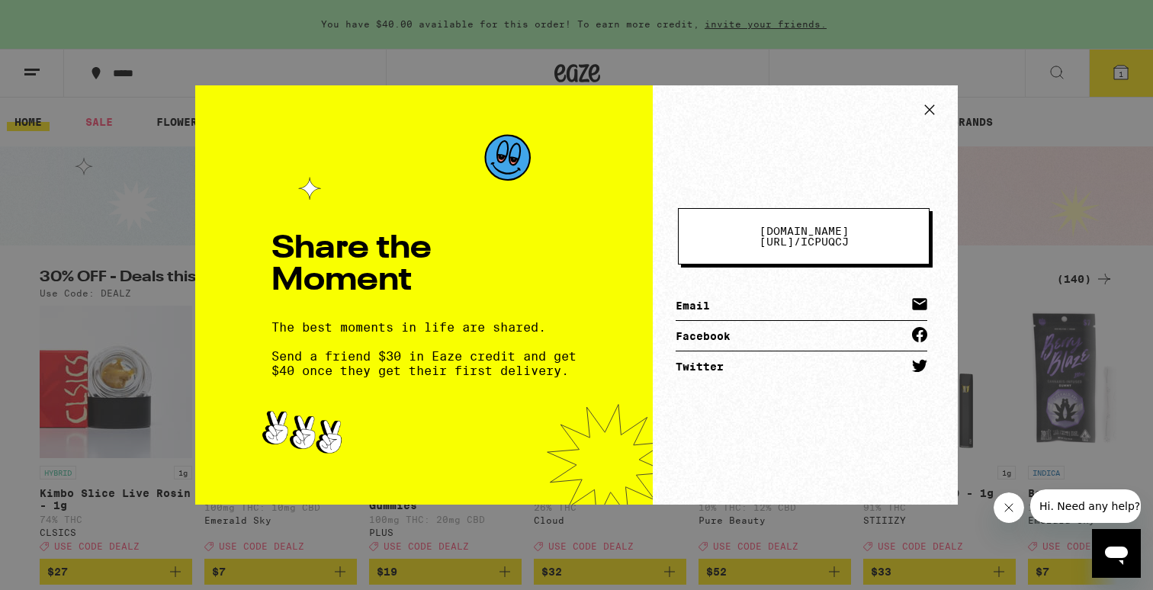
click at [774, 252] on button "eaze.com/share/l / icpuqcj" at bounding box center [804, 236] width 252 height 56
click at [759, 236] on span "eaze.com/share/l /" at bounding box center [803, 236] width 89 height 23
click at [929, 104] on icon at bounding box center [929, 109] width 23 height 23
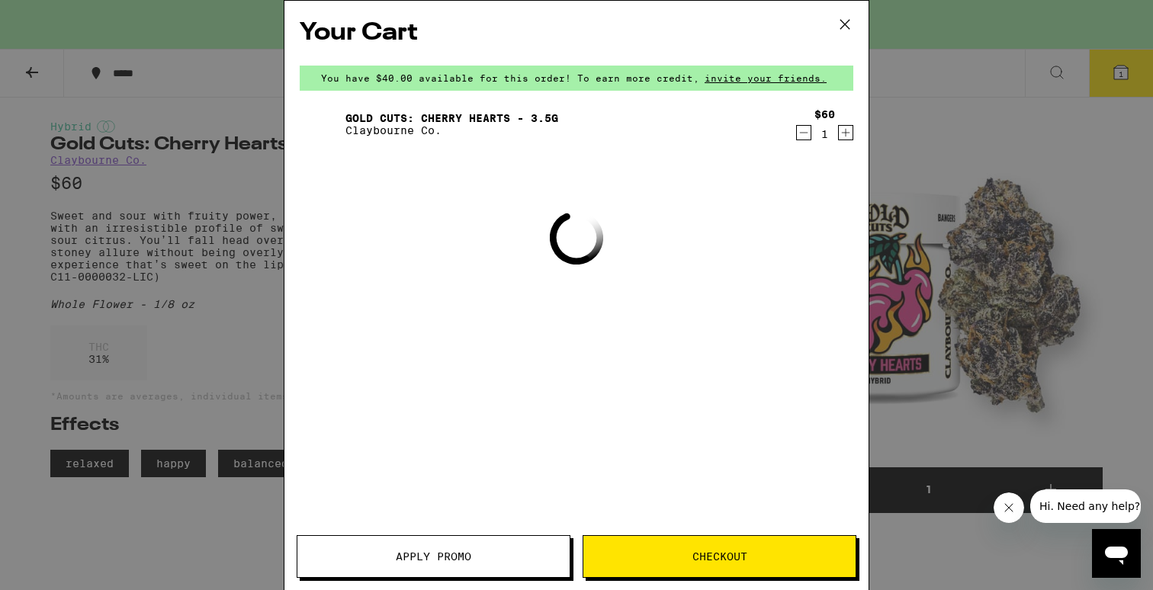
scroll to position [135, 0]
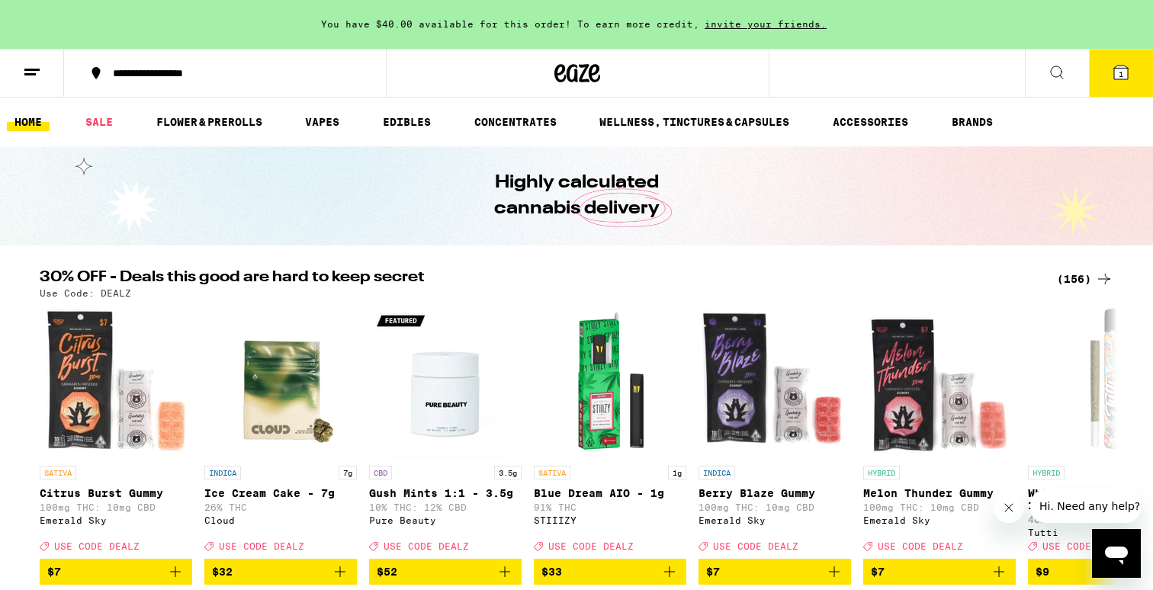
click at [35, 78] on icon at bounding box center [32, 72] width 18 height 18
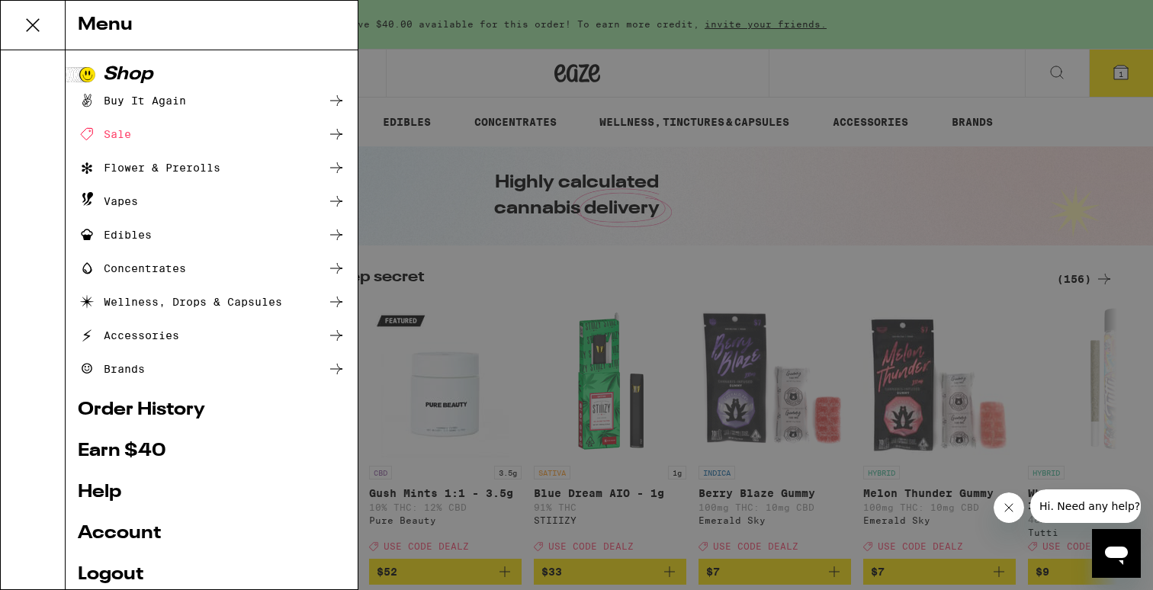
click at [128, 522] on ul "Shop Buy It Again Sale Flower & Prerolls Vapes Edibles Concentrates Wellness, D…" at bounding box center [212, 363] width 268 height 595
click at [135, 530] on link "Account" at bounding box center [212, 534] width 268 height 18
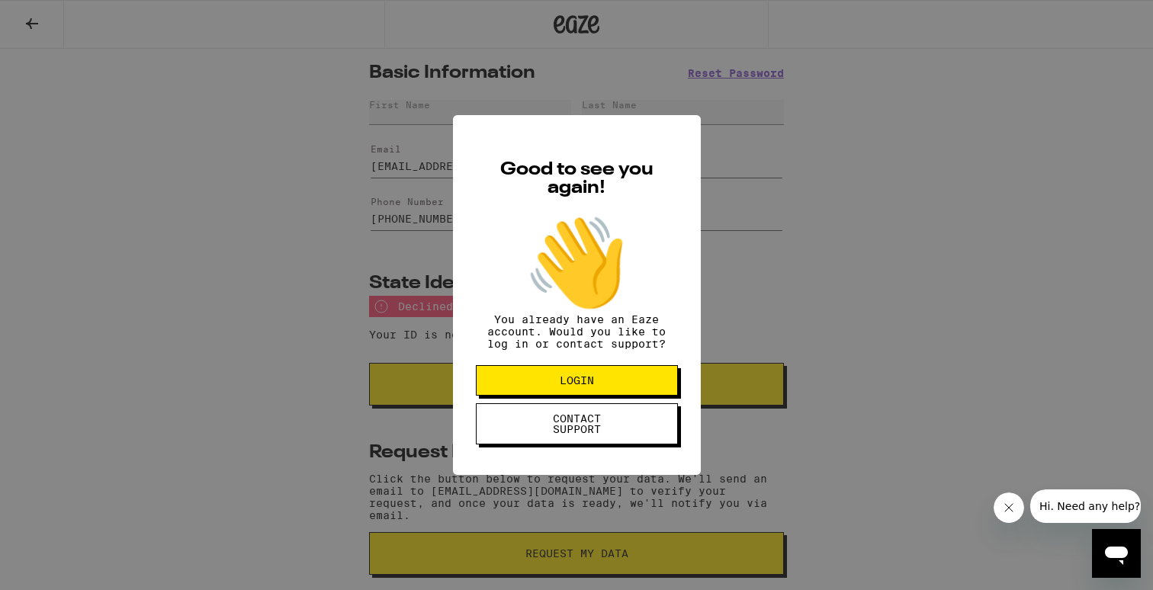
click at [549, 385] on span "LOGIN" at bounding box center [576, 380] width 79 height 11
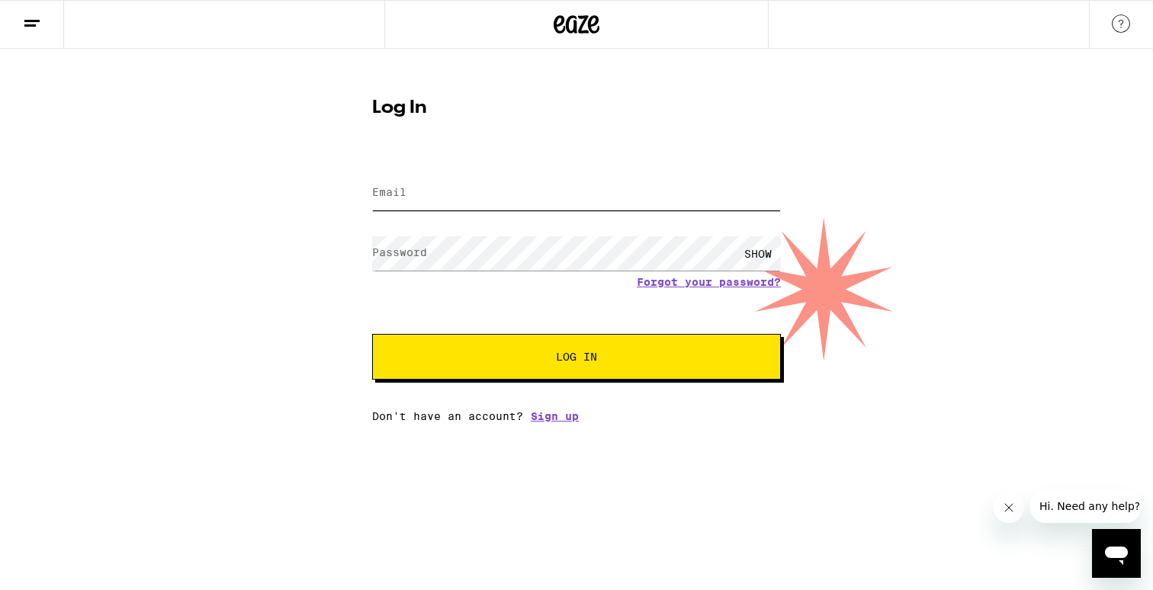
click at [508, 205] on input "Email" at bounding box center [576, 193] width 409 height 34
type input "mister.clean1919@gmail.com"
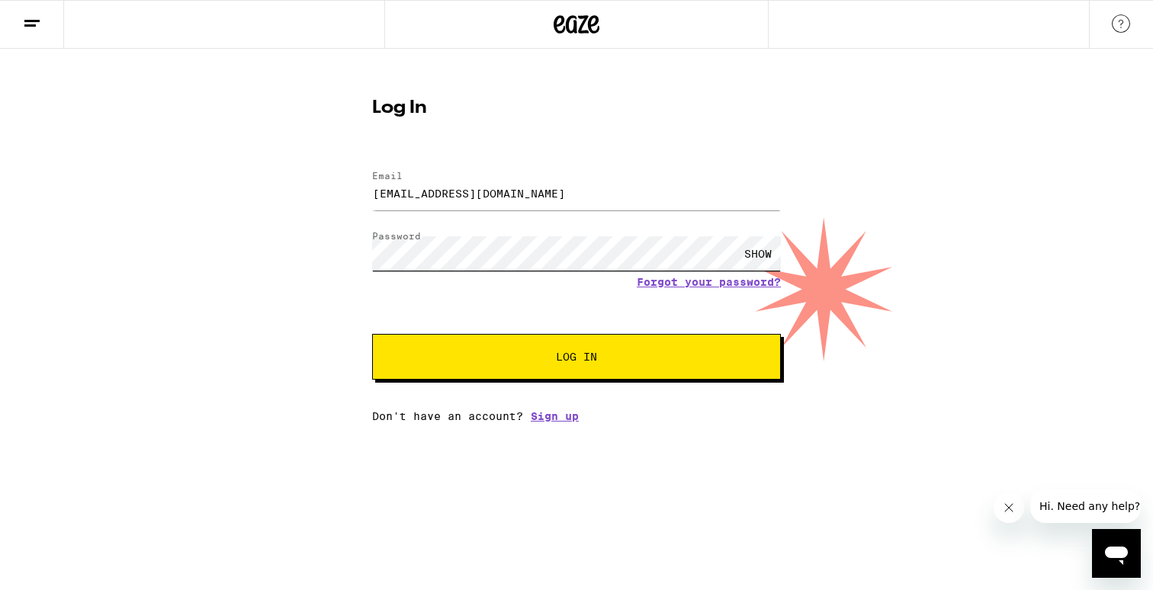
click at [372, 334] on button "Log In" at bounding box center [576, 357] width 409 height 46
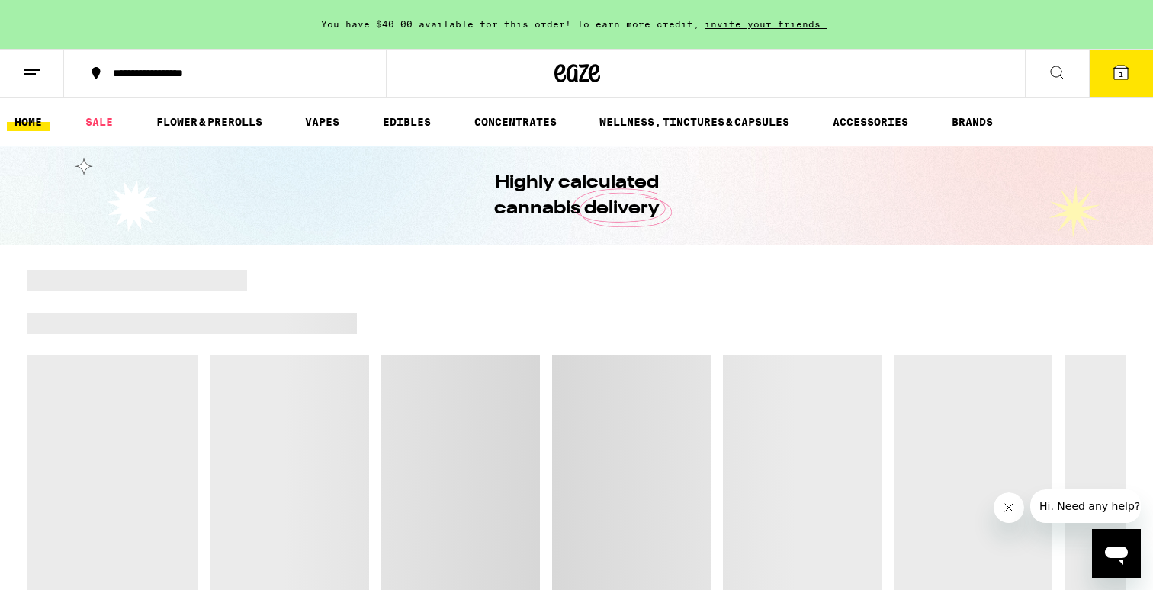
click at [33, 66] on icon at bounding box center [32, 72] width 18 height 18
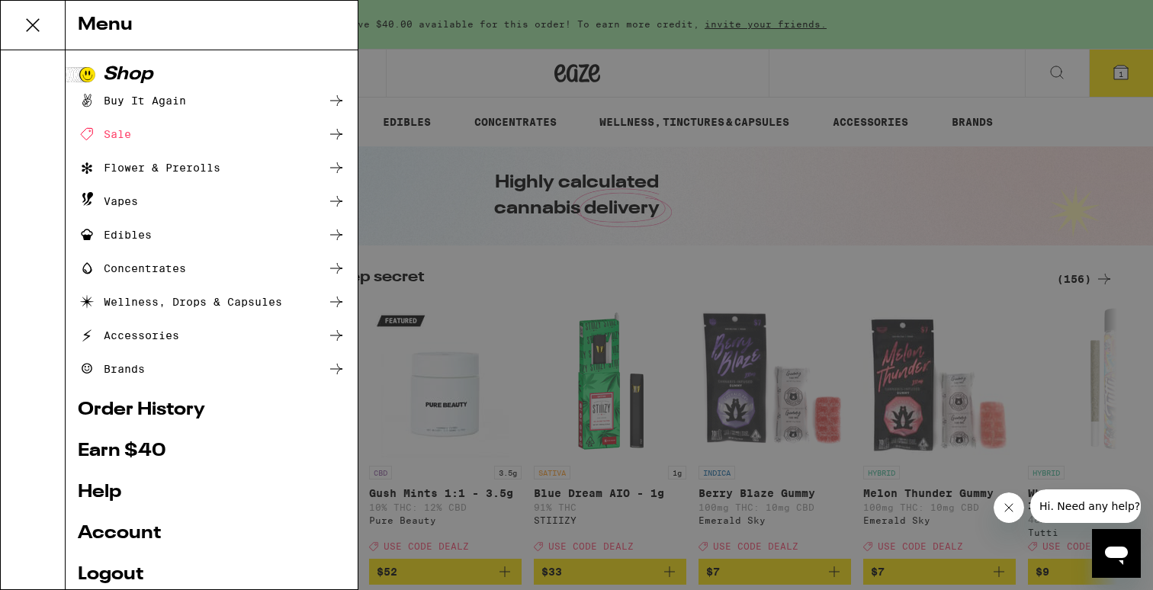
click at [125, 528] on link "Account" at bounding box center [212, 534] width 268 height 18
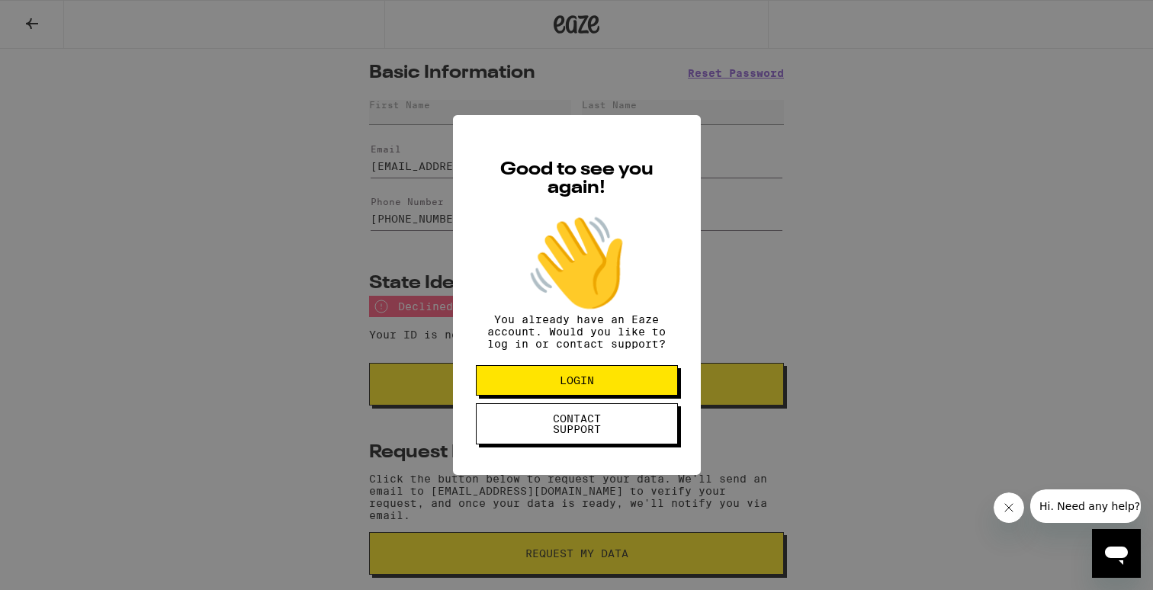
click at [560, 386] on span "LOGIN" at bounding box center [577, 380] width 34 height 11
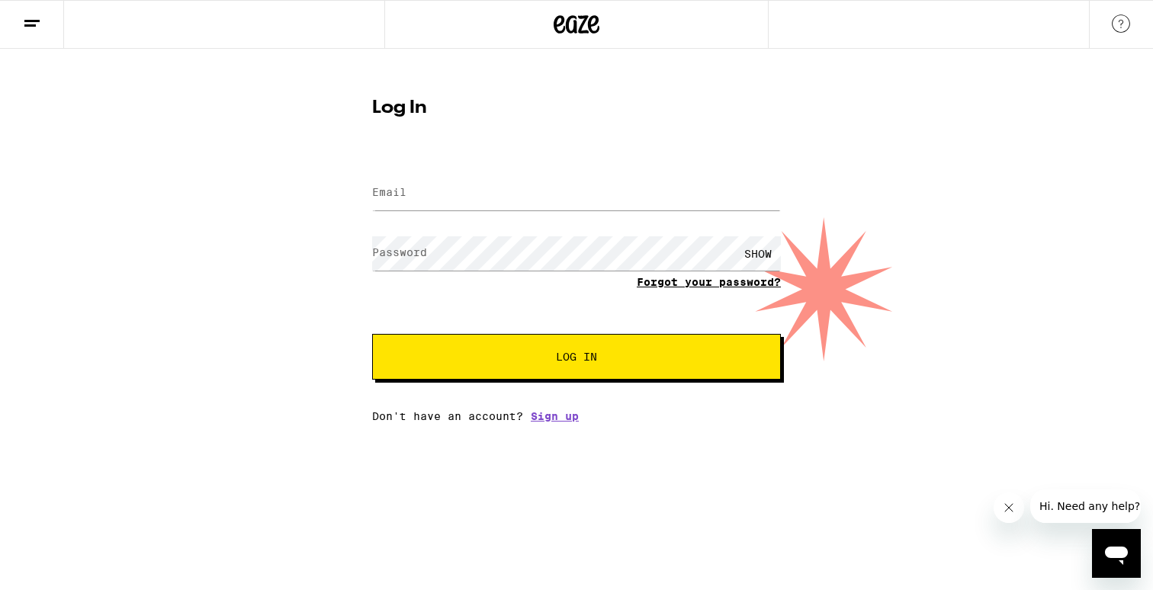
click at [758, 279] on link "Forgot your password?" at bounding box center [709, 282] width 144 height 12
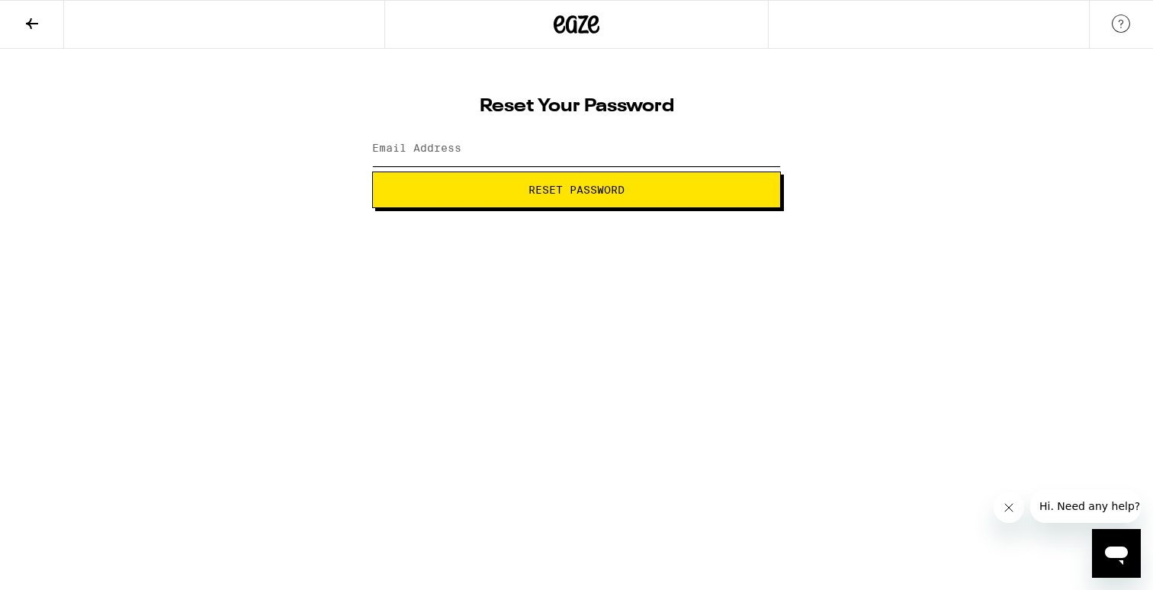
click at [573, 146] on input "Email Address" at bounding box center [576, 149] width 409 height 34
type input "mister.clean1919@gmail.com"
click at [557, 206] on button "Reset Password" at bounding box center [576, 190] width 409 height 37
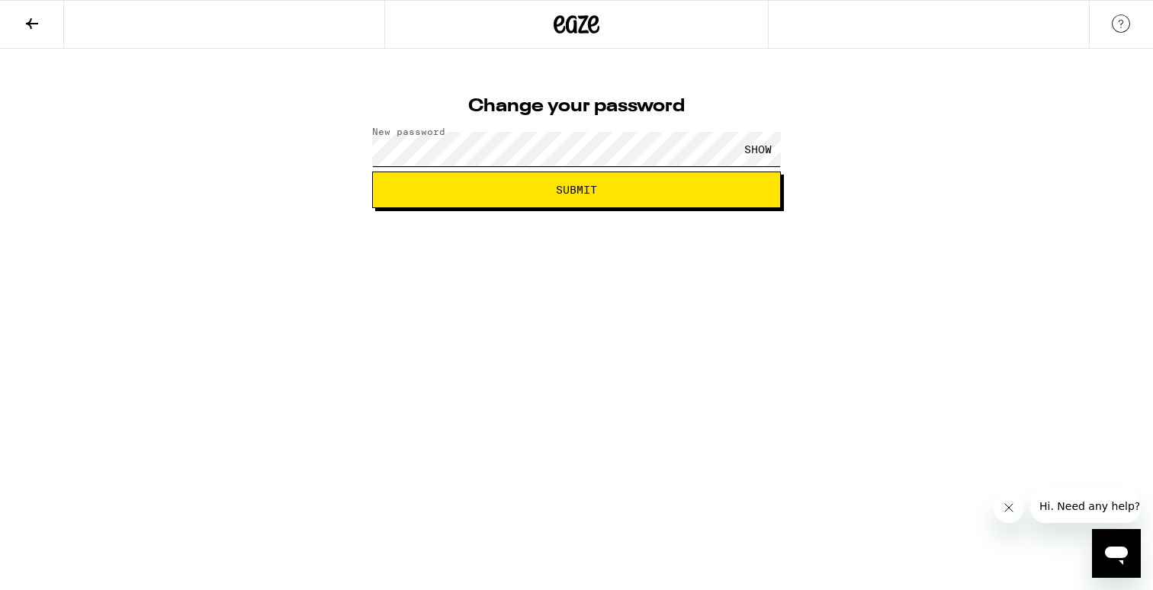
click at [372, 172] on button "Submit" at bounding box center [576, 190] width 409 height 37
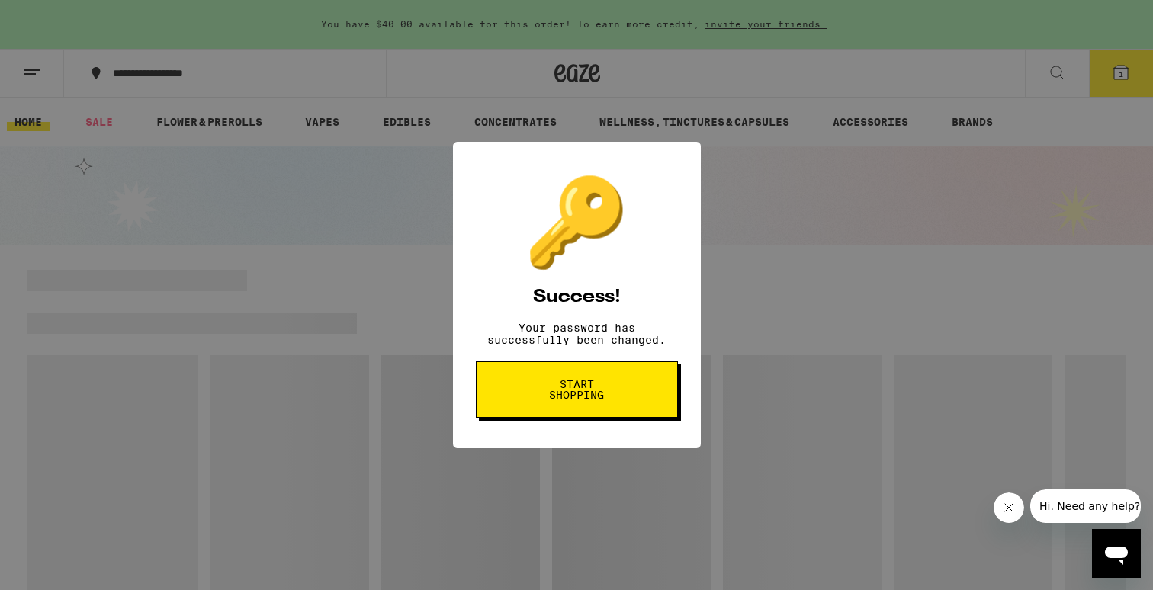
click at [610, 399] on span "Start shopping" at bounding box center [576, 389] width 79 height 21
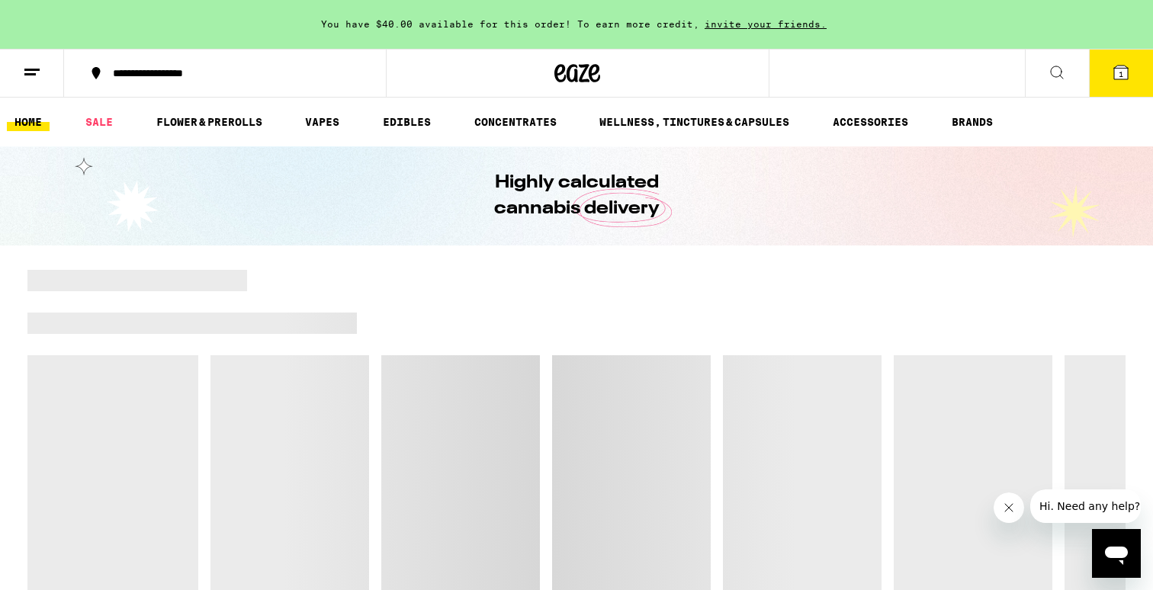
click at [30, 82] on button at bounding box center [32, 74] width 64 height 48
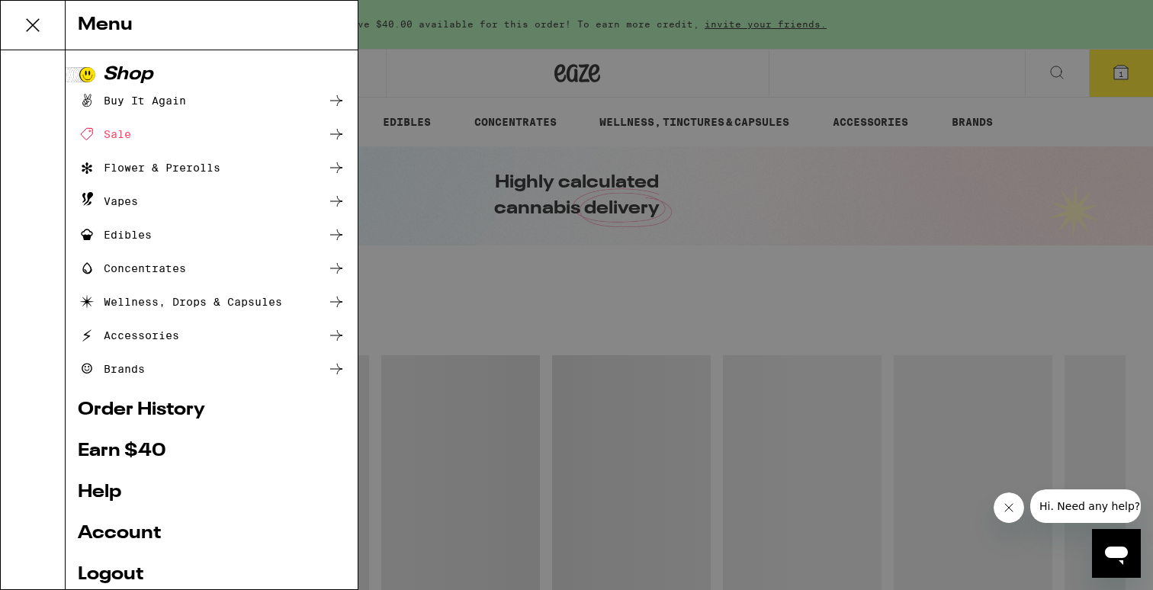
click at [126, 528] on link "Account" at bounding box center [212, 534] width 268 height 18
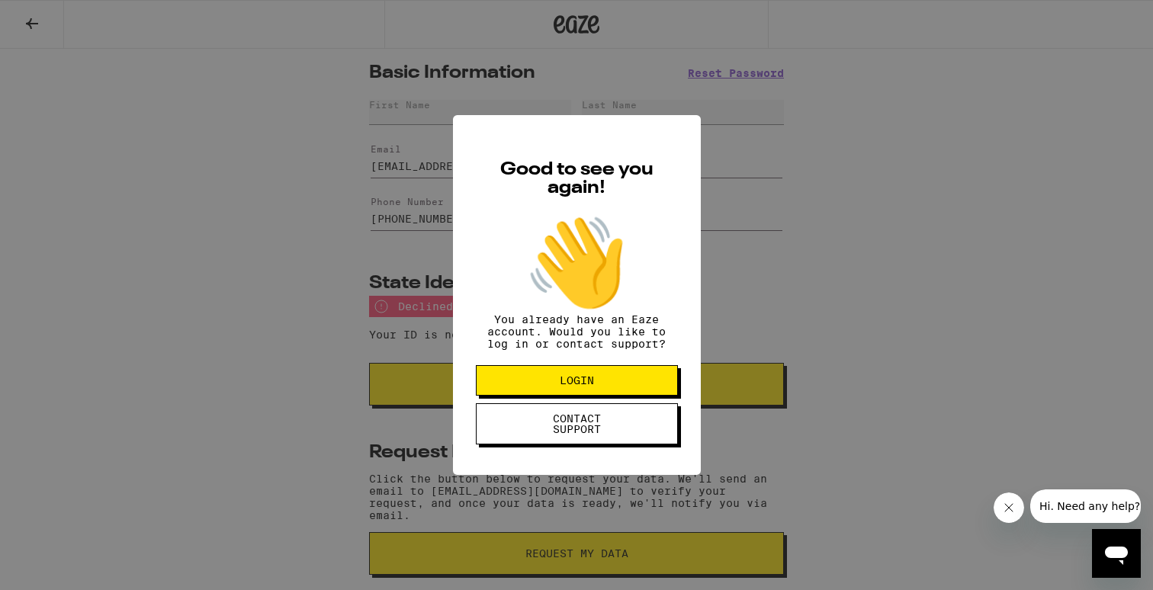
click at [844, 200] on div "Good to see you again! 👋 You already have an Eaze account. Would you like to lo…" at bounding box center [576, 295] width 1153 height 590
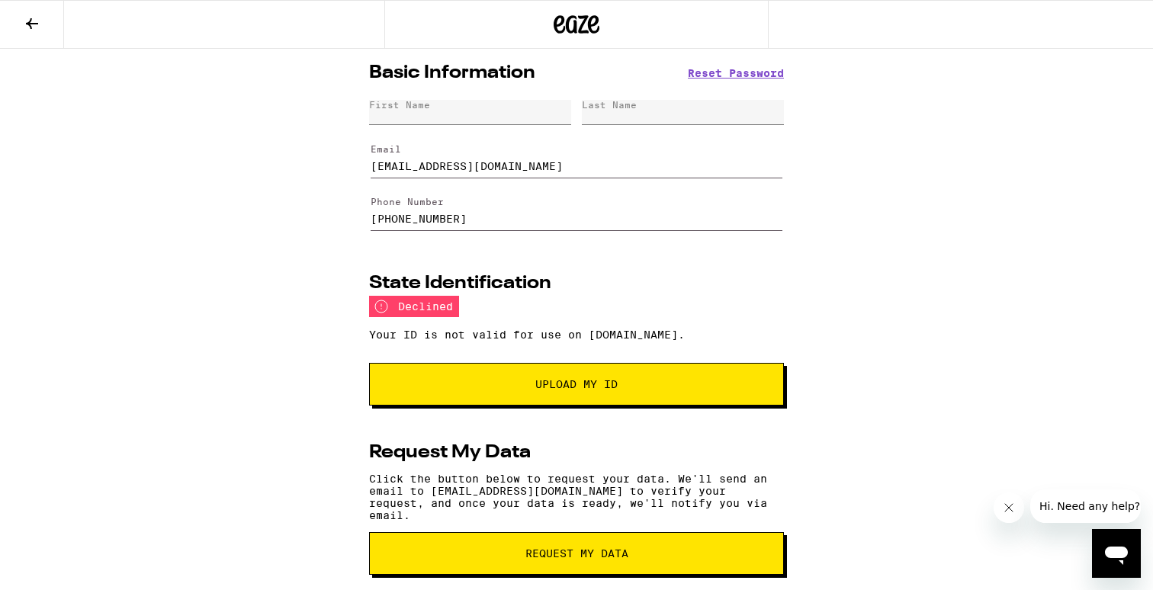
click at [538, 381] on button "Upload My ID" at bounding box center [576, 384] width 415 height 43
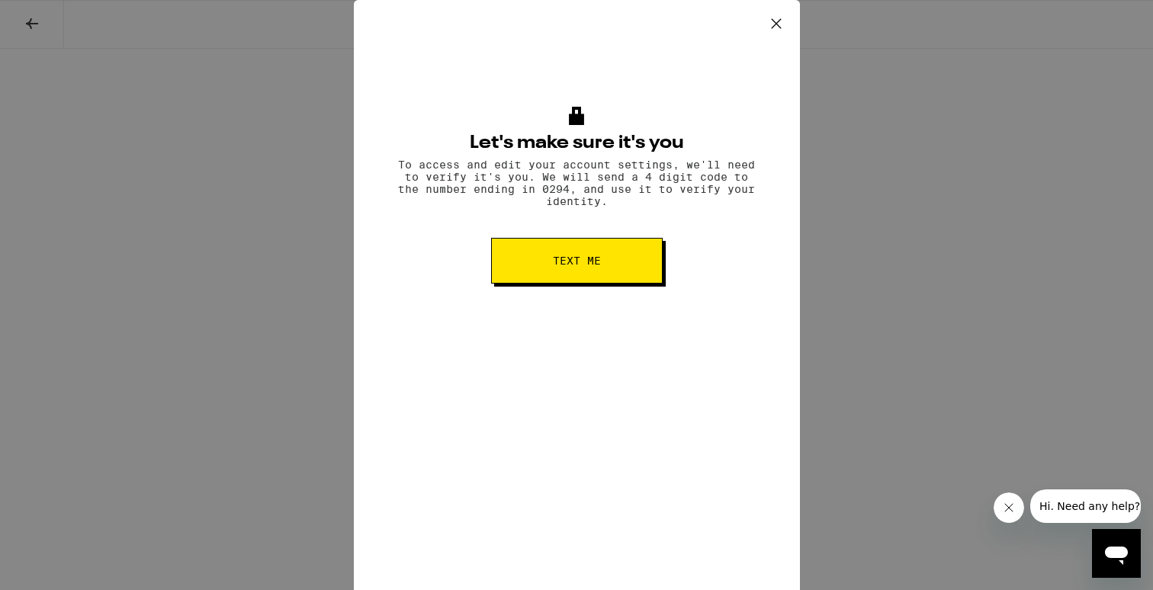
click at [569, 274] on button "Text me" at bounding box center [577, 261] width 172 height 46
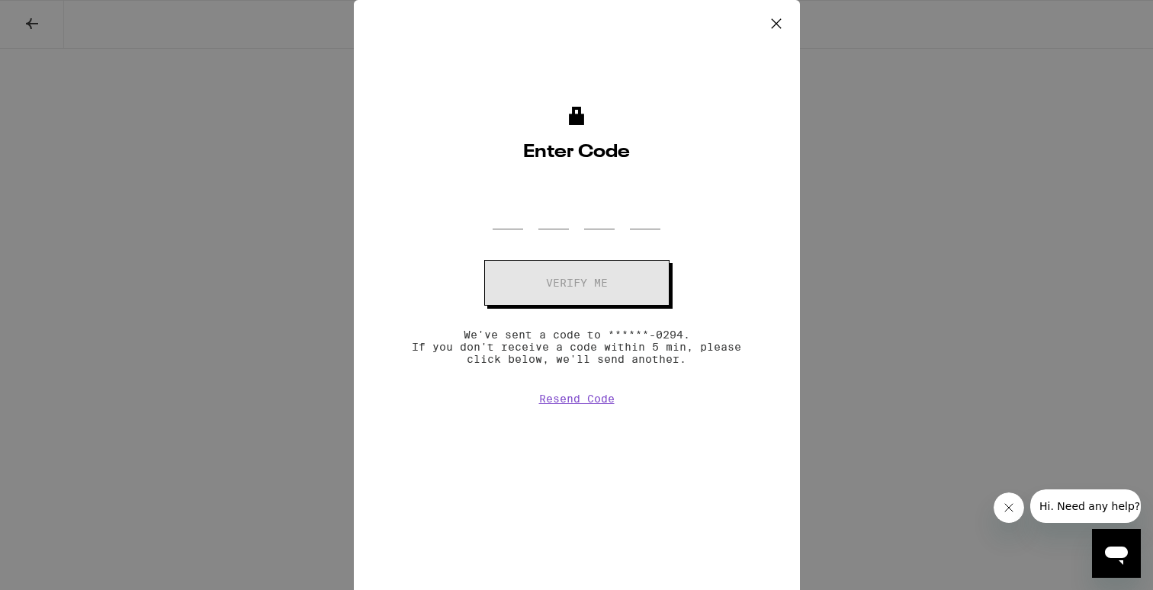
click at [505, 234] on form "OTP Code Verify me" at bounding box center [576, 244] width 366 height 121
click at [521, 226] on input "OTP Code" at bounding box center [507, 206] width 30 height 45
type input "9"
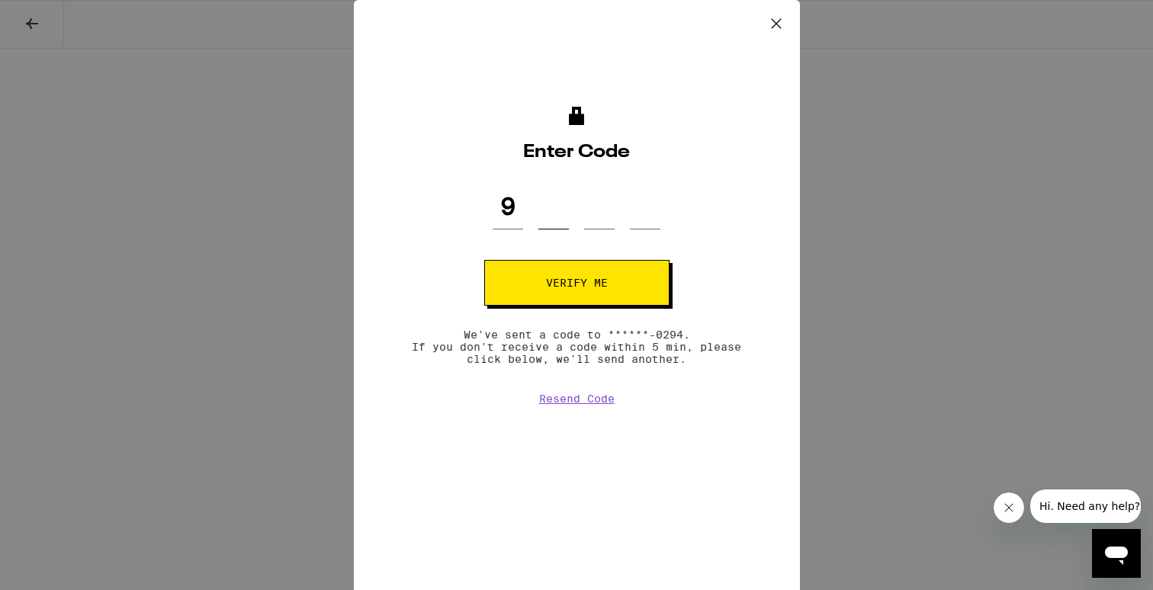
type input "4"
type input "5"
type input "8"
click at [484, 260] on button "Verify me" at bounding box center [576, 283] width 185 height 46
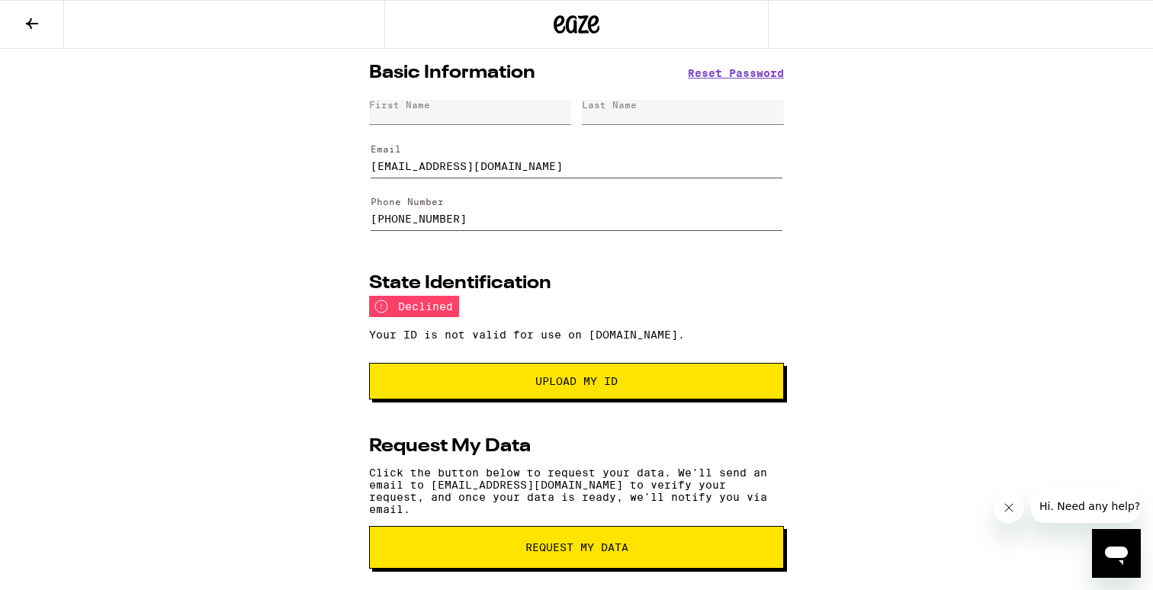
click at [577, 393] on button "Upload my ID" at bounding box center [576, 381] width 415 height 37
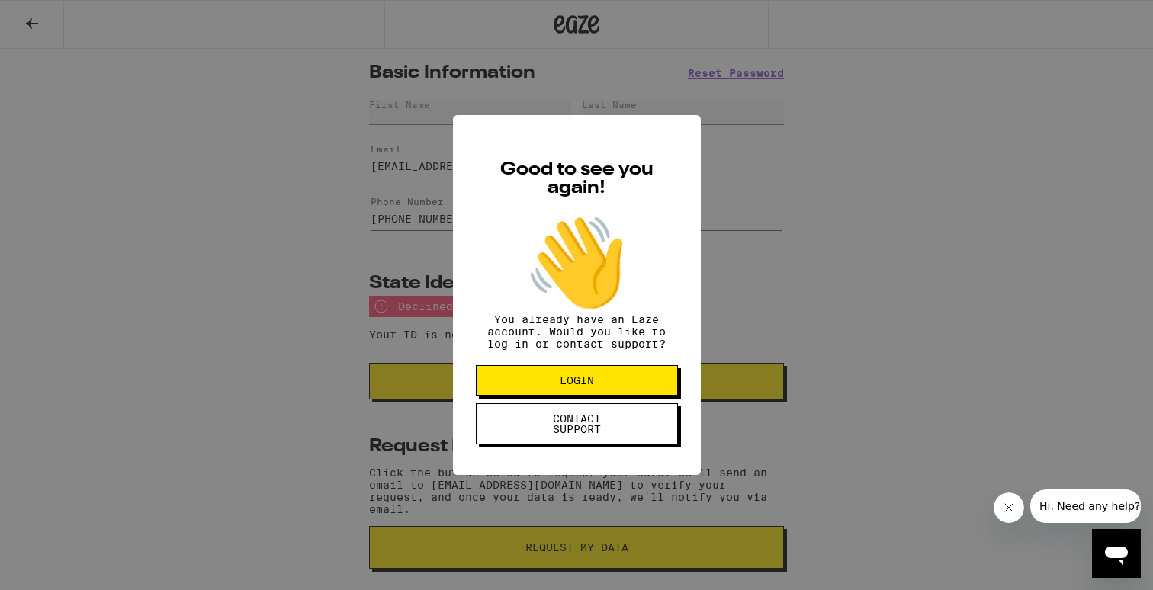
click at [699, 258] on div "Good to see you again! 👋 You already have an Eaze account. Would you like to lo…" at bounding box center [577, 295] width 248 height 360
click at [614, 386] on span "LOGIN" at bounding box center [576, 380] width 79 height 11
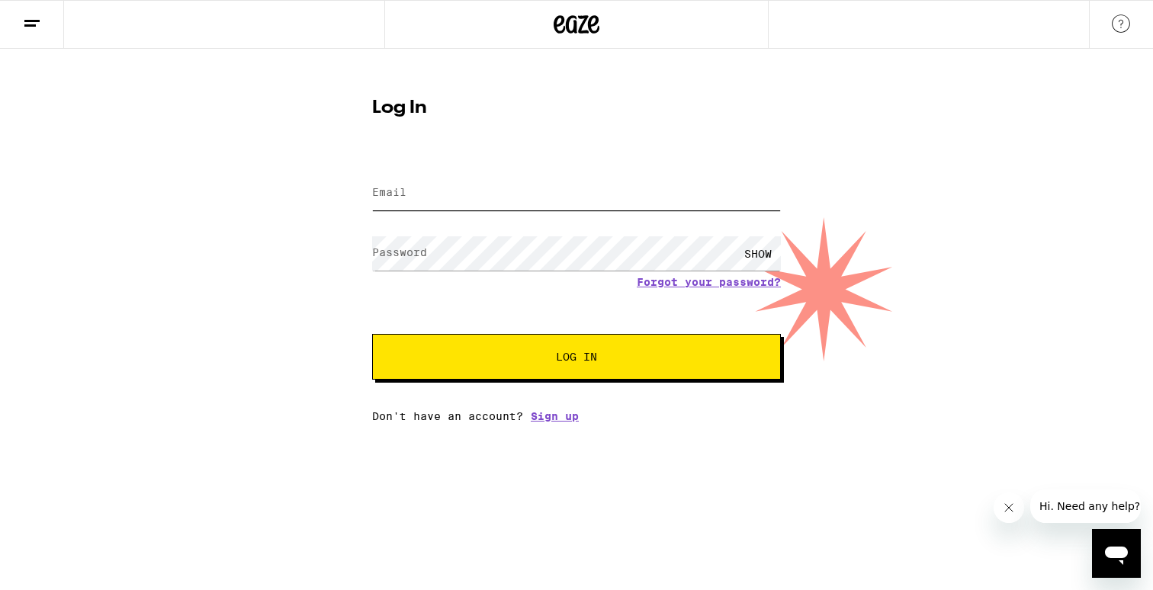
click at [525, 204] on input "Email" at bounding box center [576, 193] width 409 height 34
type input "[EMAIL_ADDRESS][DOMAIN_NAME]"
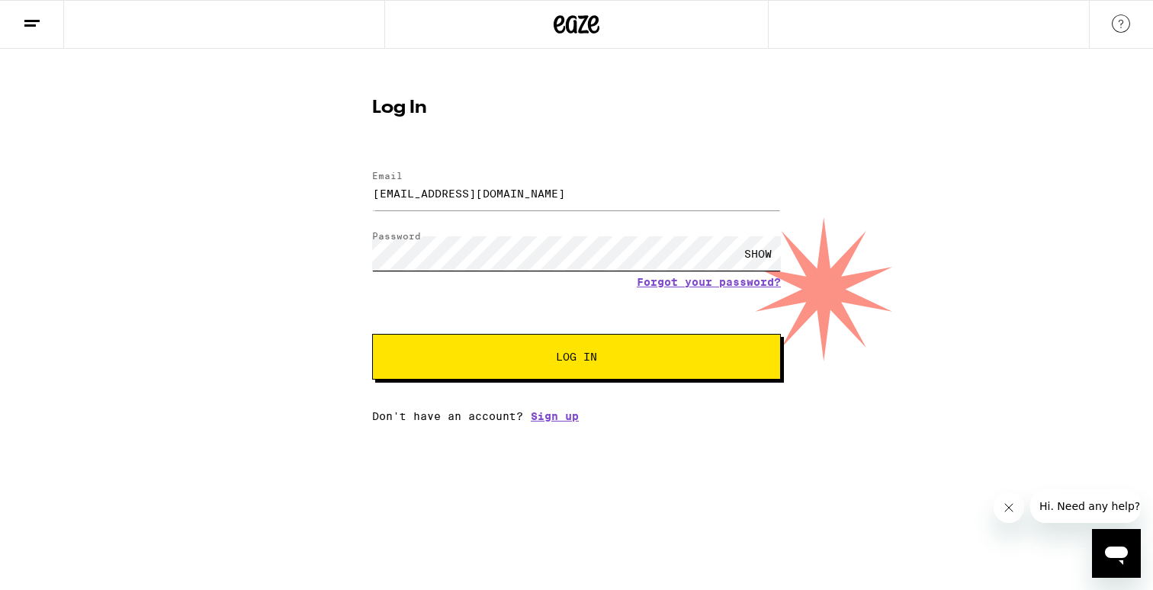
click at [372, 334] on button "Log In" at bounding box center [576, 357] width 409 height 46
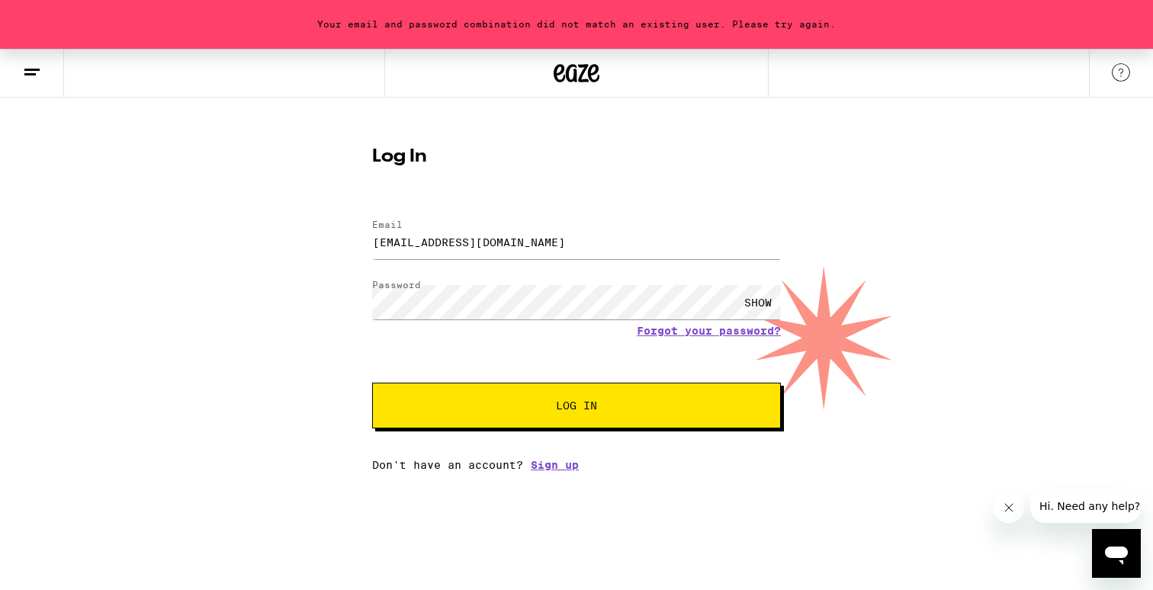
click at [764, 293] on div "SHOW" at bounding box center [758, 302] width 46 height 34
click at [372, 383] on button "Log In" at bounding box center [576, 406] width 409 height 46
